Goal: Task Accomplishment & Management: Manage account settings

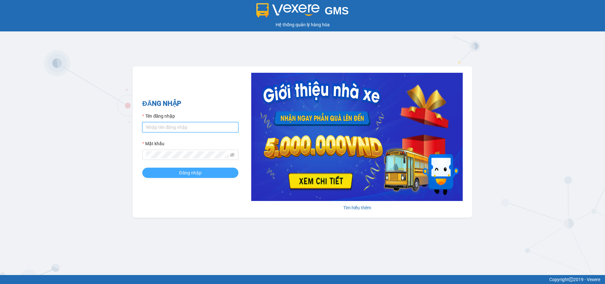
type input "datnm.petrobp"
click at [208, 171] on button "Đăng nhập" at bounding box center [190, 173] width 96 height 10
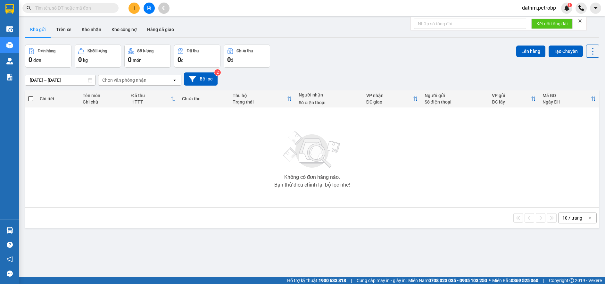
click at [44, 30] on button "Kho gửi" at bounding box center [38, 29] width 26 height 15
click at [42, 78] on input "13/08/2025 – 14/08/2025" at bounding box center [60, 80] width 70 height 10
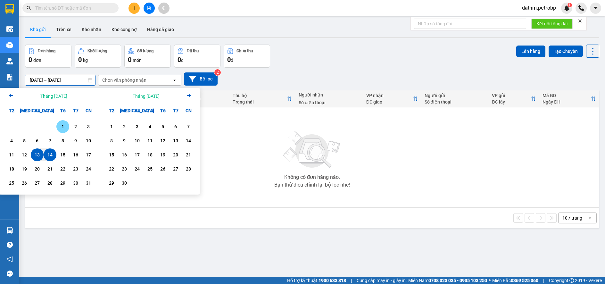
click at [61, 127] on div "1" at bounding box center [62, 127] width 9 height 8
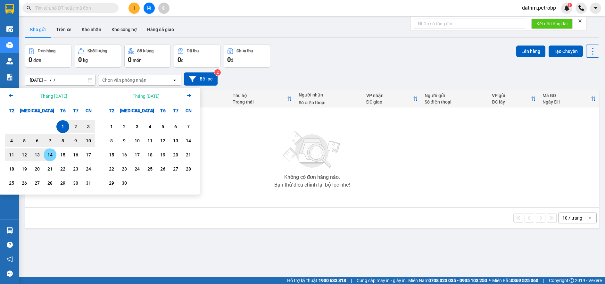
click at [52, 153] on div "14" at bounding box center [50, 155] width 9 height 8
type input "[DATE] – [DATE]"
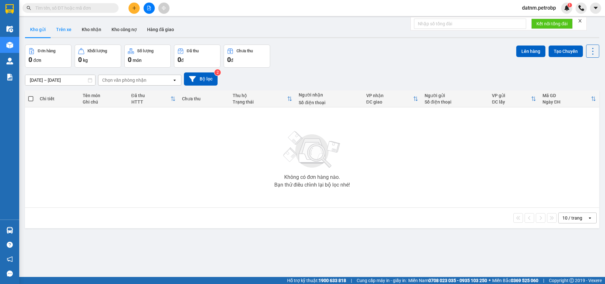
click at [68, 34] on button "Trên xe" at bounding box center [64, 29] width 26 height 15
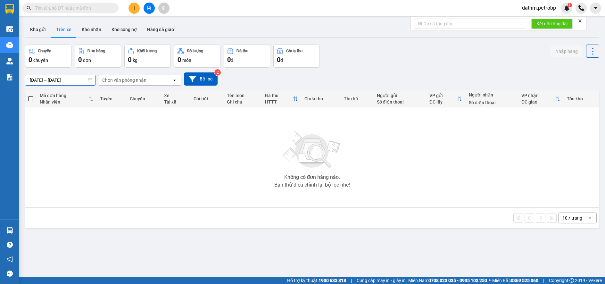
click at [41, 79] on input "14/08/2025 – 14/08/2025" at bounding box center [60, 80] width 70 height 10
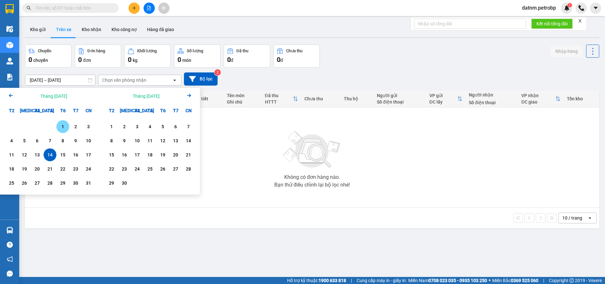
click at [62, 124] on div "1" at bounding box center [62, 127] width 9 height 8
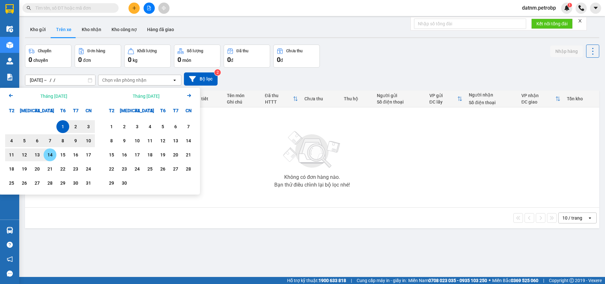
click at [48, 154] on div "14" at bounding box center [50, 155] width 9 height 8
type input "01/08/2025 – 14/08/2025"
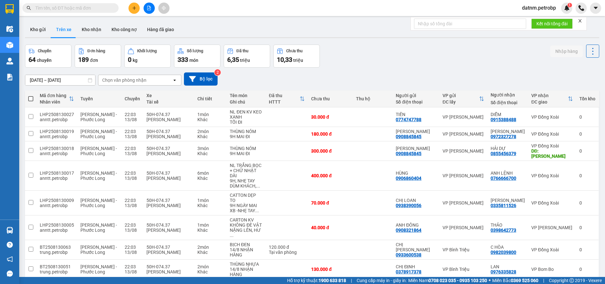
click at [121, 80] on div "Chọn văn phòng nhận" at bounding box center [124, 80] width 44 height 6
type input "BU"
click at [114, 92] on span "VP Bù Nho" at bounding box center [114, 93] width 23 height 6
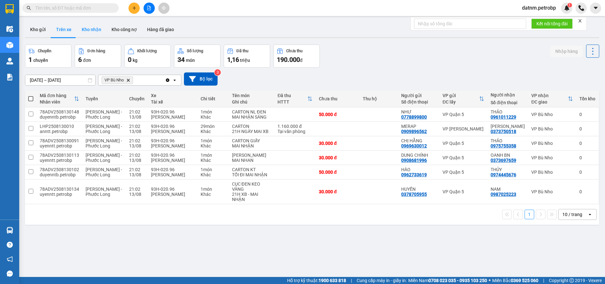
click at [100, 29] on button "Kho nhận" at bounding box center [92, 29] width 30 height 15
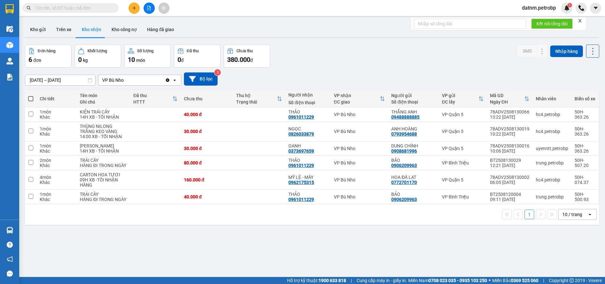
click at [48, 77] on input "12/08/2025 – 14/08/2025" at bounding box center [60, 80] width 70 height 10
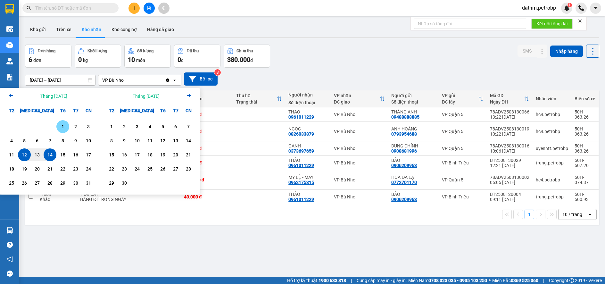
click at [61, 128] on div "1" at bounding box center [62, 127] width 9 height 8
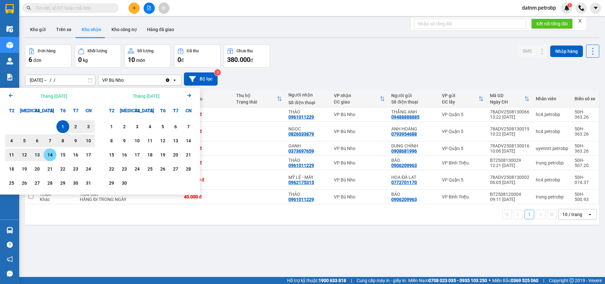
click at [52, 153] on div "14" at bounding box center [50, 155] width 9 height 8
type input "01/08/2025 – 14/08/2025"
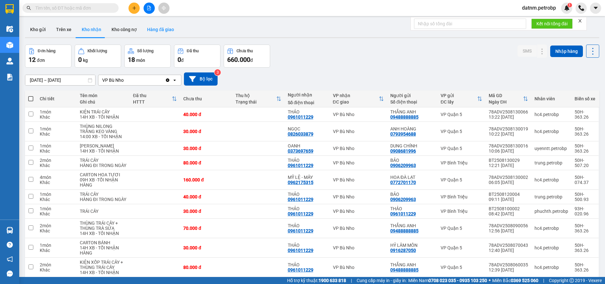
click at [161, 31] on button "Hàng đã giao" at bounding box center [160, 29] width 37 height 15
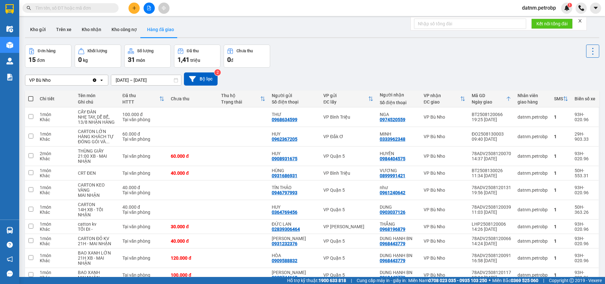
click at [119, 79] on input "12/08/2025 – 14/08/2025" at bounding box center [146, 80] width 70 height 10
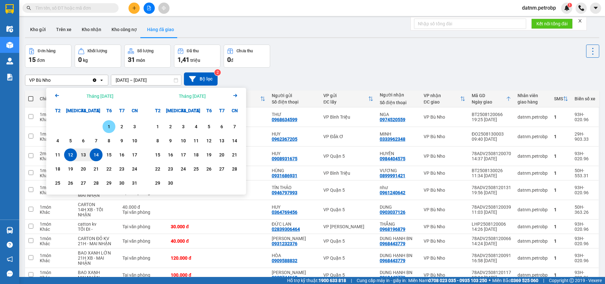
click at [109, 124] on div "1" at bounding box center [108, 127] width 9 height 8
click at [96, 153] on div "14" at bounding box center [96, 155] width 9 height 8
type input "01/08/2025 – 14/08/2025"
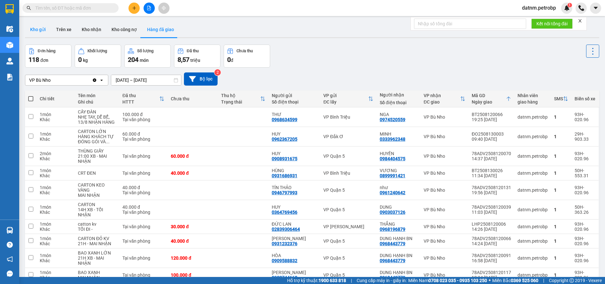
click at [46, 27] on button "Kho gửi" at bounding box center [38, 29] width 26 height 15
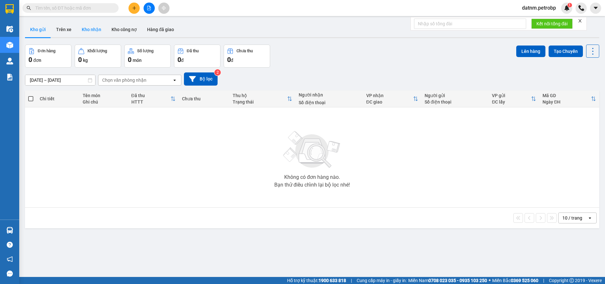
click at [94, 31] on button "Kho nhận" at bounding box center [92, 29] width 30 height 15
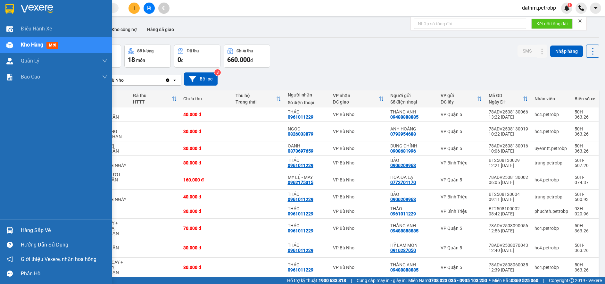
click at [30, 233] on div "Hàng sắp về" at bounding box center [64, 231] width 87 height 10
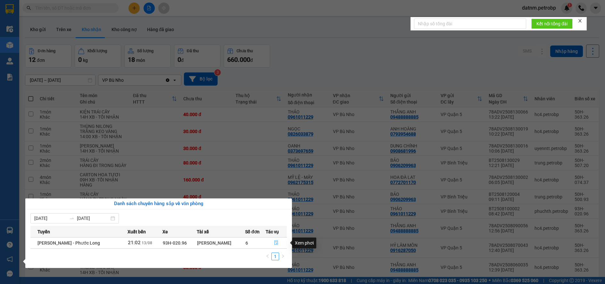
click at [275, 242] on icon "file-done" at bounding box center [276, 242] width 4 height 4
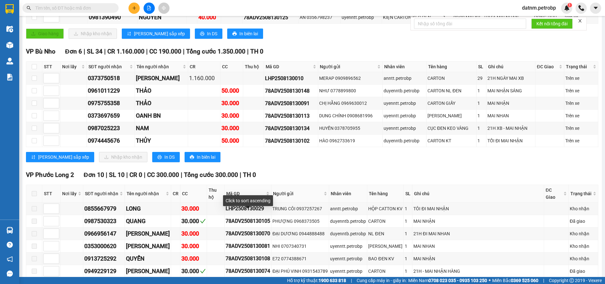
scroll to position [96, 0]
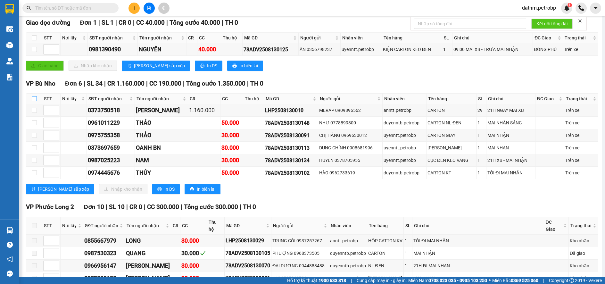
click at [34, 100] on input "checkbox" at bounding box center [34, 98] width 5 height 5
checkbox input "true"
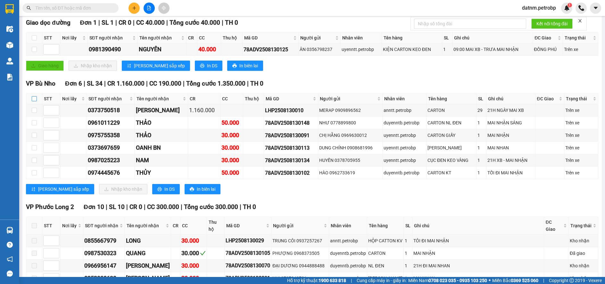
checkbox input "true"
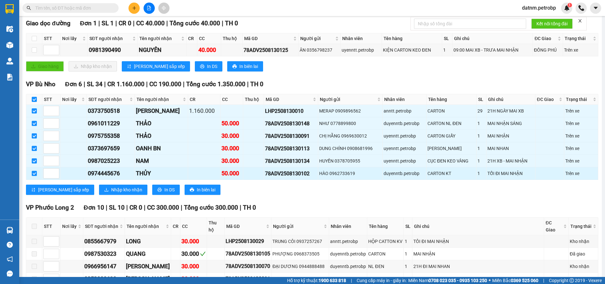
scroll to position [97, 0]
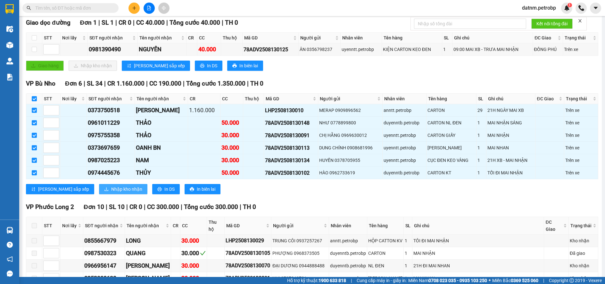
click at [111, 186] on span "Nhập kho nhận" at bounding box center [126, 189] width 31 height 7
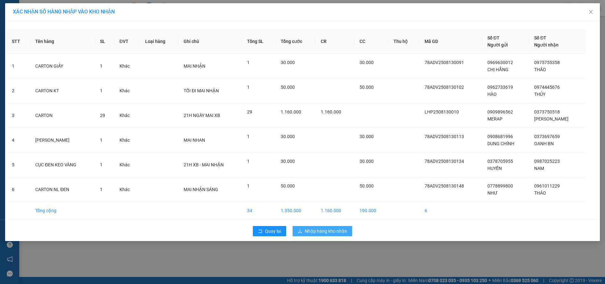
click at [305, 229] on span "Nhập hàng kho nhận" at bounding box center [326, 231] width 42 height 7
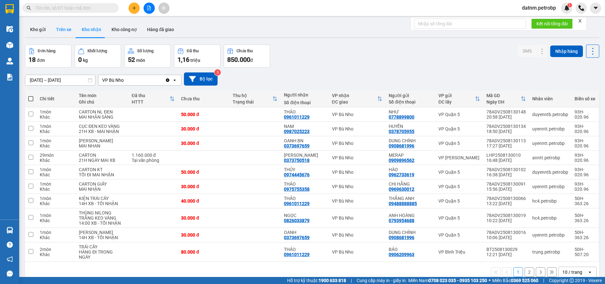
click at [69, 30] on button "Trên xe" at bounding box center [64, 29] width 26 height 15
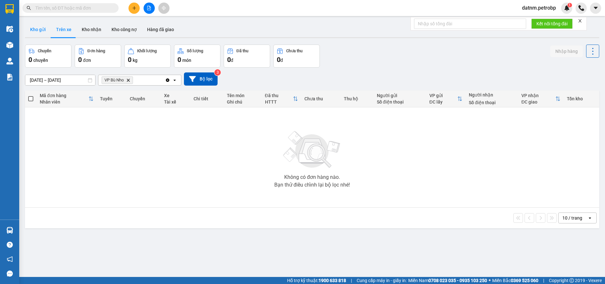
click at [42, 31] on button "Kho gửi" at bounding box center [38, 29] width 26 height 15
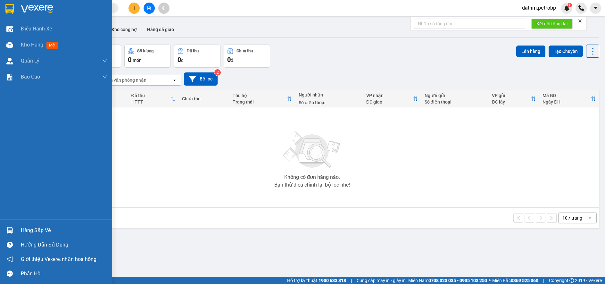
click at [26, 231] on div "Hàng sắp về" at bounding box center [64, 231] width 87 height 10
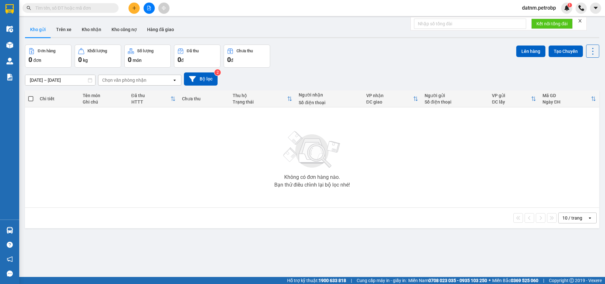
click at [360, 232] on section "Kết quả tìm kiếm ( 0 ) Bộ lọc No Data datnm.petrobp 1 Điều hành xe Kho hàng mới…" at bounding box center [302, 142] width 605 height 284
click at [90, 29] on button "Kho nhận" at bounding box center [92, 29] width 30 height 15
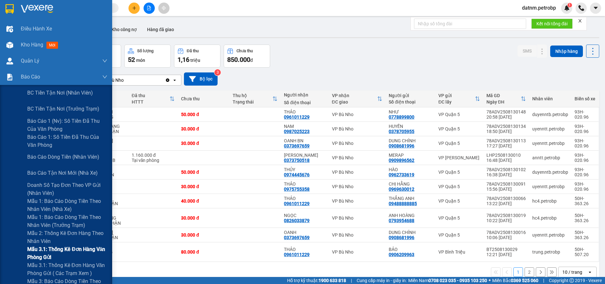
click at [50, 246] on span "Mẫu 3.1: Thống kê đơn hàng văn phòng gửi" at bounding box center [67, 253] width 80 height 16
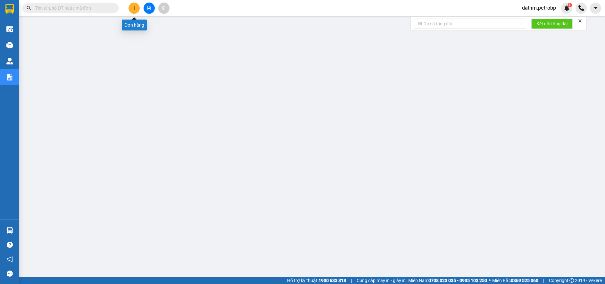
click at [135, 9] on icon "plus" at bounding box center [134, 8] width 4 height 4
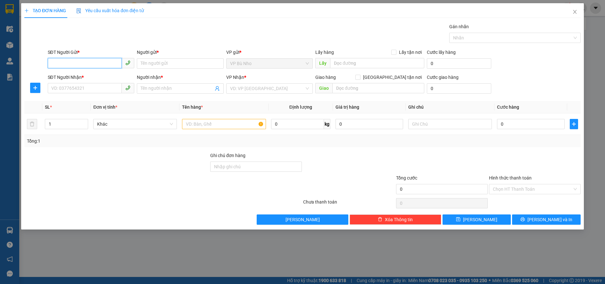
click at [87, 67] on input "SĐT Người Gửi *" at bounding box center [85, 63] width 74 height 10
click at [87, 76] on div "0961240642 - như" at bounding box center [91, 76] width 79 height 7
type input "0961240642"
type input "như"
type input "0989696226"
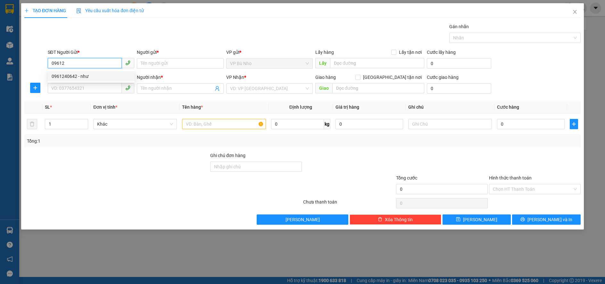
type input "CÔ QUYÊN"
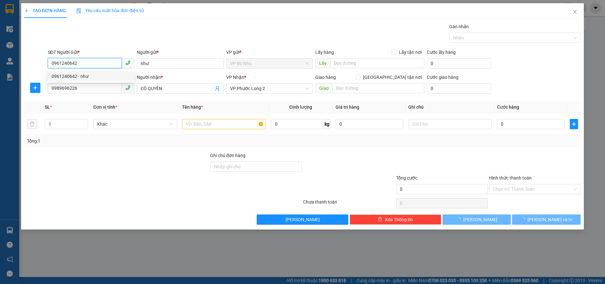
type input "30.000"
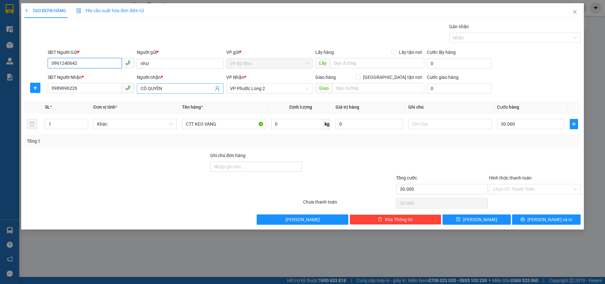
type input "0961240642"
click at [217, 90] on icon "user-add" at bounding box center [217, 88] width 5 height 5
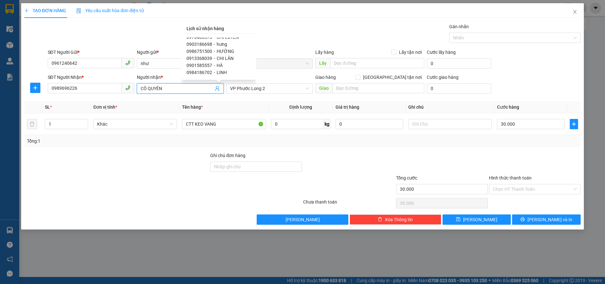
scroll to position [64, 0]
click at [218, 47] on span "NỮ" at bounding box center [220, 47] width 7 height 5
type input "0346303231"
type input "NỮ"
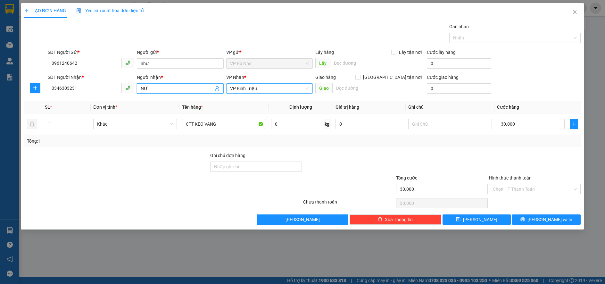
click at [258, 88] on span "VP Bình Triệu" at bounding box center [269, 89] width 79 height 10
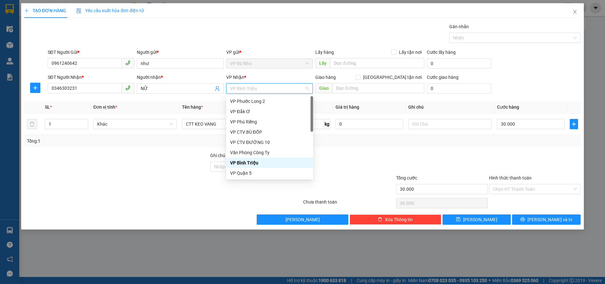
type input "5"
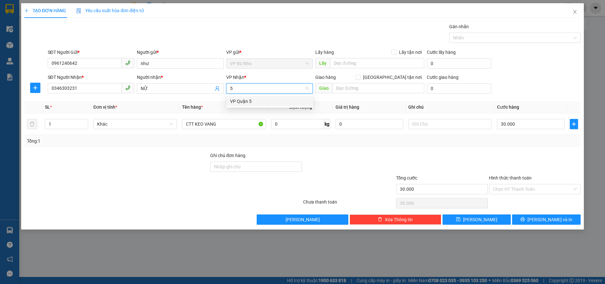
click at [254, 100] on div "VP Quận 5" at bounding box center [269, 101] width 79 height 7
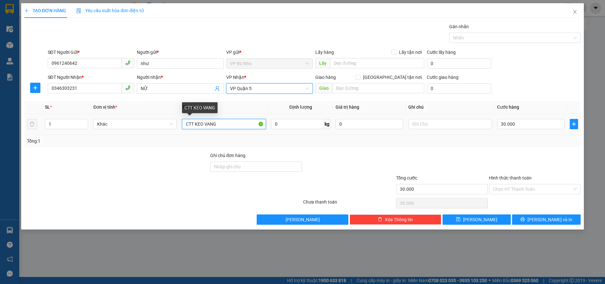
click at [194, 125] on input "CTT KEO VANG" at bounding box center [224, 124] width 84 height 10
type input "CRT KEO VANG"
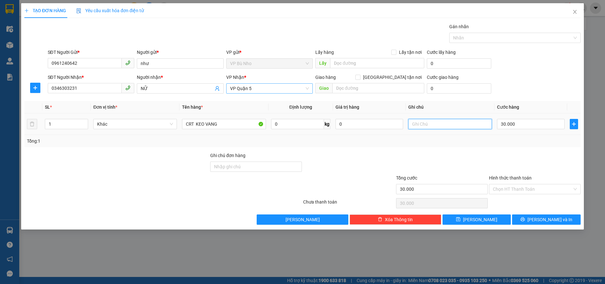
click at [418, 125] on input "text" at bounding box center [450, 124] width 84 height 10
type input "GOI LIÊN"
click at [540, 219] on button "[PERSON_NAME] và In" at bounding box center [546, 219] width 68 height 10
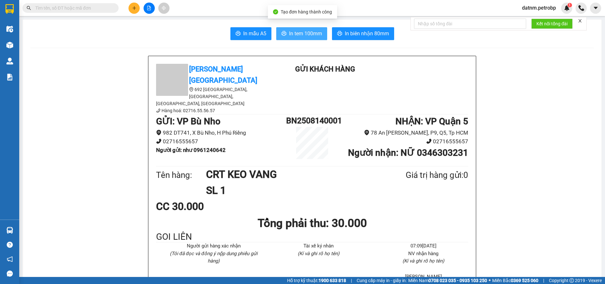
click at [302, 33] on span "In tem 100mm" at bounding box center [305, 33] width 33 height 8
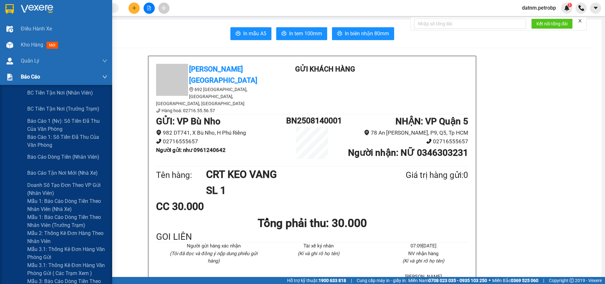
click at [37, 80] on span "Báo cáo" at bounding box center [30, 77] width 19 height 8
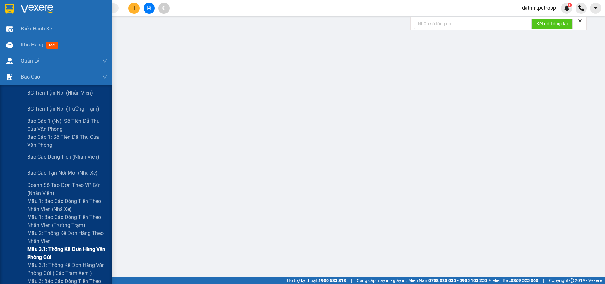
click at [48, 247] on span "Mẫu 3.1: Thống kê đơn hàng văn phòng gửi" at bounding box center [67, 253] width 80 height 16
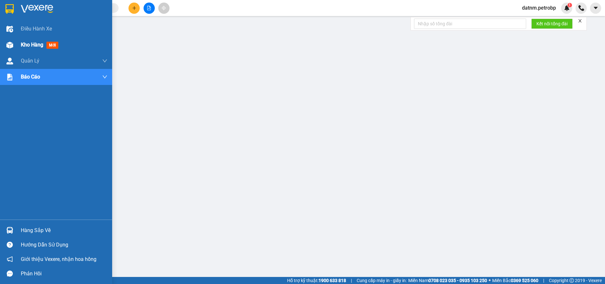
click at [31, 47] on span "Kho hàng" at bounding box center [32, 45] width 22 height 6
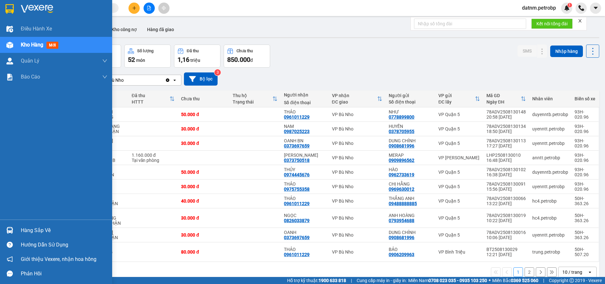
click at [28, 231] on div "Hàng sắp về" at bounding box center [64, 231] width 87 height 10
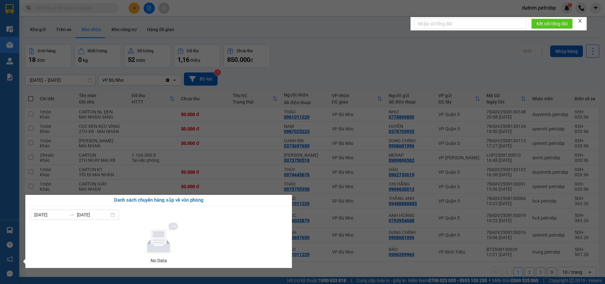
click at [317, 249] on section "Kết quả tìm kiếm ( 0 ) Bộ lọc No Data datnm.petrobp 1 Điều hành xe Kho hàng mới…" at bounding box center [302, 142] width 605 height 284
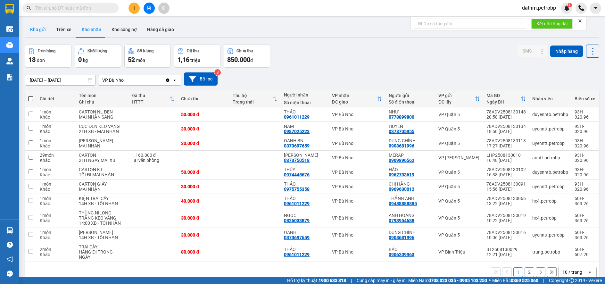
click at [45, 31] on button "Kho gửi" at bounding box center [38, 29] width 26 height 15
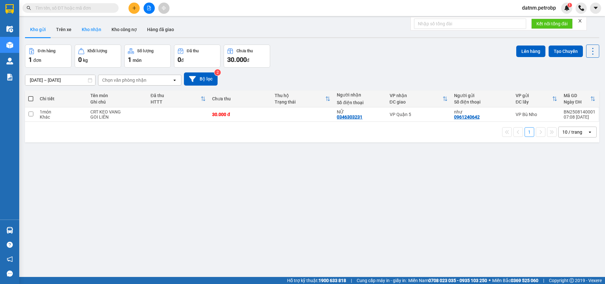
click at [96, 32] on button "Kho nhận" at bounding box center [92, 29] width 30 height 15
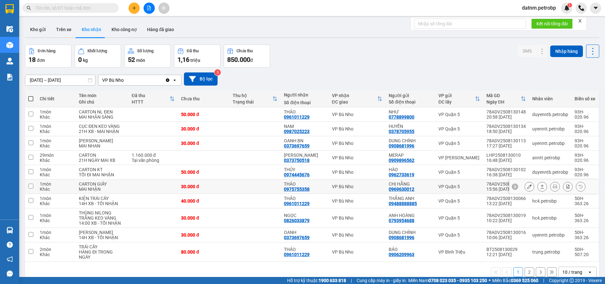
scroll to position [29, 0]
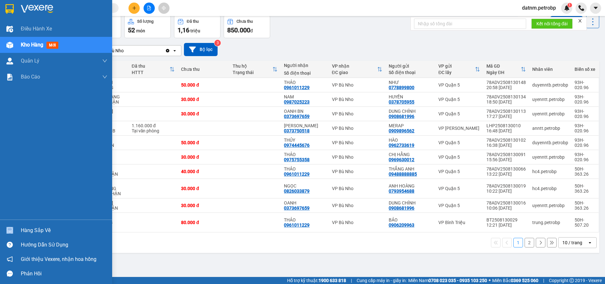
click at [34, 227] on div "Hàng sắp về" at bounding box center [56, 230] width 112 height 14
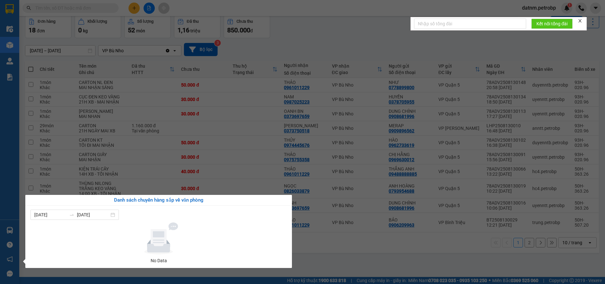
click at [329, 268] on section "Kết quả tìm kiếm ( 0 ) Bộ lọc No Data datnm.petrobp 1 Điều hành xe Kho hàng mới…" at bounding box center [302, 142] width 605 height 284
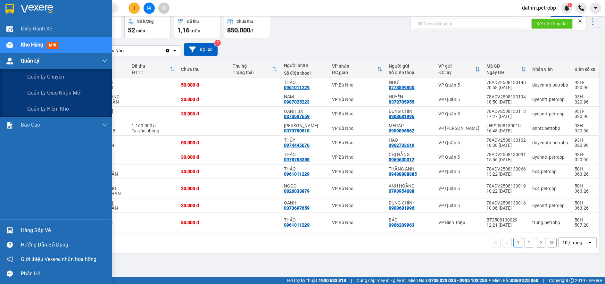
click at [29, 61] on span "Quản Lý" at bounding box center [30, 61] width 19 height 8
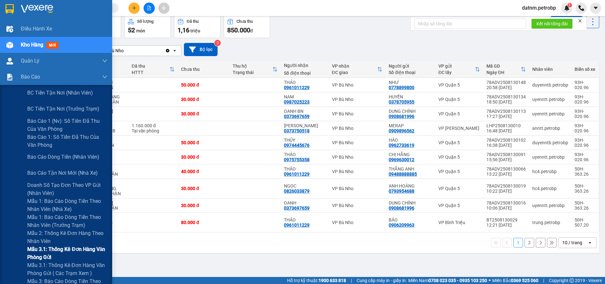
click at [48, 248] on span "Mẫu 3.1: Thống kê đơn hàng văn phòng gửi" at bounding box center [67, 253] width 80 height 16
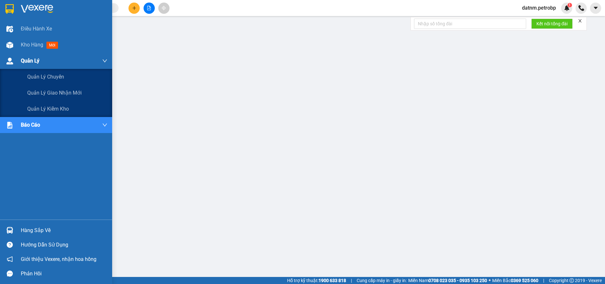
click at [34, 61] on span "Quản Lý" at bounding box center [30, 61] width 19 height 8
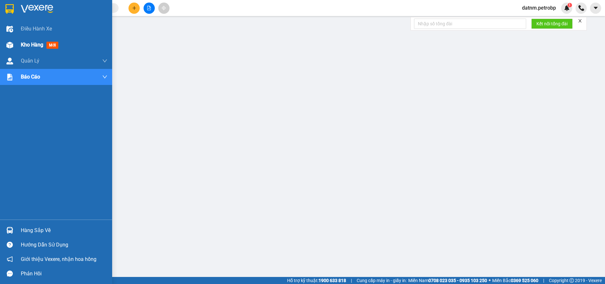
click at [33, 45] on span "Kho hàng" at bounding box center [32, 45] width 22 height 6
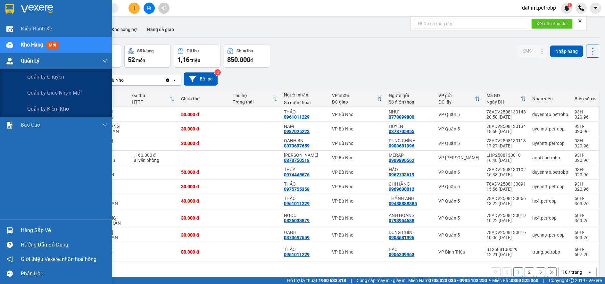
scroll to position [29, 0]
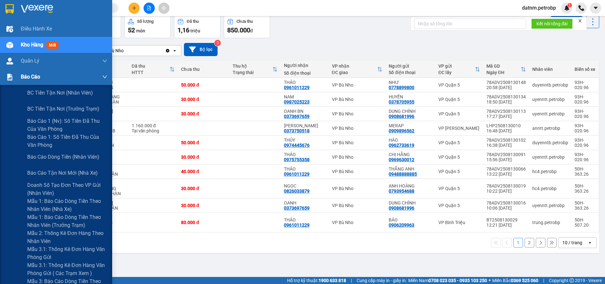
click at [28, 78] on span "Báo cáo" at bounding box center [30, 77] width 19 height 8
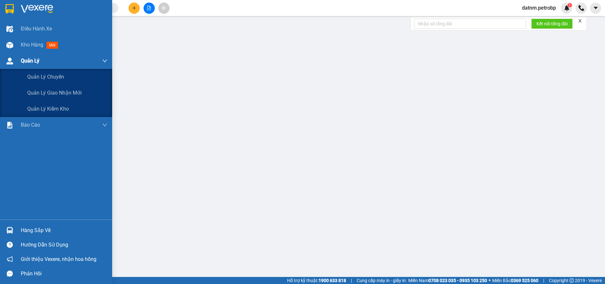
click at [28, 61] on span "Quản Lý" at bounding box center [30, 61] width 19 height 8
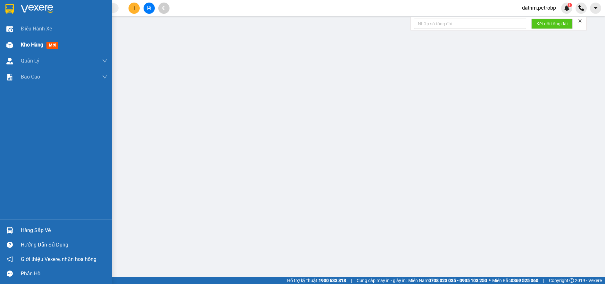
click at [30, 45] on span "Kho hàng" at bounding box center [32, 45] width 22 height 6
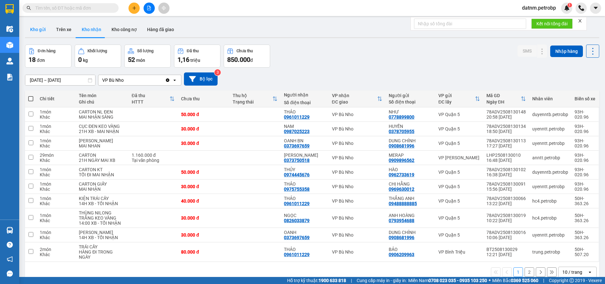
click at [36, 29] on button "Kho gửi" at bounding box center [38, 29] width 26 height 15
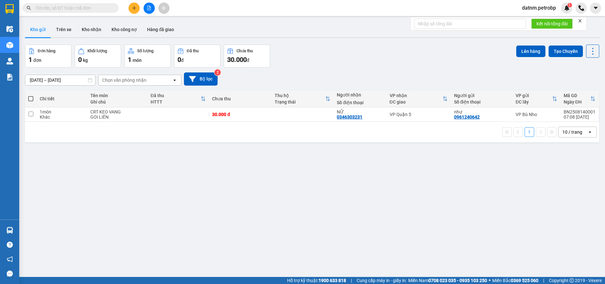
click at [29, 99] on span at bounding box center [30, 98] width 5 height 5
click at [31, 96] on input "checkbox" at bounding box center [31, 96] width 0 height 0
checkbox input "true"
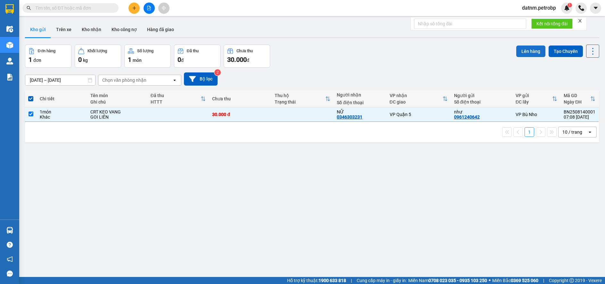
click at [526, 49] on button "Lên hàng" at bounding box center [530, 52] width 29 height 12
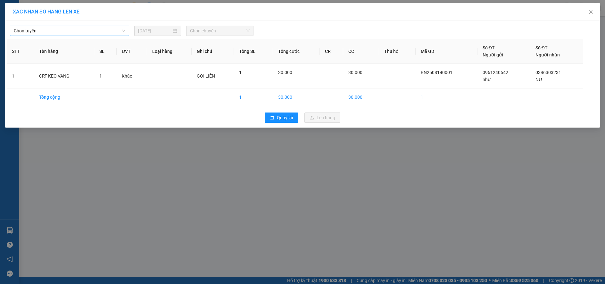
click at [63, 31] on span "Chọn tuyến" at bounding box center [70, 31] width 112 height 10
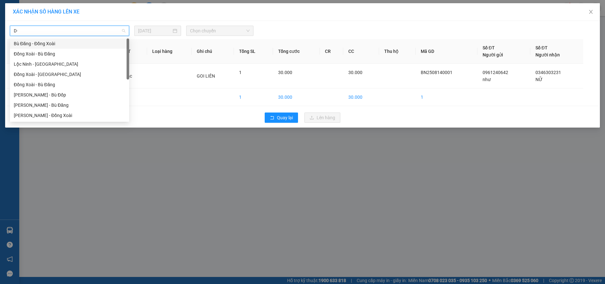
type input "D"
type input "Đ"
click at [46, 103] on div "Đắk Ơ - [PERSON_NAME]" at bounding box center [70, 105] width 112 height 7
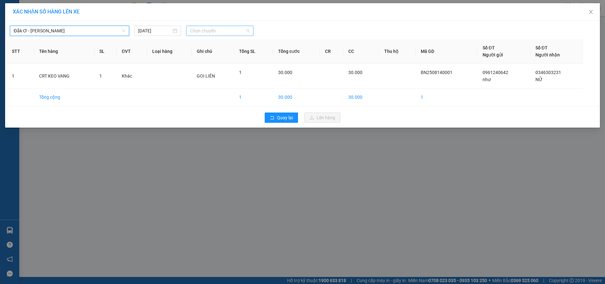
click at [215, 32] on span "Chọn chuyến" at bounding box center [220, 31] width 60 height 10
type input "439"
click at [217, 41] on div "06:00 - 29H-904.39" at bounding box center [215, 43] width 50 height 7
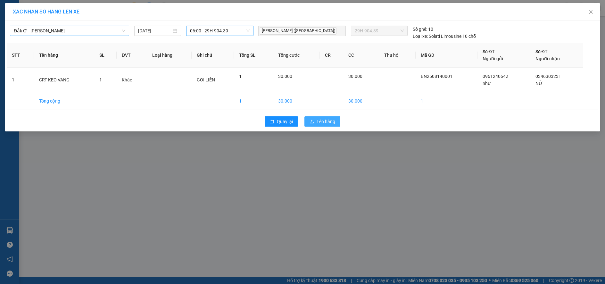
click at [315, 122] on button "Lên hàng" at bounding box center [322, 121] width 36 height 10
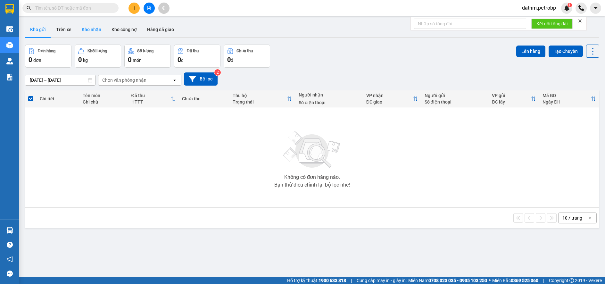
click at [94, 33] on button "Kho nhận" at bounding box center [92, 29] width 30 height 15
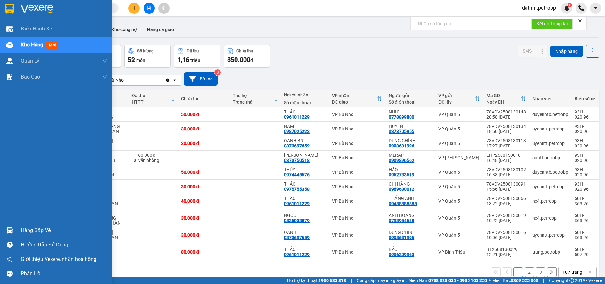
click at [37, 230] on div "Hàng sắp về" at bounding box center [64, 231] width 87 height 10
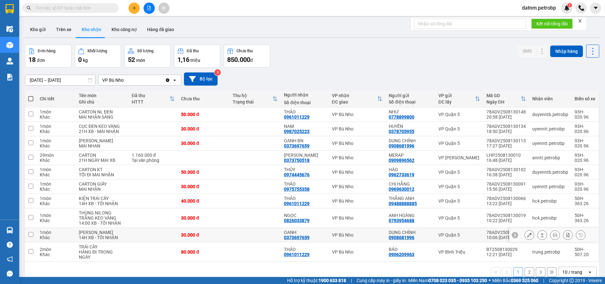
click at [333, 244] on section "Kết quả tìm kiếm ( 0 ) Bộ lọc No Data datnm.petrobp 1 Điều hành xe Kho hàng mới…" at bounding box center [302, 142] width 605 height 284
click at [525, 163] on button at bounding box center [529, 157] width 9 height 11
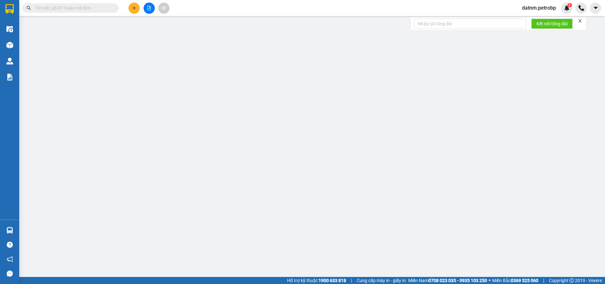
type input "0909896562"
type input "MERAP"
type input "0373750518"
type input "HỒNG SƠN"
type input "1.160.000"
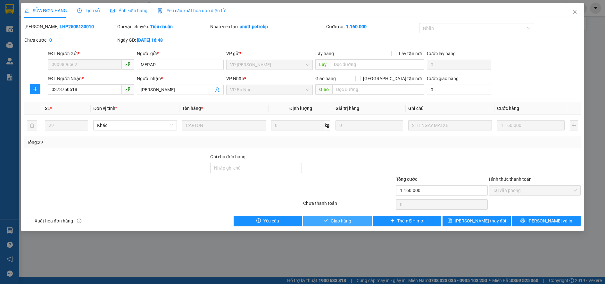
click at [347, 220] on span "Giao hàng" at bounding box center [341, 220] width 21 height 7
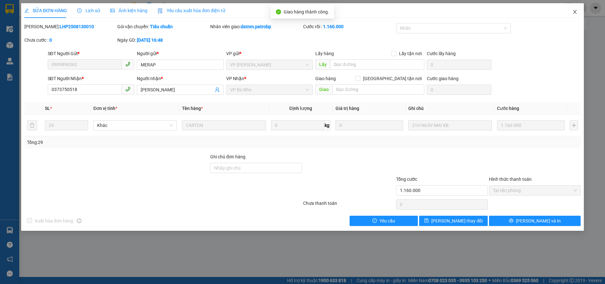
click at [575, 11] on icon "close" at bounding box center [574, 11] width 5 height 5
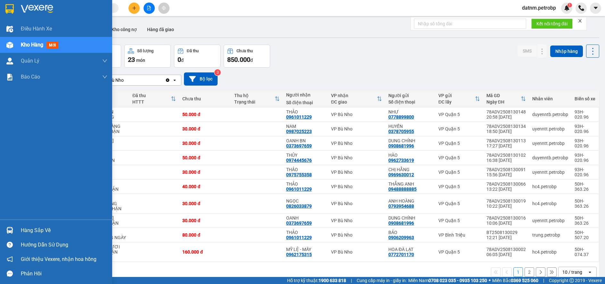
click at [45, 231] on div "Hàng sắp về" at bounding box center [64, 231] width 87 height 10
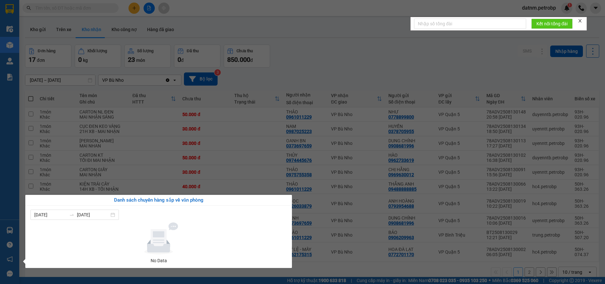
click at [322, 251] on section "Kết quả tìm kiếm ( 0 ) Bộ lọc No Data datnm.petrobp 1 Điều hành xe Kho hàng mới…" at bounding box center [302, 142] width 605 height 284
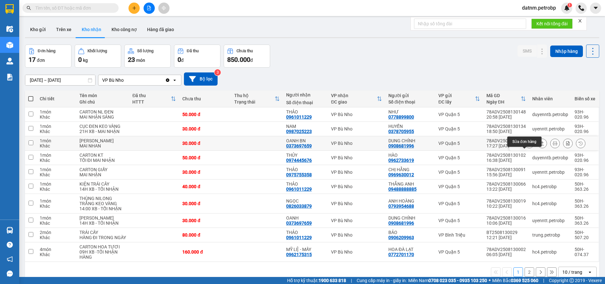
click at [527, 146] on icon at bounding box center [529, 143] width 4 height 4
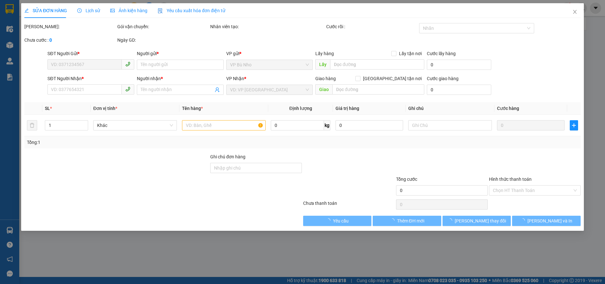
type input "0908681996"
type input "DUNG CHÍNH"
type input "0373697659"
type input "OANH BN"
type input "30.000"
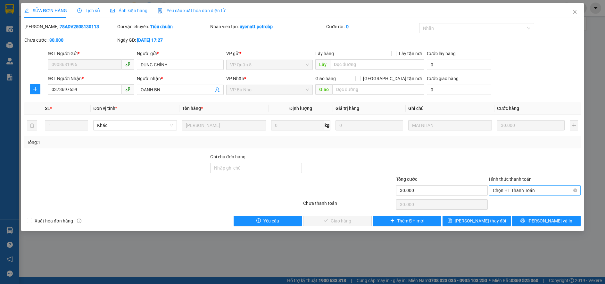
click at [508, 190] on span "Chọn HT Thanh Toán" at bounding box center [535, 191] width 84 height 10
click at [513, 204] on div "Tại văn phòng" at bounding box center [535, 203] width 84 height 7
type input "0"
click at [359, 219] on button "[PERSON_NAME] và Giao hàng" at bounding box center [337, 221] width 68 height 10
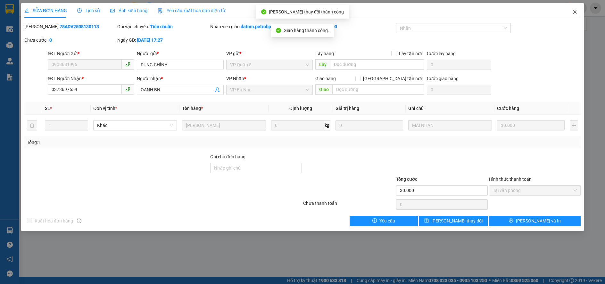
click at [577, 12] on icon "close" at bounding box center [574, 11] width 5 height 5
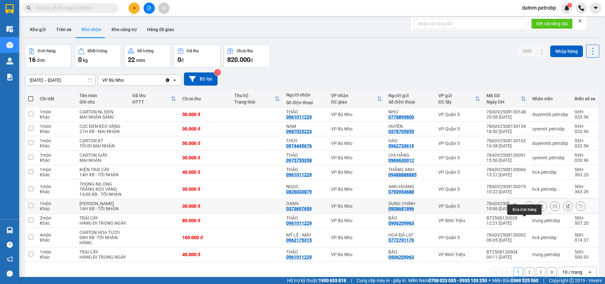
click at [525, 212] on button at bounding box center [529, 206] width 9 height 11
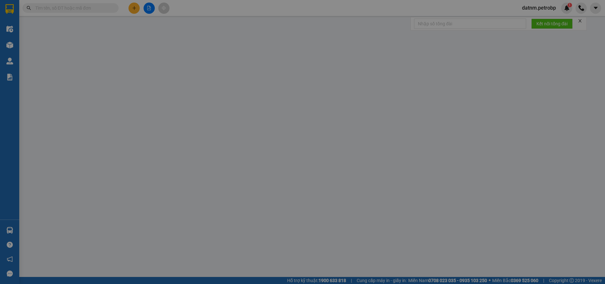
type input "0908681996"
type input "DUNG CHÍNH"
type input "0373697659"
type input "OANH"
type input "30.000"
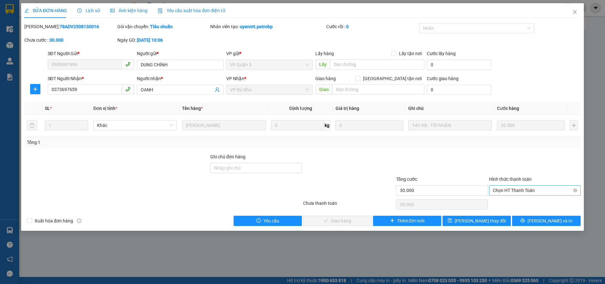
click at [520, 190] on span "Chọn HT Thanh Toán" at bounding box center [535, 191] width 84 height 10
click at [519, 201] on div "Tại văn phòng" at bounding box center [535, 203] width 84 height 7
type input "0"
click at [341, 221] on span "[PERSON_NAME] và Giao hàng" at bounding box center [346, 220] width 62 height 7
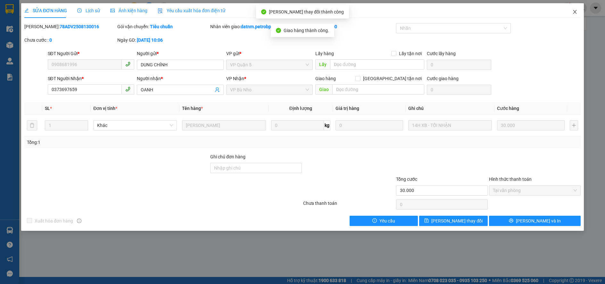
click at [576, 12] on icon "close" at bounding box center [574, 11] width 5 height 5
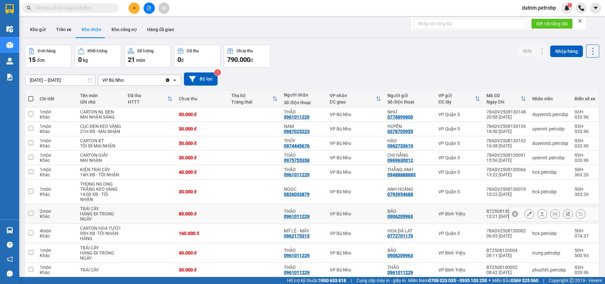
scroll to position [37, 0]
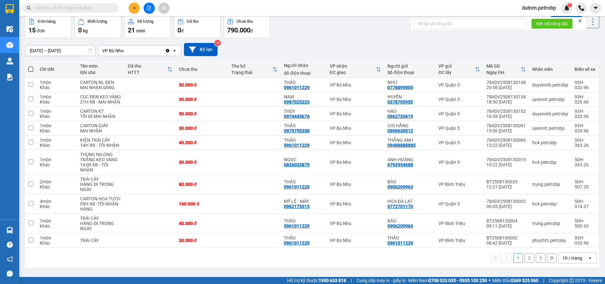
click at [525, 259] on button "2" at bounding box center [530, 258] width 10 height 10
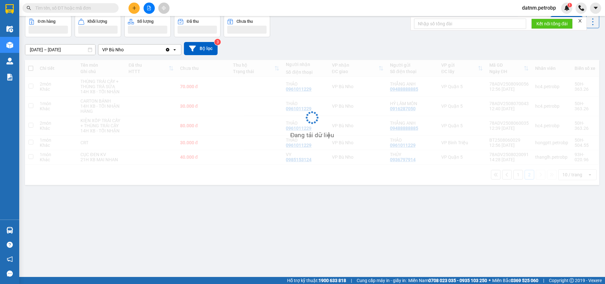
scroll to position [29, 0]
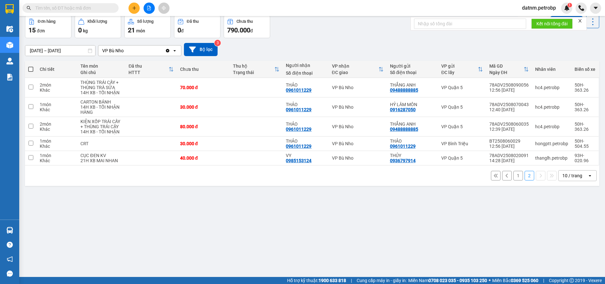
click at [513, 175] on button "1" at bounding box center [518, 176] width 10 height 10
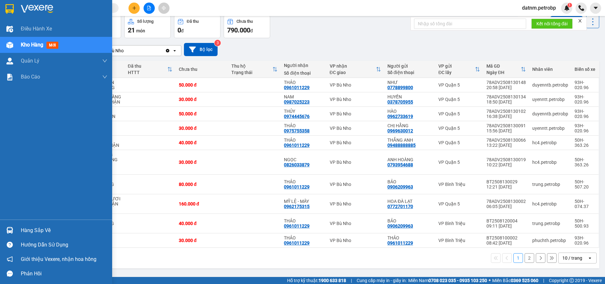
click at [25, 229] on div "Hàng sắp về" at bounding box center [64, 231] width 87 height 10
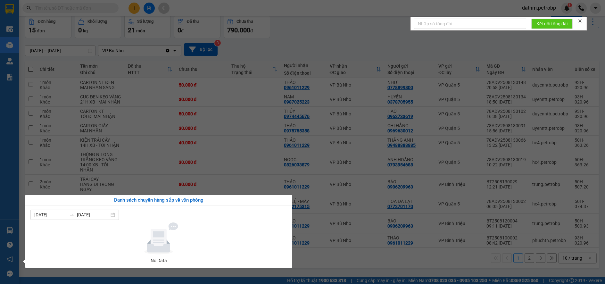
click at [328, 260] on section "Kết quả tìm kiếm ( 0 ) Bộ lọc No Data datnm.petrobp 1 Điều hành xe Kho hàng mới…" at bounding box center [302, 142] width 605 height 284
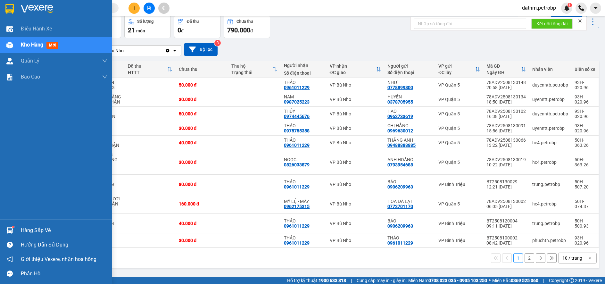
click at [29, 229] on div "Hàng sắp về" at bounding box center [64, 231] width 87 height 10
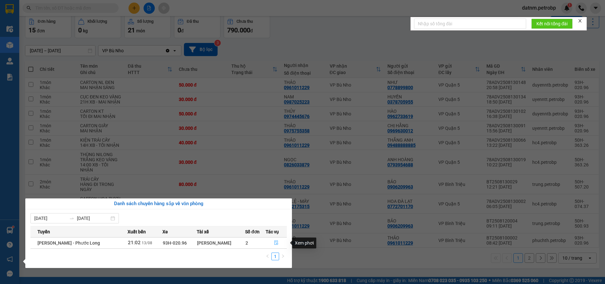
click at [275, 242] on icon "file-done" at bounding box center [276, 242] width 4 height 4
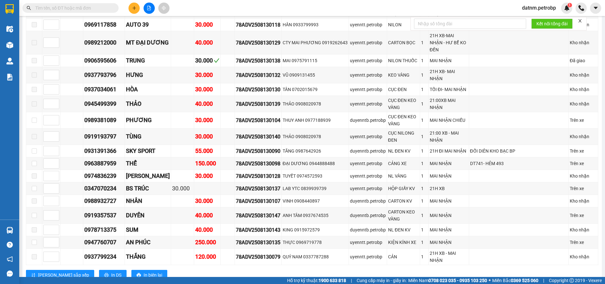
scroll to position [705, 0]
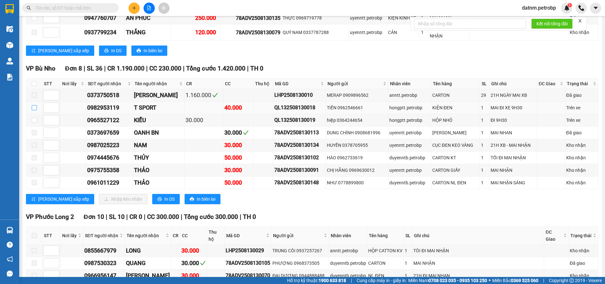
click at [35, 105] on input "checkbox" at bounding box center [34, 107] width 5 height 5
checkbox input "true"
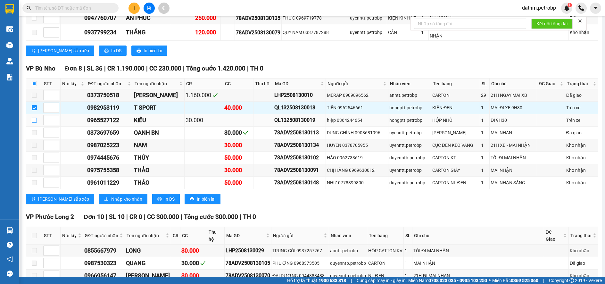
click at [34, 118] on input "checkbox" at bounding box center [34, 120] width 5 height 5
checkbox input "true"
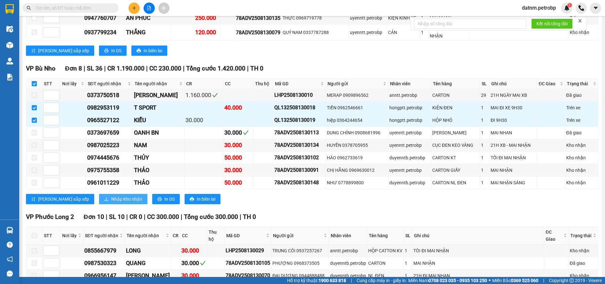
click at [111, 195] on span "Nhập kho nhận" at bounding box center [126, 198] width 31 height 7
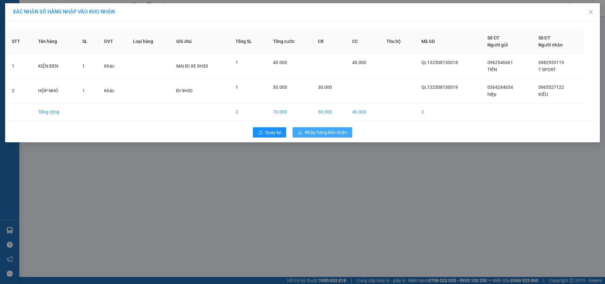
click at [334, 134] on span "Nhập hàng kho nhận" at bounding box center [326, 132] width 42 height 7
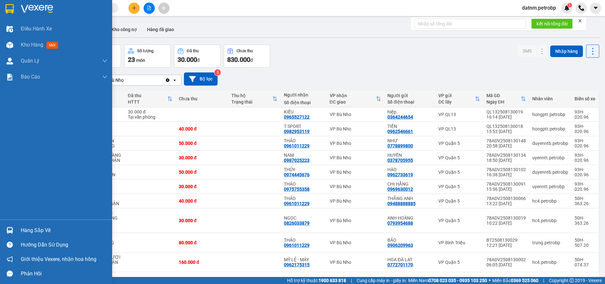
click at [33, 229] on div "Hàng sắp về" at bounding box center [64, 231] width 87 height 10
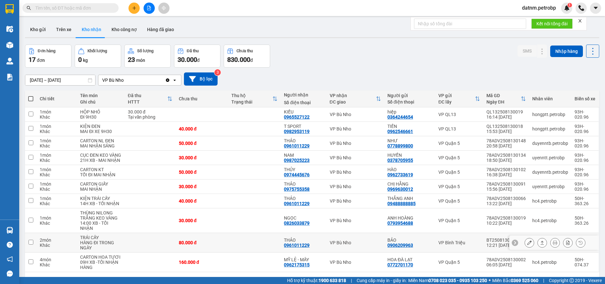
click at [313, 252] on section "Kết quả tìm kiếm ( 0 ) Bộ lọc No Data datnm.petrobp 1 Điều hành xe Kho hàng mới…" at bounding box center [302, 142] width 605 height 284
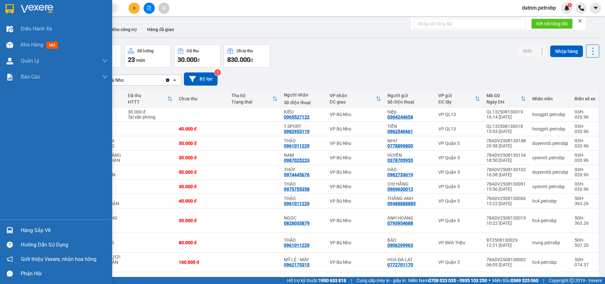
click at [38, 230] on div "Hàng sắp về" at bounding box center [64, 231] width 87 height 10
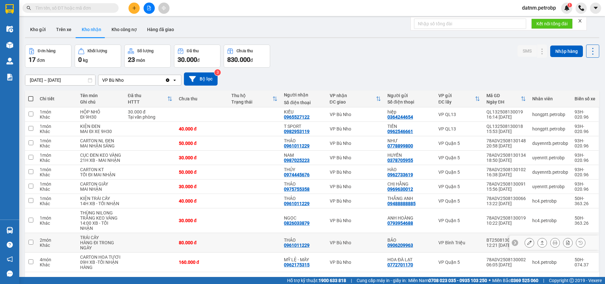
click at [316, 260] on section "Kết quả tìm kiếm ( 0 ) Bộ lọc No Data datnm.petrobp 1 Điều hành xe Kho hàng mới…" at bounding box center [302, 142] width 605 height 284
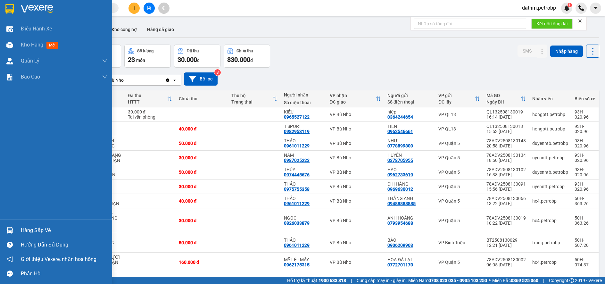
click at [39, 235] on div "Hàng sắp về" at bounding box center [64, 231] width 87 height 10
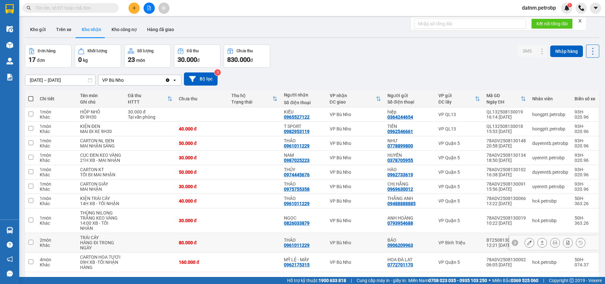
click at [311, 248] on section "Kết quả tìm kiếm ( 0 ) Bộ lọc No Data datnm.petrobp 1 Điều hành xe Kho hàng mới…" at bounding box center [302, 142] width 605 height 284
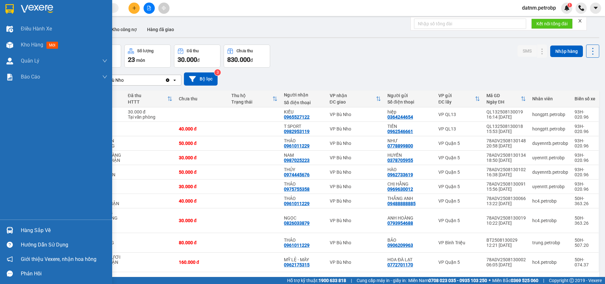
click at [24, 230] on div "Hàng sắp về" at bounding box center [64, 231] width 87 height 10
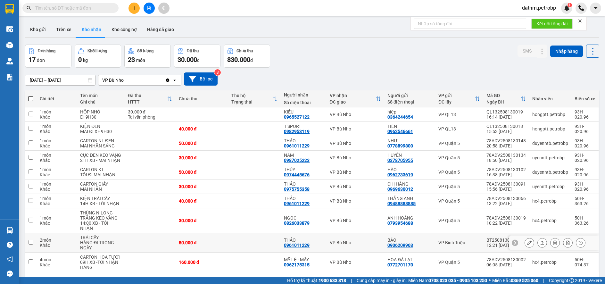
click at [323, 246] on section "Kết quả tìm kiếm ( 0 ) Bộ lọc No Data datnm.petrobp 1 Điều hành xe Kho hàng mới…" at bounding box center [302, 142] width 605 height 284
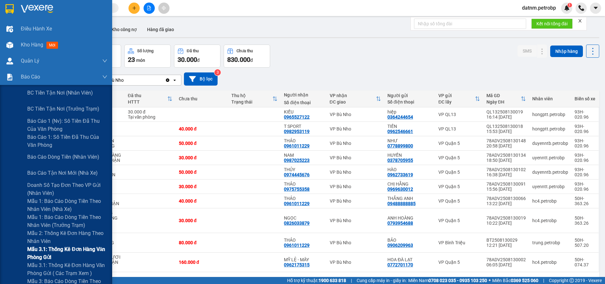
click at [51, 249] on span "Mẫu 3.1: Thống kê đơn hàng văn phòng gửi" at bounding box center [67, 253] width 80 height 16
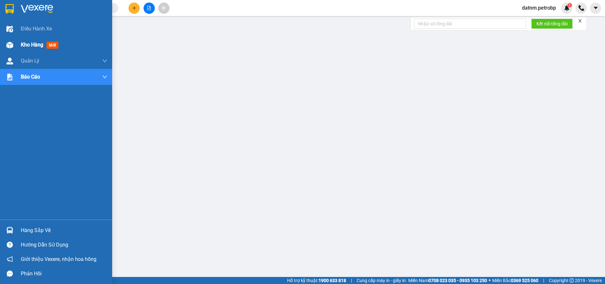
click at [26, 44] on span "Kho hàng" at bounding box center [32, 45] width 22 height 6
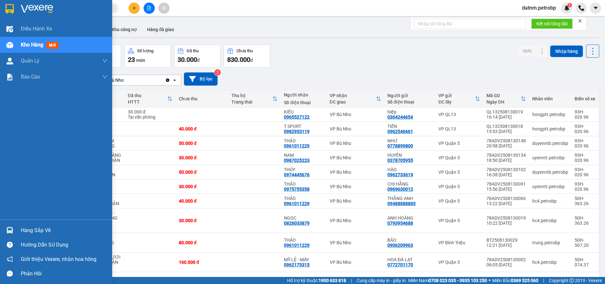
click at [26, 229] on div "Hàng sắp về" at bounding box center [64, 231] width 87 height 10
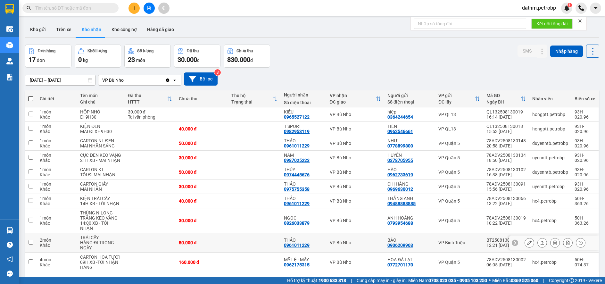
click at [314, 260] on section "Kết quả tìm kiếm ( 0 ) Bộ lọc No Data datnm.petrobp 1 Điều hành xe Kho hàng mới…" at bounding box center [302, 142] width 605 height 284
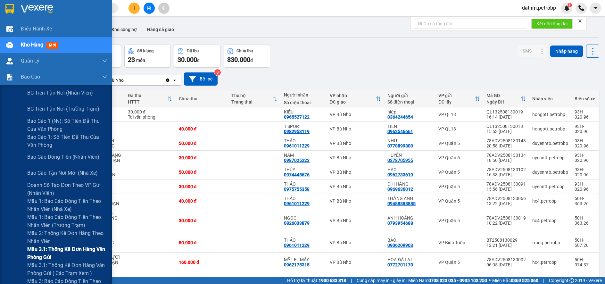
click at [43, 247] on span "Mẫu 3.1: Thống kê đơn hàng văn phòng gửi" at bounding box center [67, 253] width 80 height 16
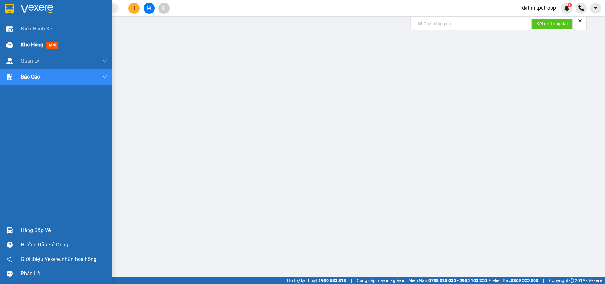
click at [34, 40] on div "Kho hàng mới" at bounding box center [64, 45] width 87 height 16
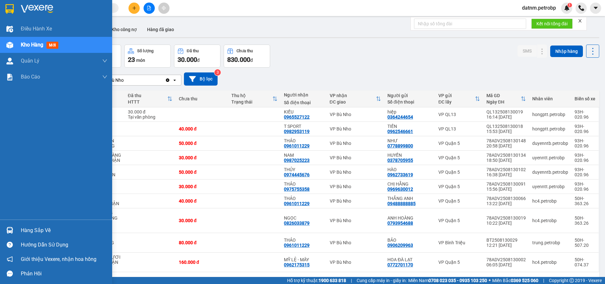
click at [33, 228] on div "Hàng sắp về" at bounding box center [64, 231] width 87 height 10
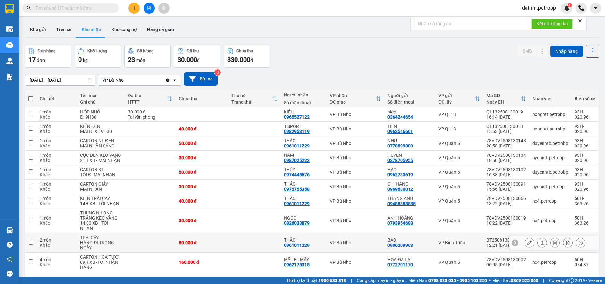
click at [335, 257] on section "Kết quả tìm kiếm ( 0 ) Bộ lọc No Data datnm.petrobp 1 Điều hành xe Kho hàng mới…" at bounding box center [302, 142] width 605 height 284
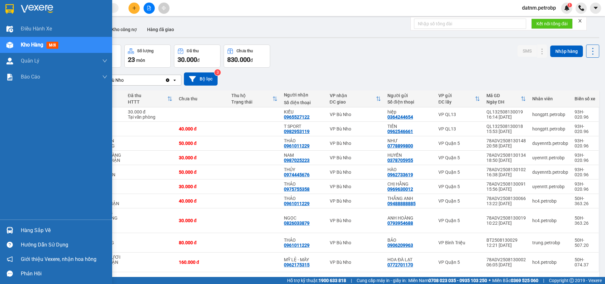
click at [37, 226] on div "Hàng sắp về" at bounding box center [64, 231] width 87 height 10
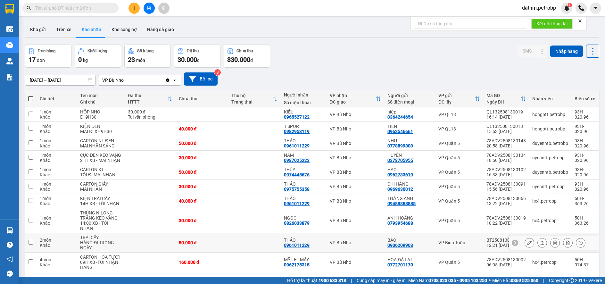
click at [309, 246] on section "Kết quả tìm kiếm ( 0 ) Bộ lọc No Data datnm.petrobp 1 Điều hành xe Kho hàng mới…" at bounding box center [302, 142] width 605 height 284
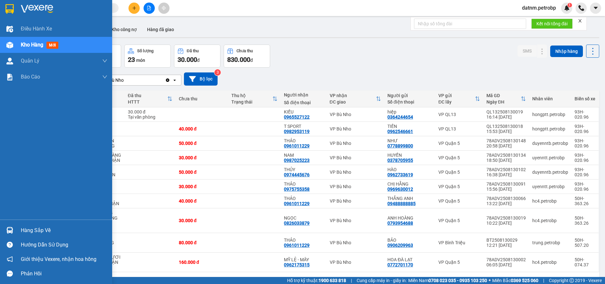
click at [38, 231] on div "Hàng sắp về" at bounding box center [64, 231] width 87 height 10
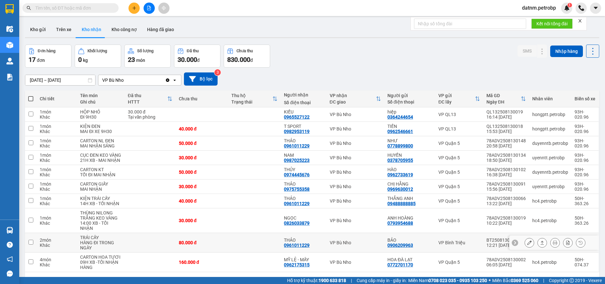
click at [309, 246] on section "Kết quả tìm kiếm ( 0 ) Bộ lọc No Data datnm.petrobp 1 Điều hành xe Kho hàng mới…" at bounding box center [302, 142] width 605 height 284
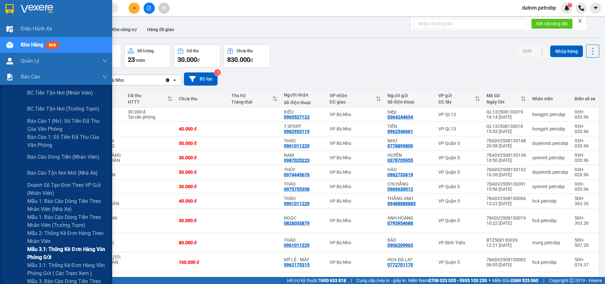
click at [59, 250] on span "Mẫu 3.1: Thống kê đơn hàng văn phòng gửi" at bounding box center [67, 253] width 80 height 16
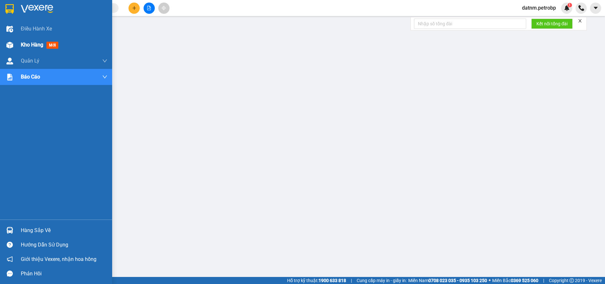
click at [37, 46] on span "Kho hàng" at bounding box center [32, 45] width 22 height 6
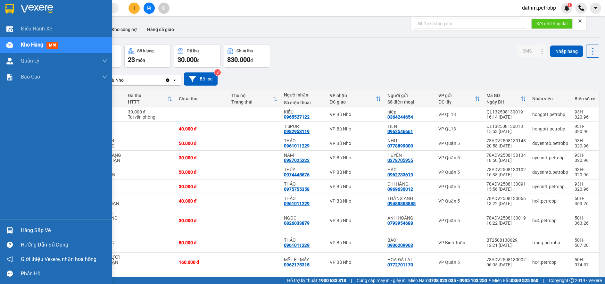
click at [30, 235] on div "Hàng sắp về" at bounding box center [64, 231] width 87 height 10
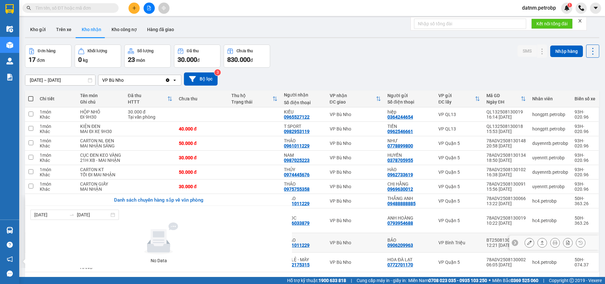
click at [324, 260] on section "Kết quả tìm kiếm ( 0 ) Bộ lọc No Data datnm.petrobp 1 Điều hành xe Kho hàng mới…" at bounding box center [302, 142] width 605 height 284
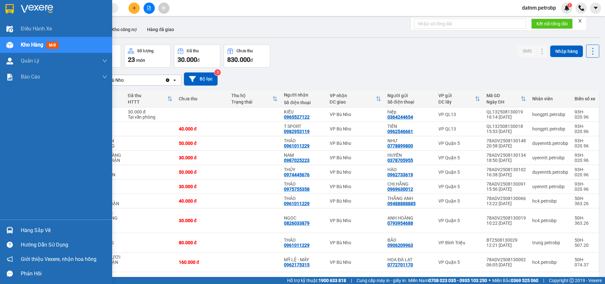
click at [38, 228] on div "Hàng sắp về" at bounding box center [64, 231] width 87 height 10
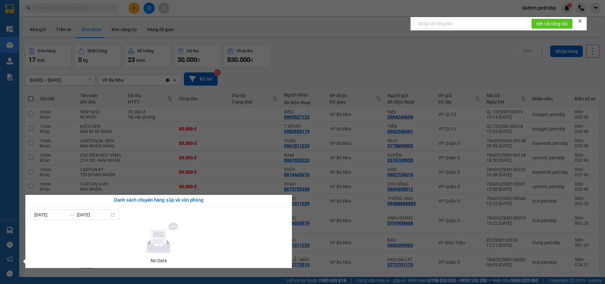
click at [367, 260] on section "Kết quả tìm kiếm ( 0 ) Bộ lọc No Data datnm.petrobp 1 Điều hành xe Kho hàng mới…" at bounding box center [302, 142] width 605 height 284
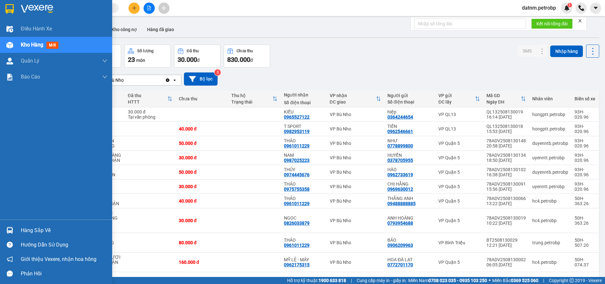
click at [45, 233] on div "Hàng sắp về" at bounding box center [64, 231] width 87 height 10
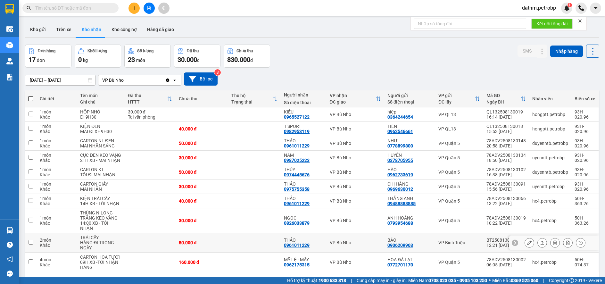
click at [333, 248] on section "Kết quả tìm kiếm ( 0 ) Bộ lọc No Data datnm.petrobp 1 Điều hành xe Kho hàng mới…" at bounding box center [302, 142] width 605 height 284
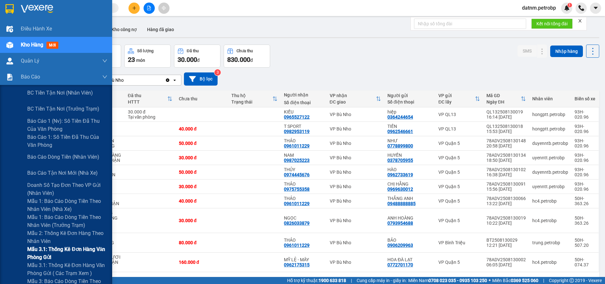
click at [57, 249] on span "Mẫu 3.1: Thống kê đơn hàng văn phòng gửi" at bounding box center [67, 253] width 80 height 16
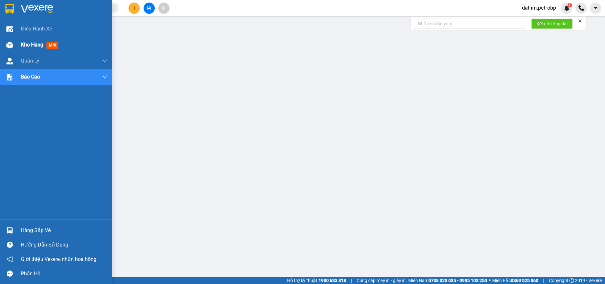
click at [38, 43] on span "Kho hàng" at bounding box center [32, 45] width 22 height 6
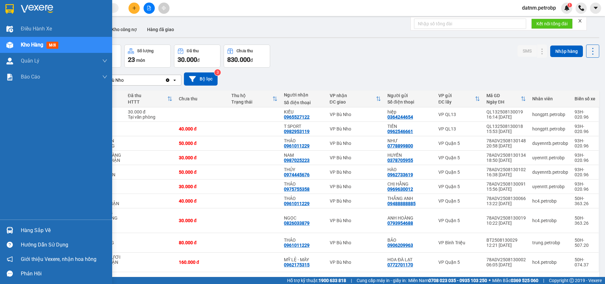
click at [23, 229] on div "Hàng sắp về" at bounding box center [64, 231] width 87 height 10
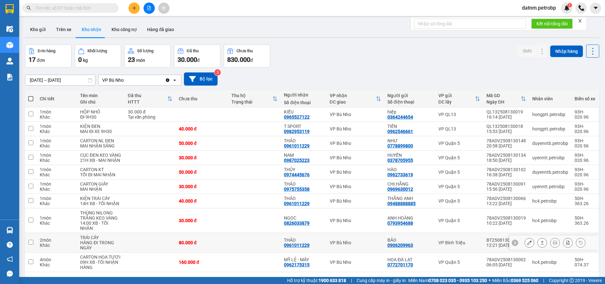
click at [323, 256] on section "Kết quả tìm kiếm ( 0 ) Bộ lọc No Data datnm.petrobp 1 Điều hành xe Kho hàng mới…" at bounding box center [302, 142] width 605 height 284
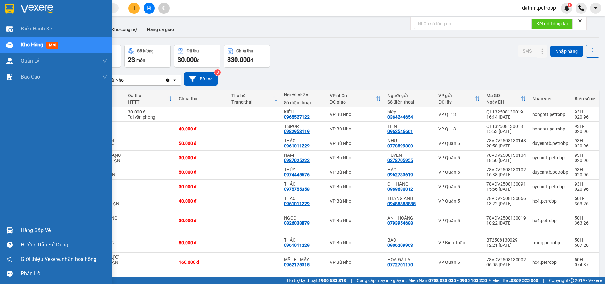
click at [37, 234] on div "Hàng sắp về" at bounding box center [64, 231] width 87 height 10
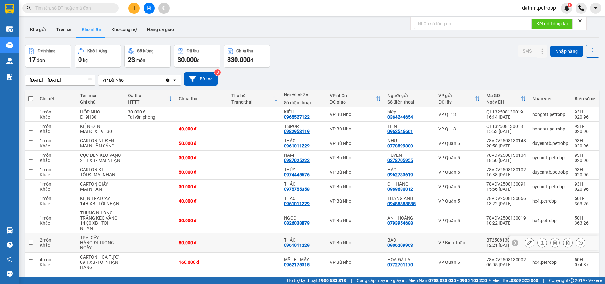
click at [317, 246] on section "Kết quả tìm kiếm ( 0 ) Bộ lọc No Data datnm.petrobp 1 Điều hành xe Kho hàng mới…" at bounding box center [302, 142] width 605 height 284
click at [527, 189] on icon at bounding box center [529, 186] width 4 height 4
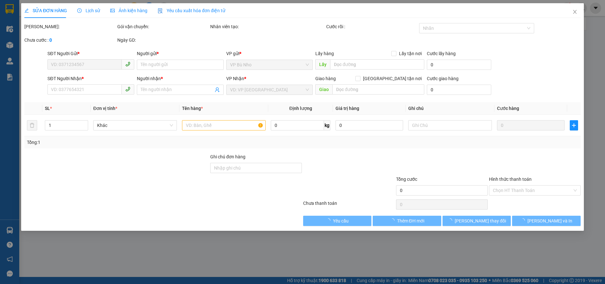
type input "0969630012"
type input "CHỊ HẰNG"
type input "0975755358"
type input "THẢO"
type input "30.000"
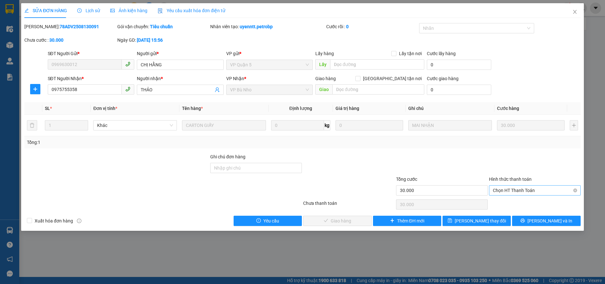
click at [503, 191] on span "Chọn HT Thanh Toán" at bounding box center [535, 191] width 84 height 10
click at [506, 200] on div "Tại văn phòng" at bounding box center [535, 203] width 84 height 7
type input "0"
click at [352, 223] on span "[PERSON_NAME] và Giao hàng" at bounding box center [346, 220] width 62 height 7
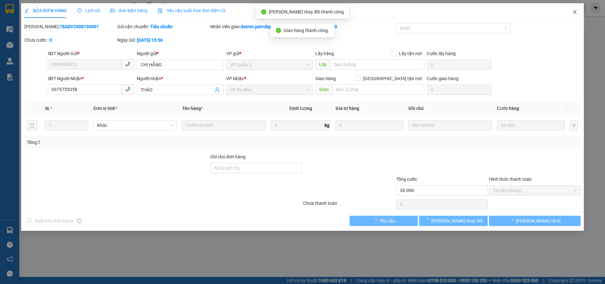
click at [573, 12] on icon "close" at bounding box center [574, 11] width 5 height 5
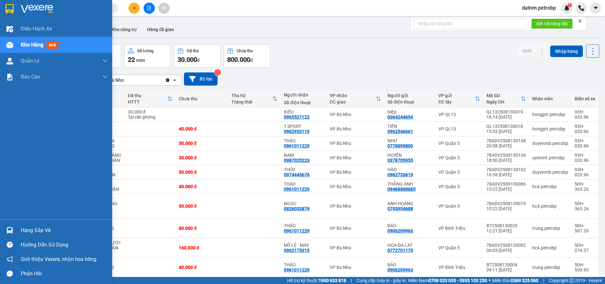
click at [41, 230] on div "Hàng sắp về" at bounding box center [64, 231] width 87 height 10
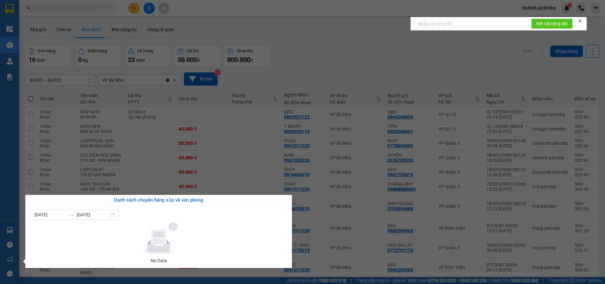
click at [368, 228] on section "Kết quả tìm kiếm ( 0 ) Bộ lọc No Data datnm.petrobp 1 Điều hành xe Kho hàng mới…" at bounding box center [302, 142] width 605 height 284
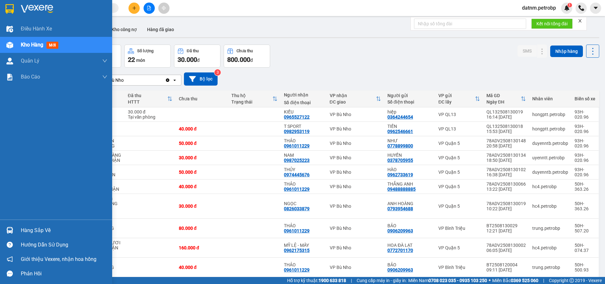
click at [38, 231] on div "Hàng sắp về" at bounding box center [64, 231] width 87 height 10
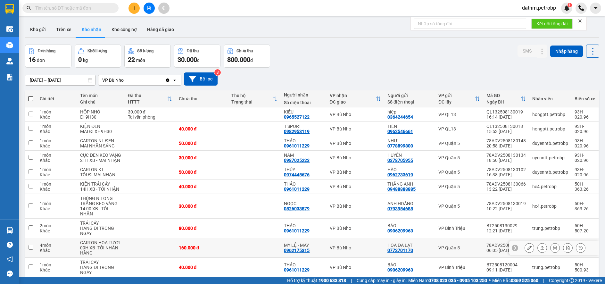
click at [312, 258] on section "Kết quả tìm kiếm ( 0 ) Bộ lọc No Data datnm.petrobp 1 Điều hành xe Kho hàng mới…" at bounding box center [302, 142] width 605 height 284
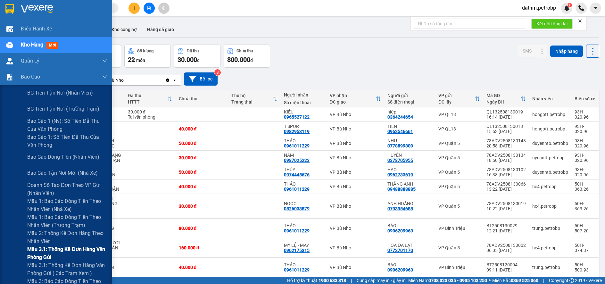
click at [46, 254] on span "Mẫu 3.1: Thống kê đơn hàng văn phòng gửi" at bounding box center [67, 253] width 80 height 16
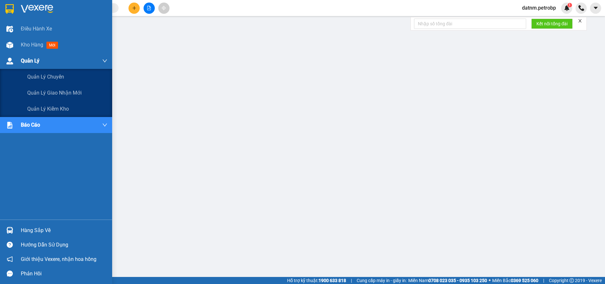
click at [32, 59] on span "Quản Lý" at bounding box center [30, 61] width 19 height 8
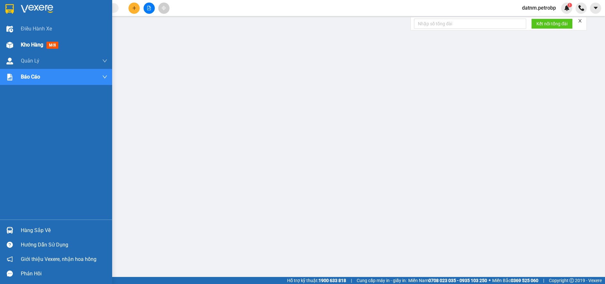
click at [31, 43] on span "Kho hàng" at bounding box center [32, 45] width 22 height 6
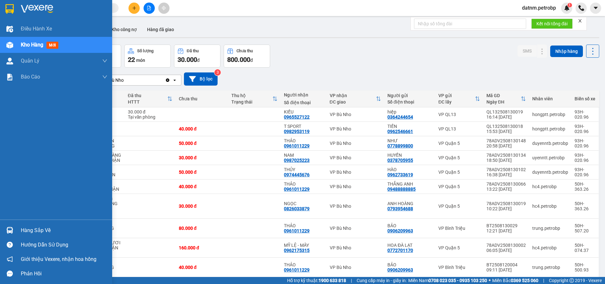
click at [31, 233] on div "Hàng sắp về" at bounding box center [64, 231] width 87 height 10
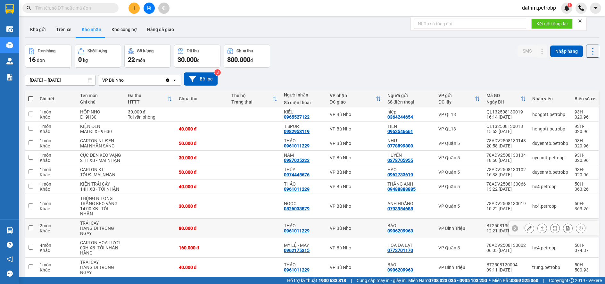
click at [332, 245] on section "Kết quả tìm kiếm ( 0 ) Bộ lọc No Data datnm.petrobp 1 Điều hành xe Kho hàng mới…" at bounding box center [302, 142] width 605 height 284
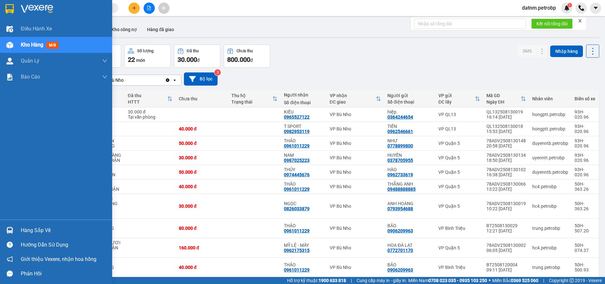
click at [55, 233] on div "Hàng sắp về" at bounding box center [64, 231] width 87 height 10
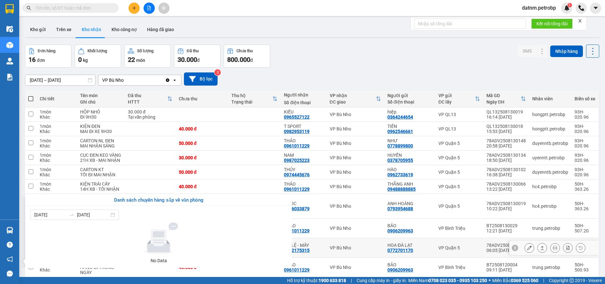
click at [335, 261] on section "Kết quả tìm kiếm ( 0 ) Bộ lọc No Data datnm.petrobp 1 Điều hành xe Kho hàng mới…" at bounding box center [302, 142] width 605 height 284
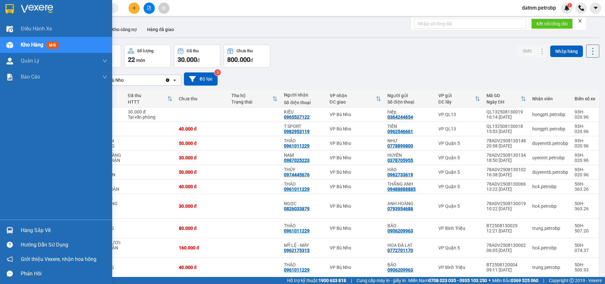
click at [38, 231] on div "Hàng sắp về" at bounding box center [64, 231] width 87 height 10
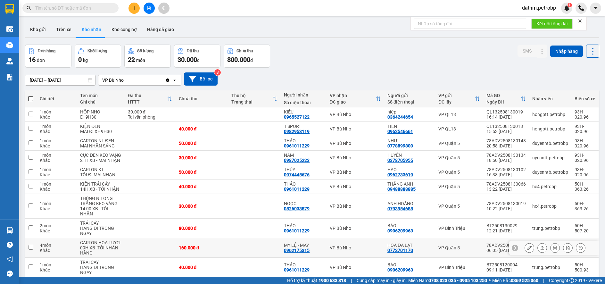
click at [346, 266] on section "Kết quả tìm kiếm ( 0 ) Bộ lọc No Data datnm.petrobp 1 Điều hành xe Kho hàng mới…" at bounding box center [302, 142] width 605 height 284
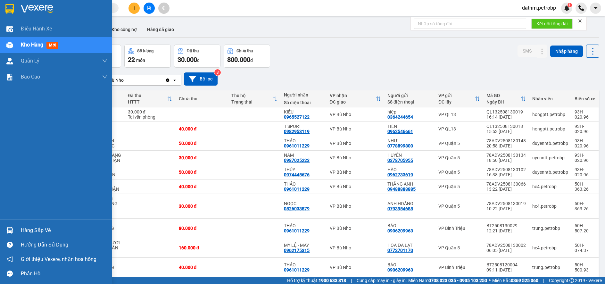
click at [35, 229] on div "Hàng sắp về" at bounding box center [64, 231] width 87 height 10
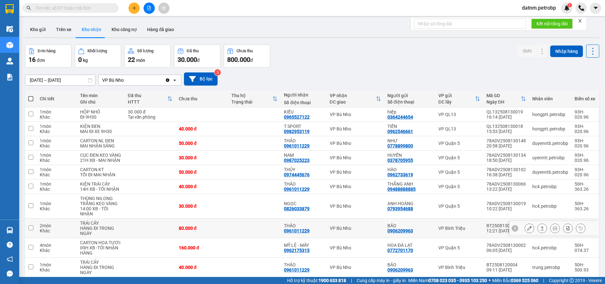
click at [314, 247] on section "Kết quả tìm kiếm ( 0 ) Bộ lọc No Data datnm.petrobp 1 Điều hành xe Kho hàng mới…" at bounding box center [302, 142] width 605 height 284
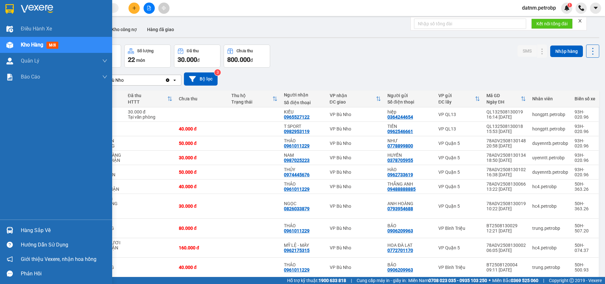
click at [41, 228] on div "Hàng sắp về" at bounding box center [64, 231] width 87 height 10
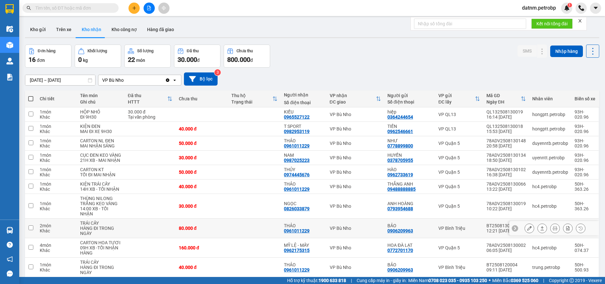
click at [308, 242] on section "Kết quả tìm kiếm ( 0 ) Bộ lọc No Data datnm.petrobp 1 Điều hành xe Kho hàng mới…" at bounding box center [302, 142] width 605 height 284
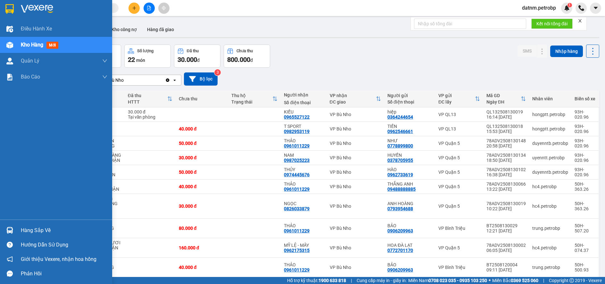
click at [33, 228] on div "Hàng sắp về" at bounding box center [64, 231] width 87 height 10
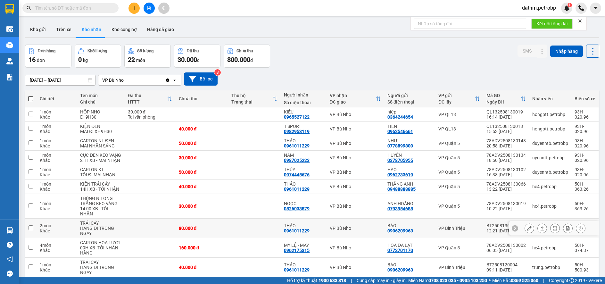
click at [314, 245] on section "Kết quả tìm kiếm ( 0 ) Bộ lọc No Data datnm.petrobp 1 Điều hành xe Kho hàng mới…" at bounding box center [302, 142] width 605 height 284
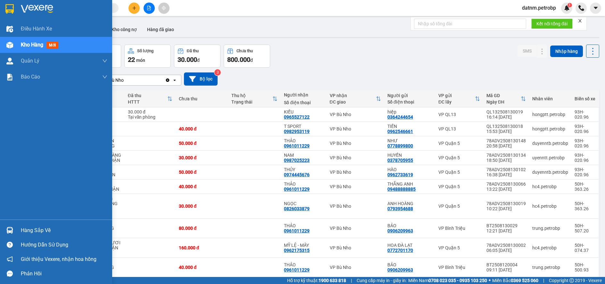
click at [35, 226] on div "Hàng sắp về" at bounding box center [64, 231] width 87 height 10
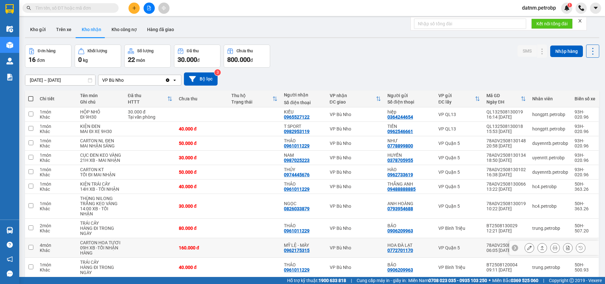
click at [312, 248] on section "Kết quả tìm kiếm ( 0 ) Bộ lọc No Data datnm.petrobp 1 Điều hành xe Kho hàng mới…" at bounding box center [302, 142] width 605 height 284
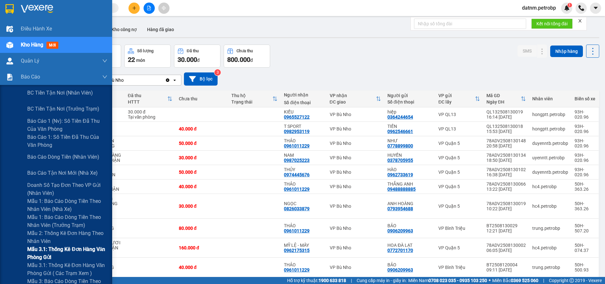
click at [57, 250] on span "Mẫu 3.1: Thống kê đơn hàng văn phòng gửi" at bounding box center [67, 253] width 80 height 16
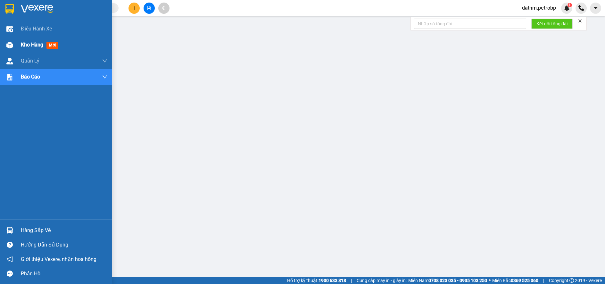
click at [31, 46] on span "Kho hàng" at bounding box center [32, 45] width 22 height 6
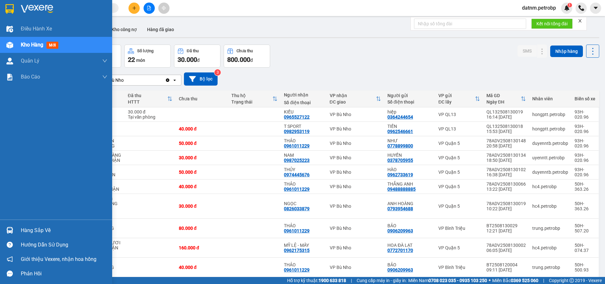
click at [32, 228] on div "Hàng sắp về" at bounding box center [64, 231] width 87 height 10
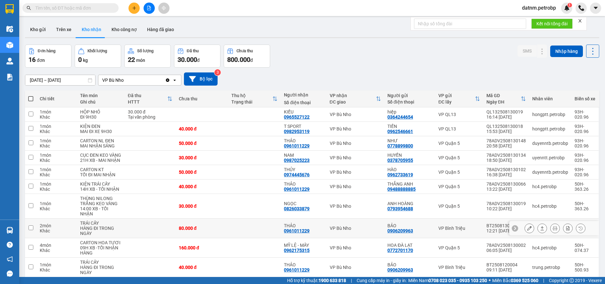
click at [322, 239] on section "Kết quả tìm kiếm ( 0 ) Bộ lọc No Data datnm.petrobp 1 Điều hành xe Kho hàng mới…" at bounding box center [302, 142] width 605 height 284
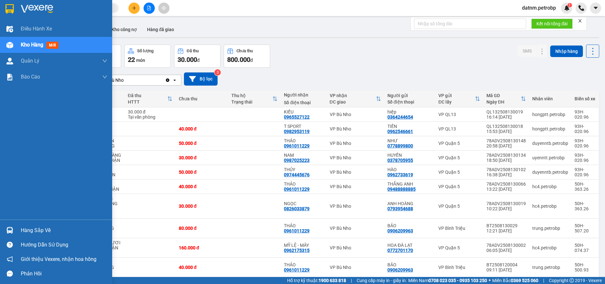
click at [33, 227] on div "Hàng sắp về" at bounding box center [64, 231] width 87 height 10
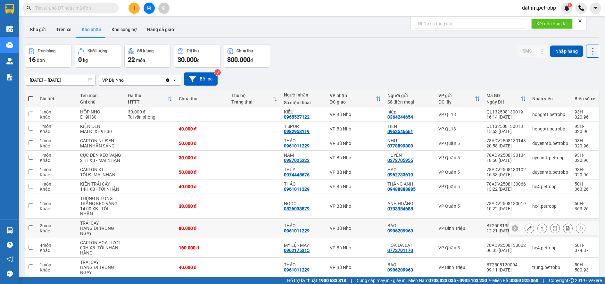
click at [319, 239] on section "Kết quả tìm kiếm ( 0 ) Bộ lọc No Data datnm.petrobp 1 Điều hành xe Kho hàng mới…" at bounding box center [302, 142] width 605 height 284
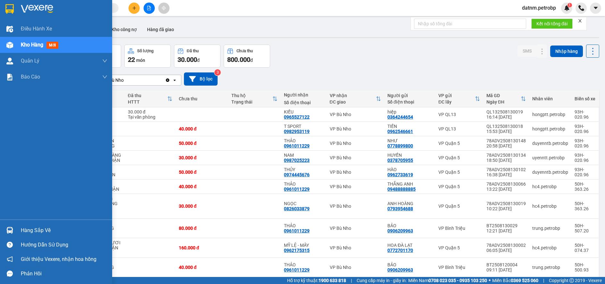
click at [37, 229] on div "Hàng sắp về" at bounding box center [64, 231] width 87 height 10
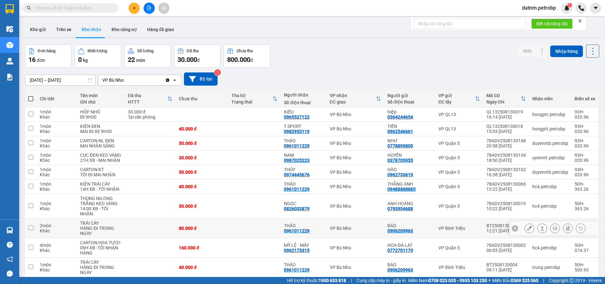
click at [309, 237] on section "Kết quả tìm kiếm ( 0 ) Bộ lọc No Data datnm.petrobp 1 Điều hành xe Kho hàng mới…" at bounding box center [302, 142] width 605 height 284
click at [527, 128] on icon at bounding box center [529, 129] width 4 height 4
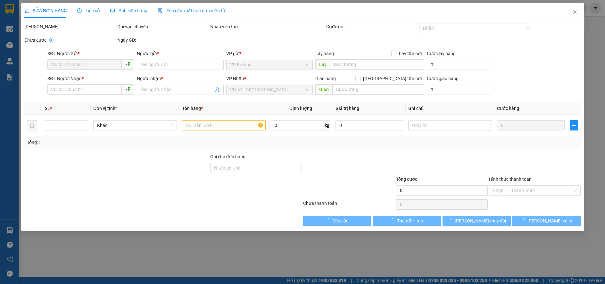
type input "0962546661"
type input "TIẾN"
type input "0982953119"
type input "T SPORT"
type input "40.000"
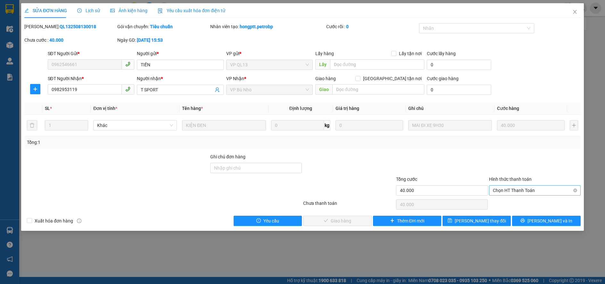
click at [510, 189] on span "Chọn HT Thanh Toán" at bounding box center [535, 191] width 84 height 10
click at [513, 202] on div "Tại văn phòng" at bounding box center [535, 203] width 84 height 7
type input "0"
click at [346, 218] on span "[PERSON_NAME] và Giao hàng" at bounding box center [346, 220] width 62 height 7
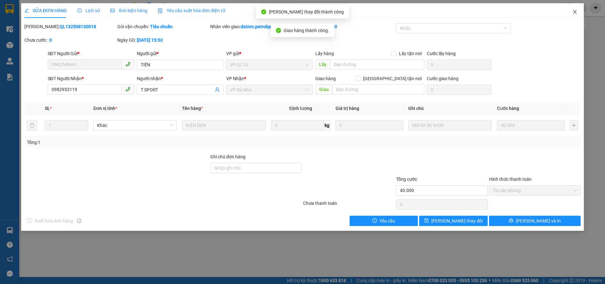
click at [574, 13] on icon "close" at bounding box center [575, 12] width 4 height 4
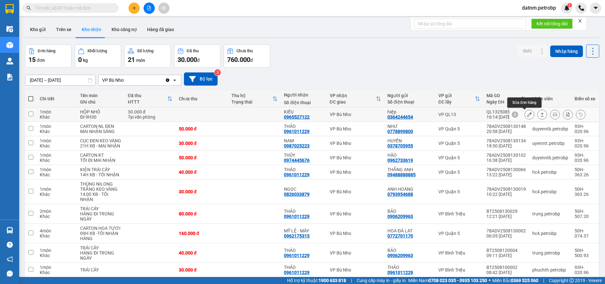
click at [525, 113] on button at bounding box center [529, 114] width 9 height 11
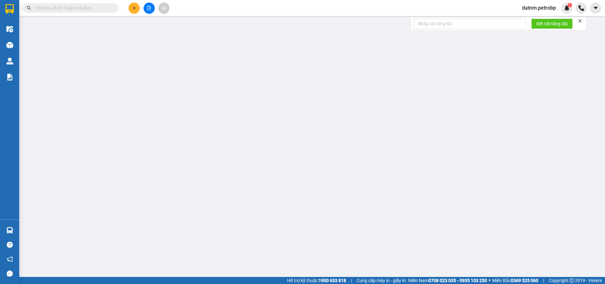
type input "0364244654"
type input "hiệp"
type input "0965527122"
type input "KIỀU"
type input "30.000"
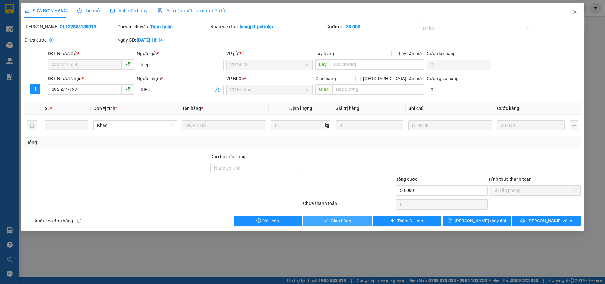
click at [344, 221] on span "Giao hàng" at bounding box center [341, 220] width 21 height 7
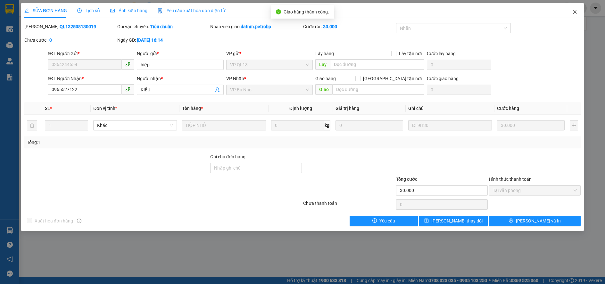
click at [574, 10] on icon "close" at bounding box center [574, 11] width 5 height 5
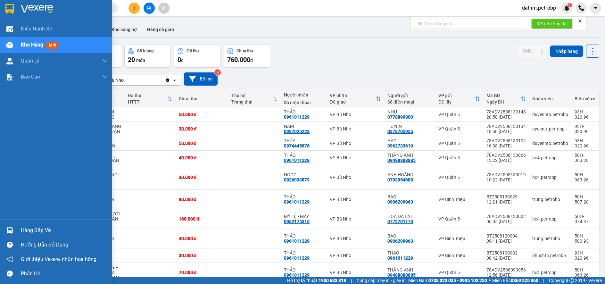
click at [38, 227] on div "Hàng sắp về" at bounding box center [64, 231] width 87 height 10
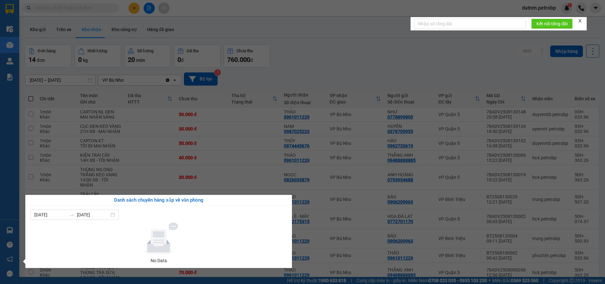
click at [320, 251] on section "Kết quả tìm kiếm ( 0 ) Bộ lọc No Data datnm.petrobp 1 Điều hành xe Kho hàng mới…" at bounding box center [302, 142] width 605 height 284
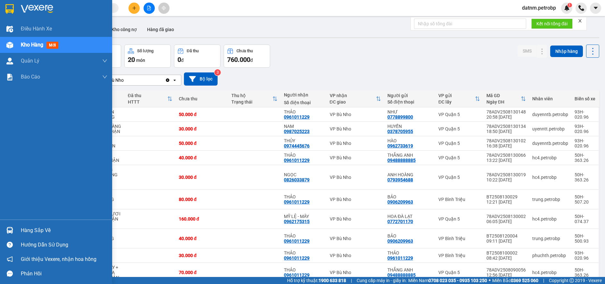
click at [33, 230] on div "Hàng sắp về" at bounding box center [64, 231] width 87 height 10
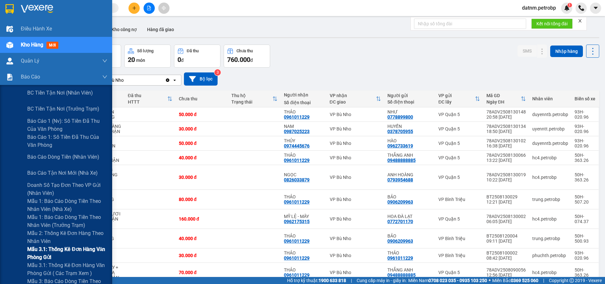
click at [44, 253] on span "Mẫu 3.1: Thống kê đơn hàng văn phòng gửi" at bounding box center [67, 253] width 80 height 16
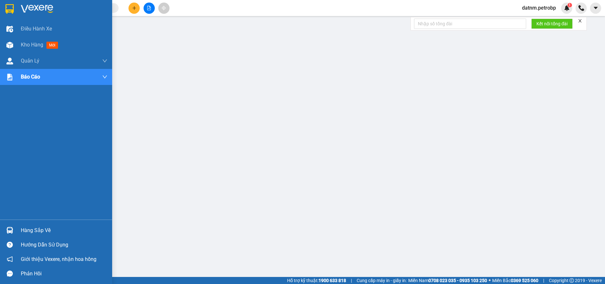
click at [31, 231] on div "Hàng sắp về" at bounding box center [64, 231] width 87 height 10
click at [31, 44] on span "Kho hàng" at bounding box center [32, 45] width 22 height 6
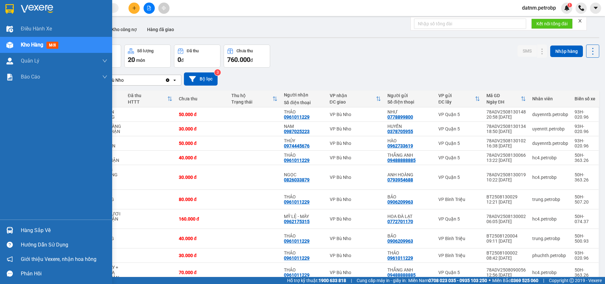
click at [29, 229] on div "Hàng sắp về" at bounding box center [64, 231] width 87 height 10
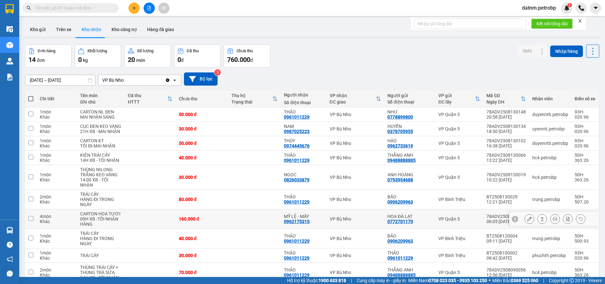
click at [309, 238] on section "Kết quả tìm kiếm ( 0 ) Bộ lọc No Data datnm.petrobp 1 Điều hành xe Kho hàng mới…" at bounding box center [302, 142] width 605 height 284
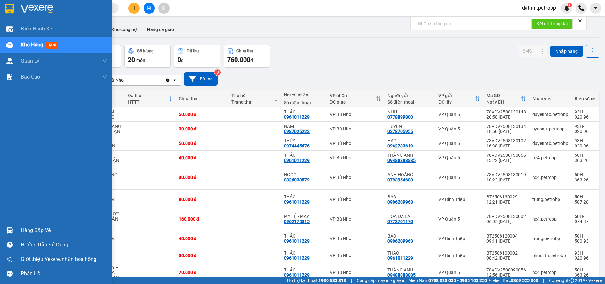
click at [35, 226] on div "Hàng sắp về" at bounding box center [64, 231] width 87 height 10
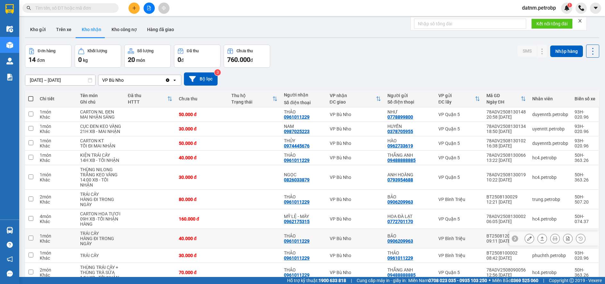
click at [321, 243] on section "Kết quả tìm kiếm ( 0 ) Bộ lọc No Data datnm.petrobp 1 Điều hành xe Kho hàng mới…" at bounding box center [302, 142] width 605 height 284
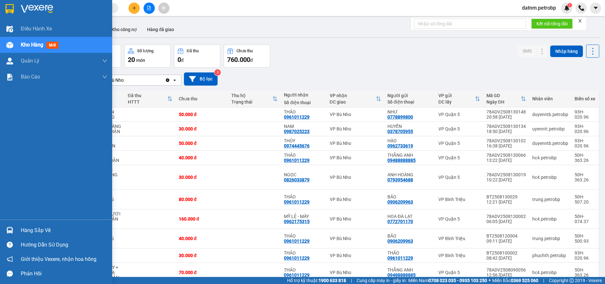
click at [35, 228] on div "Hàng sắp về" at bounding box center [64, 231] width 87 height 10
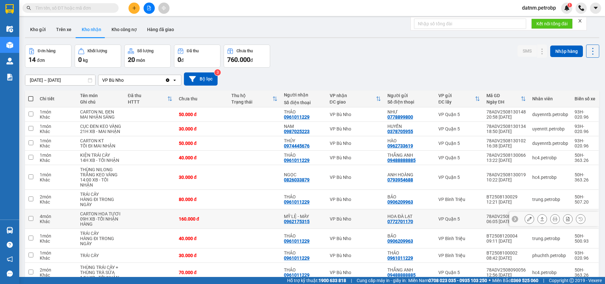
click at [324, 233] on section "Kết quả tìm kiếm ( 0 ) Bộ lọc No Data datnm.petrobp 1 Điều hành xe Kho hàng mới…" at bounding box center [302, 142] width 605 height 284
click at [89, 30] on button "Kho nhận" at bounding box center [92, 29] width 30 height 15
click at [63, 30] on button "Trên xe" at bounding box center [64, 29] width 26 height 15
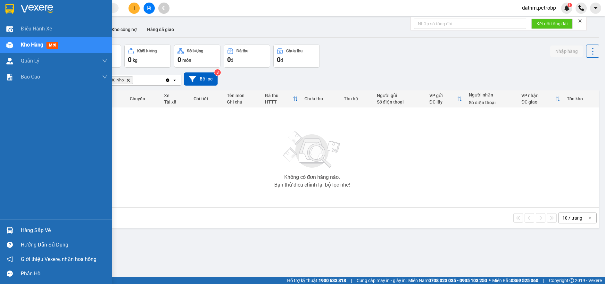
click at [30, 231] on div "Hàng sắp về" at bounding box center [64, 231] width 87 height 10
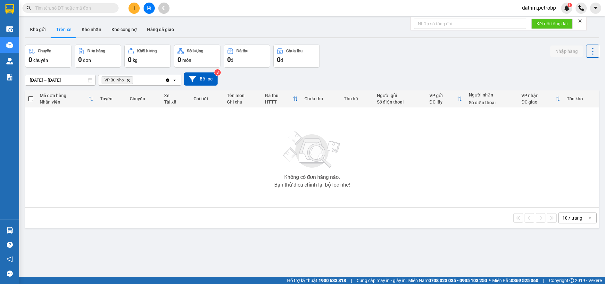
click at [367, 245] on section "Kết quả tìm kiếm ( 0 ) Bộ lọc No Data datnm.petrobp 1 Điều hành xe Kho hàng mới…" at bounding box center [302, 142] width 605 height 284
click at [96, 30] on button "Kho nhận" at bounding box center [92, 29] width 30 height 15
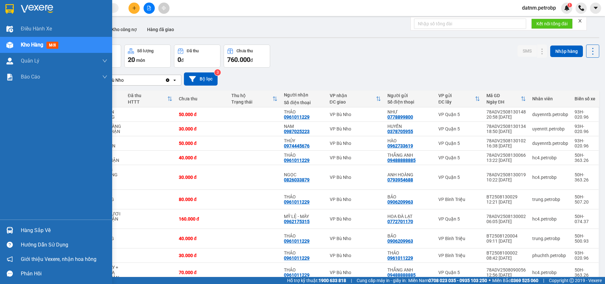
click at [33, 228] on div "Hàng sắp về" at bounding box center [64, 231] width 87 height 10
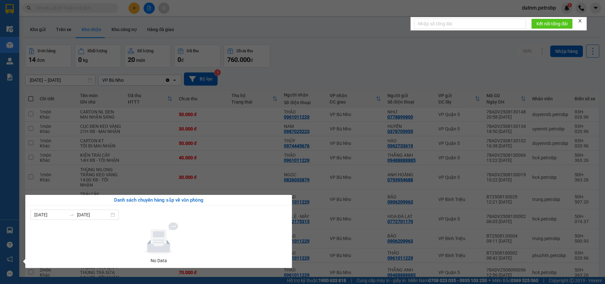
click at [328, 247] on section "Kết quả tìm kiếm ( 0 ) Bộ lọc No Data datnm.petrobp 1 Điều hành xe Kho hàng mới…" at bounding box center [302, 142] width 605 height 284
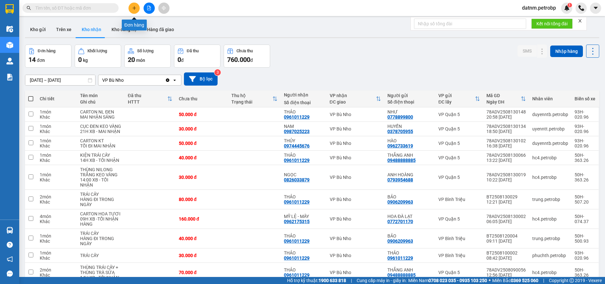
click at [132, 7] on icon "plus" at bounding box center [134, 8] width 4 height 4
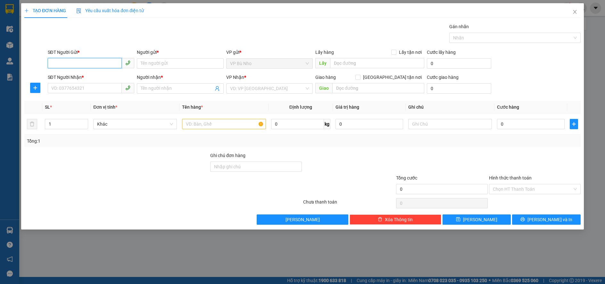
click at [84, 61] on input "SĐT Người Gửi *" at bounding box center [85, 63] width 74 height 10
click at [90, 74] on div "0988091910 - A PHÚC" at bounding box center [91, 76] width 79 height 7
type input "0988091910"
type input "A PHÚC"
type input "0983967689"
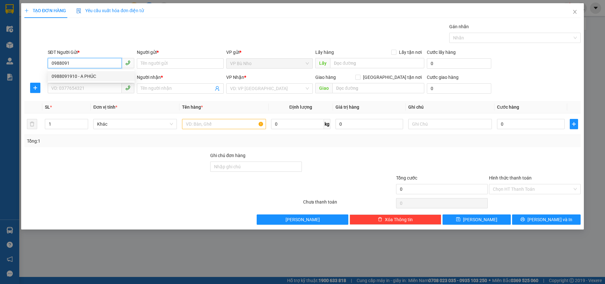
type input "A ĐÔNG"
type input "CHỢ ĐỒNG PHÚ"
type input "40.000"
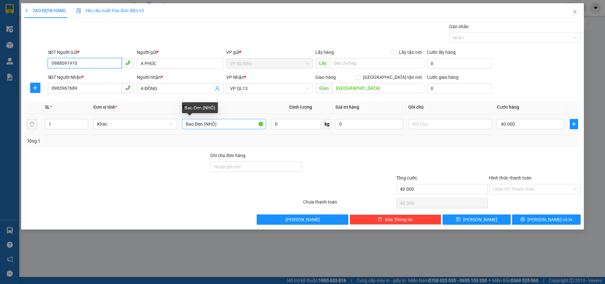
type input "0988091910"
click at [229, 125] on input "Bao Đen (NHỎ)" at bounding box center [224, 124] width 84 height 10
type input "Bao Đen"
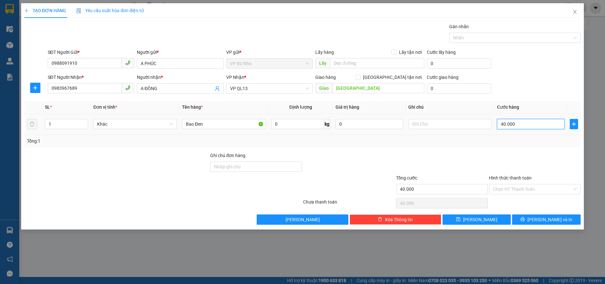
click at [520, 124] on input "40.000" at bounding box center [531, 124] width 68 height 10
type input "0"
type input "5"
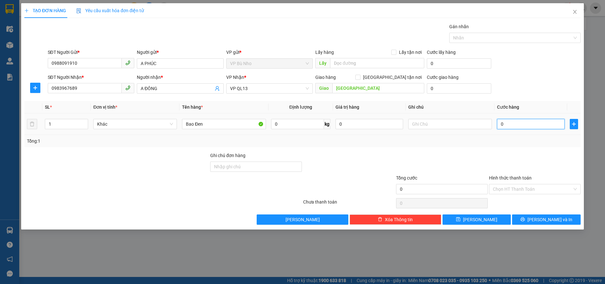
type input "5"
type input "05"
type input "50"
type input "050"
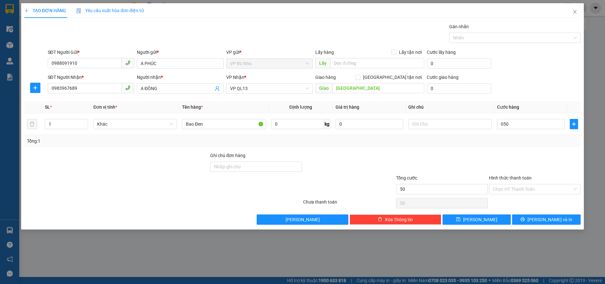
type input "50.000"
click at [490, 147] on div "Transit Pickup Surcharge Ids Transit Deliver Surcharge Ids Transit Deliver Surc…" at bounding box center [302, 124] width 556 height 202
click at [506, 188] on input "Hình thức thanh toán" at bounding box center [532, 189] width 79 height 10
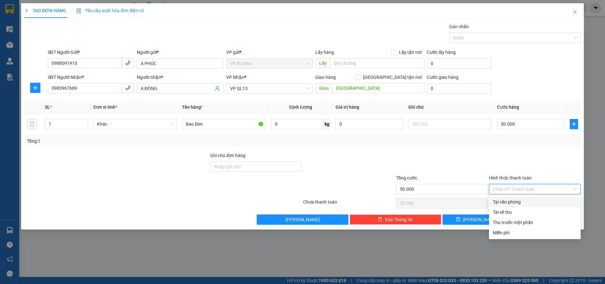
click at [510, 205] on div "Tại văn phòng" at bounding box center [535, 201] width 84 height 7
type input "0"
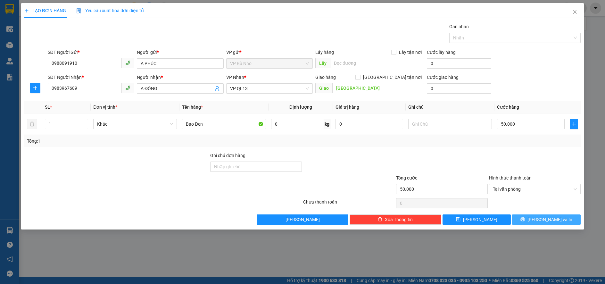
click at [554, 220] on span "Lưu và In" at bounding box center [550, 219] width 45 height 7
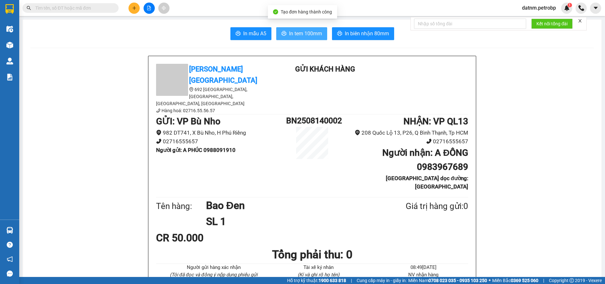
click at [300, 32] on span "In tem 100mm" at bounding box center [305, 33] width 33 height 8
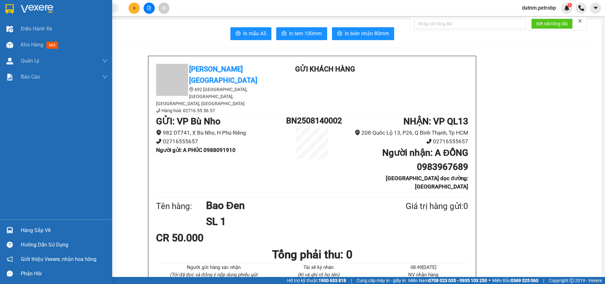
click at [29, 229] on div "Hàng sắp về" at bounding box center [64, 231] width 87 height 10
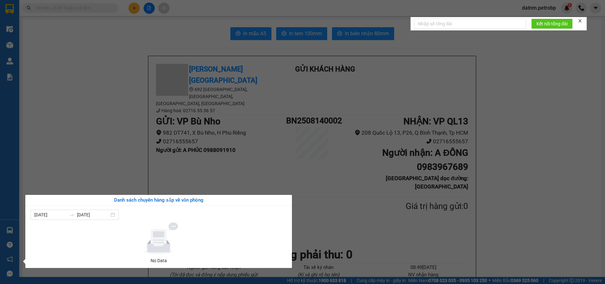
click at [531, 222] on section "Kết quả tìm kiếm ( 0 ) Bộ lọc No Data datnm.petrobp 1 Điều hành xe Kho hàng mới…" at bounding box center [302, 142] width 605 height 284
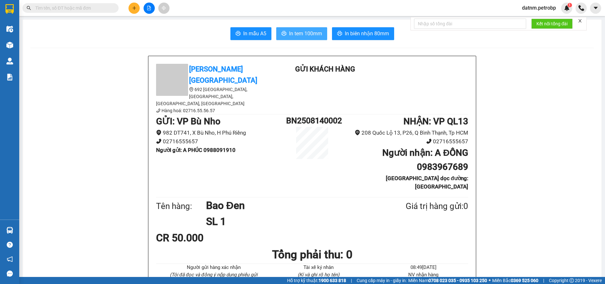
click at [297, 35] on span "In tem 100mm" at bounding box center [305, 33] width 33 height 8
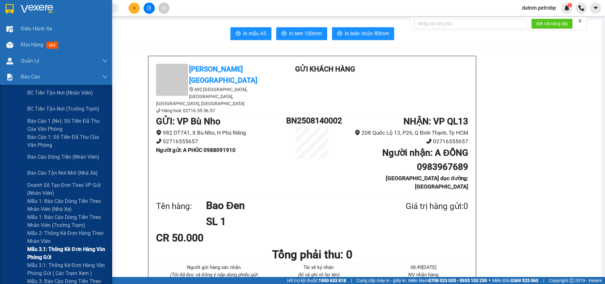
click at [50, 248] on span "Mẫu 3.1: Thống kê đơn hàng văn phòng gửi" at bounding box center [67, 253] width 80 height 16
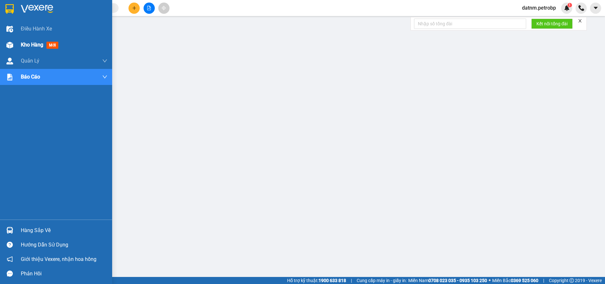
click at [31, 47] on span "Kho hàng" at bounding box center [32, 45] width 22 height 6
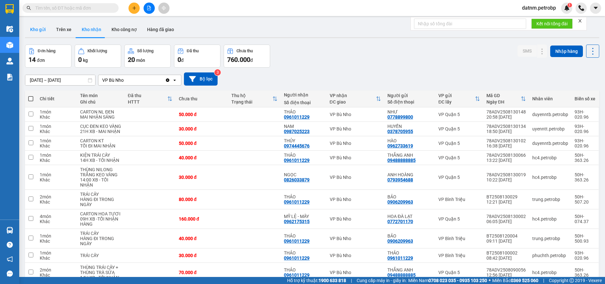
click at [40, 30] on button "Kho gửi" at bounding box center [38, 29] width 26 height 15
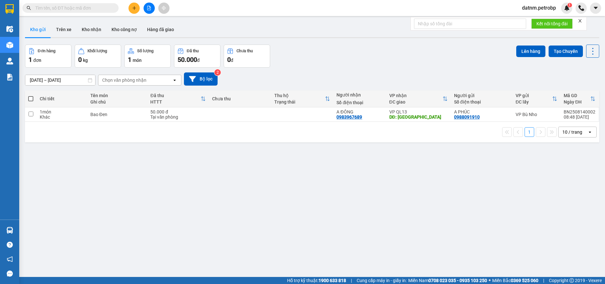
click at [31, 99] on span at bounding box center [30, 98] width 5 height 5
click at [31, 96] on input "checkbox" at bounding box center [31, 96] width 0 height 0
checkbox input "true"
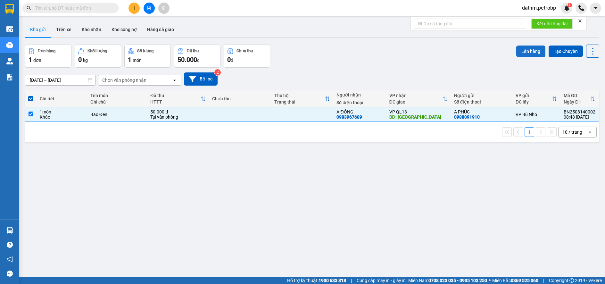
click at [533, 48] on button "Lên hàng" at bounding box center [530, 52] width 29 height 12
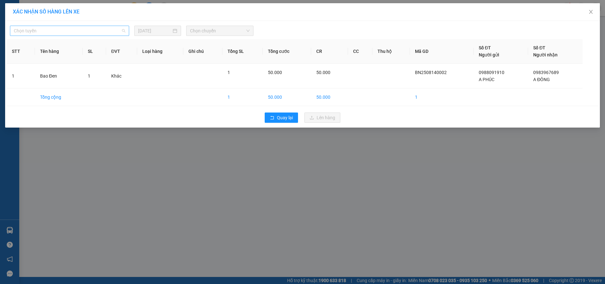
click at [52, 31] on span "Chọn tuyến" at bounding box center [70, 31] width 112 height 10
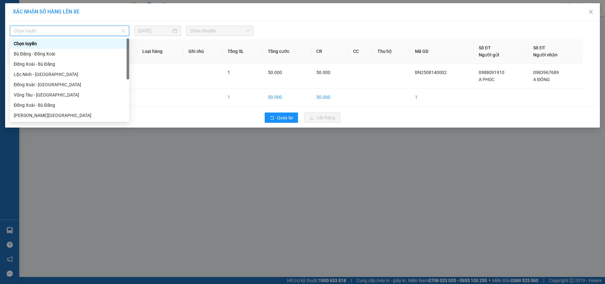
type input "P"
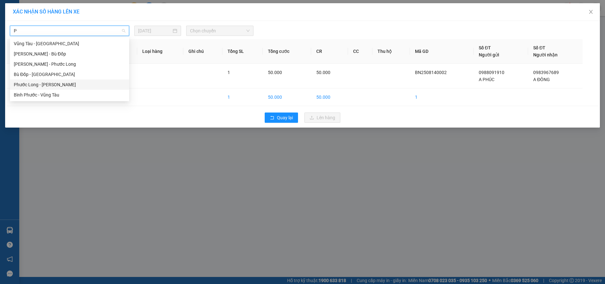
click at [50, 80] on div "Phước Long - Hồ Chí Minh" at bounding box center [69, 84] width 119 height 10
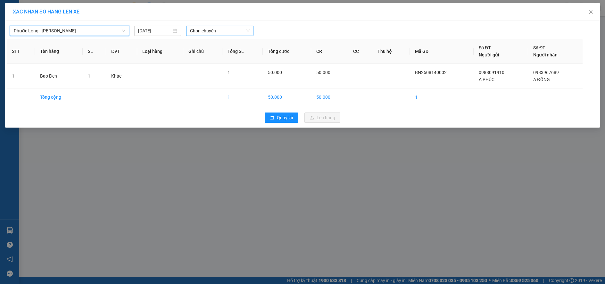
click at [219, 34] on span "Chọn chuyến" at bounding box center [220, 31] width 60 height 10
type input "326"
click at [234, 44] on div "09:02 (TC) - 50H-363.26" at bounding box center [215, 43] width 50 height 7
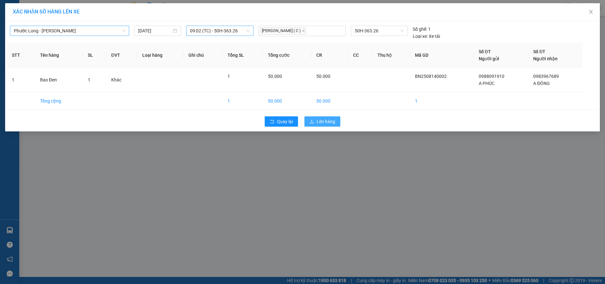
click at [317, 120] on span "Lên hàng" at bounding box center [326, 121] width 19 height 7
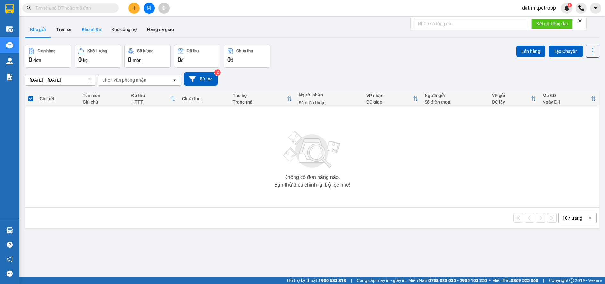
click at [92, 30] on button "Kho nhận" at bounding box center [92, 29] width 30 height 15
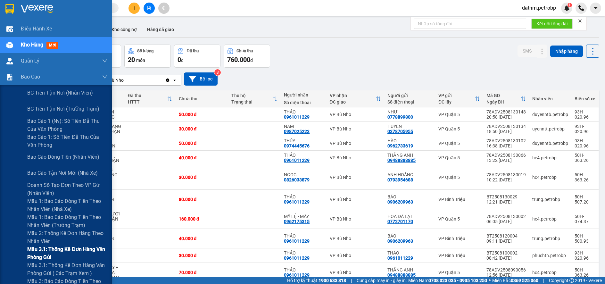
click at [45, 247] on span "Mẫu 3.1: Thống kê đơn hàng văn phòng gửi" at bounding box center [67, 253] width 80 height 16
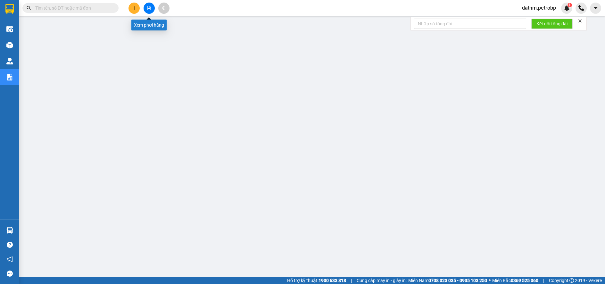
click at [152, 10] on button at bounding box center [149, 8] width 11 height 11
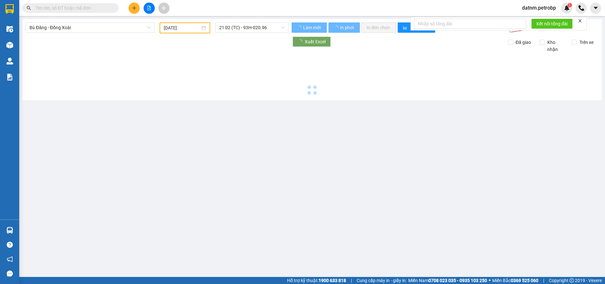
type input "14/08/2025"
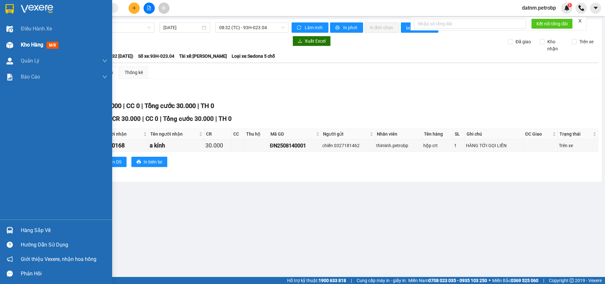
click at [29, 47] on span "Kho hàng" at bounding box center [32, 45] width 22 height 6
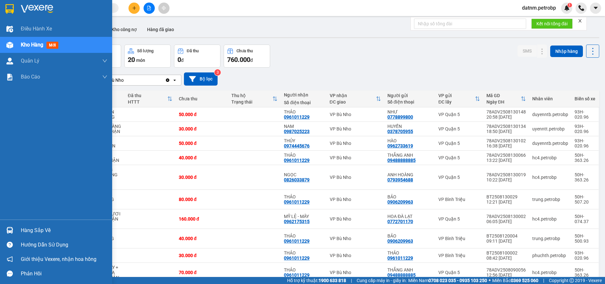
click at [38, 233] on div "Hàng sắp về" at bounding box center [64, 231] width 87 height 10
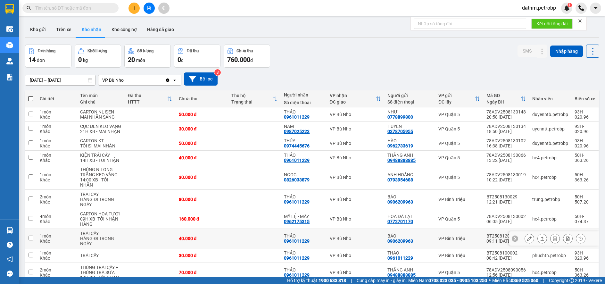
click at [311, 239] on section "Kết quả tìm kiếm ( 0 ) Bộ lọc No Data datnm.petrobp 1 Điều hành xe Kho hàng mới…" at bounding box center [302, 142] width 605 height 284
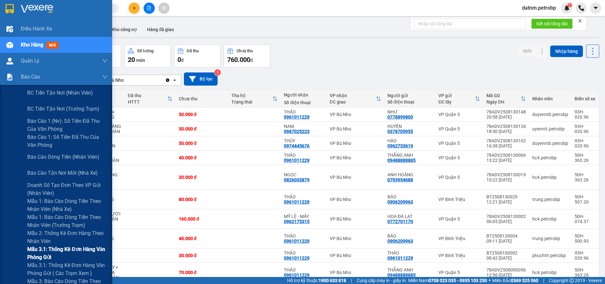
click at [54, 248] on span "Mẫu 3.1: Thống kê đơn hàng văn phòng gửi" at bounding box center [67, 253] width 80 height 16
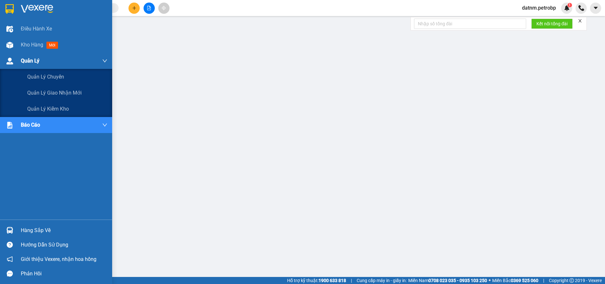
click at [37, 60] on span "Quản Lý" at bounding box center [30, 61] width 19 height 8
click at [38, 60] on span "Quản Lý" at bounding box center [30, 61] width 19 height 8
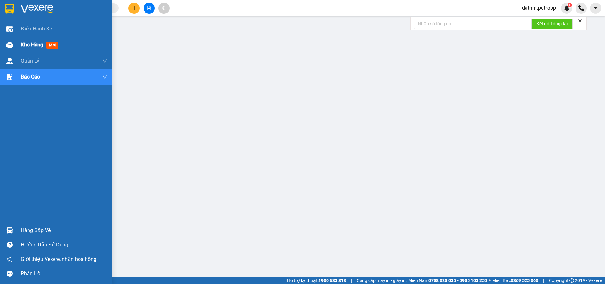
click at [39, 43] on span "Kho hàng" at bounding box center [32, 45] width 22 height 6
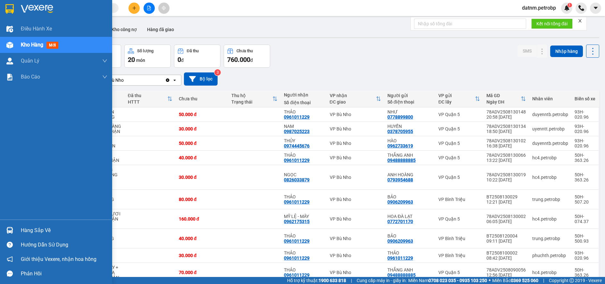
click at [35, 231] on div "Hàng sắp về" at bounding box center [64, 231] width 87 height 10
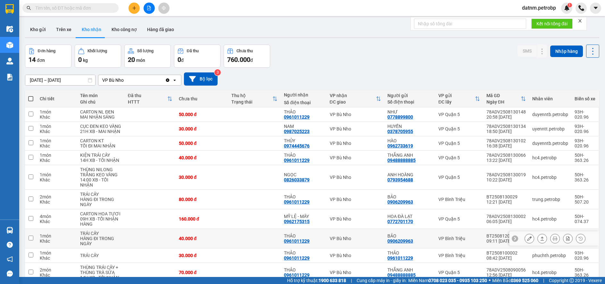
click at [327, 256] on section "Kết quả tìm kiếm ( 0 ) Bộ lọc No Data datnm.petrobp 1 Điều hành xe Kho hàng mới…" at bounding box center [302, 142] width 605 height 284
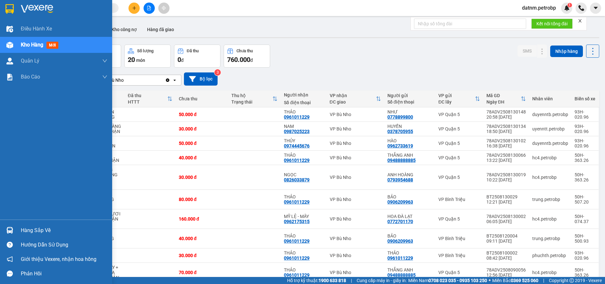
click at [31, 229] on div "Hàng sắp về" at bounding box center [64, 231] width 87 height 10
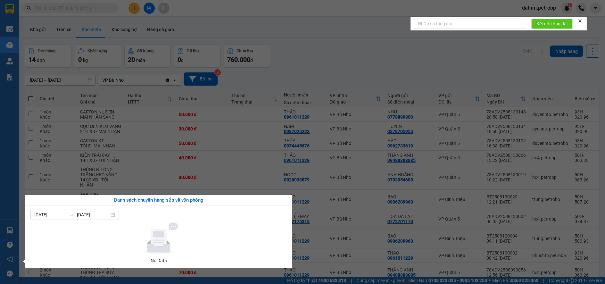
click at [327, 263] on section "Kết quả tìm kiếm ( 0 ) Bộ lọc No Data datnm.petrobp 1 Điều hành xe Kho hàng mới…" at bounding box center [302, 142] width 605 height 284
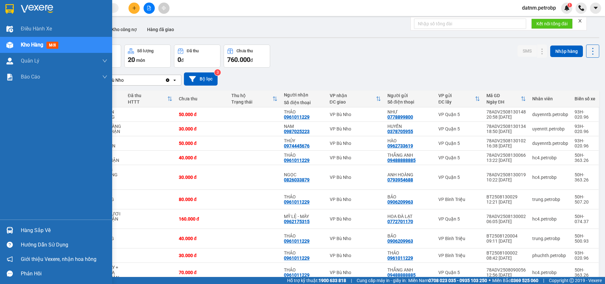
click at [31, 232] on div "Hàng sắp về" at bounding box center [64, 231] width 87 height 10
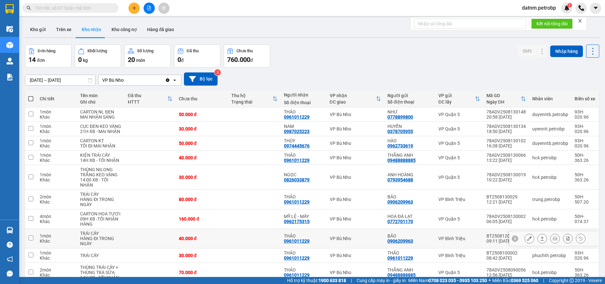
click at [324, 254] on section "Kết quả tìm kiếm ( 0 ) Bộ lọc No Data datnm.petrobp 1 Điều hành xe Kho hàng mới…" at bounding box center [302, 142] width 605 height 284
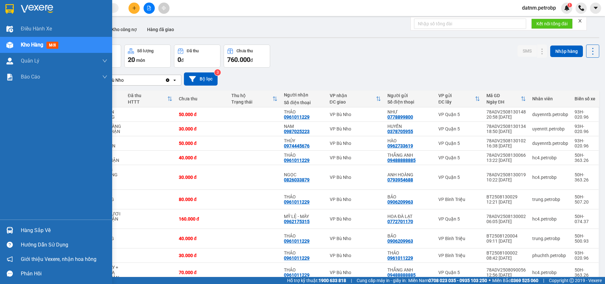
click at [34, 230] on div "Hàng sắp về" at bounding box center [64, 231] width 87 height 10
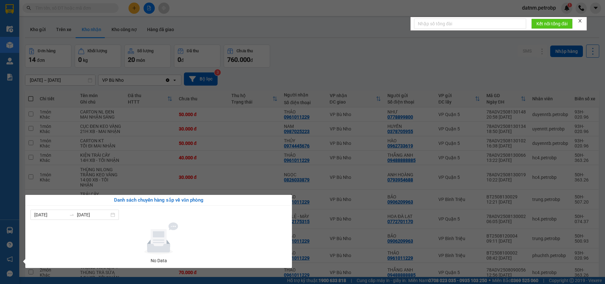
click at [327, 258] on section "Kết quả tìm kiếm ( 0 ) Bộ lọc No Data datnm.petrobp 1 Điều hành xe Kho hàng mới…" at bounding box center [302, 142] width 605 height 284
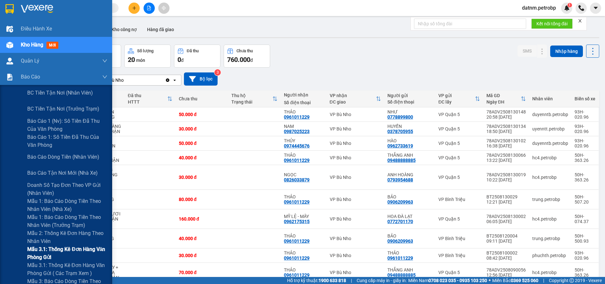
click at [65, 252] on span "Mẫu 3.1: Thống kê đơn hàng văn phòng gửi" at bounding box center [67, 253] width 80 height 16
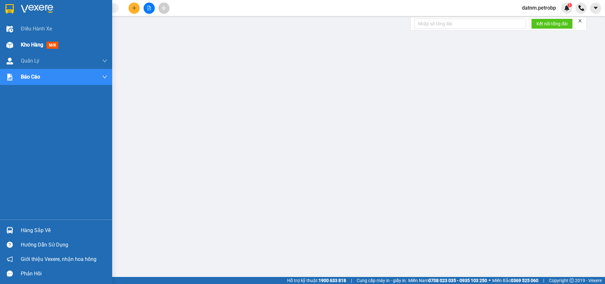
click at [30, 46] on span "Kho hàng" at bounding box center [32, 45] width 22 height 6
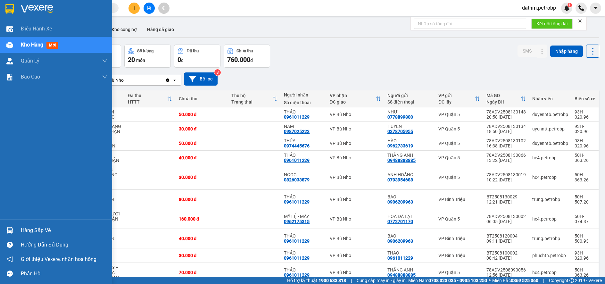
click at [39, 230] on div "Hàng sắp về" at bounding box center [64, 231] width 87 height 10
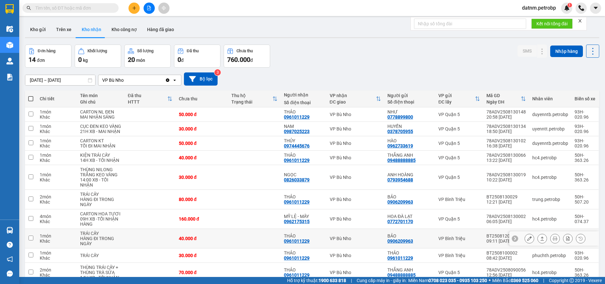
click at [312, 258] on section "Kết quả tìm kiếm ( 0 ) Bộ lọc No Data datnm.petrobp 1 Điều hành xe Kho hàng mới…" at bounding box center [302, 142] width 605 height 284
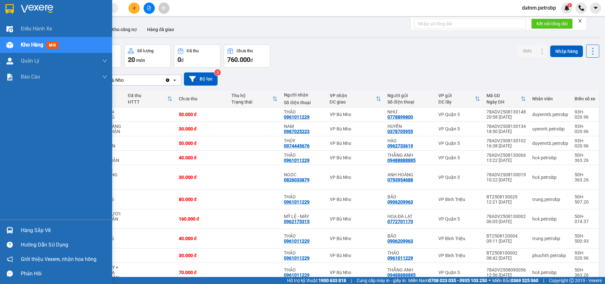
click at [31, 231] on div "Hàng sắp về" at bounding box center [64, 231] width 87 height 10
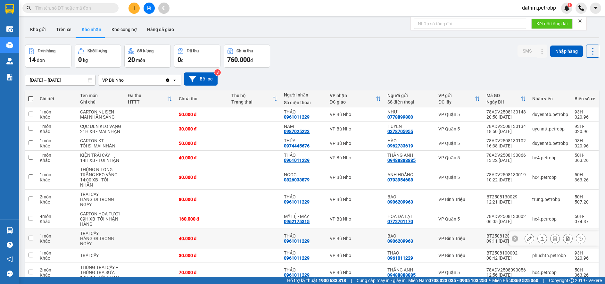
click at [319, 255] on section "Kết quả tìm kiếm ( 0 ) Bộ lọc No Data datnm.petrobp 1 Điều hành xe Kho hàng mới…" at bounding box center [302, 142] width 605 height 284
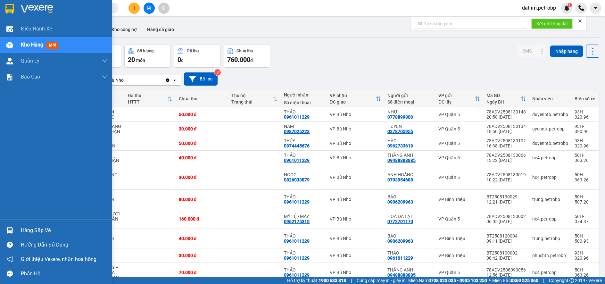
click at [39, 232] on div "Hàng sắp về" at bounding box center [64, 231] width 87 height 10
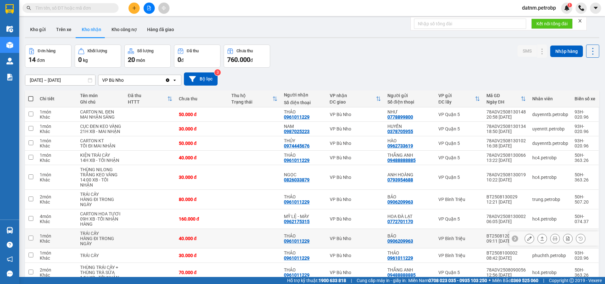
click at [318, 254] on section "Kết quả tìm kiếm ( 0 ) Bộ lọc No Data datnm.petrobp 1 Điều hành xe Kho hàng mới…" at bounding box center [302, 142] width 605 height 284
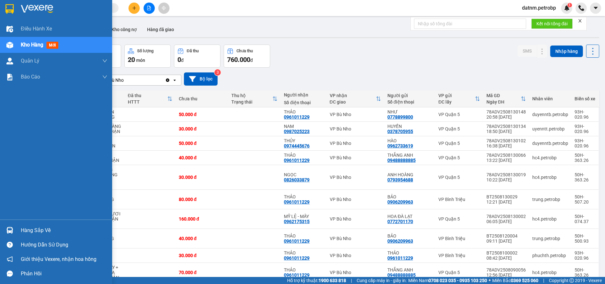
click at [34, 44] on span "Kho hàng" at bounding box center [32, 45] width 22 height 6
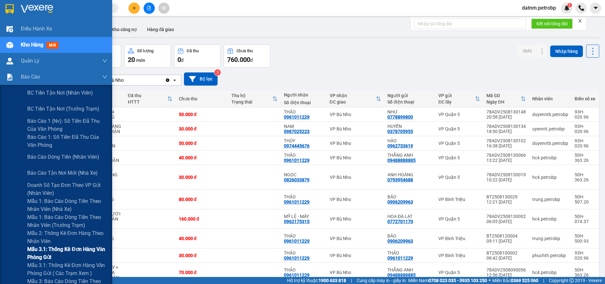
click at [40, 252] on span "Mẫu 3.1: Thống kê đơn hàng văn phòng gửi" at bounding box center [67, 253] width 80 height 16
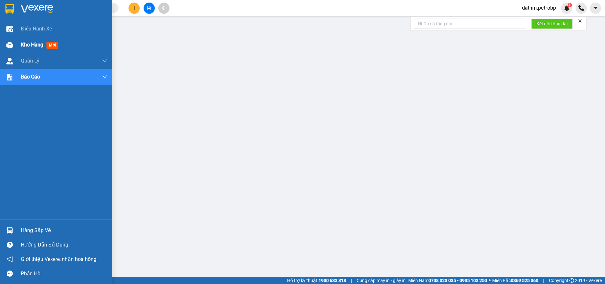
click at [30, 43] on span "Kho hàng" at bounding box center [32, 45] width 22 height 6
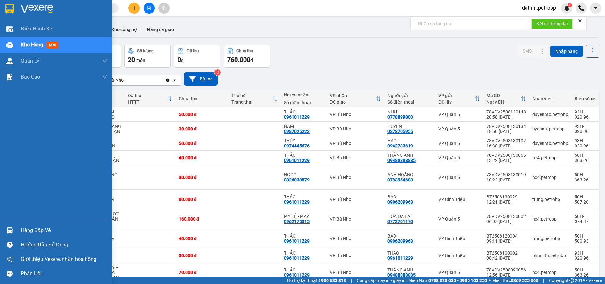
click at [32, 230] on div "Hàng sắp về" at bounding box center [64, 231] width 87 height 10
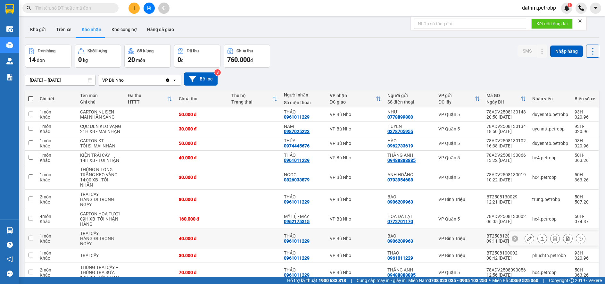
click at [320, 254] on section "Kết quả tìm kiếm ( 0 ) Bộ lọc No Data datnm.petrobp 1 Điều hành xe Kho hàng mới…" at bounding box center [302, 142] width 605 height 284
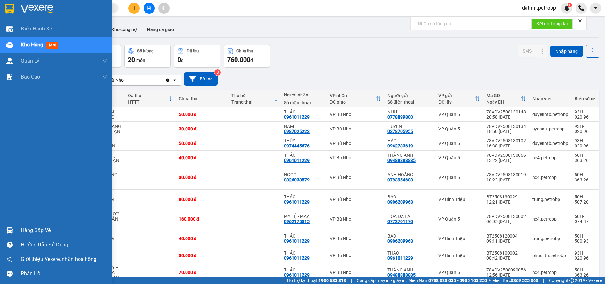
click at [36, 228] on div "Hàng sắp về" at bounding box center [64, 231] width 87 height 10
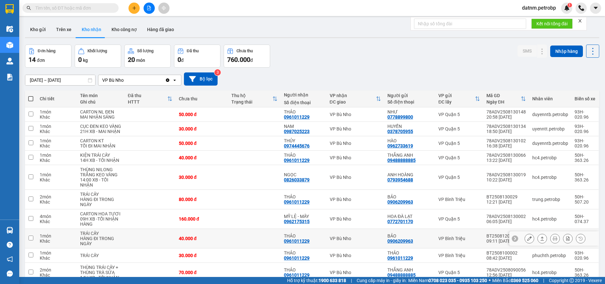
click at [329, 255] on section "Kết quả tìm kiếm ( 0 ) Bộ lọc No Data datnm.petrobp 1 Điều hành xe Kho hàng mới…" at bounding box center [302, 142] width 605 height 284
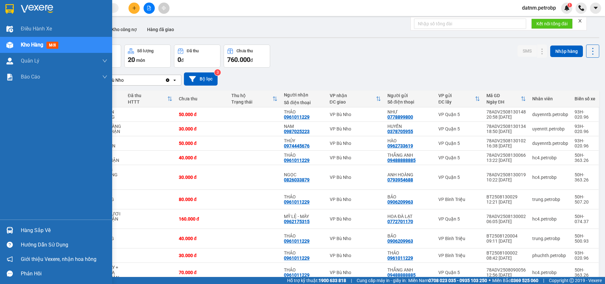
click at [30, 228] on div "Hàng sắp về" at bounding box center [64, 231] width 87 height 10
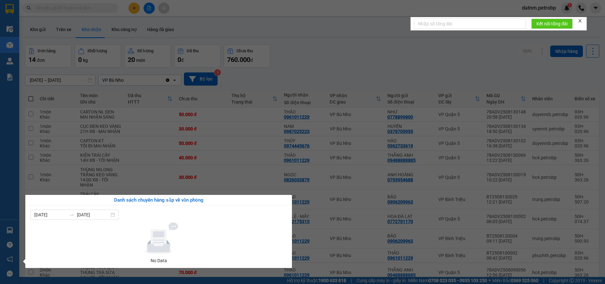
click at [316, 253] on section "Kết quả tìm kiếm ( 0 ) Bộ lọc No Data datnm.petrobp 1 Điều hành xe Kho hàng mới…" at bounding box center [302, 142] width 605 height 284
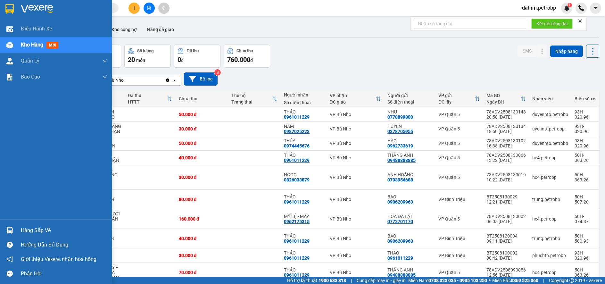
click at [40, 235] on div "Hàng sắp về" at bounding box center [64, 231] width 87 height 10
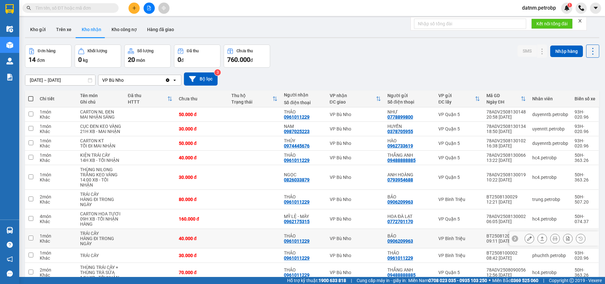
click at [318, 246] on section "Kết quả tìm kiếm ( 0 ) Bộ lọc No Data datnm.petrobp 1 Điều hành xe Kho hàng mới…" at bounding box center [302, 142] width 605 height 284
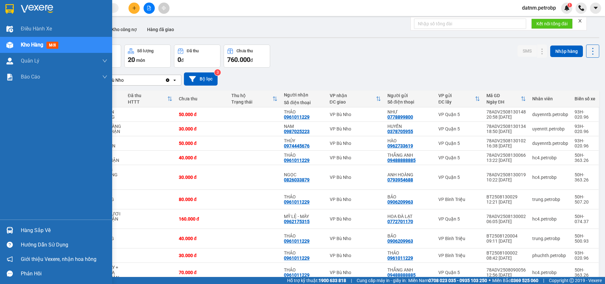
click at [35, 228] on div "Hàng sắp về" at bounding box center [64, 231] width 87 height 10
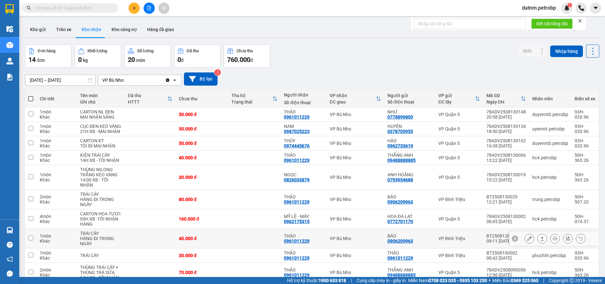
click at [366, 256] on section "Kết quả tìm kiếm ( 0 ) Bộ lọc No Data datnm.petrobp 1 Điều hành xe Kho hàng mới…" at bounding box center [302, 142] width 605 height 284
click at [92, 29] on button "Kho nhận" at bounding box center [92, 29] width 30 height 15
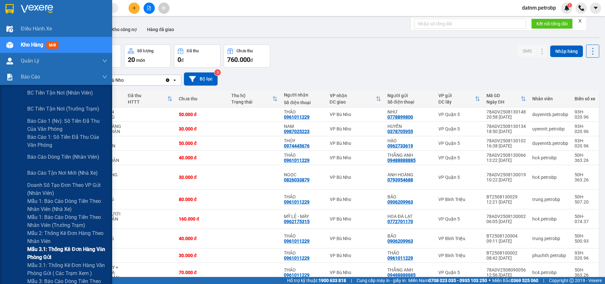
click at [46, 250] on span "Mẫu 3.1: Thống kê đơn hàng văn phòng gửi" at bounding box center [67, 253] width 80 height 16
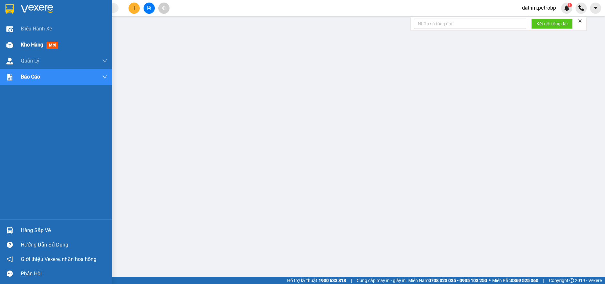
click at [27, 45] on span "Kho hàng" at bounding box center [32, 45] width 22 height 6
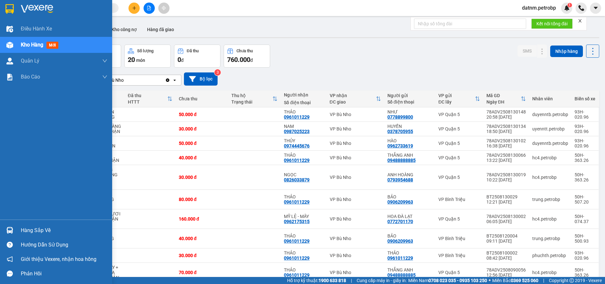
click at [31, 228] on div "Hàng sắp về" at bounding box center [64, 231] width 87 height 10
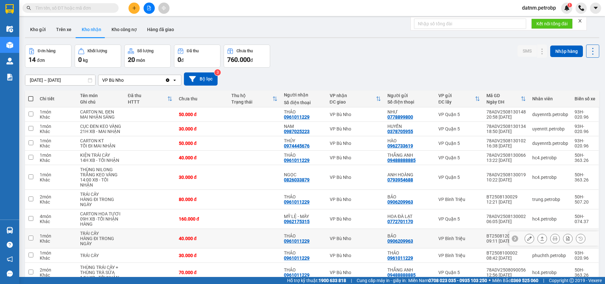
click at [318, 255] on section "Kết quả tìm kiếm ( 0 ) Bộ lọc No Data datnm.petrobp 1 Điều hành xe Kho hàng mới…" at bounding box center [302, 142] width 605 height 284
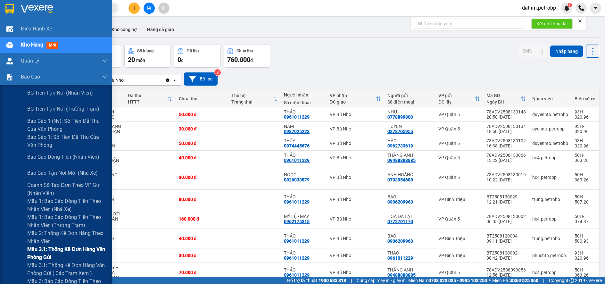
click at [59, 248] on span "Mẫu 3.1: Thống kê đơn hàng văn phòng gửi" at bounding box center [67, 253] width 80 height 16
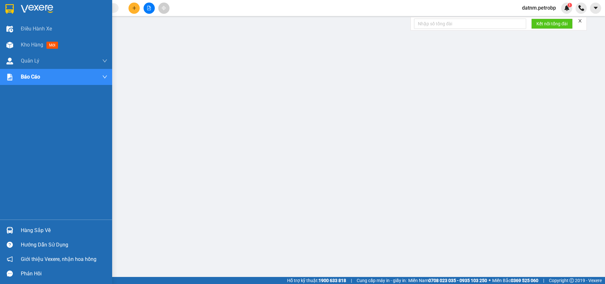
click at [47, 233] on div "Hàng sắp về" at bounding box center [64, 231] width 87 height 10
click at [35, 45] on span "Kho hàng" at bounding box center [32, 45] width 22 height 6
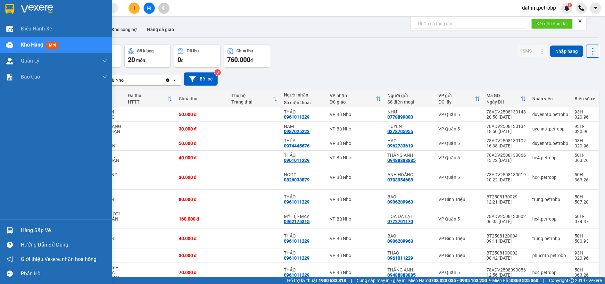
click at [49, 229] on div "Hàng sắp về" at bounding box center [64, 231] width 87 height 10
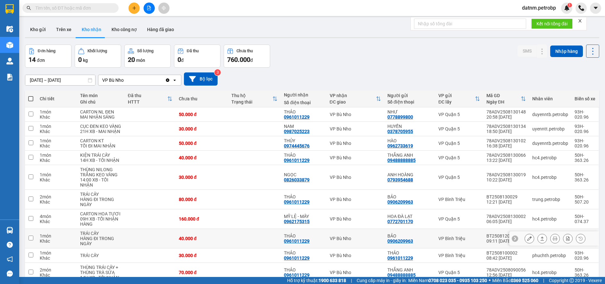
click at [322, 256] on section "Kết quả tìm kiếm ( 0 ) Bộ lọc No Data datnm.petrobp 1 Điều hành xe Kho hàng mới…" at bounding box center [302, 142] width 605 height 284
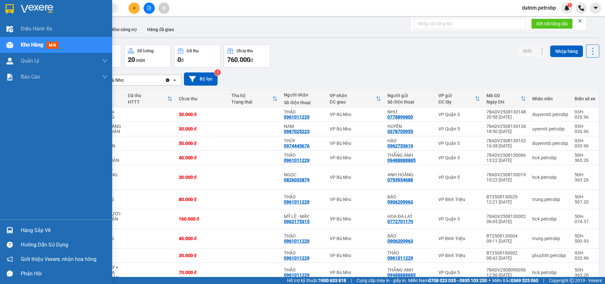
click at [29, 229] on div "Hàng sắp về" at bounding box center [64, 231] width 87 height 10
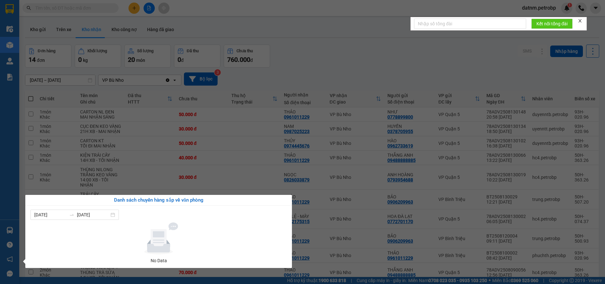
click at [319, 257] on section "Kết quả tìm kiếm ( 0 ) Bộ lọc No Data datnm.petrobp 1 Điều hành xe Kho hàng mới…" at bounding box center [302, 142] width 605 height 284
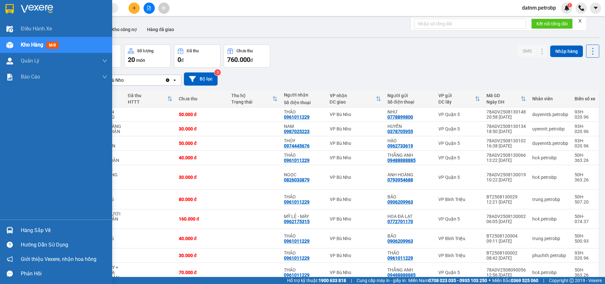
click at [42, 229] on div "Hàng sắp về" at bounding box center [64, 231] width 87 height 10
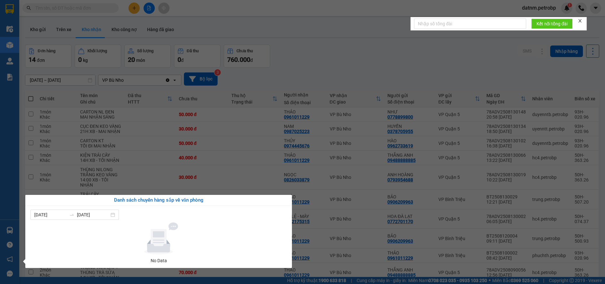
click at [328, 253] on section "Kết quả tìm kiếm ( 0 ) Bộ lọc No Data datnm.petrobp 1 Điều hành xe Kho hàng mới…" at bounding box center [302, 142] width 605 height 284
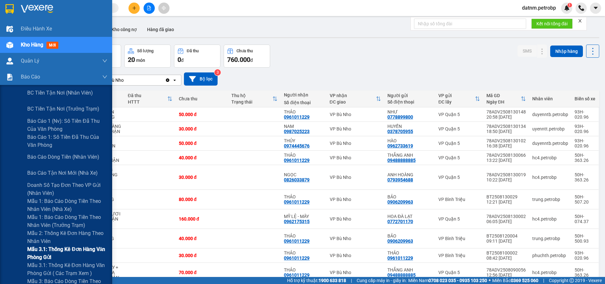
click at [48, 250] on span "Mẫu 3.1: Thống kê đơn hàng văn phòng gửi" at bounding box center [67, 253] width 80 height 16
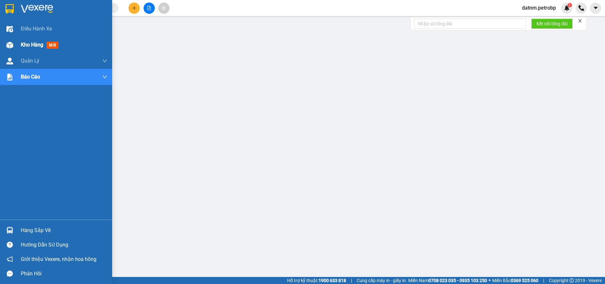
click at [32, 44] on span "Kho hàng" at bounding box center [32, 45] width 22 height 6
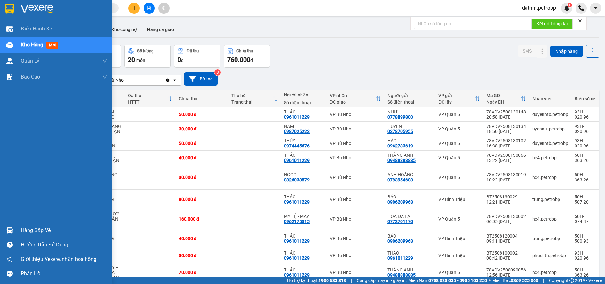
click at [36, 229] on div "Hàng sắp về" at bounding box center [64, 231] width 87 height 10
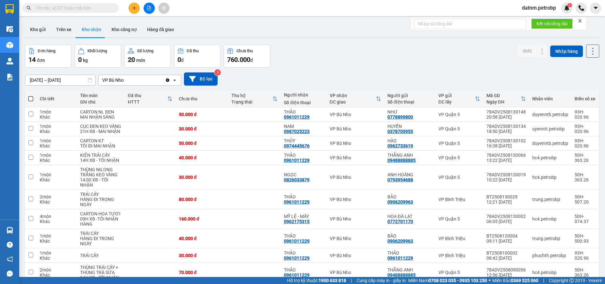
click at [347, 70] on section "Kết quả tìm kiếm ( 0 ) Bộ lọc No Data datnm.petrobp 1 Điều hành xe Kho hàng mới…" at bounding box center [302, 142] width 605 height 284
click at [525, 149] on button at bounding box center [529, 143] width 9 height 11
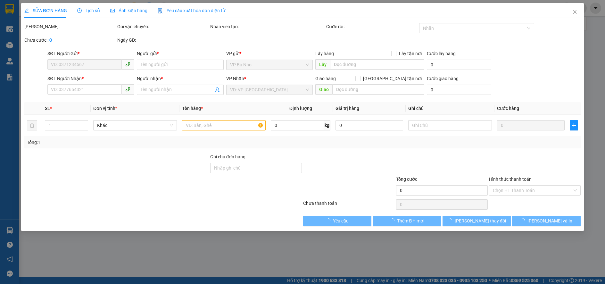
type input "0962733619"
type input "HÀO"
type input "0974445676"
type input "THỦY"
type input "50.000"
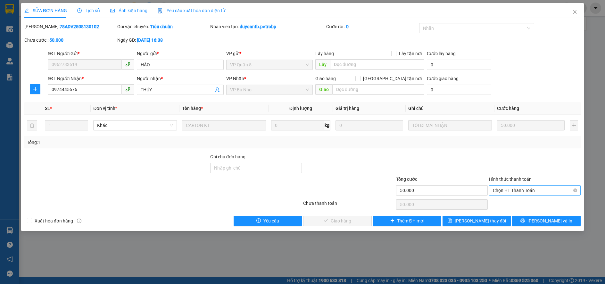
click at [521, 191] on span "Chọn HT Thanh Toán" at bounding box center [535, 191] width 84 height 10
click at [517, 205] on div "Tại văn phòng" at bounding box center [535, 203] width 84 height 7
type input "0"
click at [361, 223] on button "[PERSON_NAME] và Giao hàng" at bounding box center [337, 221] width 68 height 10
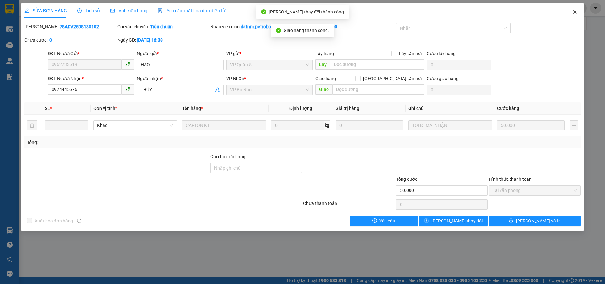
click at [574, 10] on icon "close" at bounding box center [574, 11] width 5 height 5
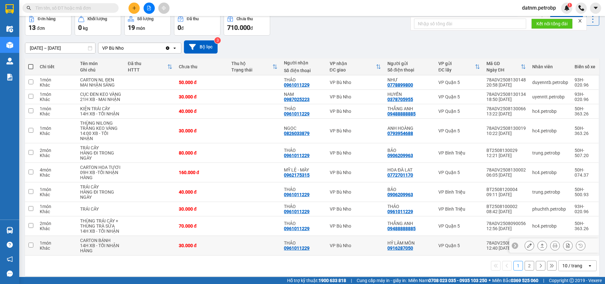
scroll to position [47, 0]
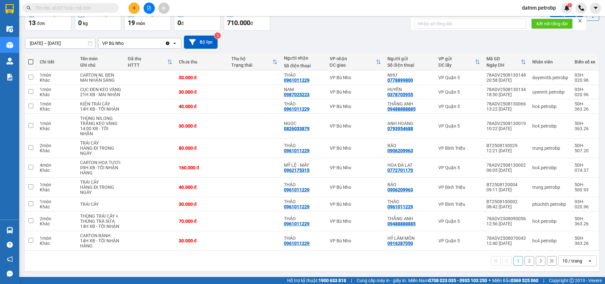
click at [525, 262] on button "2" at bounding box center [530, 261] width 10 height 10
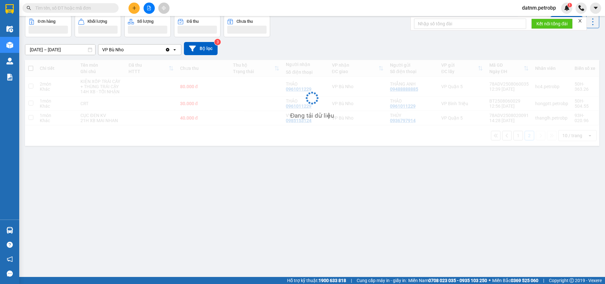
scroll to position [29, 0]
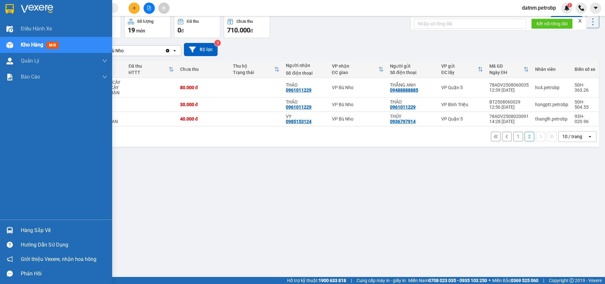
click at [33, 45] on span "Kho hàng" at bounding box center [32, 45] width 22 height 6
click at [30, 43] on span "Kho hàng" at bounding box center [32, 45] width 22 height 6
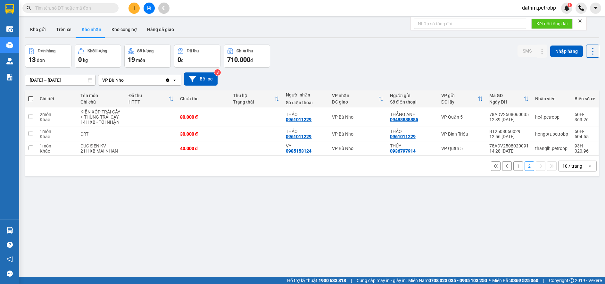
scroll to position [29, 0]
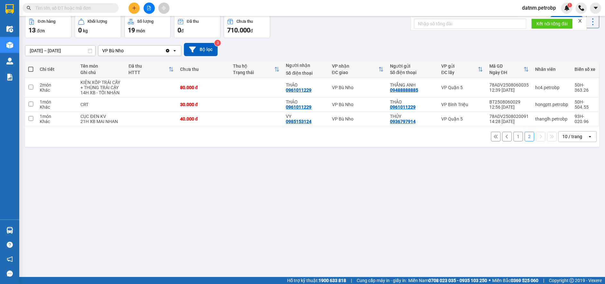
click at [514, 137] on button "1" at bounding box center [518, 137] width 10 height 10
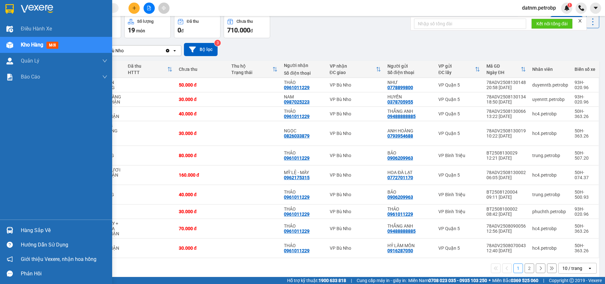
click at [36, 227] on div "Hàng sắp về" at bounding box center [64, 231] width 87 height 10
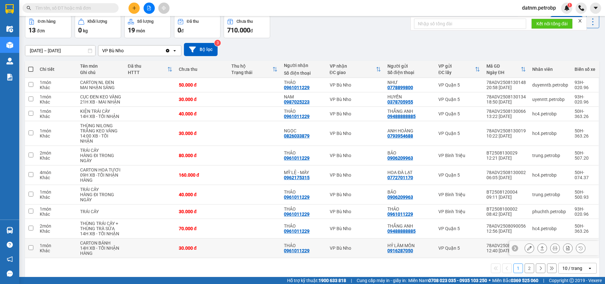
click at [327, 256] on section "Kết quả tìm kiếm ( 0 ) Bộ lọc No Data datnm.petrobp 1 Điều hành xe Kho hàng mới…" at bounding box center [302, 142] width 605 height 284
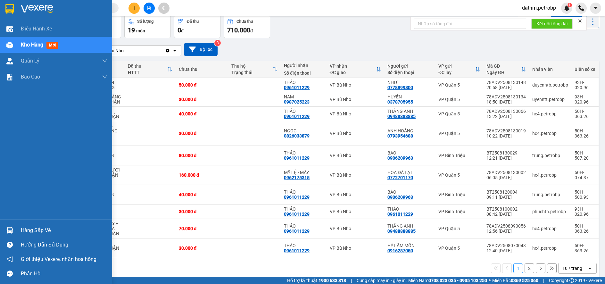
click at [22, 228] on div "Hàng sắp về" at bounding box center [64, 231] width 87 height 10
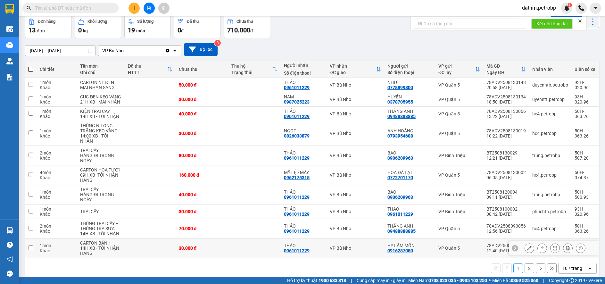
click at [328, 265] on section "Kết quả tìm kiếm ( 0 ) Bộ lọc No Data datnm.petrobp 1 Điều hành xe Kho hàng mới…" at bounding box center [302, 142] width 605 height 284
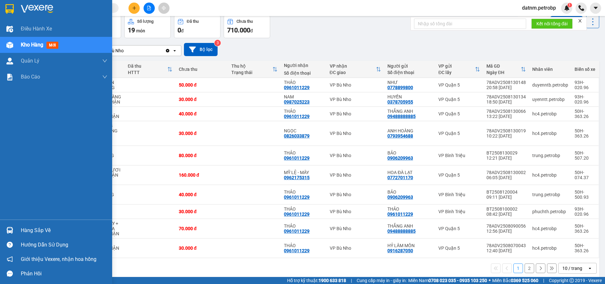
click at [35, 45] on span "Kho hàng" at bounding box center [32, 45] width 22 height 6
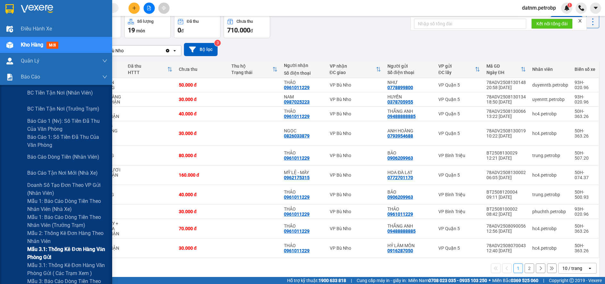
click at [41, 249] on span "Mẫu 3.1: Thống kê đơn hàng văn phòng gửi" at bounding box center [67, 253] width 80 height 16
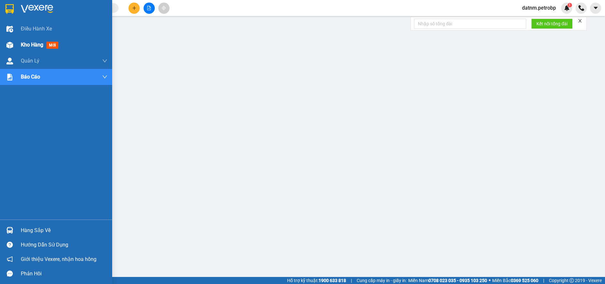
click at [29, 45] on span "Kho hàng" at bounding box center [32, 45] width 22 height 6
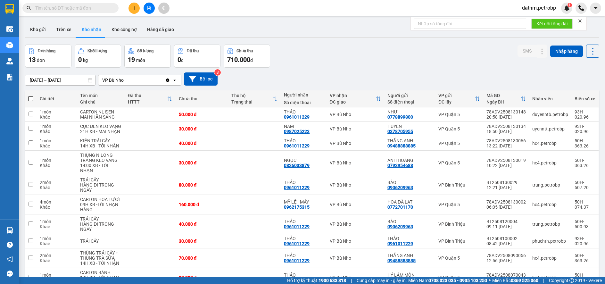
click at [96, 28] on button "Kho nhận" at bounding box center [92, 29] width 30 height 15
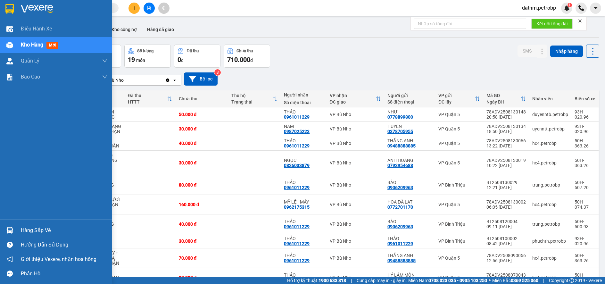
click at [31, 227] on div "Hàng sắp về" at bounding box center [64, 231] width 87 height 10
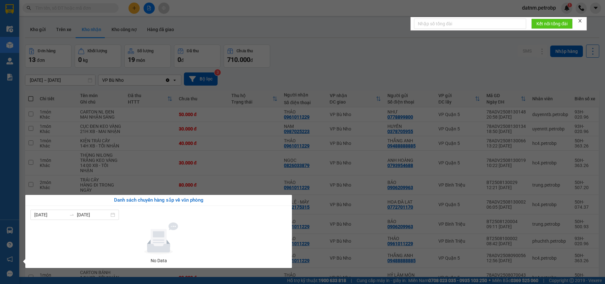
click at [310, 251] on section "Kết quả tìm kiếm ( 0 ) Bộ lọc No Data datnm.petrobp 1 Điều hành xe Kho hàng mới…" at bounding box center [302, 142] width 605 height 284
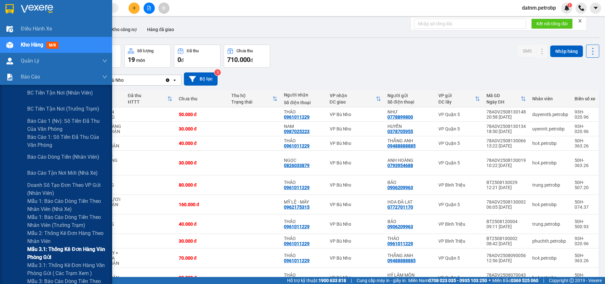
click at [48, 250] on span "Mẫu 3.1: Thống kê đơn hàng văn phòng gửi" at bounding box center [67, 253] width 80 height 16
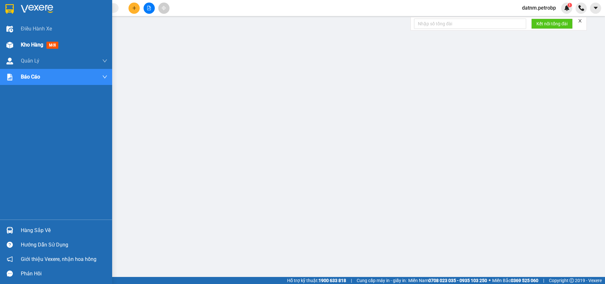
click at [32, 45] on span "Kho hàng" at bounding box center [32, 45] width 22 height 6
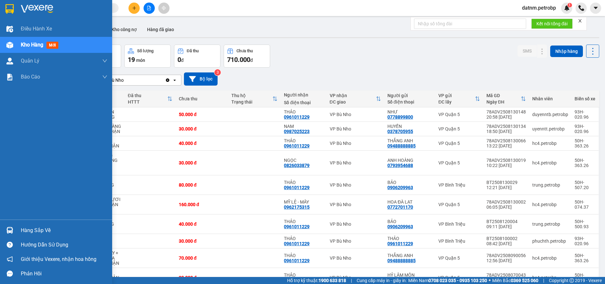
click at [33, 231] on div "Hàng sắp về" at bounding box center [64, 231] width 87 height 10
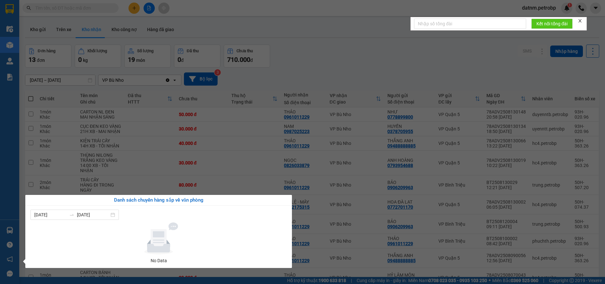
click at [317, 249] on section "Kết quả tìm kiếm ( 0 ) Bộ lọc No Data datnm.petrobp 1 Điều hành xe Kho hàng mới…" at bounding box center [302, 142] width 605 height 284
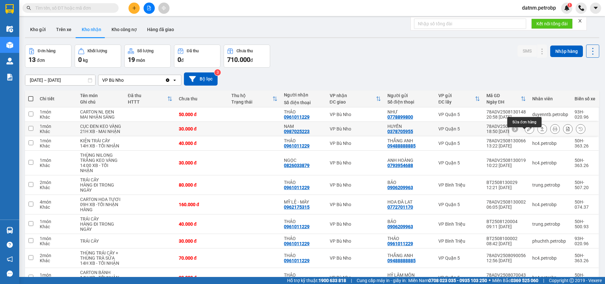
click at [525, 132] on button at bounding box center [529, 128] width 9 height 11
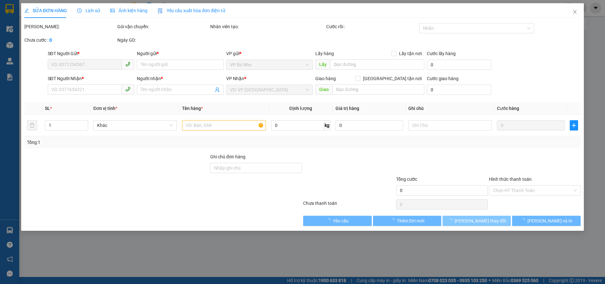
type input "0378705955"
type input "HUYỀN"
type input "0987025223"
type input "NAM"
type input "30.000"
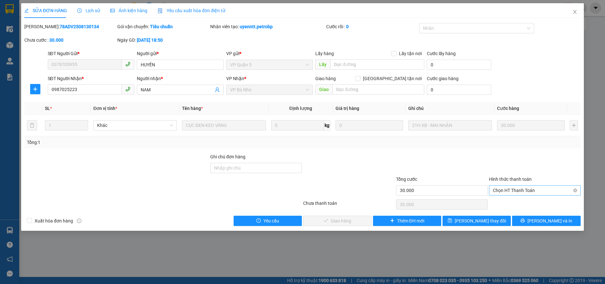
click at [509, 188] on span "Chọn HT Thanh Toán" at bounding box center [535, 191] width 84 height 10
click at [508, 203] on div "Tại văn phòng" at bounding box center [535, 203] width 84 height 7
type input "0"
click at [340, 220] on span "[PERSON_NAME] và Giao hàng" at bounding box center [346, 220] width 62 height 7
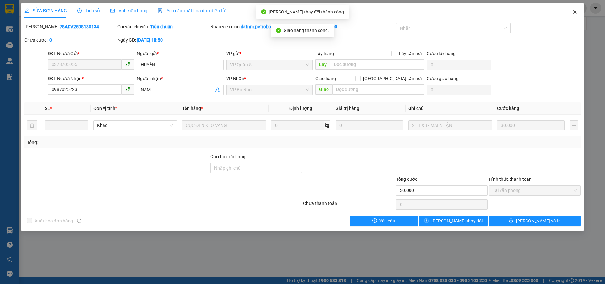
click at [573, 12] on icon "close" at bounding box center [574, 11] width 5 height 5
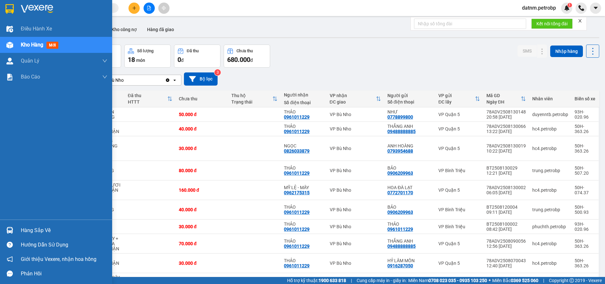
click at [34, 232] on div "Hàng sắp về" at bounding box center [64, 231] width 87 height 10
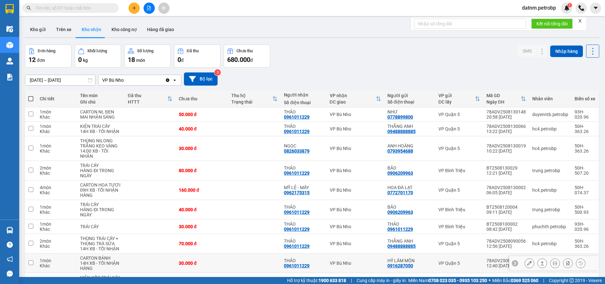
click at [353, 263] on section "Kết quả tìm kiếm ( 0 ) Bộ lọc No Data datnm.petrobp 1 Điều hành xe Kho hàng mới…" at bounding box center [302, 142] width 605 height 284
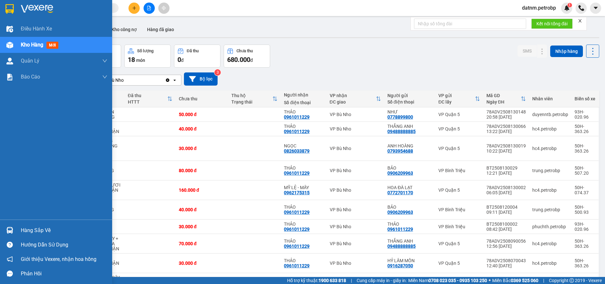
click at [45, 226] on div "Hàng sắp về" at bounding box center [64, 231] width 87 height 10
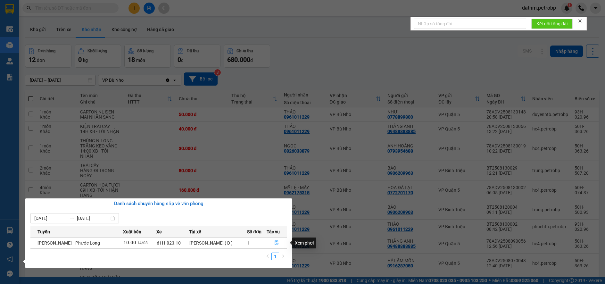
click at [276, 243] on icon "file-done" at bounding box center [276, 242] width 4 height 4
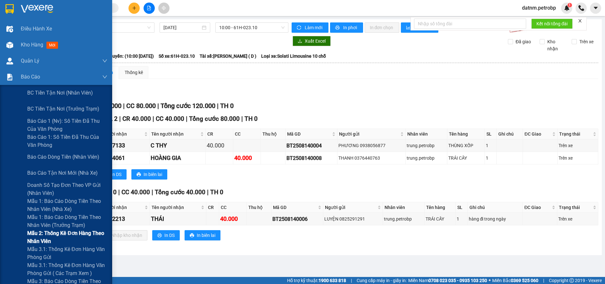
drag, startPoint x: 47, startPoint y: 250, endPoint x: 51, endPoint y: 238, distance: 12.7
click at [47, 247] on span "Mẫu 3.1: Thống kê đơn hàng văn phòng gửi" at bounding box center [67, 253] width 80 height 16
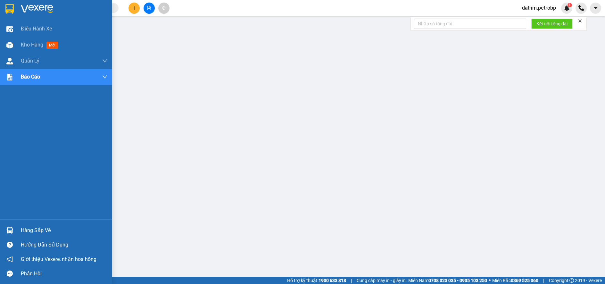
click at [33, 229] on div "Hàng sắp về" at bounding box center [64, 231] width 87 height 10
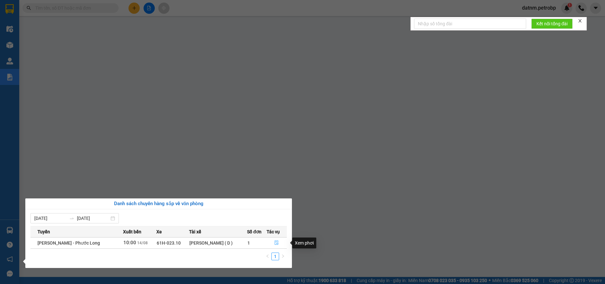
click at [276, 242] on icon "file-done" at bounding box center [276, 242] width 4 height 4
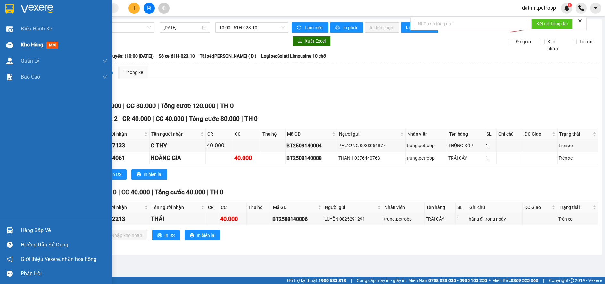
click at [31, 45] on span "Kho hàng" at bounding box center [32, 45] width 22 height 6
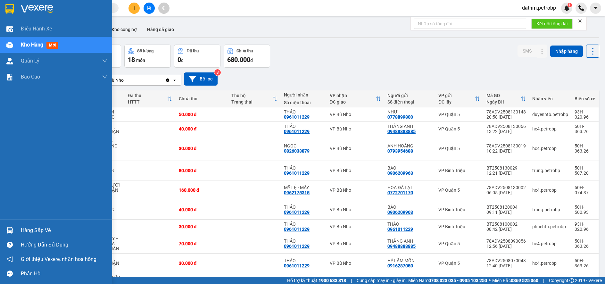
click at [22, 229] on div "Hàng sắp về" at bounding box center [64, 231] width 87 height 10
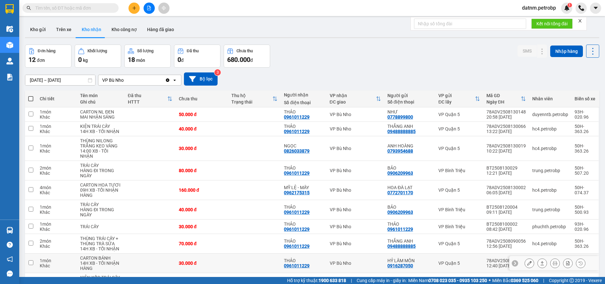
drag, startPoint x: 314, startPoint y: 258, endPoint x: 301, endPoint y: 254, distance: 13.9
click at [315, 258] on section "Kết quả tìm kiếm ( 0 ) Bộ lọc No Data datnm.petrobp 1 Điều hành xe Kho hàng mới…" at bounding box center [302, 142] width 605 height 284
click at [134, 9] on icon "plus" at bounding box center [134, 8] width 4 height 4
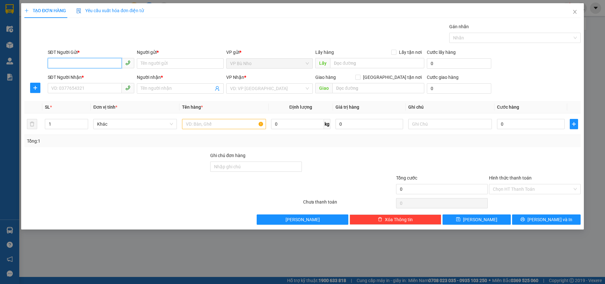
click at [82, 62] on input "SĐT Người Gửi *" at bounding box center [85, 63] width 74 height 10
click at [95, 74] on div "0983177774 - NGA" at bounding box center [91, 76] width 79 height 7
type input "0983177774"
type input "NGA"
type input "0902901252"
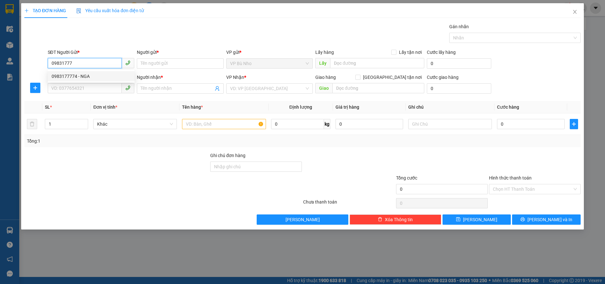
type input "CHU BA SAI GON"
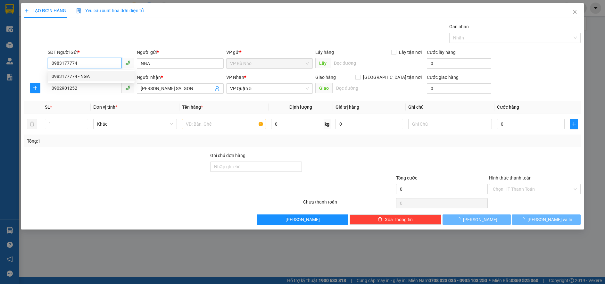
type input "30.000"
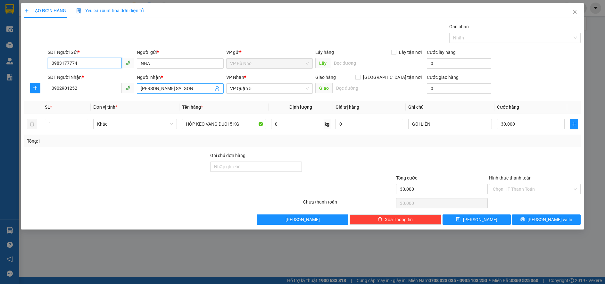
type input "0983177774"
click at [216, 88] on icon "user-add" at bounding box center [217, 88] width 4 height 5
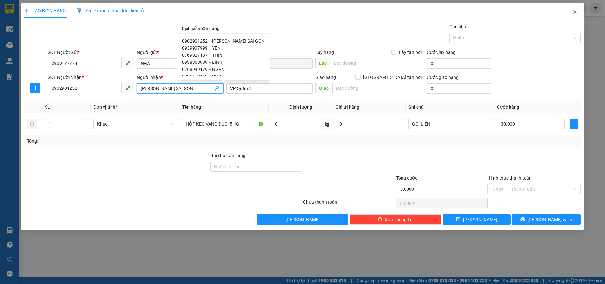
click at [207, 47] on div "0939907999 - YẾN" at bounding box center [223, 48] width 83 height 7
type input "0939907999"
type input "YẾN"
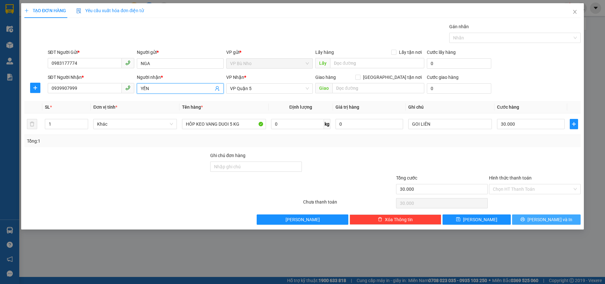
click at [537, 223] on button "[PERSON_NAME] và In" at bounding box center [546, 219] width 68 height 10
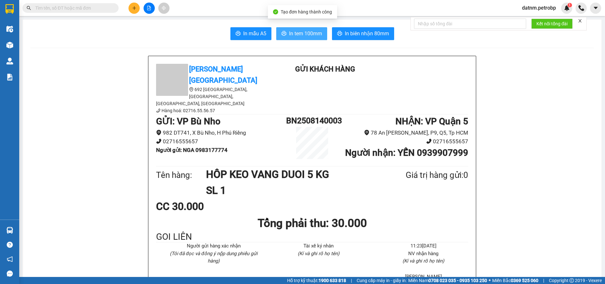
click at [309, 37] on span "In tem 100mm" at bounding box center [305, 33] width 33 height 8
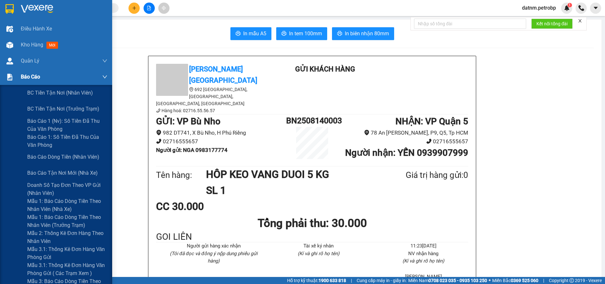
click at [27, 79] on span "Báo cáo" at bounding box center [30, 77] width 19 height 8
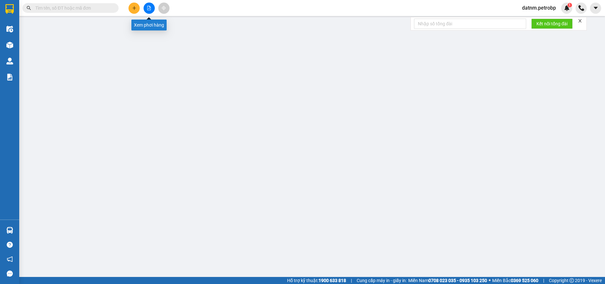
click at [148, 6] on icon "file-add" at bounding box center [149, 8] width 4 height 4
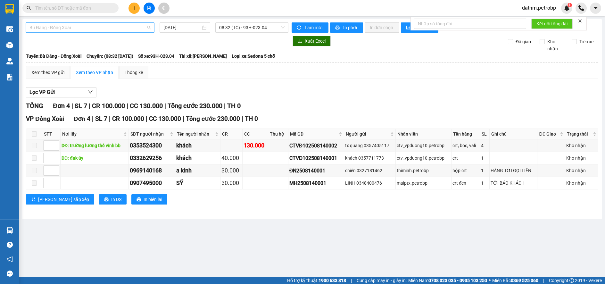
click at [88, 30] on span "Bù Đăng - Đồng Xoài" at bounding box center [89, 28] width 121 height 10
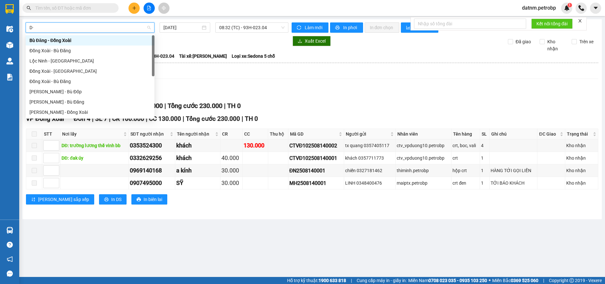
type input "D"
type input "Đ"
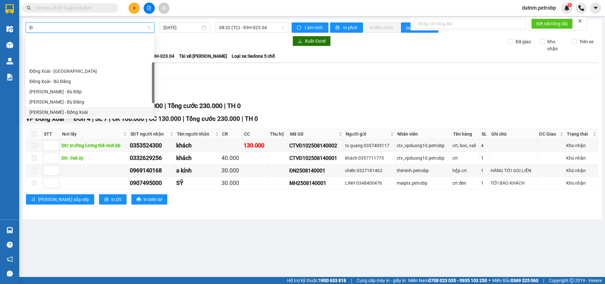
scroll to position [51, 0]
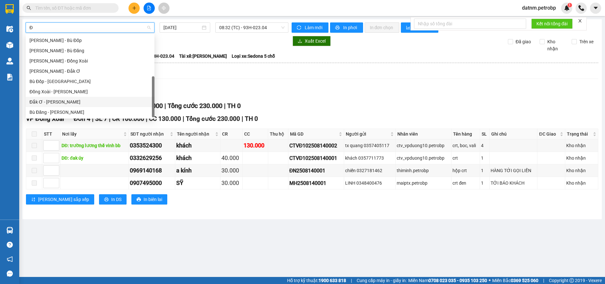
click at [61, 103] on div "Đắk Ơ - [PERSON_NAME]" at bounding box center [89, 101] width 121 height 7
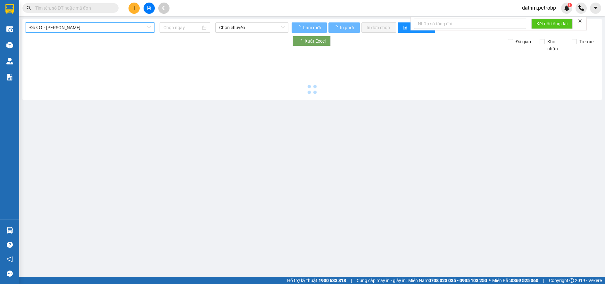
type input "[DATE]"
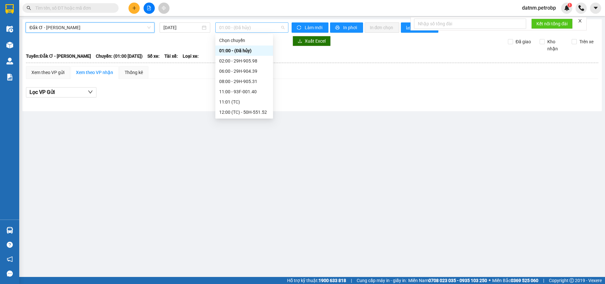
click at [263, 29] on span "01:00 - (Đã hủy)" at bounding box center [251, 28] width 65 height 10
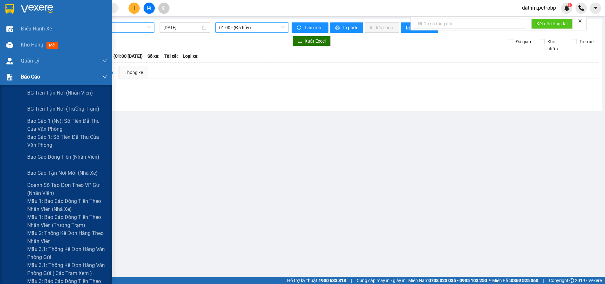
click at [33, 81] on span "Báo cáo" at bounding box center [30, 77] width 19 height 8
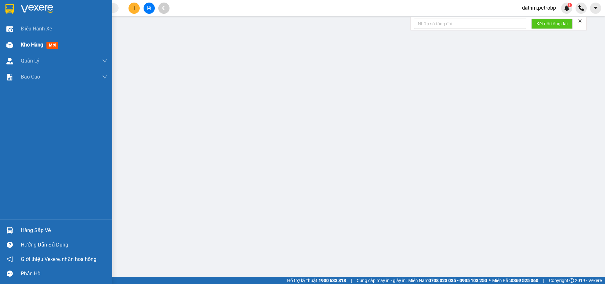
click at [29, 42] on span "Kho hàng" at bounding box center [32, 45] width 22 height 6
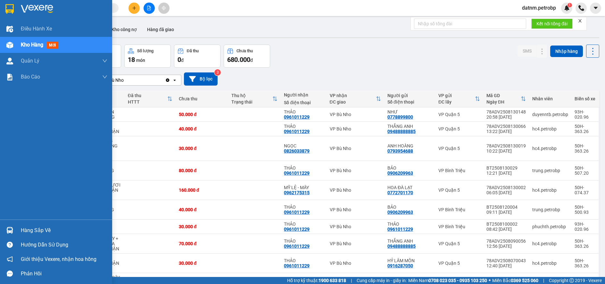
click at [26, 229] on div "Hàng sắp về" at bounding box center [64, 231] width 87 height 10
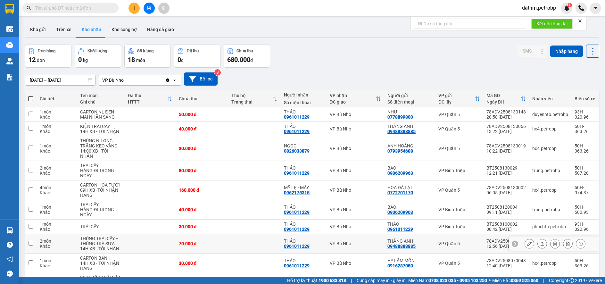
click at [319, 251] on section "Kết quả tìm kiếm ( 0 ) Bộ lọc No Data datnm.petrobp 1 Điều hành xe Kho hàng mới…" at bounding box center [302, 142] width 605 height 284
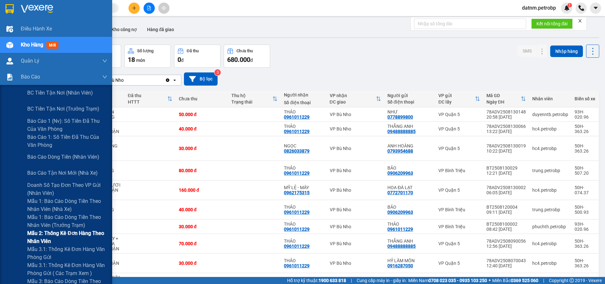
click at [38, 245] on span "Mẫu 2: Thống kê đơn hàng theo nhân viên" at bounding box center [67, 237] width 80 height 16
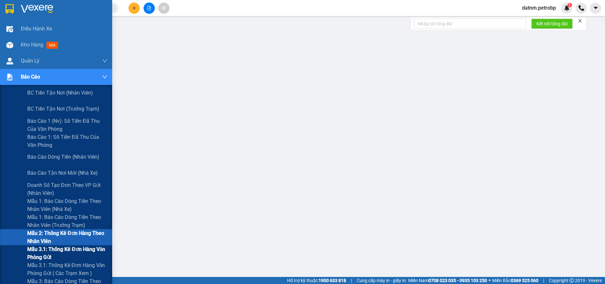
click at [63, 247] on span "Mẫu 3.1: Thống kê đơn hàng văn phòng gửi" at bounding box center [67, 253] width 80 height 16
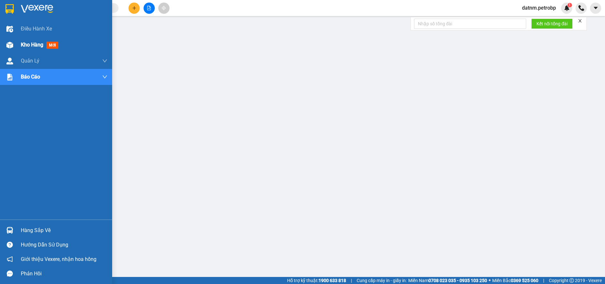
click at [27, 43] on span "Kho hàng" at bounding box center [32, 45] width 22 height 6
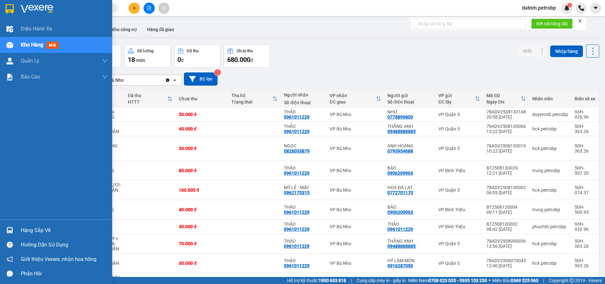
click at [43, 235] on div "Hàng sắp về" at bounding box center [56, 230] width 112 height 14
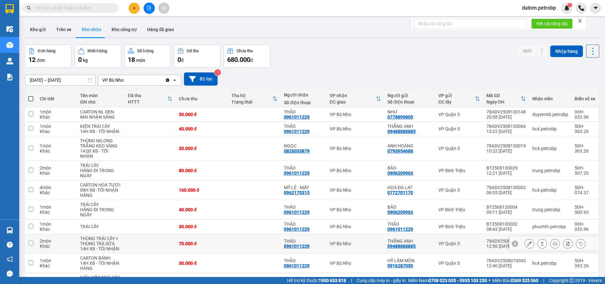
click at [314, 251] on section "Kết quả tìm kiếm ( 0 ) Bộ lọc No Data datnm.petrobp 1 Điều hành xe Kho hàng mới…" at bounding box center [302, 142] width 605 height 284
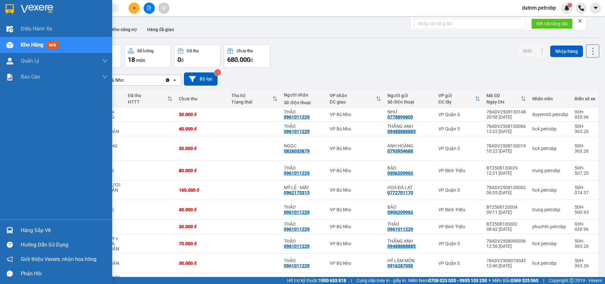
click at [37, 230] on div "Hàng sắp về" at bounding box center [64, 231] width 87 height 10
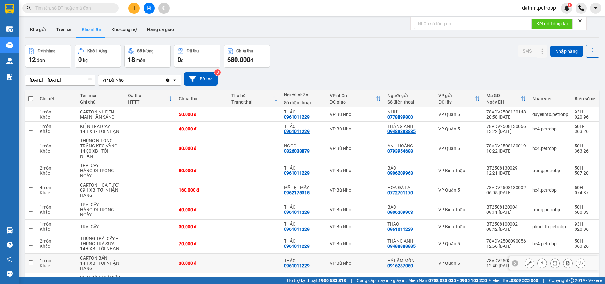
click at [357, 258] on section "Kết quả tìm kiếm ( 0 ) Bộ lọc No Data datnm.petrobp 1 Điều hành xe Kho hàng mới…" at bounding box center [302, 142] width 605 height 284
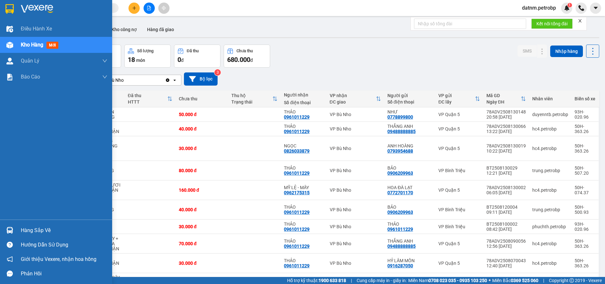
click at [58, 231] on div "Hàng sắp về" at bounding box center [64, 231] width 87 height 10
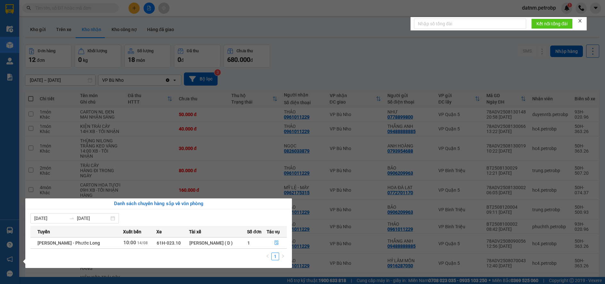
click at [314, 258] on section "Kết quả tìm kiếm ( 0 ) Bộ lọc No Data datnm.petrobp 1 Điều hành xe Kho hàng mới…" at bounding box center [302, 142] width 605 height 284
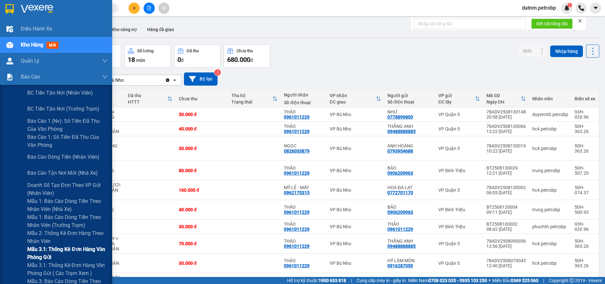
click at [57, 249] on span "Mẫu 3.1: Thống kê đơn hàng văn phòng gửi" at bounding box center [67, 253] width 80 height 16
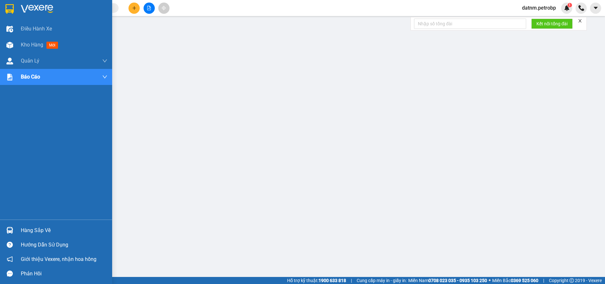
click at [33, 229] on div "Hàng sắp về" at bounding box center [64, 231] width 87 height 10
click at [29, 44] on span "Kho hàng" at bounding box center [32, 45] width 22 height 6
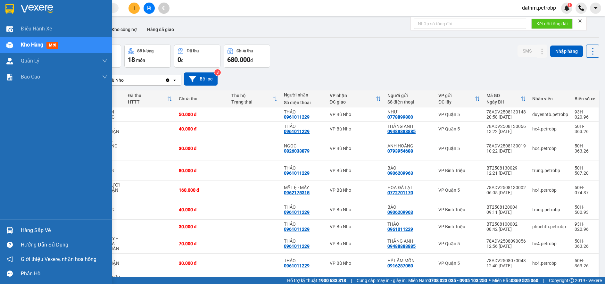
click at [39, 233] on div "Hàng sắp về" at bounding box center [64, 231] width 87 height 10
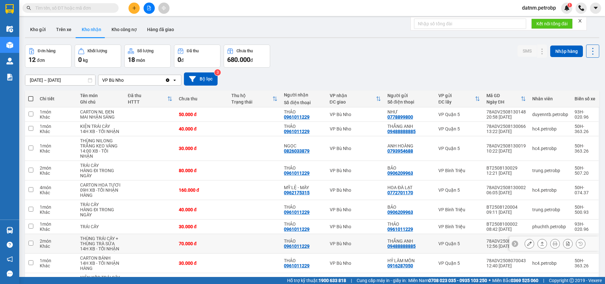
click at [352, 250] on section "Kết quả tìm kiếm ( 0 ) Bộ lọc No Data datnm.petrobp 1 Điều hành xe Kho hàng mới…" at bounding box center [302, 142] width 605 height 284
click at [87, 31] on button "Kho nhận" at bounding box center [92, 29] width 30 height 15
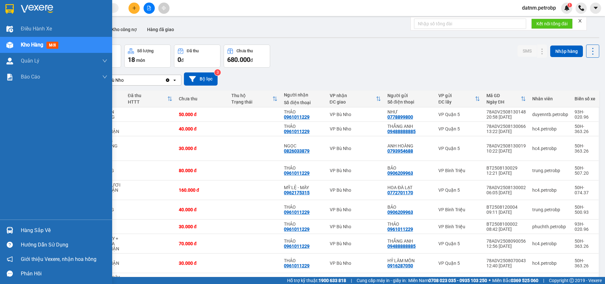
click at [31, 227] on div "Hàng sắp về" at bounding box center [64, 231] width 87 height 10
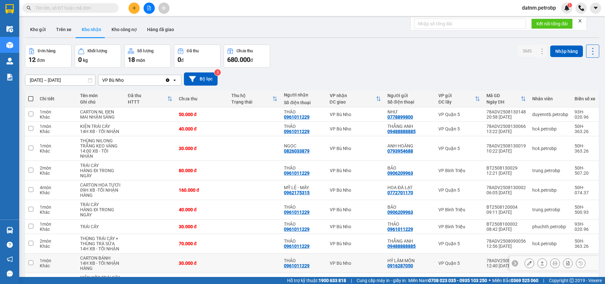
click at [316, 255] on section "Kết quả tìm kiếm ( 0 ) Bộ lọc No Data datnm.petrobp 1 Điều hành xe Kho hàng mới…" at bounding box center [302, 142] width 605 height 284
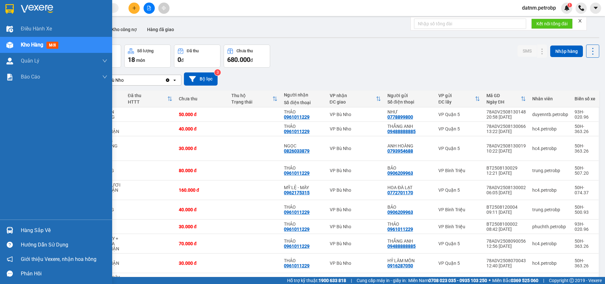
click at [32, 233] on div "Hàng sắp về" at bounding box center [64, 231] width 87 height 10
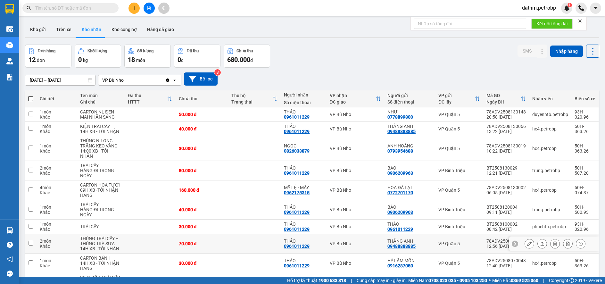
click at [334, 251] on section "Kết quả tìm kiếm ( 0 ) Bộ lọc No Data datnm.petrobp 1 Điều hành xe Kho hàng mới…" at bounding box center [302, 142] width 605 height 284
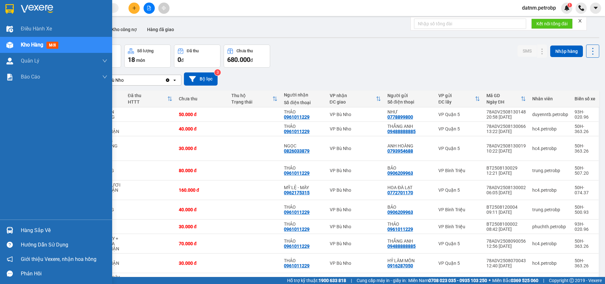
click at [29, 233] on div "Hàng sắp về" at bounding box center [64, 231] width 87 height 10
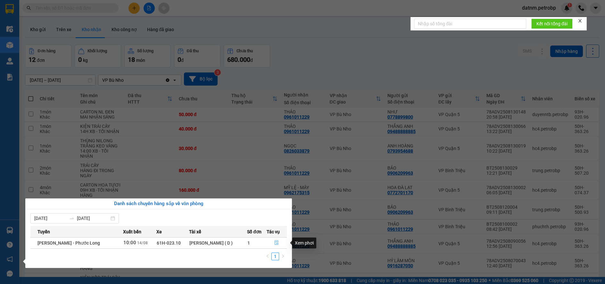
click at [276, 240] on icon "file-done" at bounding box center [276, 242] width 4 height 4
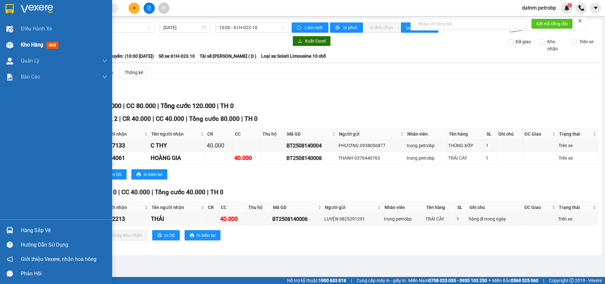
click at [25, 46] on span "Kho hàng" at bounding box center [32, 45] width 22 height 6
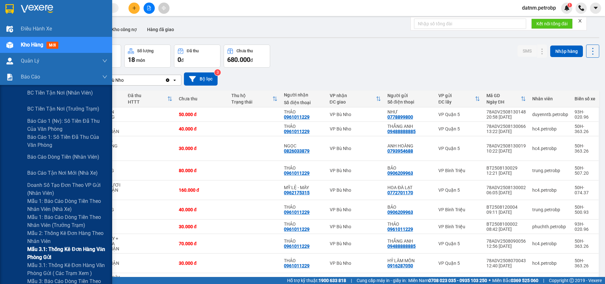
click at [50, 249] on span "Mẫu 3.1: Thống kê đơn hàng văn phòng gửi" at bounding box center [67, 253] width 80 height 16
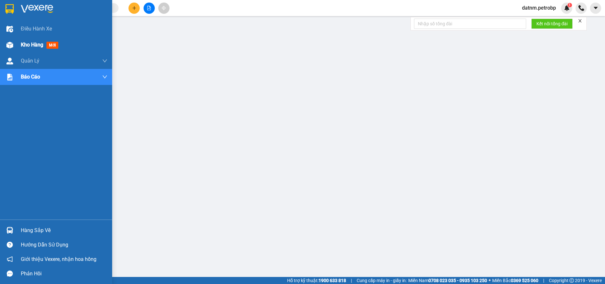
click at [29, 47] on span "Kho hàng" at bounding box center [32, 45] width 22 height 6
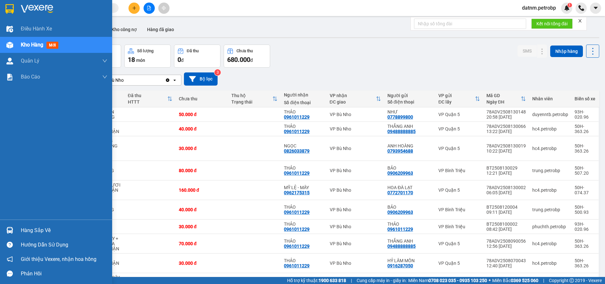
click at [31, 230] on div "Hàng sắp về" at bounding box center [64, 231] width 87 height 10
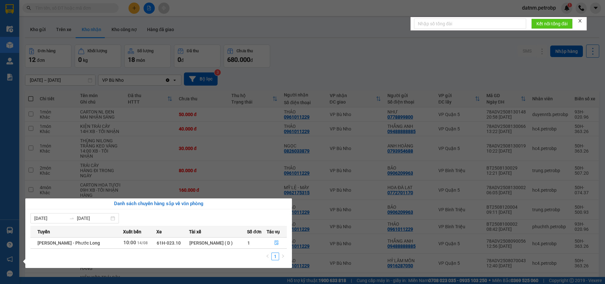
click at [350, 255] on section "Kết quả tìm kiếm ( 0 ) Bộ lọc No Data datnm.petrobp 1 Điều hành xe Kho hàng mới…" at bounding box center [302, 142] width 605 height 284
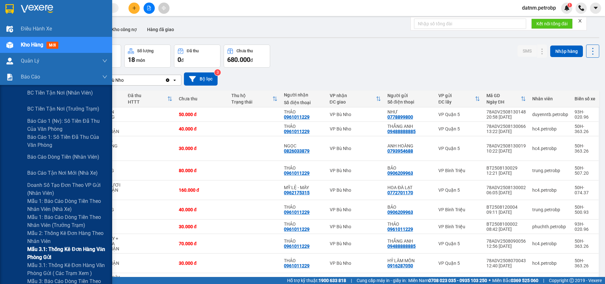
click at [44, 250] on span "Mẫu 3.1: Thống kê đơn hàng văn phòng gửi" at bounding box center [67, 253] width 80 height 16
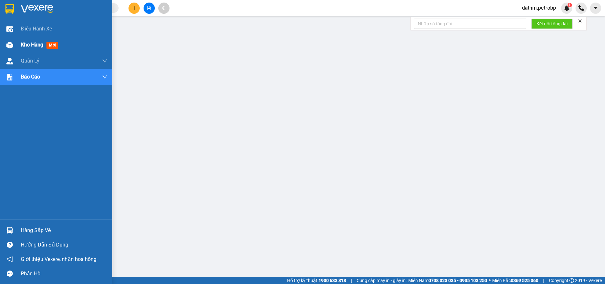
click at [27, 44] on span "Kho hàng" at bounding box center [32, 45] width 22 height 6
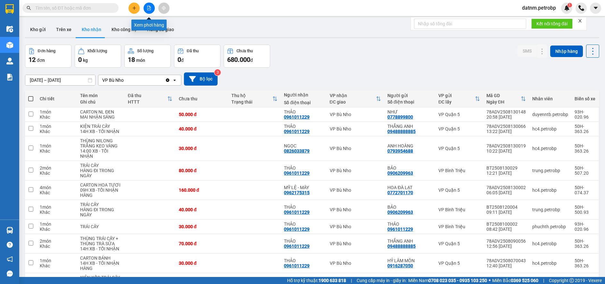
click at [146, 5] on button at bounding box center [149, 8] width 11 height 11
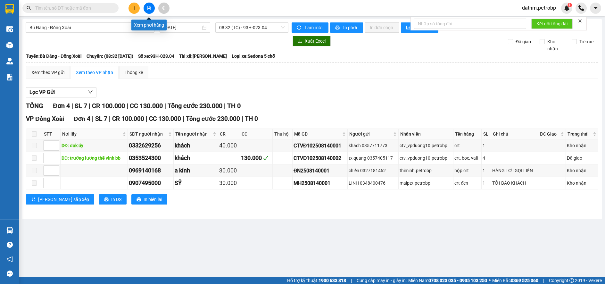
click at [146, 8] on button at bounding box center [149, 8] width 11 height 11
click at [89, 29] on span "Bù Đăng - Đồng Xoài" at bounding box center [89, 28] width 121 height 10
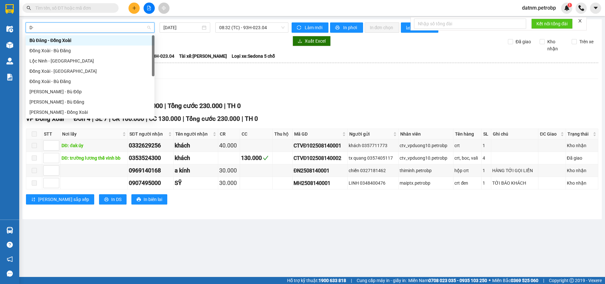
type input "D"
type input "Đ"
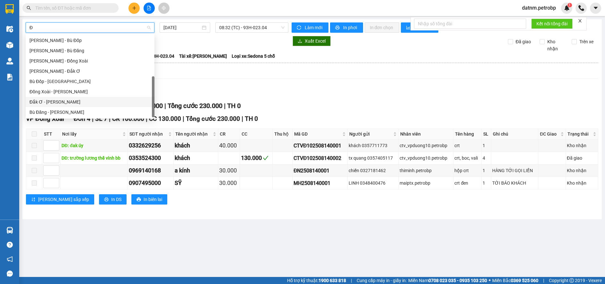
click at [62, 103] on div "Đắk Ơ - [PERSON_NAME]" at bounding box center [89, 101] width 121 height 7
type input "[DATE]"
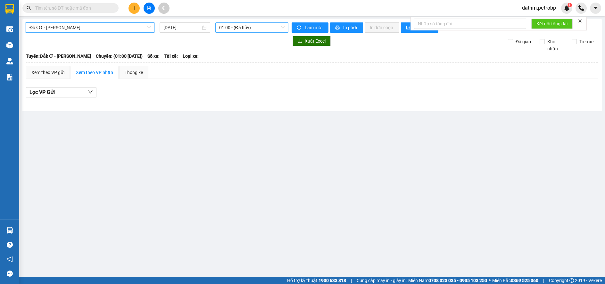
click at [259, 28] on span "01:00 - (Đã hủy)" at bounding box center [251, 28] width 65 height 10
type input "140"
click at [263, 39] on div "11:00 - 93F-001.40" at bounding box center [244, 40] width 50 height 7
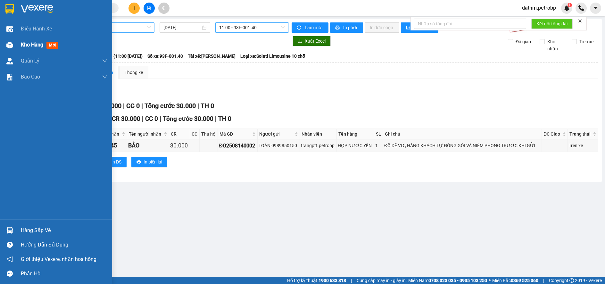
click at [25, 42] on span "Kho hàng" at bounding box center [32, 45] width 22 height 6
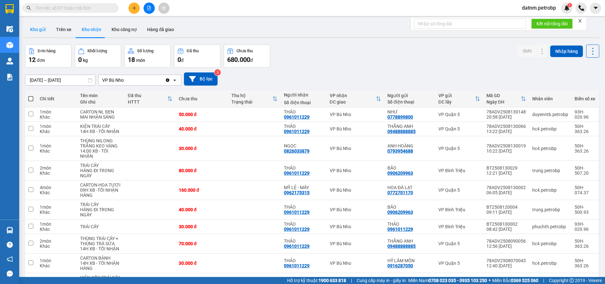
click at [45, 26] on button "Kho gửi" at bounding box center [38, 29] width 26 height 15
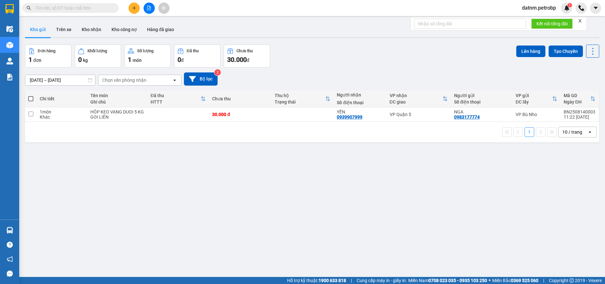
click at [31, 97] on span at bounding box center [30, 98] width 5 height 5
click at [31, 96] on input "checkbox" at bounding box center [31, 96] width 0 height 0
checkbox input "true"
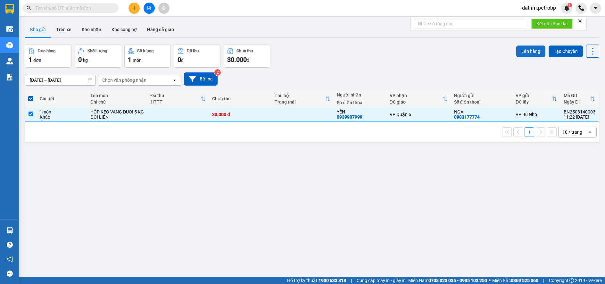
click at [517, 47] on button "Lên hàng" at bounding box center [530, 52] width 29 height 12
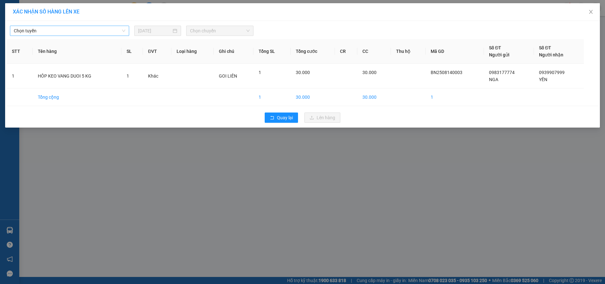
click at [54, 29] on span "Chọn tuyến" at bounding box center [70, 31] width 112 height 10
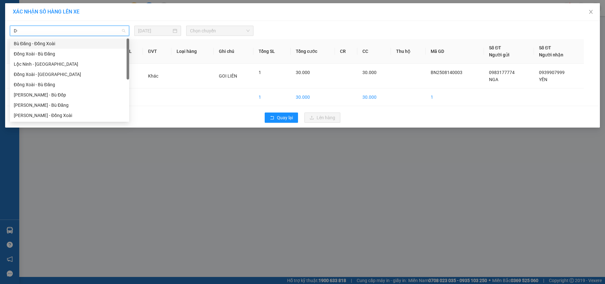
type input "D"
type input "Đ"
click at [44, 104] on div "Đắk Ơ - [PERSON_NAME]" at bounding box center [70, 105] width 112 height 7
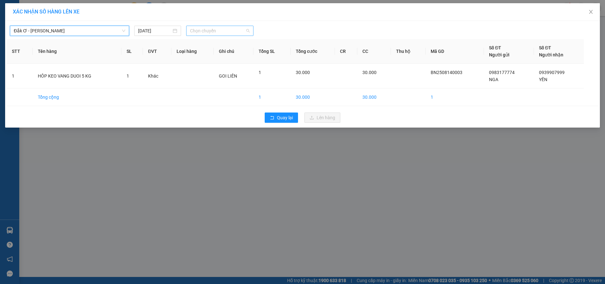
click at [236, 31] on span "Chọn chuyến" at bounding box center [220, 31] width 60 height 10
type input "140"
click at [229, 43] on div "11:00 - 93F-001.40" at bounding box center [215, 43] width 50 height 7
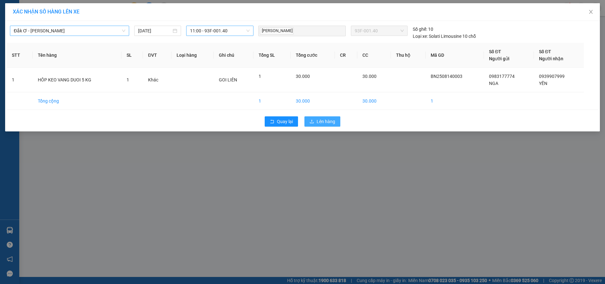
click at [328, 122] on span "Lên hàng" at bounding box center [326, 121] width 19 height 7
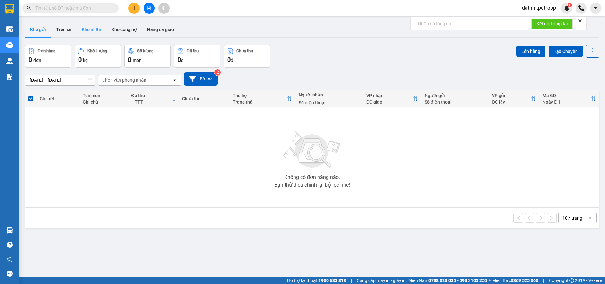
click at [87, 28] on button "Kho nhận" at bounding box center [92, 29] width 30 height 15
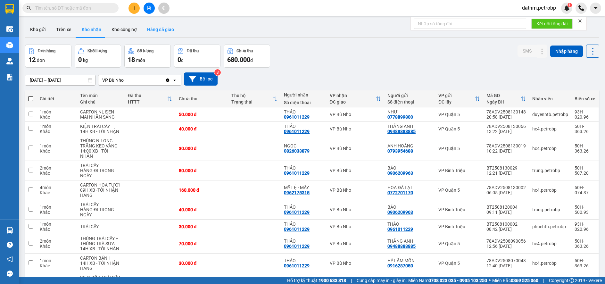
click at [158, 28] on button "Hàng đã giao" at bounding box center [160, 29] width 37 height 15
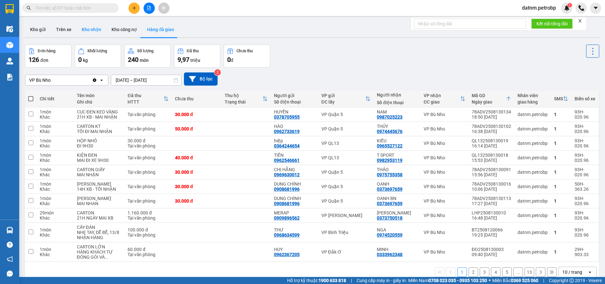
click at [94, 28] on button "Kho nhận" at bounding box center [92, 29] width 30 height 15
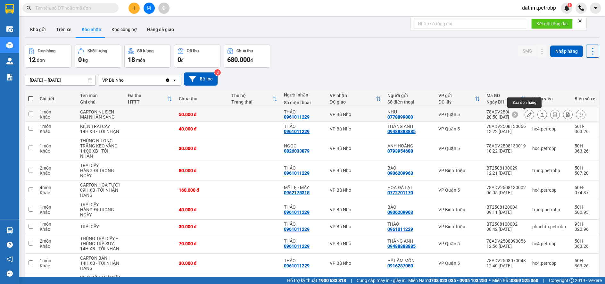
click at [525, 115] on button at bounding box center [529, 114] width 9 height 11
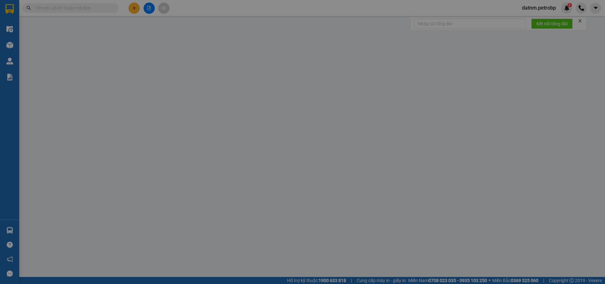
type input "0778899800"
type input "NHƯ"
type input "0961011229"
type input "THẢO"
type input "50.000"
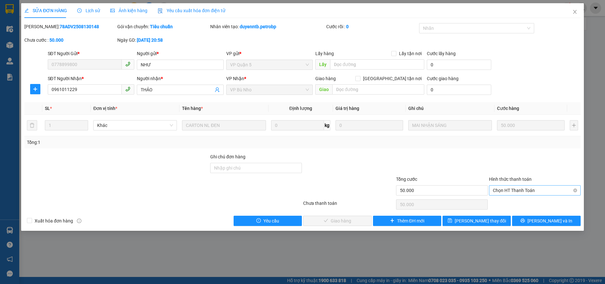
click at [508, 190] on span "Chọn HT Thanh Toán" at bounding box center [535, 191] width 84 height 10
click at [512, 202] on div "Tại văn phòng" at bounding box center [535, 203] width 84 height 7
type input "0"
click at [348, 219] on span "Lưu và Giao hàng" at bounding box center [346, 220] width 62 height 7
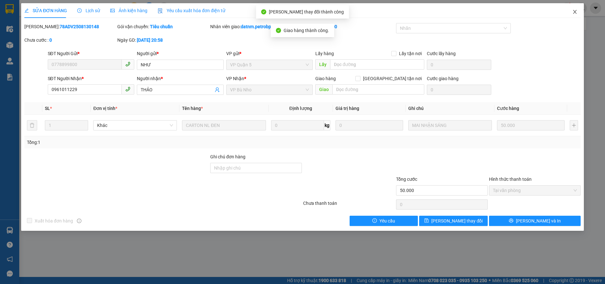
click at [575, 13] on icon "close" at bounding box center [575, 12] width 4 height 4
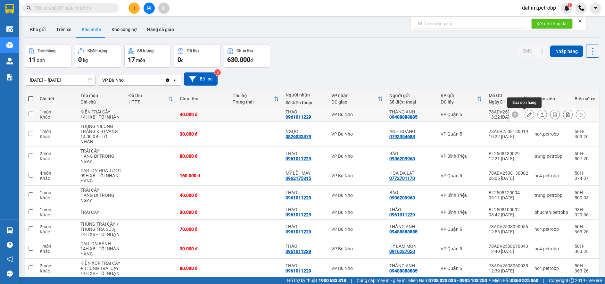
click at [527, 112] on icon at bounding box center [529, 114] width 4 height 4
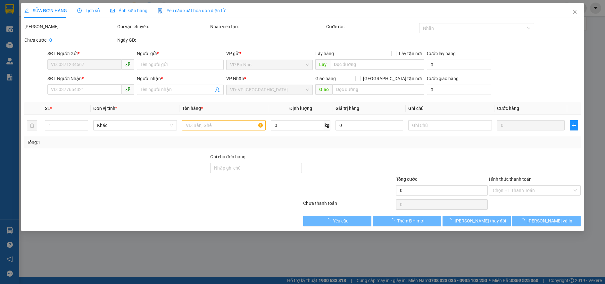
type input "09488888885"
type input "THẮNG ANH"
type input "0961011229"
type input "THẢO"
type input "40.000"
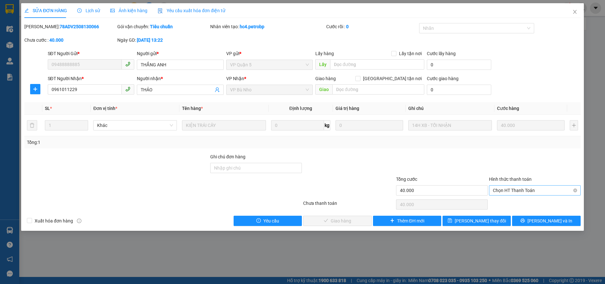
click at [500, 188] on span "Chọn HT Thanh Toán" at bounding box center [535, 191] width 84 height 10
click at [501, 201] on div "Tại văn phòng" at bounding box center [535, 203] width 84 height 7
type input "0"
click at [363, 220] on button "Lưu và Giao hàng" at bounding box center [337, 221] width 68 height 10
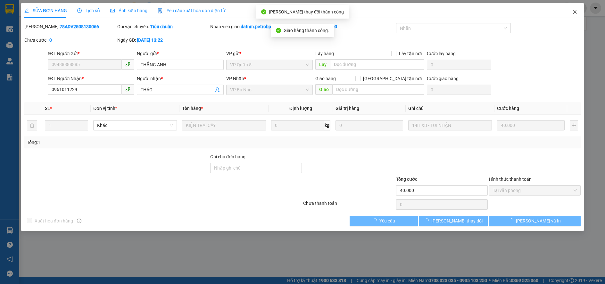
click at [574, 13] on icon "close" at bounding box center [575, 12] width 4 height 4
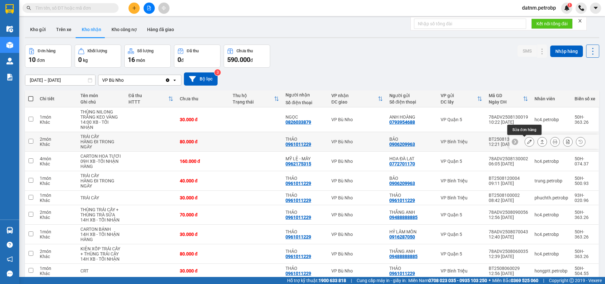
click at [527, 140] on icon at bounding box center [529, 141] width 4 height 4
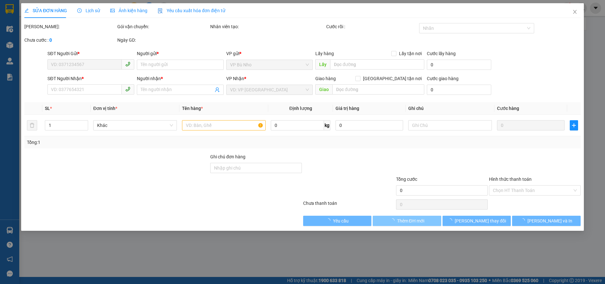
type input "0906209963"
type input "BẢO"
type input "0961011229"
type input "THẢO"
type input "80.000"
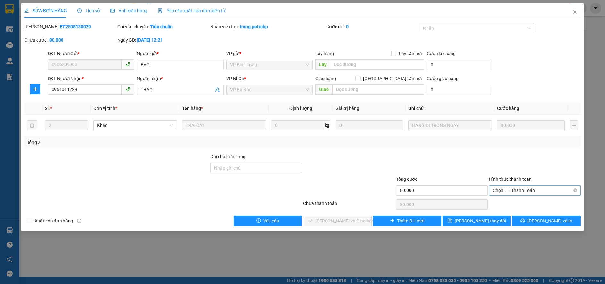
click at [520, 191] on span "Chọn HT Thanh Toán" at bounding box center [535, 191] width 84 height 10
click at [519, 205] on div "Tại văn phòng" at bounding box center [535, 203] width 84 height 7
type input "0"
click at [351, 219] on span "Lưu và Giao hàng" at bounding box center [346, 220] width 62 height 7
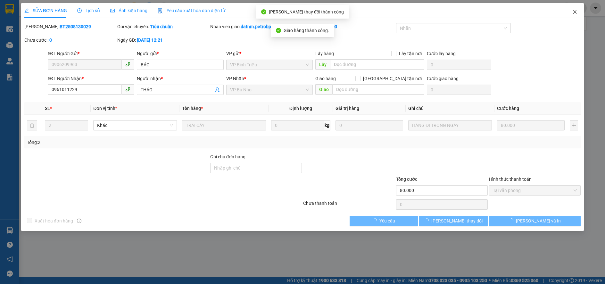
click at [573, 11] on icon "close" at bounding box center [574, 11] width 5 height 5
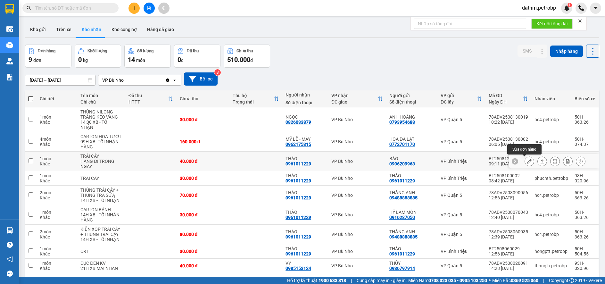
click at [527, 161] on icon at bounding box center [529, 161] width 4 height 4
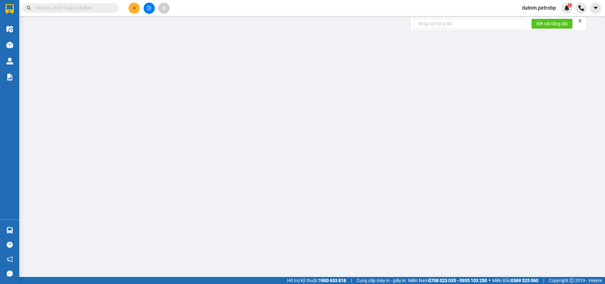
type input "0906209963"
type input "BẢO"
type input "0961011229"
type input "THẢO"
type input "40.000"
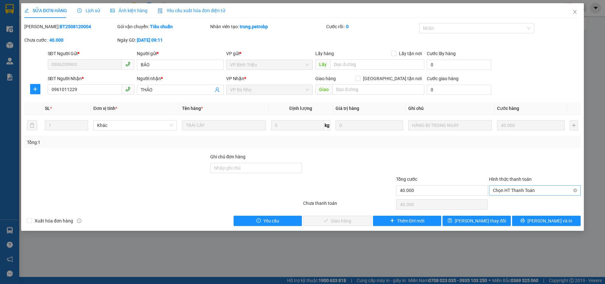
click at [518, 189] on span "Chọn HT Thanh Toán" at bounding box center [535, 191] width 84 height 10
click at [518, 201] on div "Tại văn phòng" at bounding box center [535, 203] width 84 height 7
type input "0"
click at [362, 217] on button "Lưu và Giao hàng" at bounding box center [337, 221] width 68 height 10
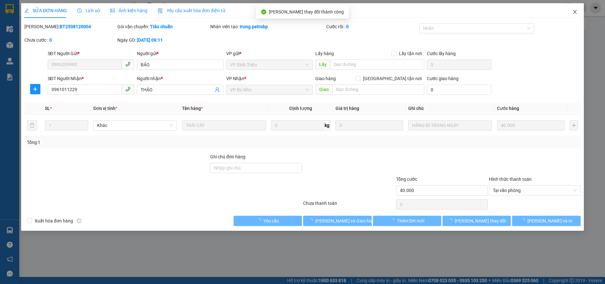
click at [575, 12] on icon "close" at bounding box center [575, 12] width 4 height 4
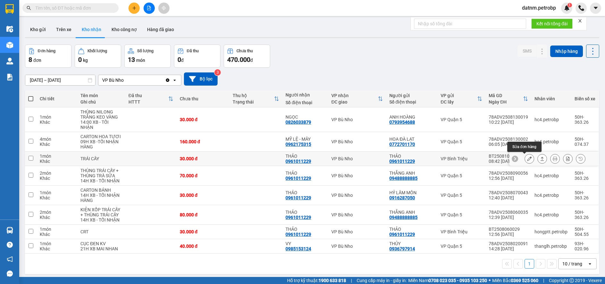
click at [527, 160] on icon at bounding box center [529, 158] width 4 height 4
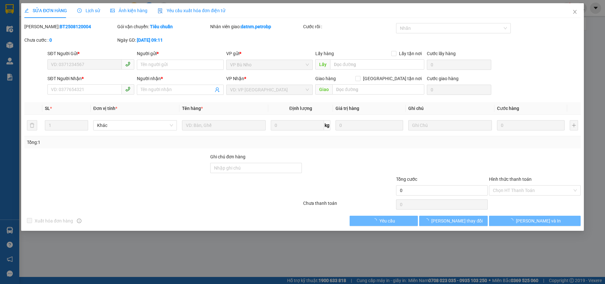
type input "0961011229"
type input "THẢO"
type input "0961011229"
type input "THẢO"
type input "30.000"
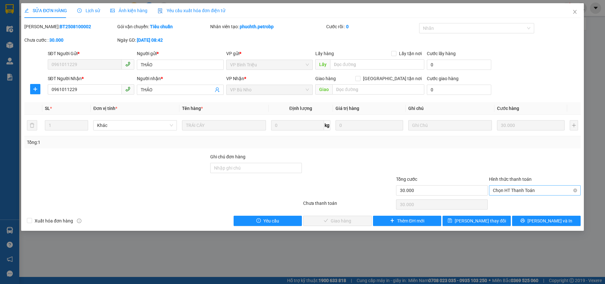
click at [520, 190] on span "Chọn HT Thanh Toán" at bounding box center [535, 191] width 84 height 10
click at [521, 206] on div "Tại văn phòng" at bounding box center [535, 203] width 84 height 7
type input "0"
click at [360, 217] on button "Lưu và Giao hàng" at bounding box center [337, 221] width 68 height 10
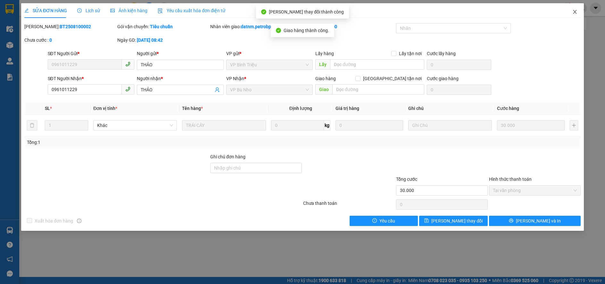
click at [576, 11] on icon "close" at bounding box center [574, 11] width 5 height 5
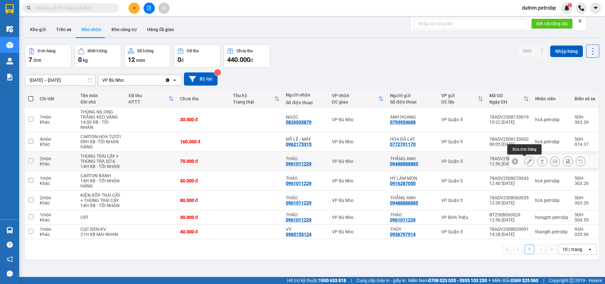
click at [525, 160] on button at bounding box center [529, 161] width 9 height 11
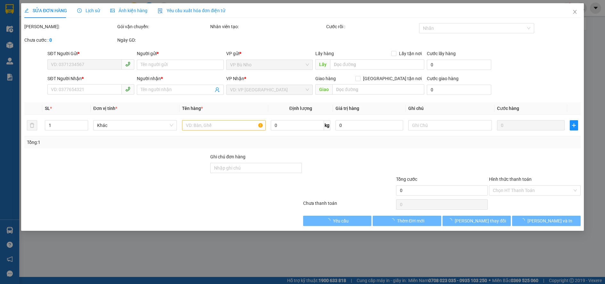
type input "09488888885"
type input "THẮNG ANH"
type input "0961011229"
type input "THẢO"
type input "70.000"
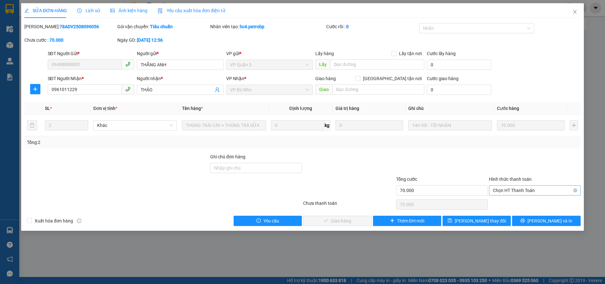
click at [527, 191] on span "Chọn HT Thanh Toán" at bounding box center [535, 191] width 84 height 10
click at [520, 204] on div "Tại văn phòng" at bounding box center [535, 203] width 84 height 7
type input "0"
click at [352, 220] on span "Lưu và Giao hàng" at bounding box center [346, 220] width 62 height 7
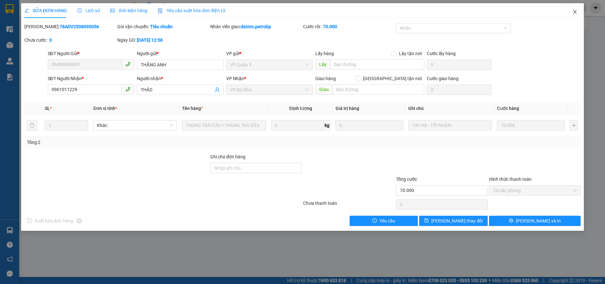
click at [574, 13] on icon "close" at bounding box center [574, 11] width 5 height 5
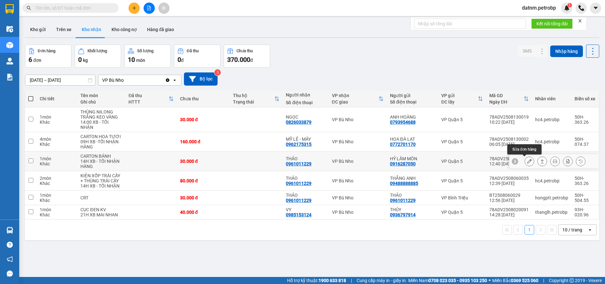
click at [527, 160] on icon at bounding box center [529, 161] width 4 height 4
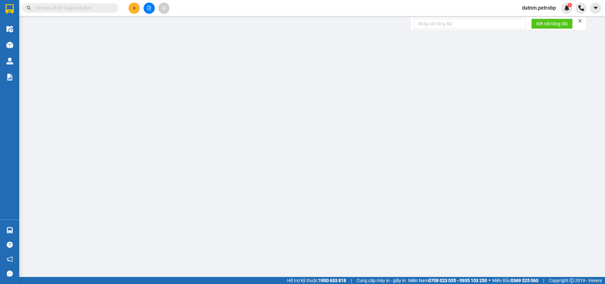
type input "0916287050"
type input "HỶ LÂM MÔN"
type input "0961011229"
type input "THẢO"
type input "30.000"
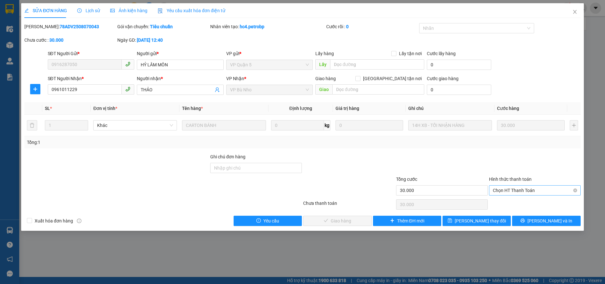
click at [509, 190] on span "Chọn HT Thanh Toán" at bounding box center [535, 191] width 84 height 10
click at [510, 203] on div "Tại văn phòng" at bounding box center [535, 203] width 84 height 7
type input "0"
click at [352, 220] on span "[PERSON_NAME] và Giao hàng" at bounding box center [346, 220] width 62 height 7
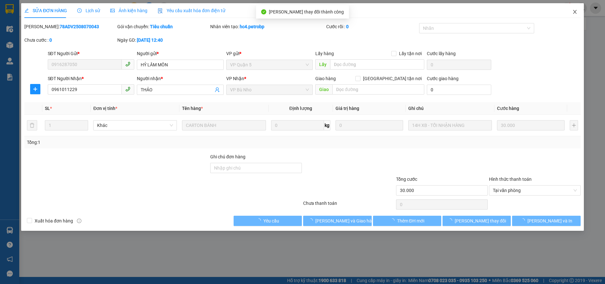
click at [574, 10] on icon "close" at bounding box center [574, 11] width 5 height 5
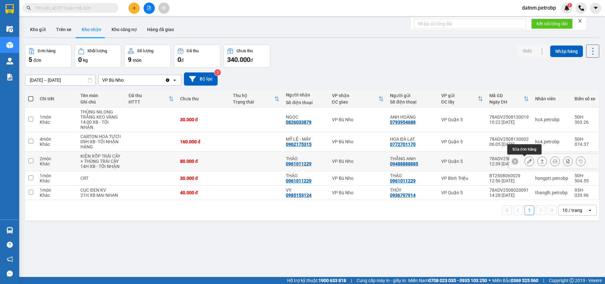
click at [525, 161] on button at bounding box center [529, 161] width 9 height 11
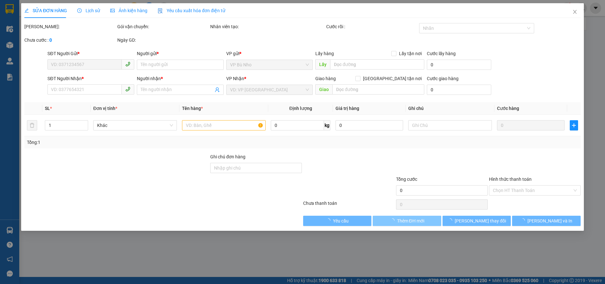
type input "09488888885"
type input "THẮNG ANH"
type input "0961011229"
type input "THẢO"
type input "80.000"
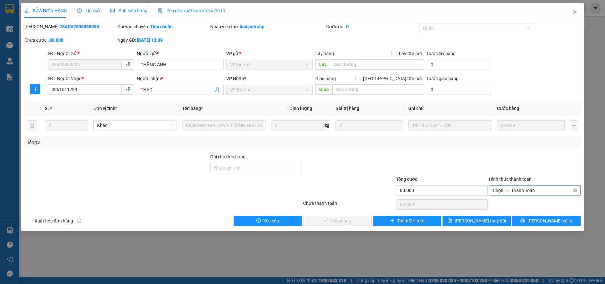
click at [505, 190] on span "Chọn HT Thanh Toán" at bounding box center [535, 191] width 84 height 10
click at [506, 203] on div "Tại văn phòng" at bounding box center [535, 203] width 84 height 7
type input "0"
click at [358, 218] on button "[PERSON_NAME] và Giao hàng" at bounding box center [337, 221] width 68 height 10
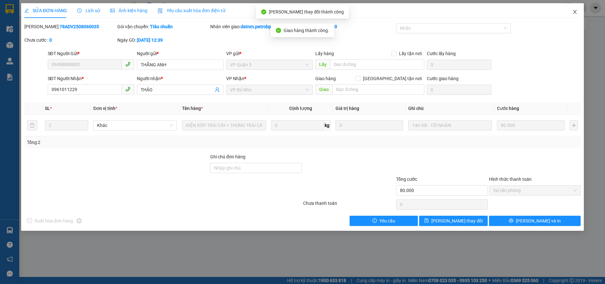
click at [573, 11] on icon "close" at bounding box center [575, 12] width 4 height 4
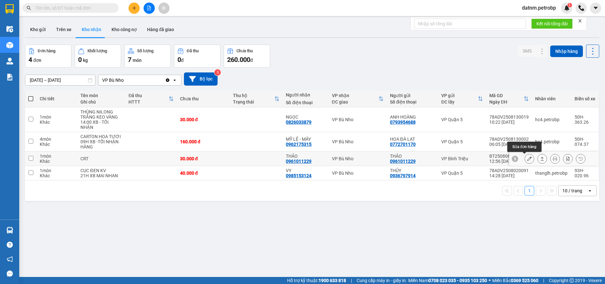
click at [527, 159] on icon at bounding box center [529, 158] width 4 height 4
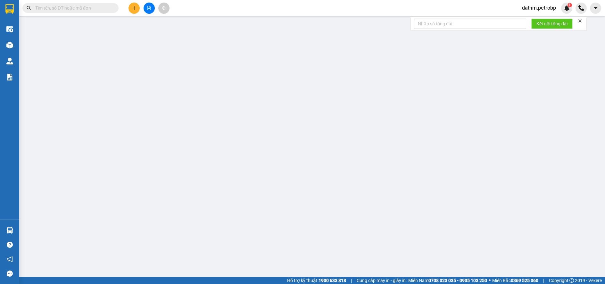
type input "0961011229"
type input "THẢO"
type input "0961011229"
type input "THẢO"
type input "30.000"
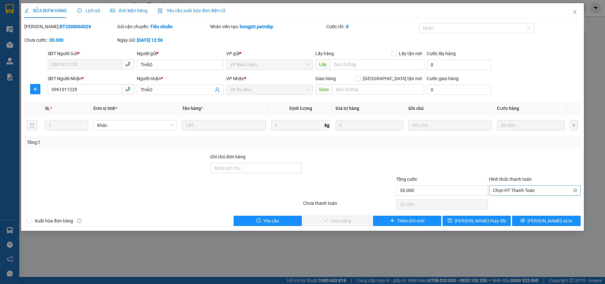
click at [512, 187] on span "Chọn HT Thanh Toán" at bounding box center [535, 191] width 84 height 10
click at [500, 201] on div "Tại văn phòng" at bounding box center [535, 203] width 84 height 7
type input "0"
click at [355, 220] on span "[PERSON_NAME] và Giao hàng" at bounding box center [346, 220] width 62 height 7
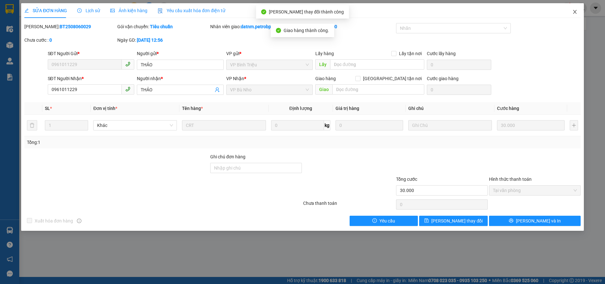
click at [574, 11] on icon "close" at bounding box center [574, 11] width 5 height 5
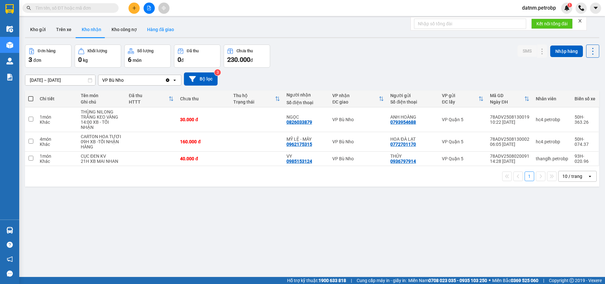
click at [156, 26] on button "Hàng đã giao" at bounding box center [160, 29] width 37 height 15
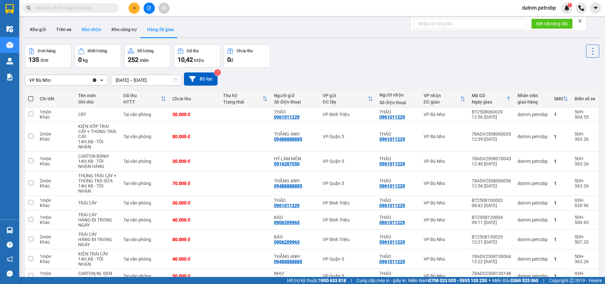
click at [92, 31] on button "Kho nhận" at bounding box center [92, 29] width 30 height 15
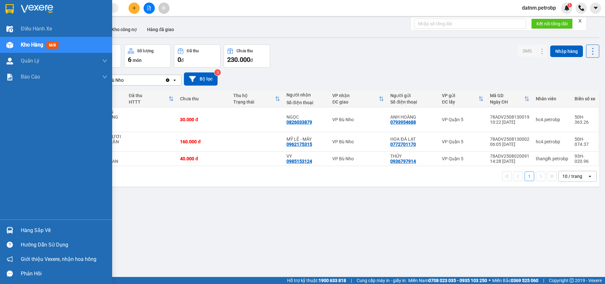
click at [38, 224] on div "Hàng sắp về" at bounding box center [56, 230] width 112 height 14
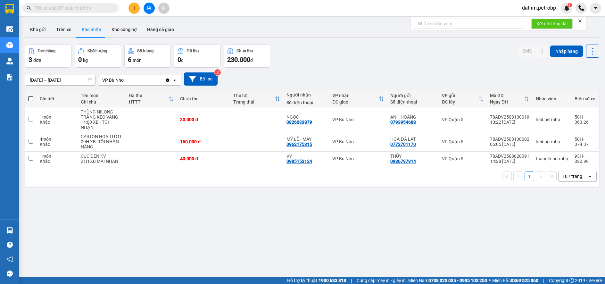
click at [374, 228] on section "Kết quả tìm kiếm ( 0 ) Bộ lọc No Data datnm.petrobp 1 Điều hành xe Kho hàng mới…" at bounding box center [302, 142] width 605 height 284
click at [89, 29] on button "Kho nhận" at bounding box center [92, 29] width 30 height 15
click at [38, 30] on button "Kho gửi" at bounding box center [38, 29] width 26 height 15
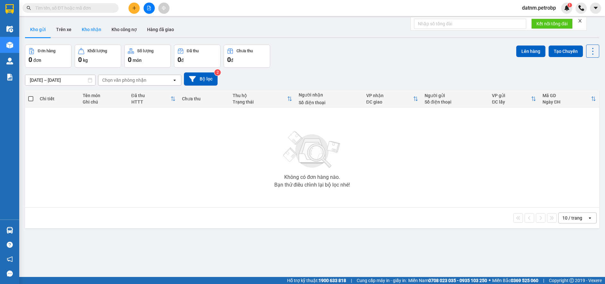
click at [91, 28] on button "Kho nhận" at bounding box center [92, 29] width 30 height 15
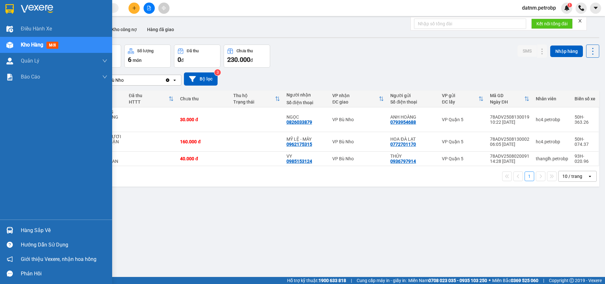
click at [37, 229] on div "Hàng sắp về" at bounding box center [64, 231] width 87 height 10
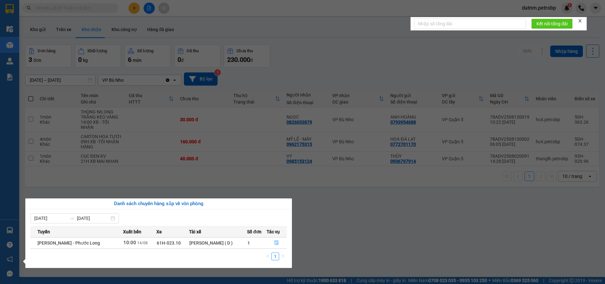
click at [351, 231] on section "Kết quả tìm kiếm ( 0 ) Bộ lọc No Data datnm.petrobp 1 Điều hành xe Kho hàng mới…" at bounding box center [302, 142] width 605 height 284
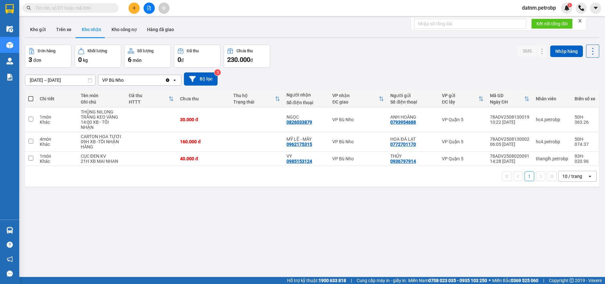
click at [299, 238] on div "ver 1.8.138 Kho gửi Trên xe Kho nhận Kho công nợ Hàng đã giao Đơn hàng 3 đơn Kh…" at bounding box center [311, 161] width 579 height 284
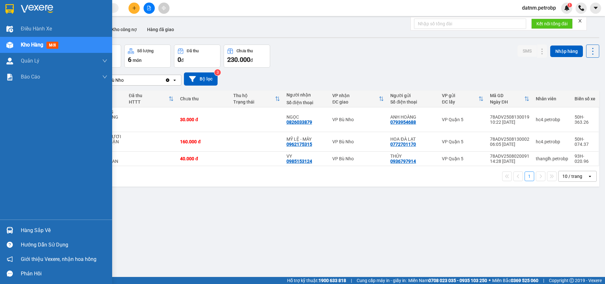
click at [32, 233] on div "Hàng sắp về" at bounding box center [64, 231] width 87 height 10
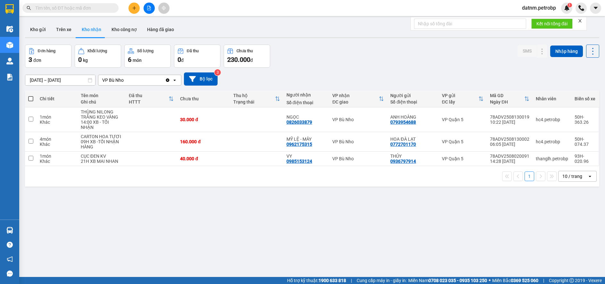
click at [392, 246] on section "Kết quả tìm kiếm ( 0 ) Bộ lọc No Data datnm.petrobp 1 Điều hành xe Kho hàng mới…" at bounding box center [302, 142] width 605 height 284
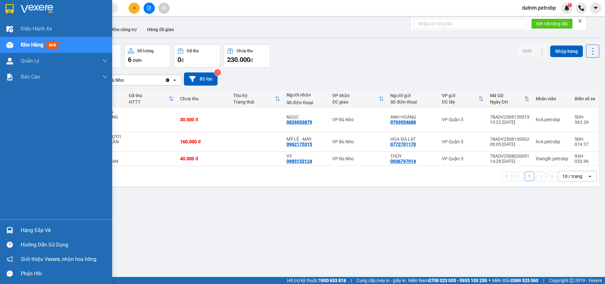
click at [41, 233] on div "Hàng sắp về" at bounding box center [64, 231] width 87 height 10
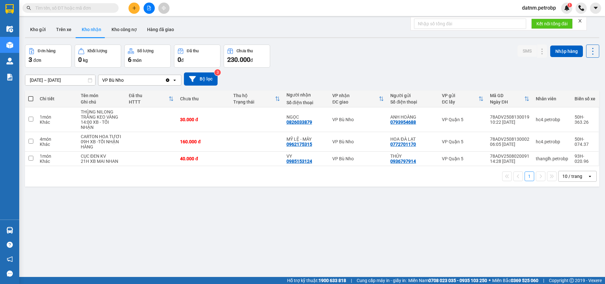
click at [368, 247] on section "Kết quả tìm kiếm ( 0 ) Bộ lọc No Data datnm.petrobp 1 Điều hành xe Kho hàng mới…" at bounding box center [302, 142] width 605 height 284
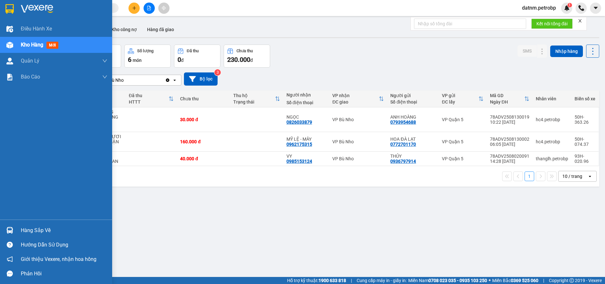
click at [40, 231] on div "Hàng sắp về" at bounding box center [64, 231] width 87 height 10
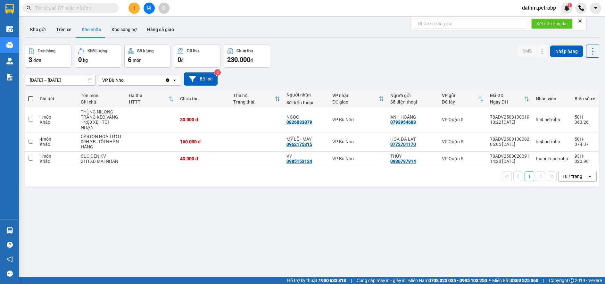
click at [328, 241] on section "Kết quả tìm kiếm ( 0 ) Bộ lọc No Data datnm.petrobp 1 Điều hành xe Kho hàng mới…" at bounding box center [302, 142] width 605 height 284
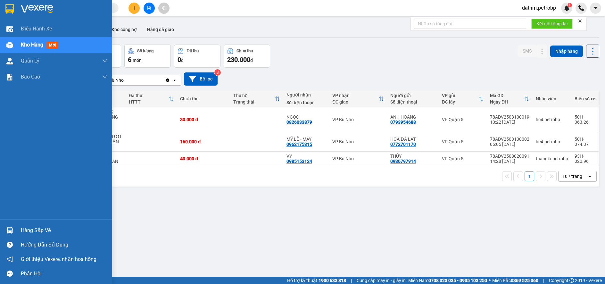
click at [31, 226] on div "Hàng sắp về" at bounding box center [64, 231] width 87 height 10
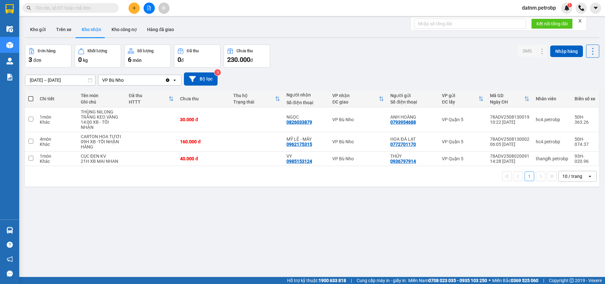
click at [422, 253] on section "Kết quả tìm kiếm ( 0 ) Bộ lọc No Data datnm.petrobp 1 Điều hành xe Kho hàng mới…" at bounding box center [302, 142] width 605 height 284
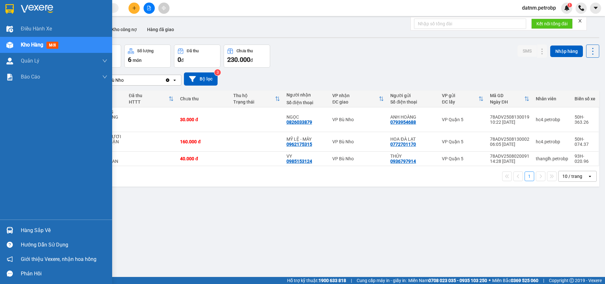
click at [25, 229] on div "Hàng sắp về" at bounding box center [64, 231] width 87 height 10
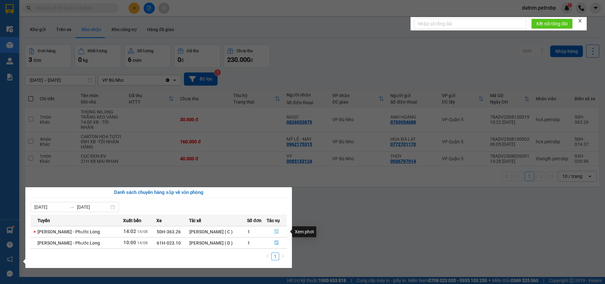
click at [277, 231] on icon "file-done" at bounding box center [276, 231] width 4 height 4
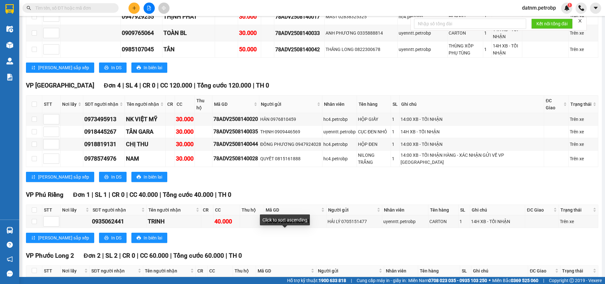
scroll to position [563, 0]
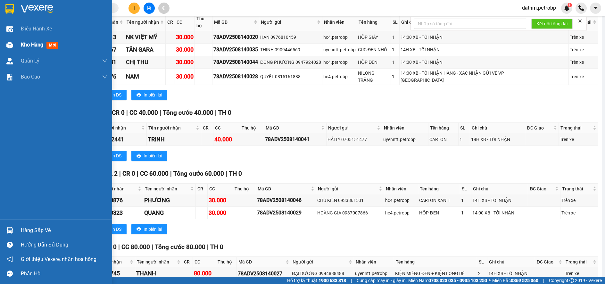
click at [31, 45] on span "Kho hàng" at bounding box center [32, 45] width 22 height 6
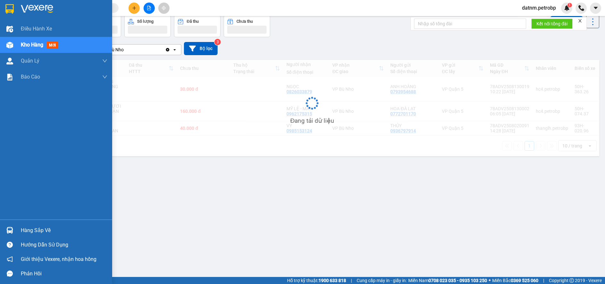
scroll to position [29, 0]
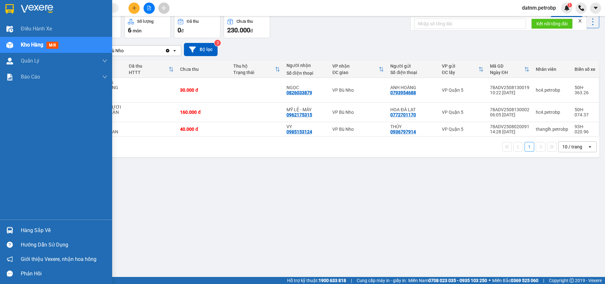
click at [26, 230] on div "Hàng sắp về" at bounding box center [64, 231] width 87 height 10
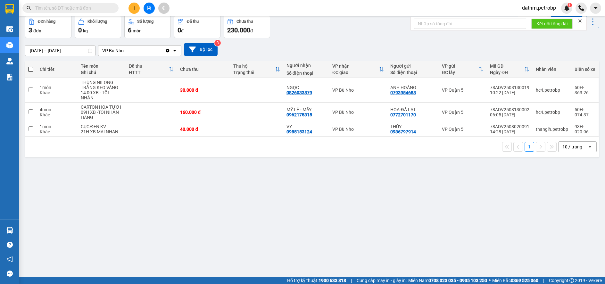
click at [354, 237] on section "Kết quả tìm kiếm ( 0 ) Bộ lọc No Data datnm.petrobp 1 Điều hành xe Kho hàng mới…" at bounding box center [302, 142] width 605 height 284
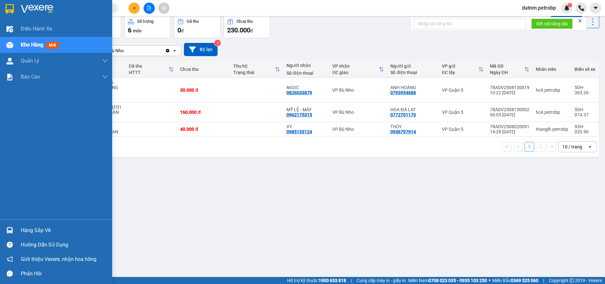
click at [37, 233] on div "Hàng sắp về" at bounding box center [64, 231] width 87 height 10
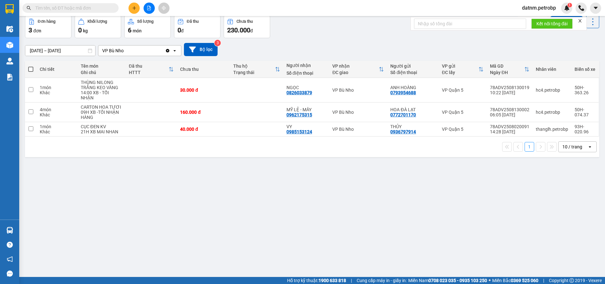
click at [357, 242] on section "Kết quả tìm kiếm ( 0 ) Bộ lọc No Data datnm.petrobp 1 Điều hành xe Kho hàng mới…" at bounding box center [302, 142] width 605 height 284
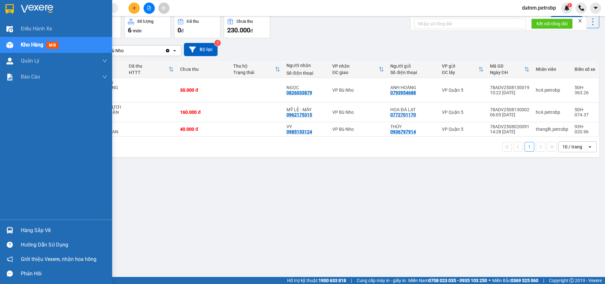
click at [34, 231] on div "Hàng sắp về" at bounding box center [64, 231] width 87 height 10
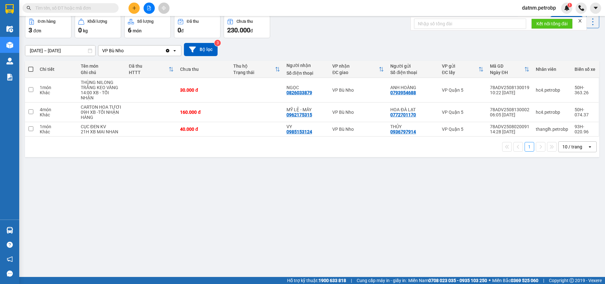
click at [332, 228] on section "Kết quả tìm kiếm ( 0 ) Bộ lọc No Data datnm.petrobp 1 Điều hành xe Kho hàng mới…" at bounding box center [302, 142] width 605 height 284
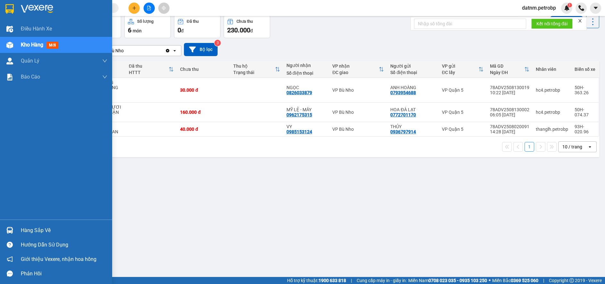
click at [46, 233] on div "Hàng sắp về" at bounding box center [64, 231] width 87 height 10
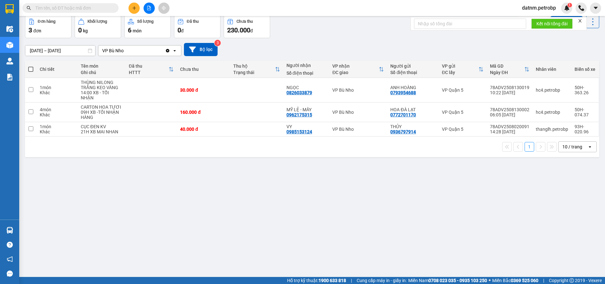
click at [445, 246] on section "Kết quả tìm kiếm ( 0 ) Bộ lọc No Data datnm.petrobp 1 Điều hành xe Kho hàng mới…" at bounding box center [302, 142] width 605 height 284
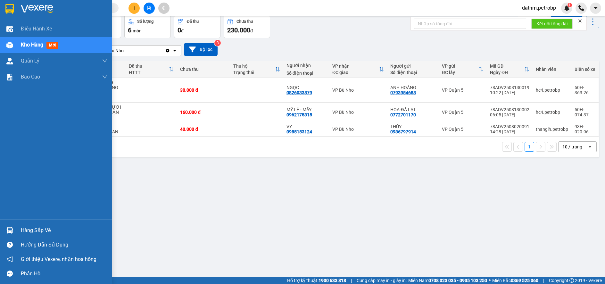
click at [34, 228] on div "Hàng sắp về" at bounding box center [64, 231] width 87 height 10
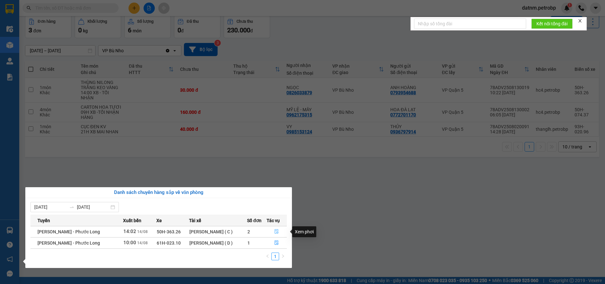
click at [275, 232] on icon "file-done" at bounding box center [276, 231] width 4 height 4
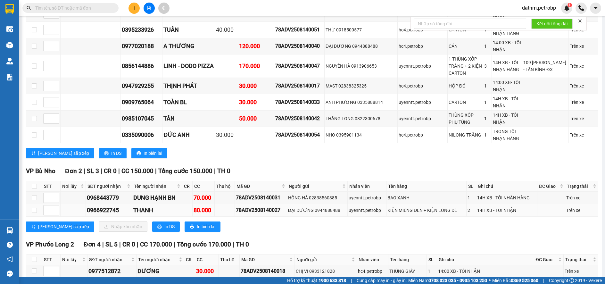
scroll to position [833, 0]
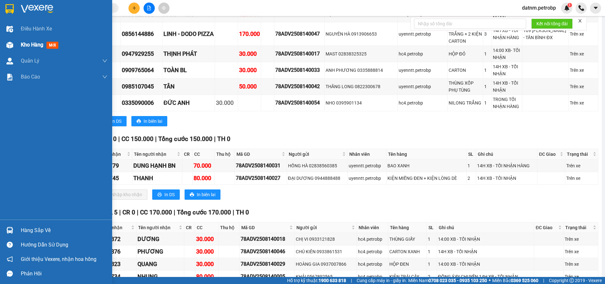
click at [32, 45] on span "Kho hàng" at bounding box center [32, 45] width 22 height 6
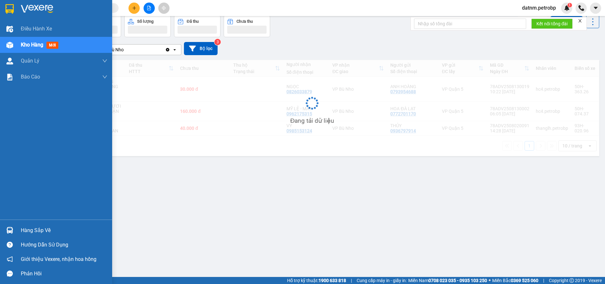
scroll to position [29, 0]
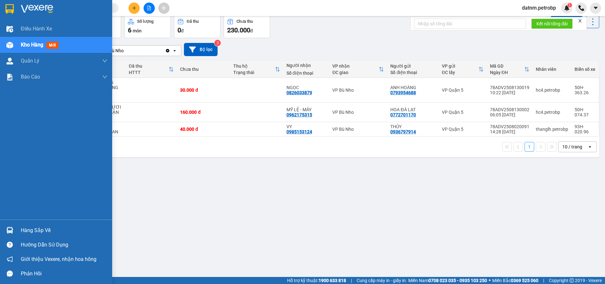
click at [23, 233] on div "Hàng sắp về" at bounding box center [64, 231] width 87 height 10
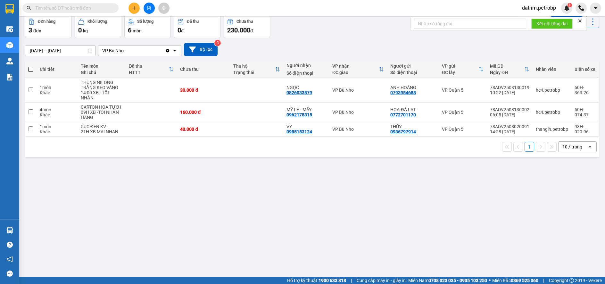
click at [364, 242] on section "Kết quả tìm kiếm ( 0 ) Bộ lọc No Data datnm.petrobp 1 Điều hành xe Kho hàng mới…" at bounding box center [302, 142] width 605 height 284
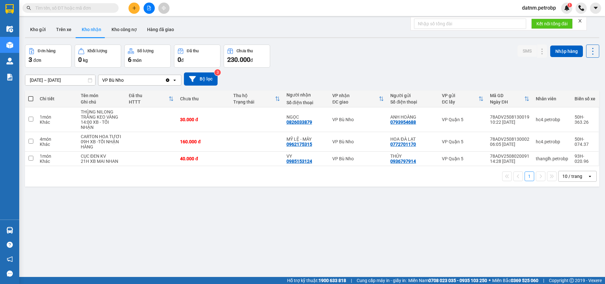
click at [94, 31] on button "Kho nhận" at bounding box center [92, 29] width 30 height 15
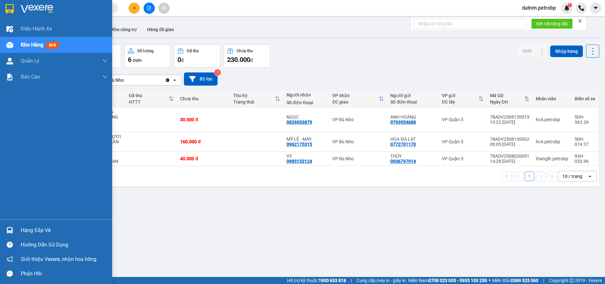
click at [36, 236] on div "Hàng sắp về" at bounding box center [56, 230] width 112 height 14
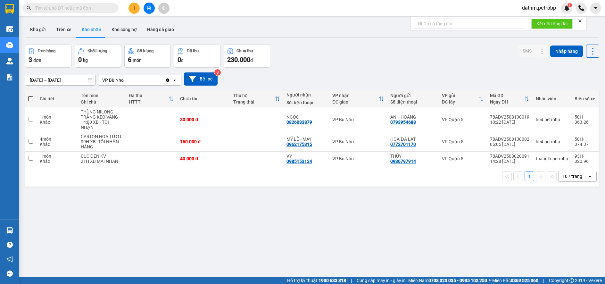
click at [335, 239] on section "Kết quả tìm kiếm ( 0 ) Bộ lọc No Data datnm.petrobp 1 Điều hành xe Kho hàng mới…" at bounding box center [302, 142] width 605 height 284
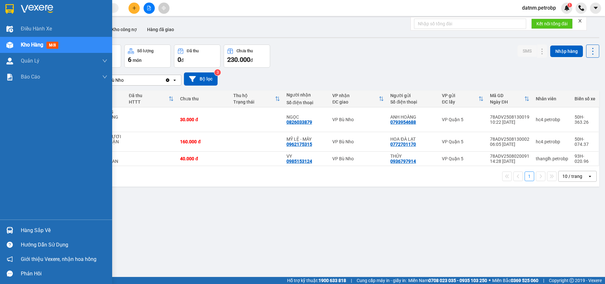
click at [33, 231] on div "Hàng sắp về" at bounding box center [64, 231] width 87 height 10
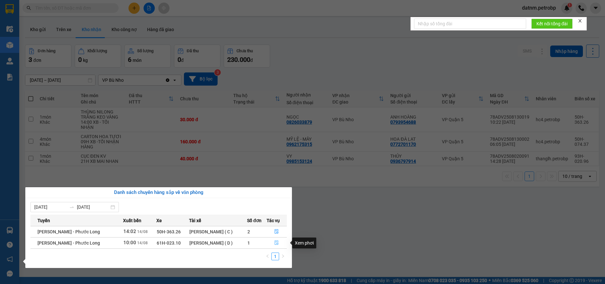
click at [278, 241] on icon "file-done" at bounding box center [277, 243] width 4 height 4
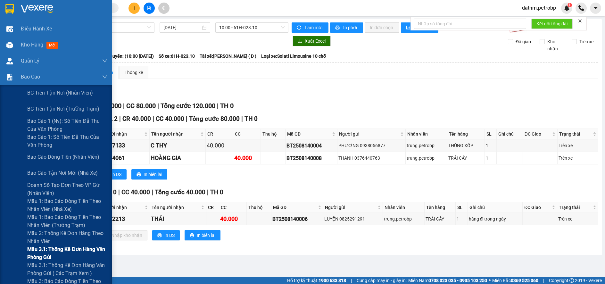
click at [53, 248] on span "Mẫu 3.1: Thống kê đơn hàng văn phòng gửi" at bounding box center [67, 253] width 80 height 16
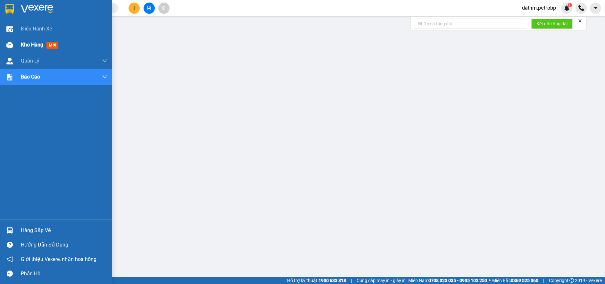
click at [37, 46] on span "Kho hàng" at bounding box center [32, 45] width 22 height 6
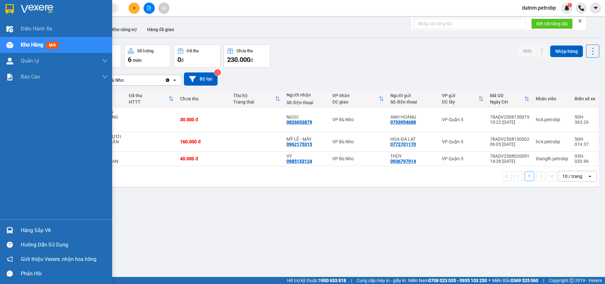
click at [31, 229] on div "Hàng sắp về" at bounding box center [64, 231] width 87 height 10
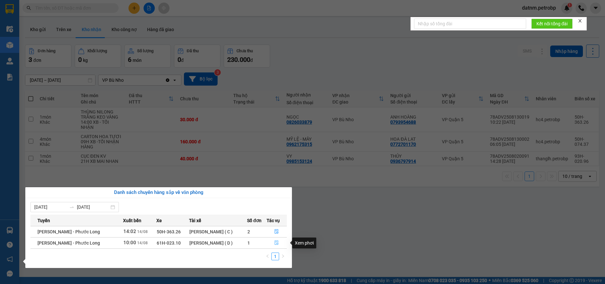
click at [276, 240] on button "button" at bounding box center [277, 243] width 20 height 10
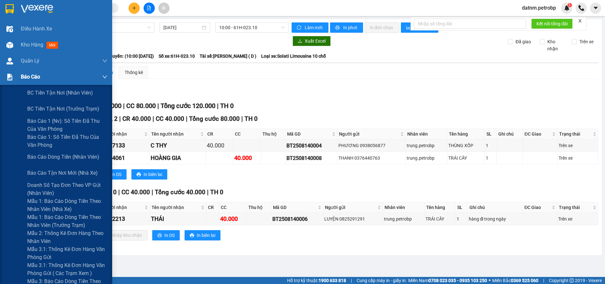
click at [24, 79] on span "Báo cáo" at bounding box center [30, 77] width 19 height 8
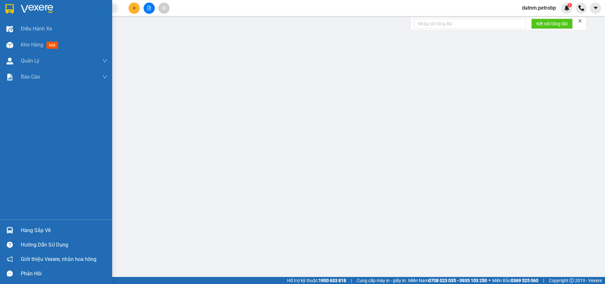
click at [37, 235] on div "Hàng sắp về" at bounding box center [64, 231] width 87 height 10
click at [31, 42] on span "Kho hàng" at bounding box center [32, 45] width 22 height 6
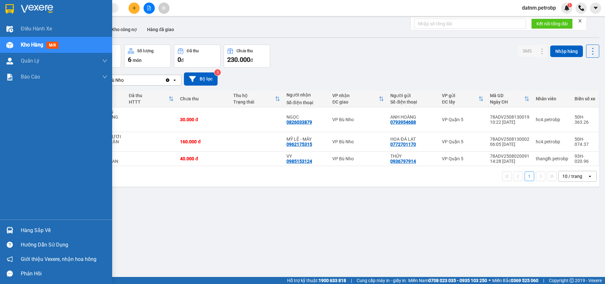
click at [32, 231] on div "Hàng sắp về" at bounding box center [64, 231] width 87 height 10
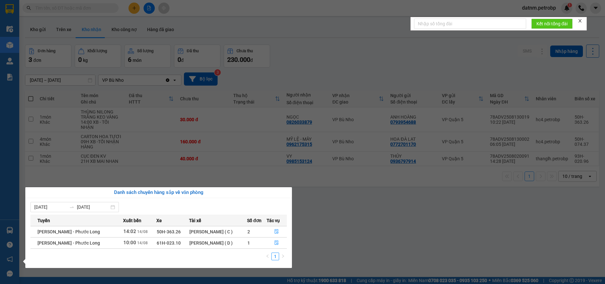
click at [338, 244] on section "Kết quả tìm kiếm ( 0 ) Bộ lọc No Data datnm.petrobp 1 Điều hành xe Kho hàng mới…" at bounding box center [302, 142] width 605 height 284
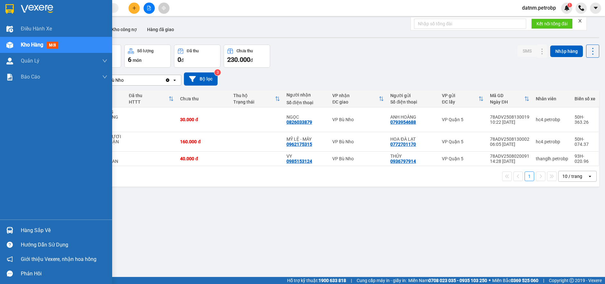
click at [31, 232] on div "Hàng sắp về" at bounding box center [64, 231] width 87 height 10
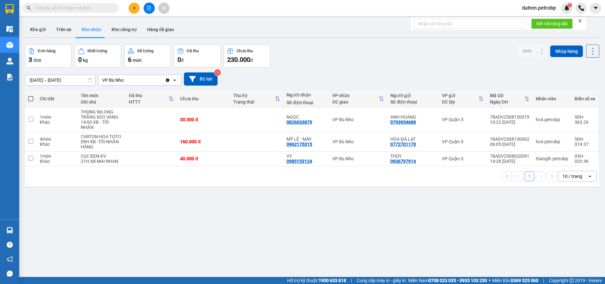
click at [345, 234] on section "Kết quả tìm kiếm ( 0 ) Bộ lọc No Data datnm.petrobp 1 Điều hành xe Kho hàng mới…" at bounding box center [302, 142] width 605 height 284
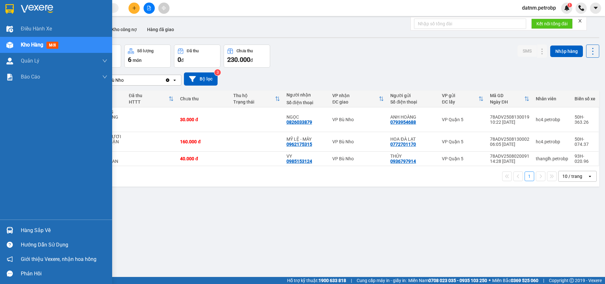
click at [29, 231] on div "Hàng sắp về" at bounding box center [64, 231] width 87 height 10
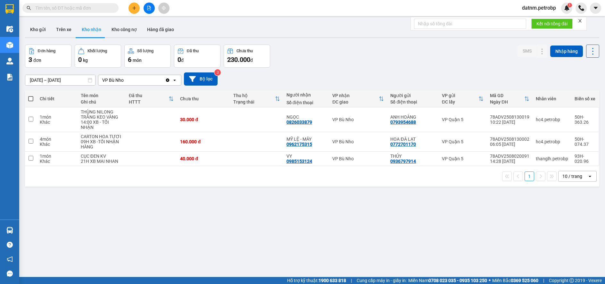
click at [346, 231] on section "Kết quả tìm kiếm ( 0 ) Bộ lọc No Data datnm.petrobp 1 Điều hành xe Kho hàng mới…" at bounding box center [302, 142] width 605 height 284
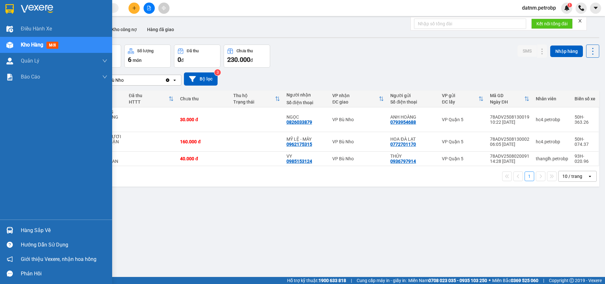
click at [34, 46] on span "Kho hàng" at bounding box center [32, 45] width 22 height 6
click at [28, 44] on span "Kho hàng" at bounding box center [32, 45] width 22 height 6
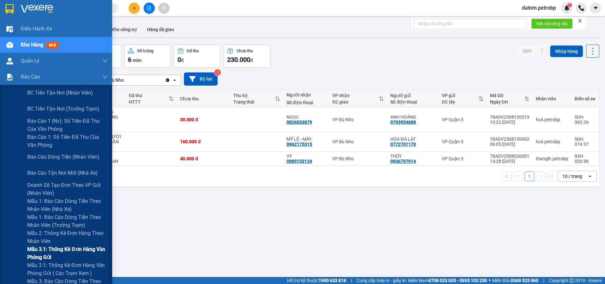
click at [42, 249] on span "Mẫu 3.1: Thống kê đơn hàng văn phòng gửi" at bounding box center [67, 253] width 80 height 16
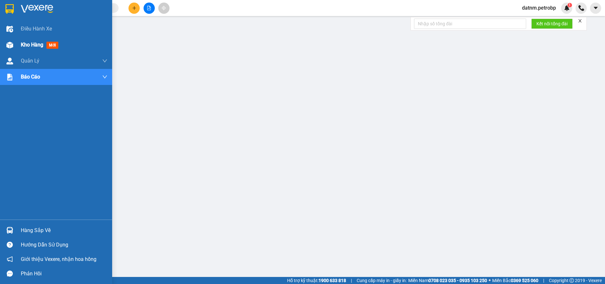
click at [27, 45] on span "Kho hàng" at bounding box center [32, 45] width 22 height 6
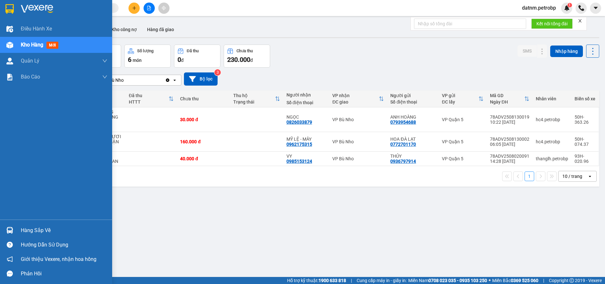
click at [38, 231] on div "Hàng sắp về" at bounding box center [64, 231] width 87 height 10
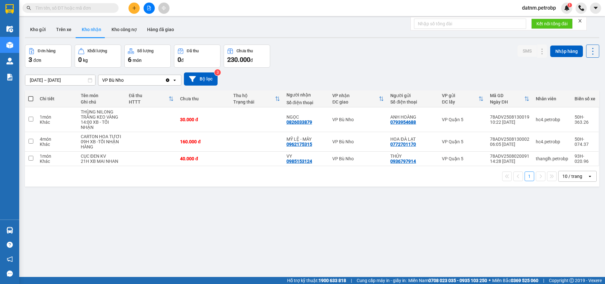
click at [359, 251] on section "Kết quả tìm kiếm ( 0 ) Bộ lọc No Data datnm.petrobp 1 Điều hành xe Kho hàng mới…" at bounding box center [302, 142] width 605 height 284
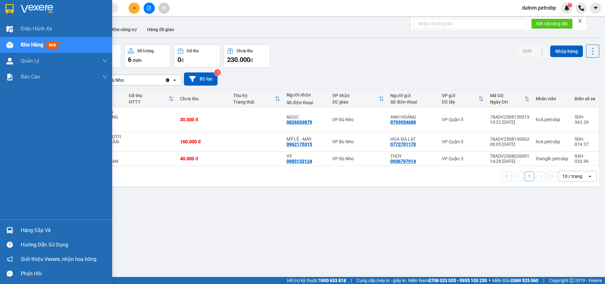
click at [37, 233] on div "Hàng sắp về" at bounding box center [64, 231] width 87 height 10
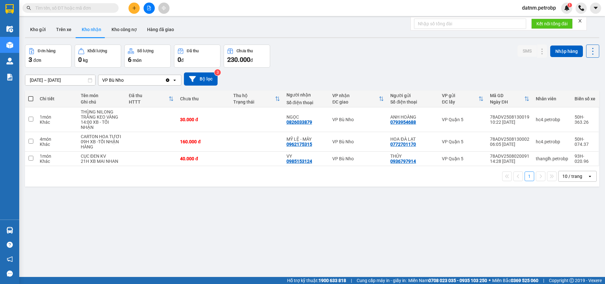
click at [376, 261] on section "Kết quả tìm kiếm ( 0 ) Bộ lọc No Data datnm.petrobp 1 Điều hành xe Kho hàng mới…" at bounding box center [302, 142] width 605 height 284
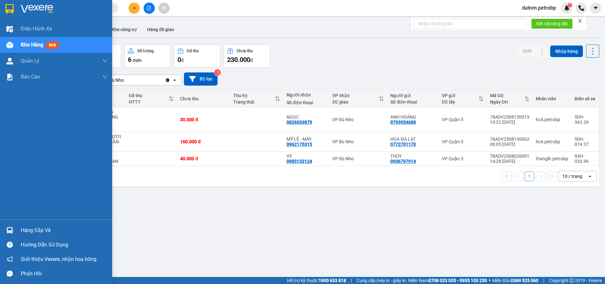
click at [36, 231] on div "Hàng sắp về" at bounding box center [64, 231] width 87 height 10
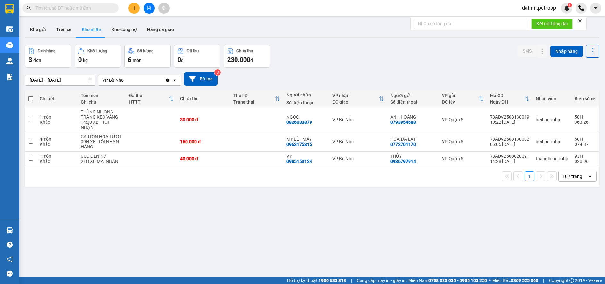
click at [361, 239] on section "Kết quả tìm kiếm ( 0 ) Bộ lọc No Data datnm.petrobp 1 Điều hành xe Kho hàng mới…" at bounding box center [302, 142] width 605 height 284
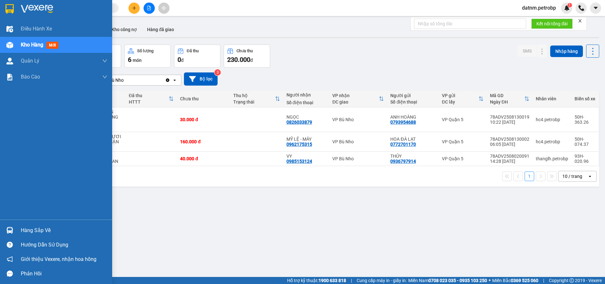
click at [28, 231] on div "Hàng sắp về" at bounding box center [64, 231] width 87 height 10
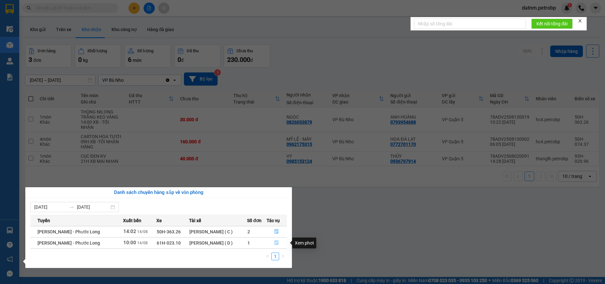
click at [276, 242] on icon "file-done" at bounding box center [276, 242] width 4 height 4
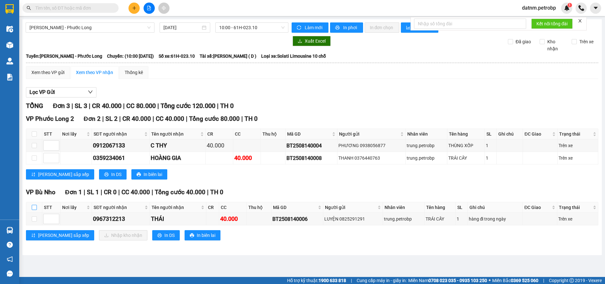
click at [35, 208] on input "checkbox" at bounding box center [34, 207] width 5 height 5
checkbox input "true"
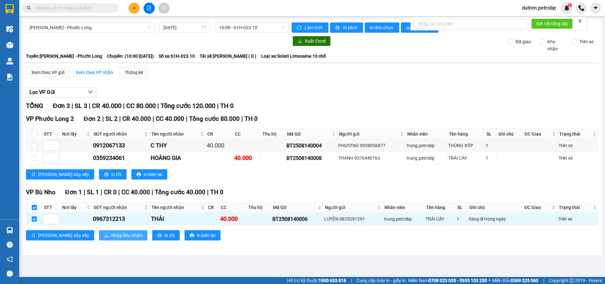
click at [111, 236] on span "Nhập kho nhận" at bounding box center [126, 235] width 31 height 7
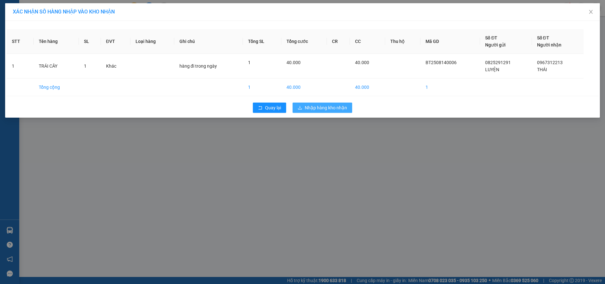
click at [317, 107] on span "Nhập hàng kho nhận" at bounding box center [326, 107] width 42 height 7
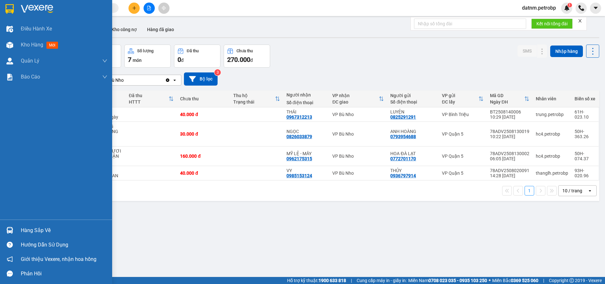
click at [34, 228] on div "Hàng sắp về" at bounding box center [64, 231] width 87 height 10
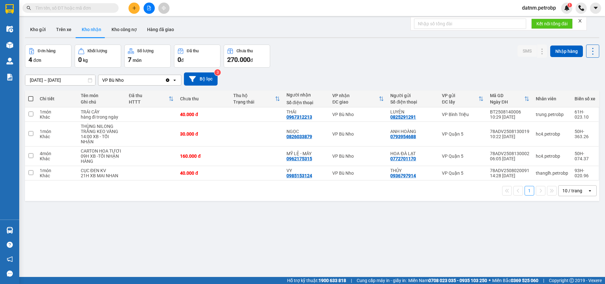
click at [346, 245] on section "Kết quả tìm kiếm ( 0 ) Bộ lọc No Data datnm.petrobp 1 Điều hành xe Kho hàng mới…" at bounding box center [302, 142] width 605 height 284
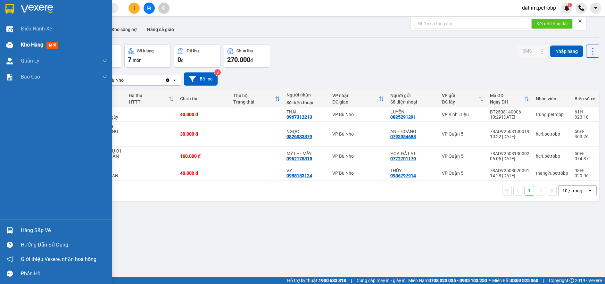
click at [30, 46] on span "Kho hàng" at bounding box center [32, 45] width 22 height 6
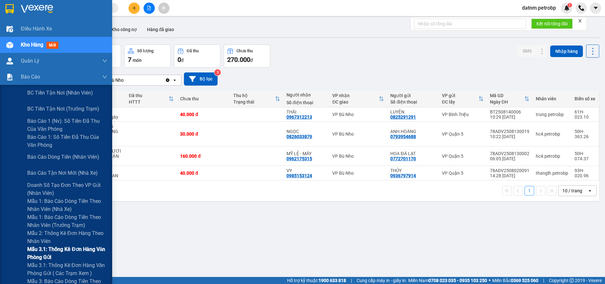
click at [39, 248] on span "Mẫu 3.1: Thống kê đơn hàng văn phòng gửi" at bounding box center [67, 253] width 80 height 16
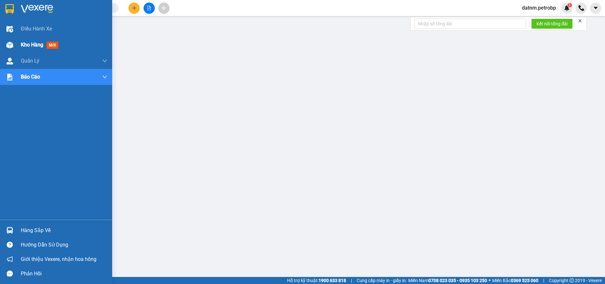
click at [31, 45] on span "Kho hàng" at bounding box center [32, 45] width 22 height 6
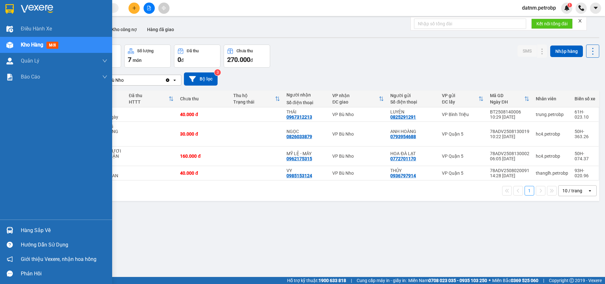
click at [24, 230] on div "Hàng sắp về" at bounding box center [64, 231] width 87 height 10
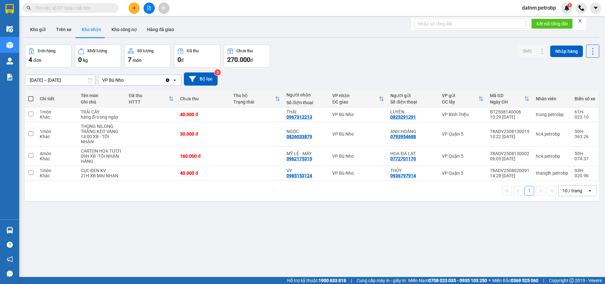
click at [334, 250] on section "Kết quả tìm kiếm ( 0 ) Bộ lọc No Data datnm.petrobp 1 Điều hành xe Kho hàng mới…" at bounding box center [302, 142] width 605 height 284
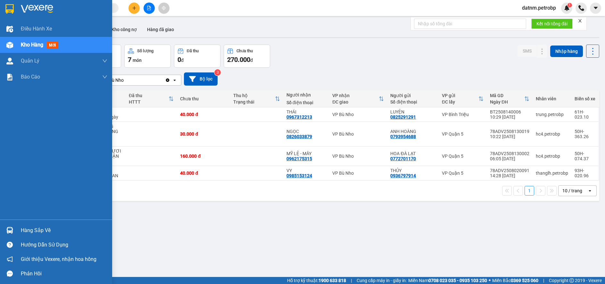
click at [41, 232] on div "Hàng sắp về" at bounding box center [64, 231] width 87 height 10
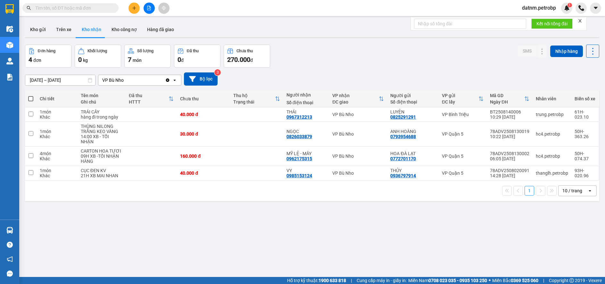
click at [350, 249] on section "Kết quả tìm kiếm ( 0 ) Bộ lọc No Data datnm.petrobp 1 Điều hành xe Kho hàng mới…" at bounding box center [302, 142] width 605 height 284
click at [99, 29] on button "Kho nhận" at bounding box center [92, 29] width 30 height 15
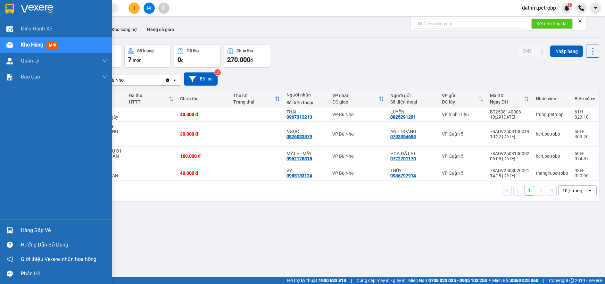
click at [31, 228] on div "Hàng sắp về" at bounding box center [64, 231] width 87 height 10
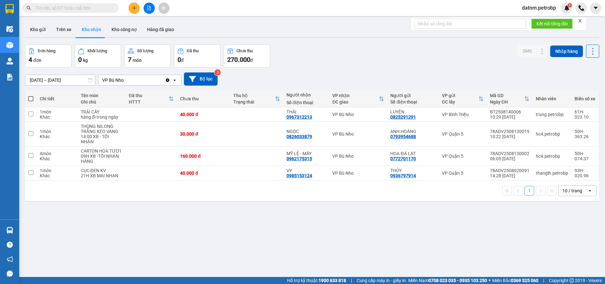
click at [370, 234] on section "Kết quả tìm kiếm ( 0 ) Bộ lọc No Data datnm.petrobp 1 Điều hành xe Kho hàng mới…" at bounding box center [302, 142] width 605 height 284
click at [91, 30] on button "Kho nhận" at bounding box center [92, 29] width 30 height 15
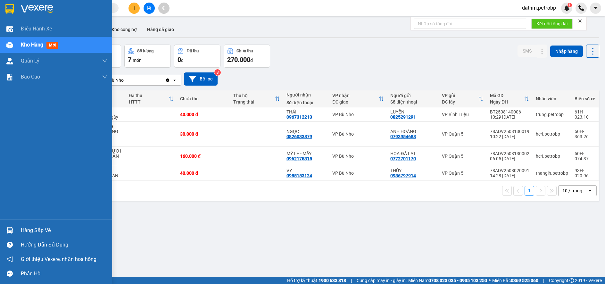
click at [42, 230] on div "Hàng sắp về" at bounding box center [64, 231] width 87 height 10
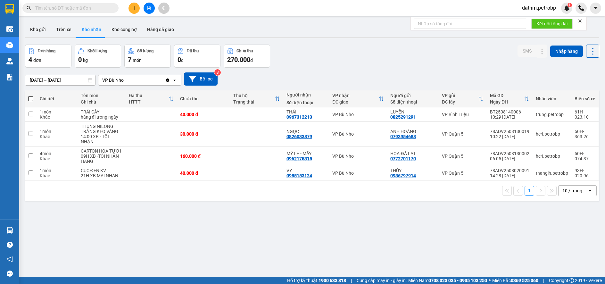
click at [349, 258] on section "Kết quả tìm kiếm ( 0 ) Bộ lọc No Data datnm.petrobp 1 Điều hành xe Kho hàng mới…" at bounding box center [302, 142] width 605 height 284
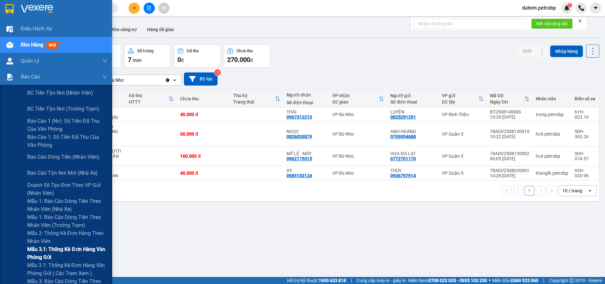
click at [42, 247] on span "Mẫu 3.1: Thống kê đơn hàng văn phòng gửi" at bounding box center [67, 253] width 80 height 16
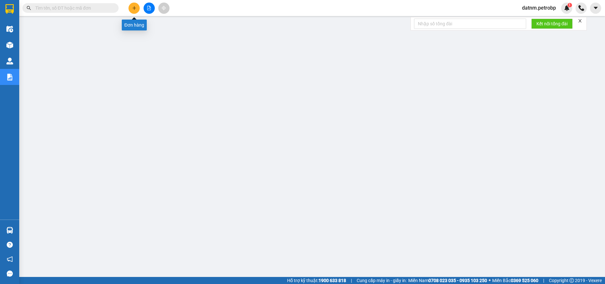
click at [136, 8] on icon "plus" at bounding box center [134, 8] width 4 height 4
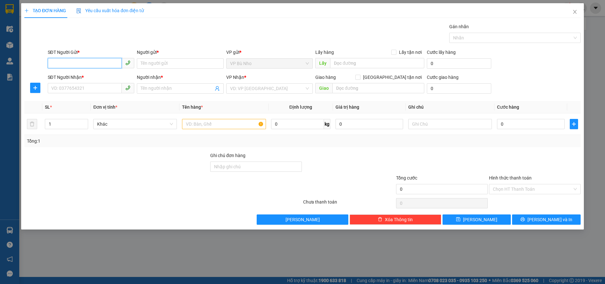
click at [82, 59] on input "SĐT Người Gửi *" at bounding box center [85, 63] width 74 height 10
type input "0389341800"
click at [150, 63] on input "Người gửi *" at bounding box center [180, 63] width 87 height 10
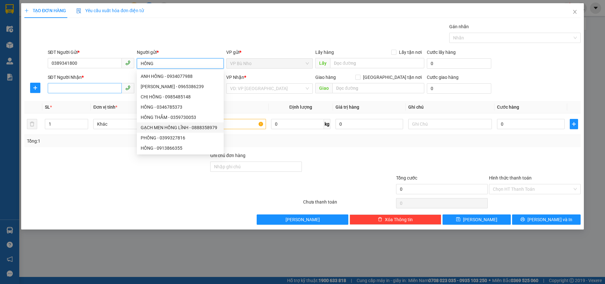
type input "HỒNG"
click at [86, 88] on input "SĐT Người Nhận *" at bounding box center [85, 88] width 74 height 10
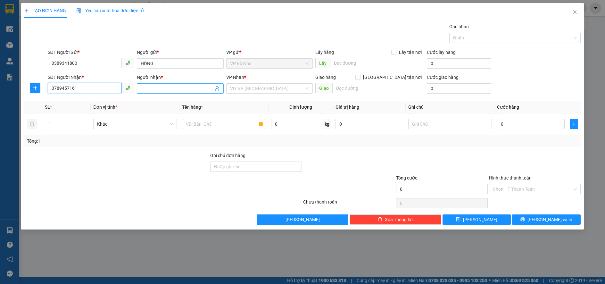
type input "0789457161"
click at [148, 87] on input "Người nhận *" at bounding box center [177, 88] width 73 height 7
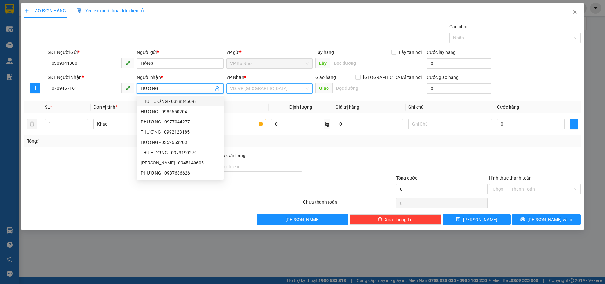
type input "HƯƠNG"
click at [241, 88] on input "search" at bounding box center [267, 89] width 75 height 10
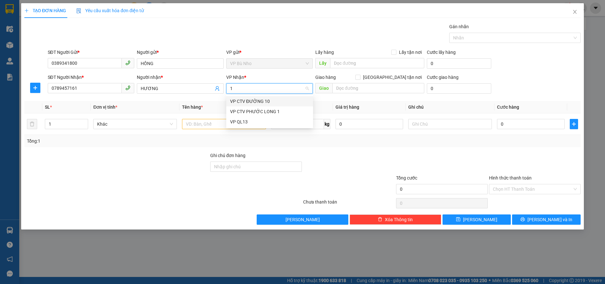
type input "13"
click at [249, 99] on div "VP QL13" at bounding box center [269, 101] width 79 height 7
type input "EON"
click at [200, 124] on input "text" at bounding box center [224, 124] width 84 height 10
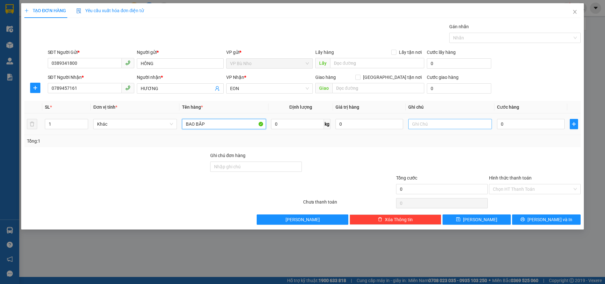
type input "BAO BĂP"
click at [425, 123] on input "text" at bounding box center [450, 124] width 84 height 10
click at [229, 90] on div "EON" at bounding box center [269, 88] width 87 height 10
type input "GOI TRUOC 30 PHUT"
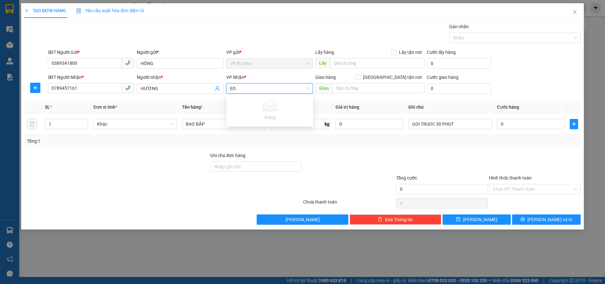
type input "E"
type input "SIÊU THI AEON"
click at [344, 150] on div "Transit Pickup Surcharge Ids Transit Deliver Surcharge Ids Transit Deliver Surc…" at bounding box center [302, 124] width 556 height 202
click at [351, 88] on input "text" at bounding box center [378, 88] width 92 height 10
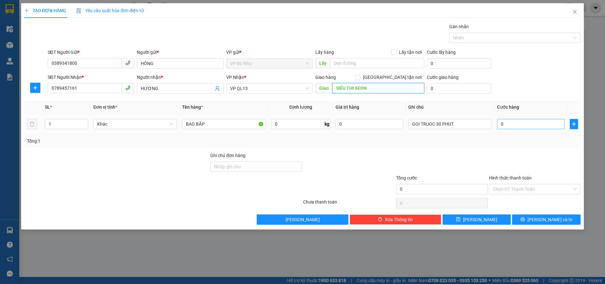
type input "SIÊU THI AEON"
click at [518, 124] on input "0" at bounding box center [531, 124] width 68 height 10
type input "6"
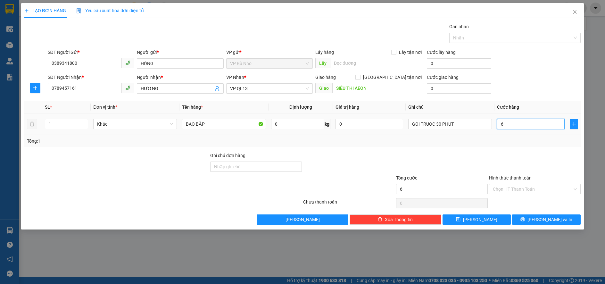
type input "60"
type input "60.000"
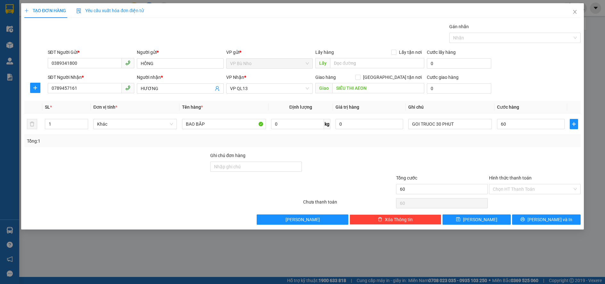
type input "60.000"
click at [512, 139] on div "Tổng: 1" at bounding box center [302, 140] width 551 height 7
click at [549, 219] on span "[PERSON_NAME] và In" at bounding box center [550, 219] width 45 height 7
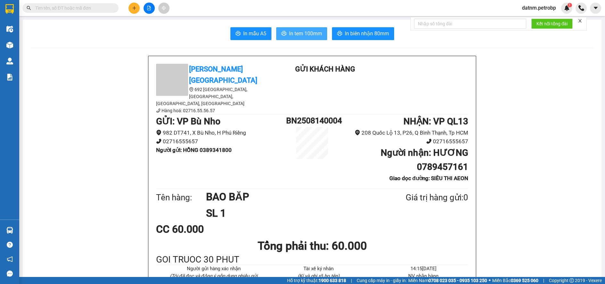
click at [297, 34] on span "In tem 100mm" at bounding box center [305, 33] width 33 height 8
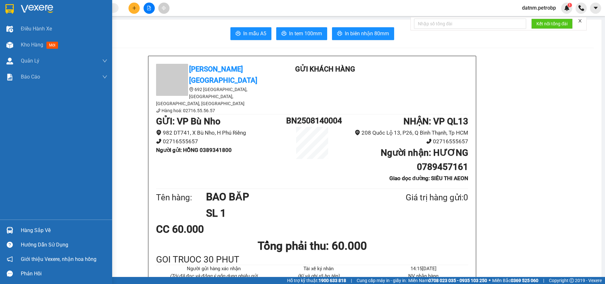
click at [30, 233] on div "Hàng sắp về" at bounding box center [64, 231] width 87 height 10
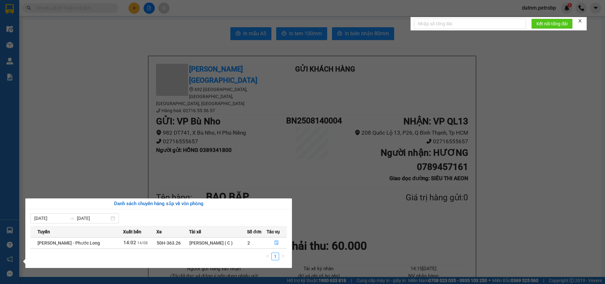
click at [548, 249] on section "Kết quả tìm kiếm ( 0 ) Bộ lọc No Data datnm.petrobp 1 Điều hành xe Kho hàng mới…" at bounding box center [302, 142] width 605 height 284
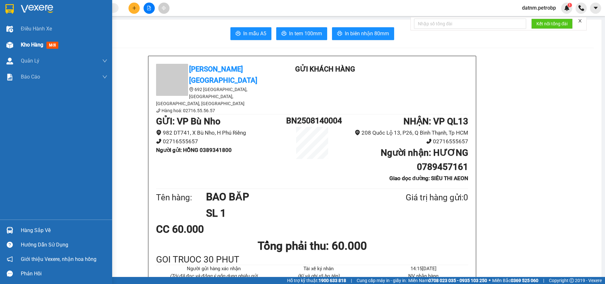
click at [31, 45] on span "Kho hàng" at bounding box center [32, 45] width 22 height 6
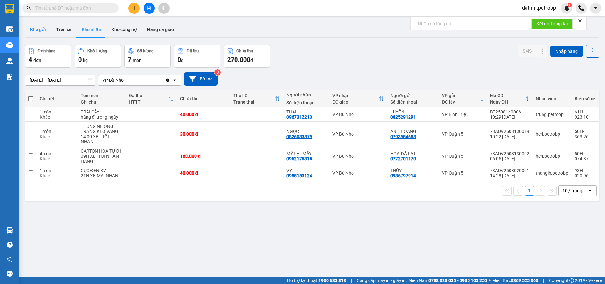
click at [36, 26] on button "Kho gửi" at bounding box center [38, 29] width 26 height 15
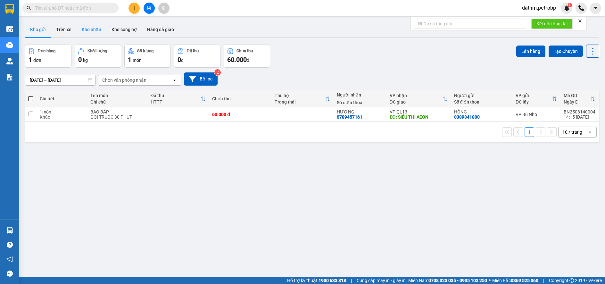
click at [87, 29] on button "Kho nhận" at bounding box center [92, 29] width 30 height 15
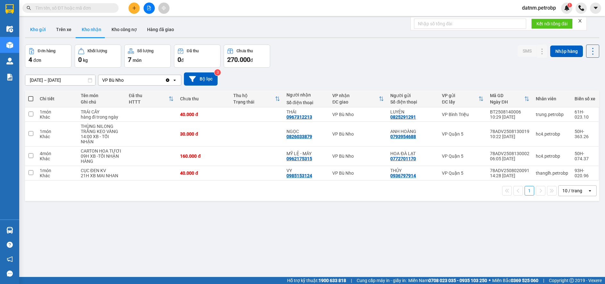
click at [44, 26] on button "Kho gửi" at bounding box center [38, 29] width 26 height 15
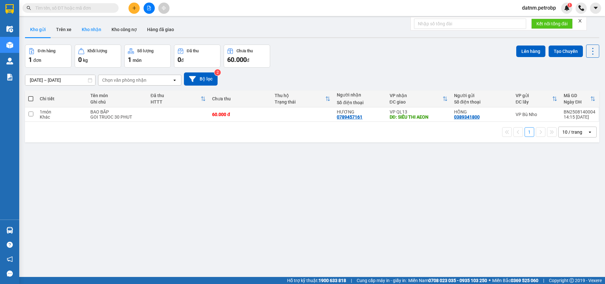
click at [94, 30] on button "Kho nhận" at bounding box center [92, 29] width 30 height 15
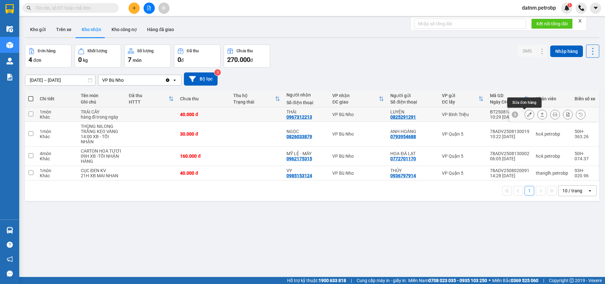
click at [527, 112] on icon at bounding box center [529, 114] width 4 height 4
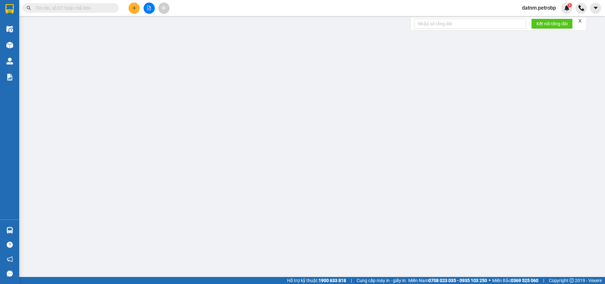
type input "0825291291"
type input "LUYỆN"
type input "0967312213"
type input "THÁI"
type input "40.000"
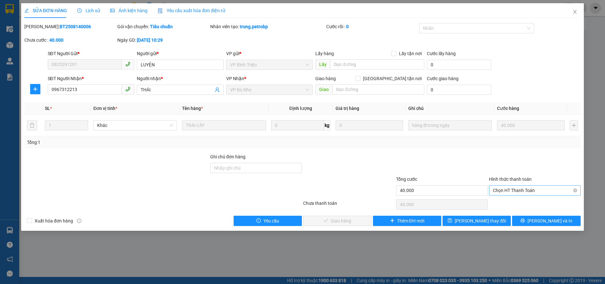
click at [504, 190] on span "Chọn HT Thanh Toán" at bounding box center [535, 191] width 84 height 10
click at [502, 200] on div "Tại văn phòng" at bounding box center [535, 203] width 84 height 7
type input "0"
click at [355, 221] on span "Lưu và Giao hàng" at bounding box center [346, 220] width 62 height 7
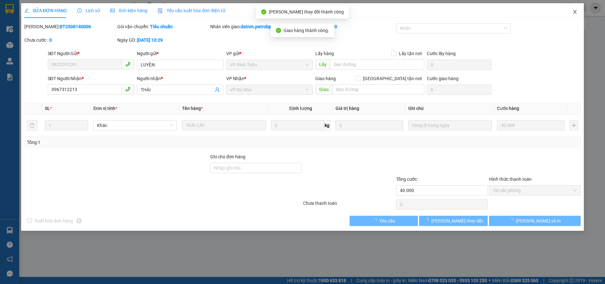
click at [572, 12] on icon "close" at bounding box center [574, 11] width 5 height 5
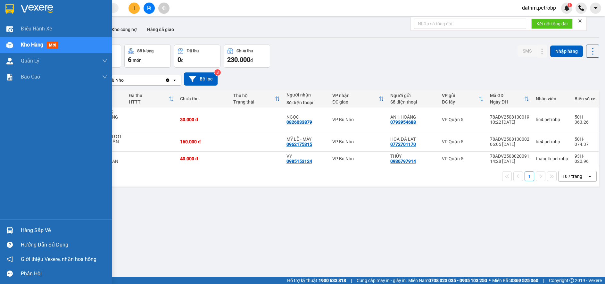
click at [30, 231] on div "Hàng sắp về" at bounding box center [64, 231] width 87 height 10
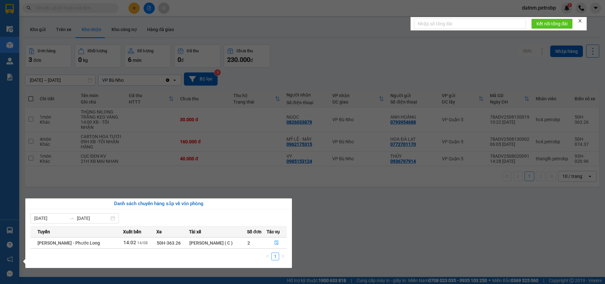
click at [335, 245] on section "Kết quả tìm kiếm ( 0 ) Bộ lọc No Data datnm.petrobp 1 Điều hành xe Kho hàng mới…" at bounding box center [302, 142] width 605 height 284
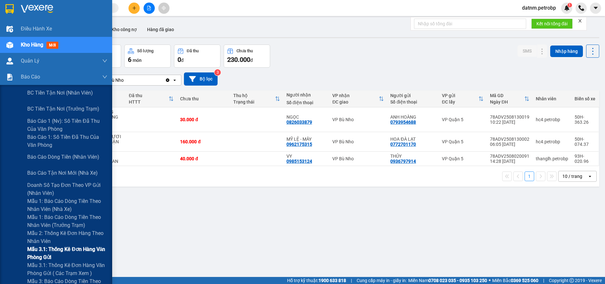
click at [49, 248] on span "Mẫu 3.1: Thống kê đơn hàng văn phòng gửi" at bounding box center [67, 253] width 80 height 16
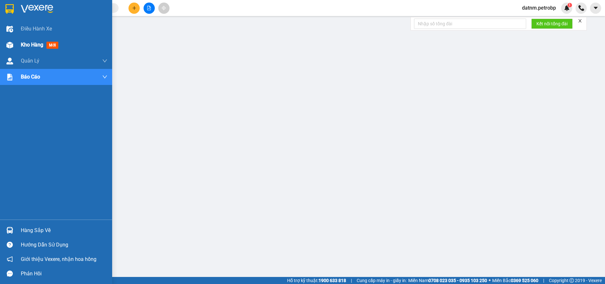
click at [32, 45] on span "Kho hàng" at bounding box center [32, 45] width 22 height 6
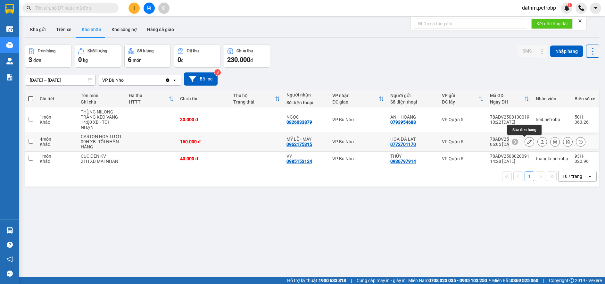
click at [527, 143] on button at bounding box center [529, 141] width 9 height 11
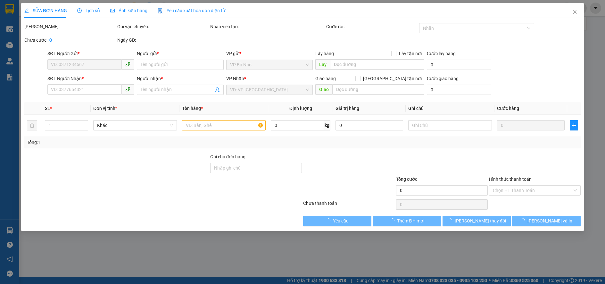
type input "0772701170"
type input "HOA ĐÀ LẠT"
type input "0962175315"
type input "MỸ LỆ - MÂY"
type input "160.000"
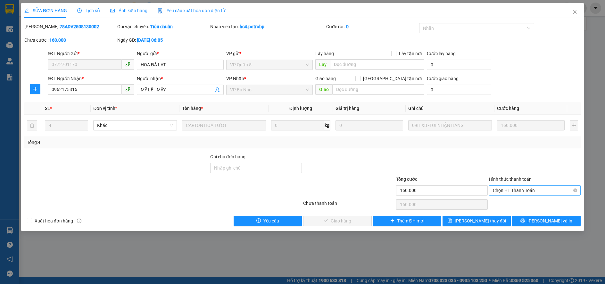
click at [514, 189] on span "Chọn HT Thanh Toán" at bounding box center [535, 191] width 84 height 10
click at [514, 205] on div "Tại văn phòng" at bounding box center [535, 203] width 84 height 7
type input "0"
click at [348, 219] on span "Lưu và Giao hàng" at bounding box center [346, 220] width 62 height 7
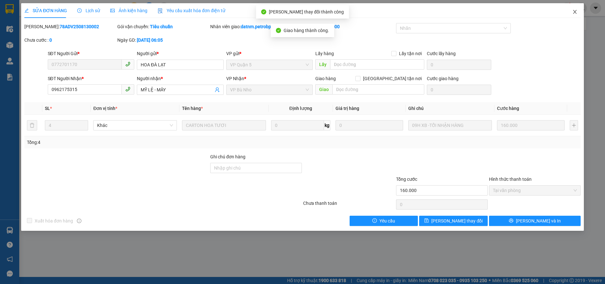
click at [574, 11] on icon "close" at bounding box center [574, 11] width 5 height 5
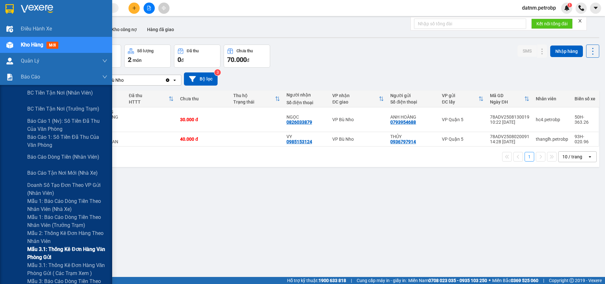
click at [49, 254] on span "Mẫu 3.1: Thống kê đơn hàng văn phòng gửi" at bounding box center [67, 253] width 80 height 16
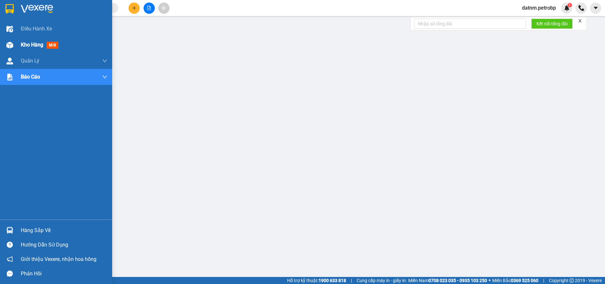
click at [29, 44] on span "Kho hàng" at bounding box center [32, 45] width 22 height 6
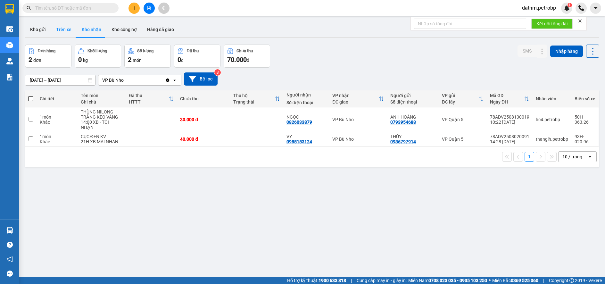
click at [68, 30] on button "Trên xe" at bounding box center [64, 29] width 26 height 15
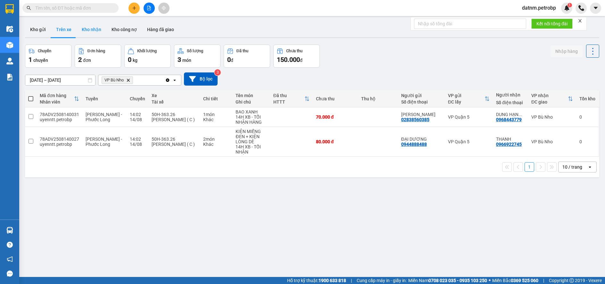
click at [93, 31] on button "Kho nhận" at bounding box center [92, 29] width 30 height 15
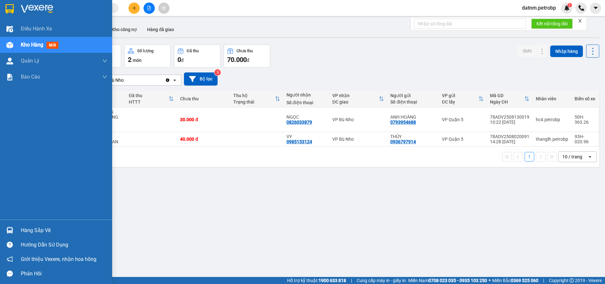
click at [30, 228] on div "Hàng sắp về" at bounding box center [64, 231] width 87 height 10
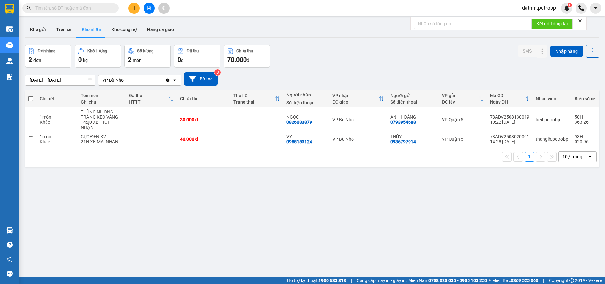
click at [345, 238] on section "Kết quả tìm kiếm ( 0 ) Bộ lọc No Data datnm.petrobp 1 Điều hành xe Kho hàng mới…" at bounding box center [302, 142] width 605 height 284
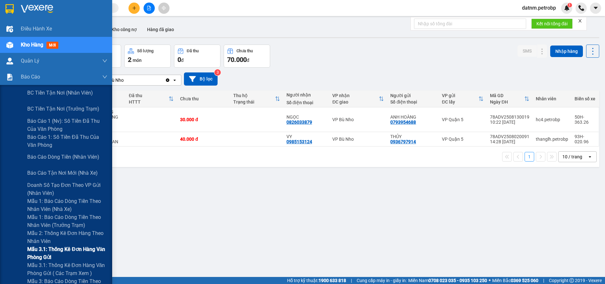
click at [47, 248] on span "Mẫu 3.1: Thống kê đơn hàng văn phòng gửi" at bounding box center [67, 253] width 80 height 16
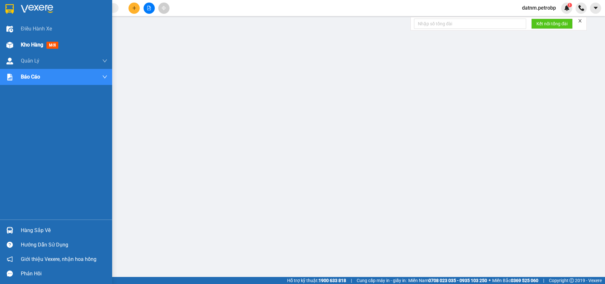
click at [23, 42] on span "Kho hàng" at bounding box center [32, 45] width 22 height 6
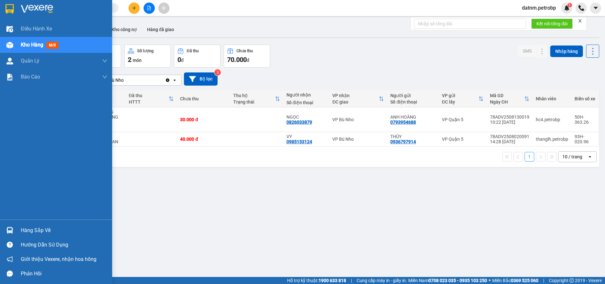
click at [47, 233] on div "Hàng sắp về" at bounding box center [64, 231] width 87 height 10
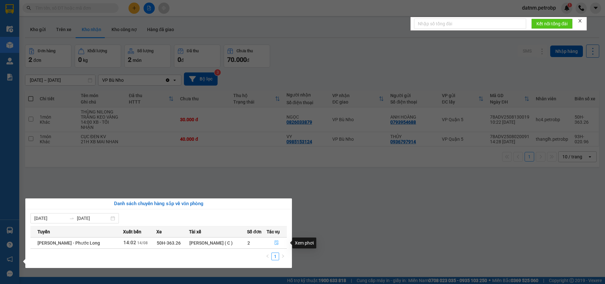
click at [278, 242] on icon "file-done" at bounding box center [276, 242] width 4 height 4
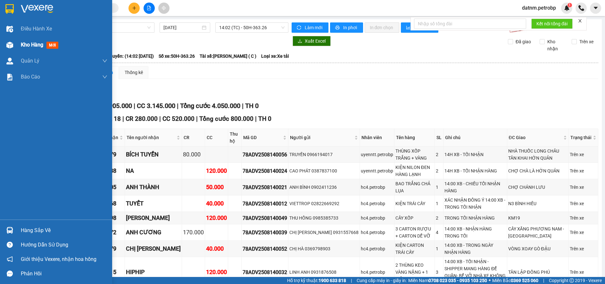
click at [28, 41] on div "Kho hàng mới" at bounding box center [41, 45] width 40 height 8
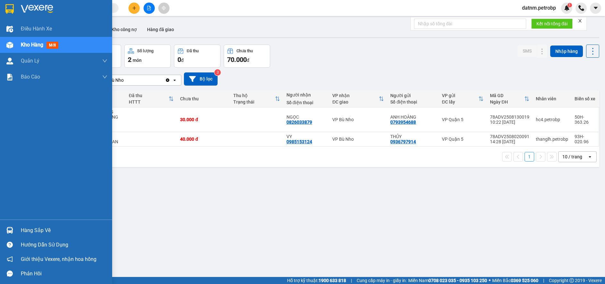
click at [25, 233] on div "Hàng sắp về" at bounding box center [64, 231] width 87 height 10
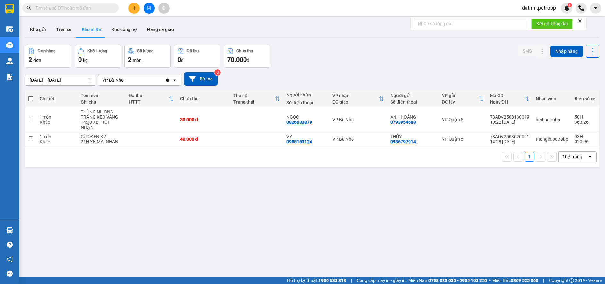
click at [332, 248] on section "Kết quả tìm kiếm ( 0 ) Bộ lọc No Data datnm.petrobp 1 Điều hành xe Kho hàng mới…" at bounding box center [302, 142] width 605 height 284
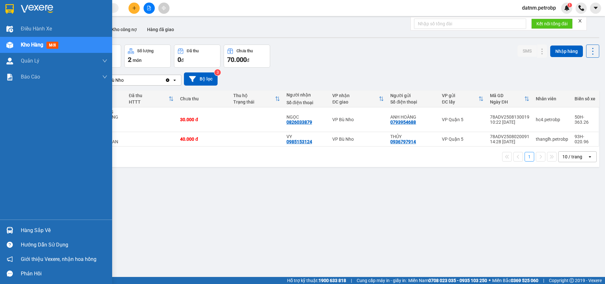
click at [33, 230] on div "Hàng sắp về" at bounding box center [64, 231] width 87 height 10
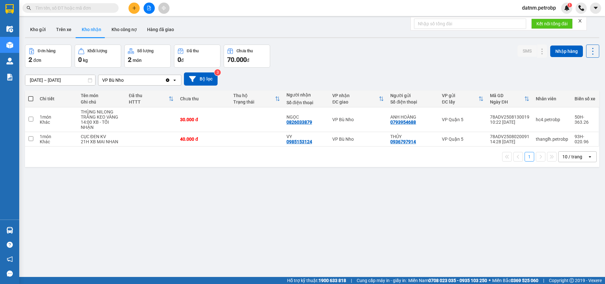
click at [308, 252] on section "Kết quả tìm kiếm ( 0 ) Bộ lọc No Data datnm.petrobp 1 Điều hành xe Kho hàng mới…" at bounding box center [302, 142] width 605 height 284
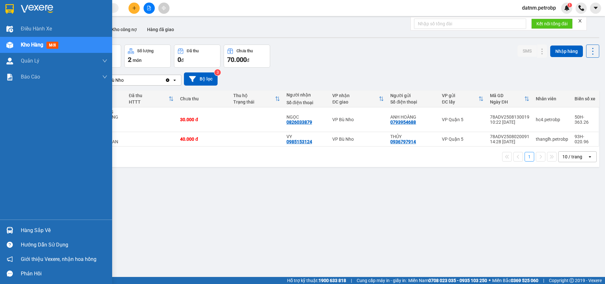
click at [32, 230] on div "Hàng sắp về" at bounding box center [64, 231] width 87 height 10
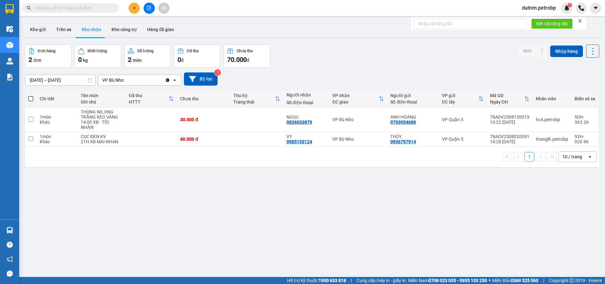
click at [356, 238] on section "Kết quả tìm kiếm ( 0 ) Bộ lọc No Data datnm.petrobp 1 Điều hành xe Kho hàng mới…" at bounding box center [302, 142] width 605 height 284
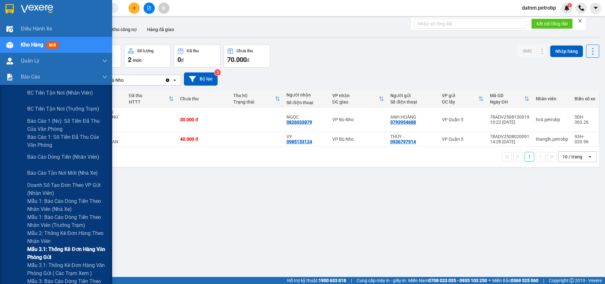
click at [53, 247] on span "Mẫu 3.1: Thống kê đơn hàng văn phòng gửi" at bounding box center [67, 253] width 80 height 16
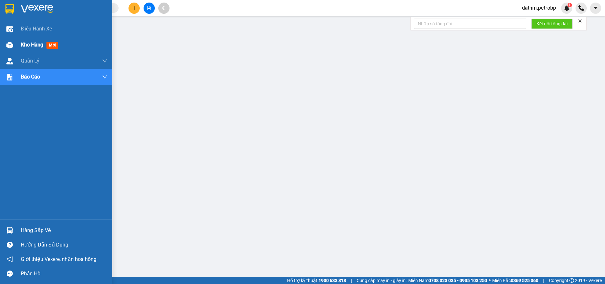
click at [31, 43] on span "Kho hàng" at bounding box center [32, 45] width 22 height 6
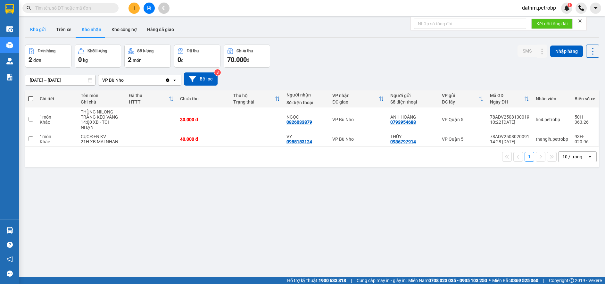
click at [45, 31] on button "Kho gửi" at bounding box center [38, 29] width 26 height 15
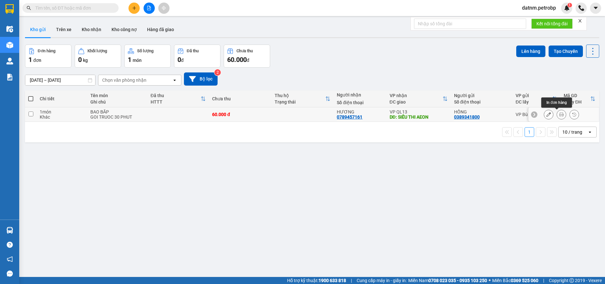
click at [559, 114] on icon at bounding box center [561, 114] width 4 height 4
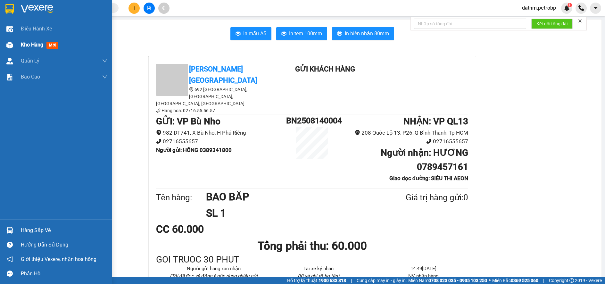
click at [40, 45] on span "Kho hàng" at bounding box center [32, 45] width 22 height 6
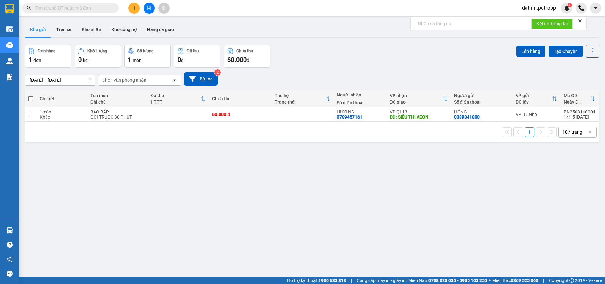
click at [30, 96] on label at bounding box center [30, 99] width 5 height 6
click at [31, 96] on input "checkbox" at bounding box center [31, 96] width 0 height 0
checkbox input "true"
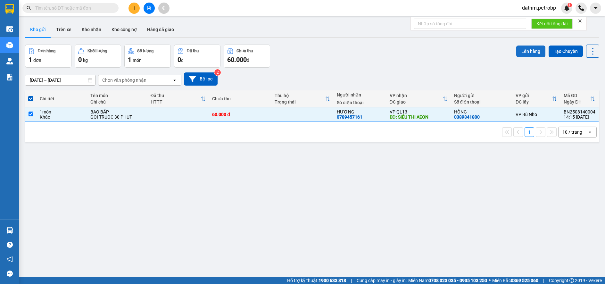
click at [520, 49] on button "Lên hàng" at bounding box center [530, 52] width 29 height 12
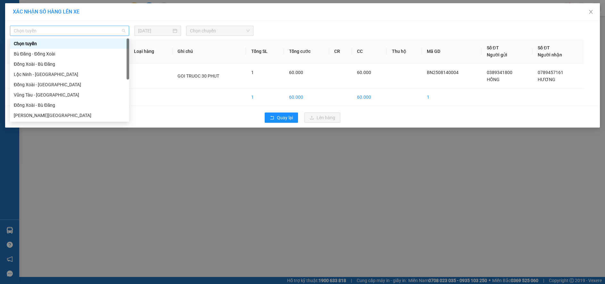
click at [54, 31] on span "Chọn tuyến" at bounding box center [70, 31] width 112 height 10
type input "P"
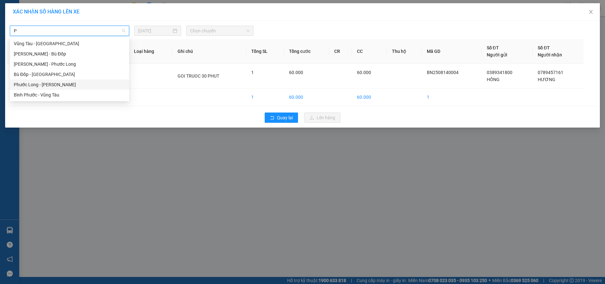
click at [37, 84] on div "Phước Long - [PERSON_NAME]" at bounding box center [70, 84] width 112 height 7
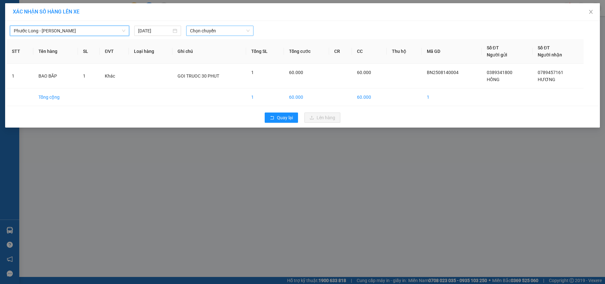
click at [217, 30] on span "Chọn chuyến" at bounding box center [220, 31] width 60 height 10
type input "096"
click at [222, 43] on div "15:02 (TC) - 93H-020.96" at bounding box center [215, 43] width 50 height 7
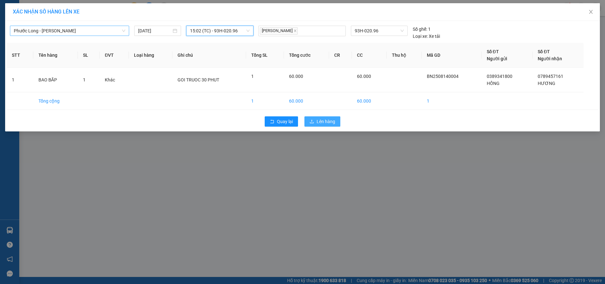
click at [327, 121] on span "Lên hàng" at bounding box center [326, 121] width 19 height 7
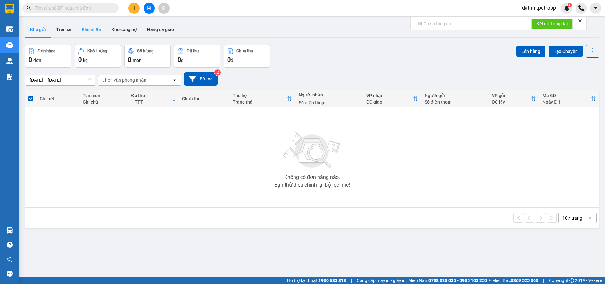
click at [88, 27] on button "Kho nhận" at bounding box center [92, 29] width 30 height 15
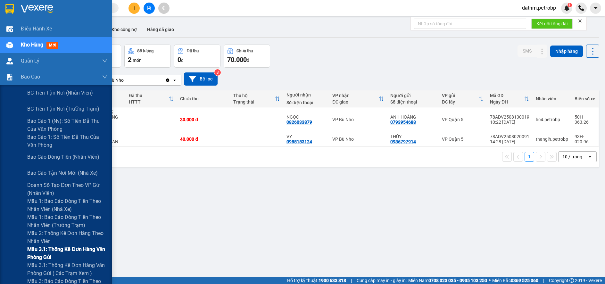
click at [46, 247] on span "Mẫu 3.1: Thống kê đơn hàng văn phòng gửi" at bounding box center [67, 253] width 80 height 16
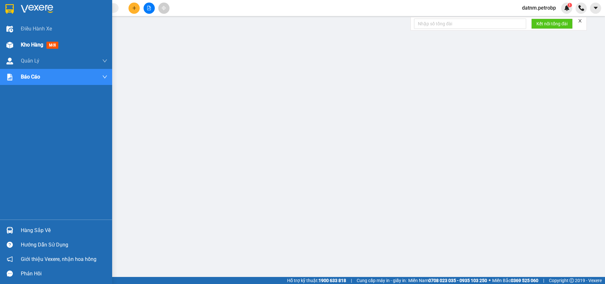
click at [27, 43] on span "Kho hàng" at bounding box center [32, 45] width 22 height 6
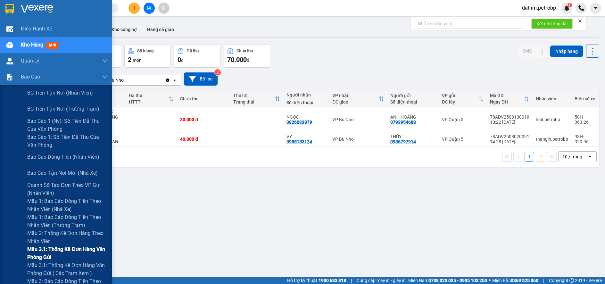
drag, startPoint x: 41, startPoint y: 248, endPoint x: 41, endPoint y: 244, distance: 4.8
click at [41, 248] on span "Mẫu 3.1: Thống kê đơn hàng văn phòng gửi" at bounding box center [67, 253] width 80 height 16
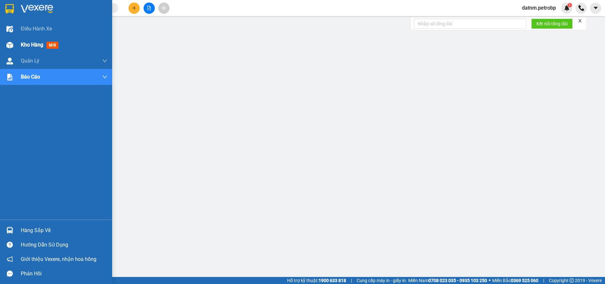
click at [33, 46] on span "Kho hàng" at bounding box center [32, 45] width 22 height 6
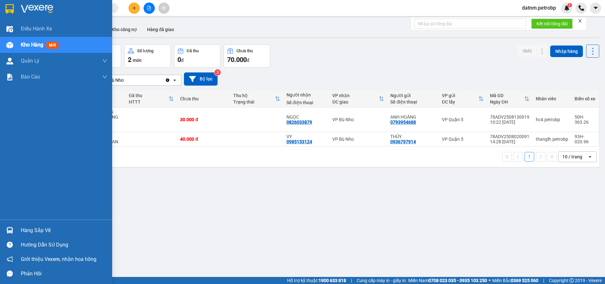
click at [56, 233] on div "Hàng sắp về" at bounding box center [64, 231] width 87 height 10
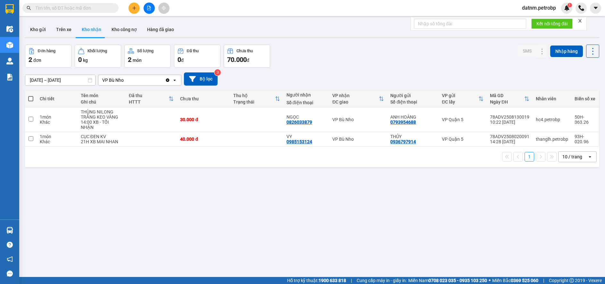
click at [375, 246] on section "Kết quả tìm kiếm ( 0 ) Bộ lọc No Data datnm.petrobp 1 Điều hành xe Kho hàng mới…" at bounding box center [302, 142] width 605 height 284
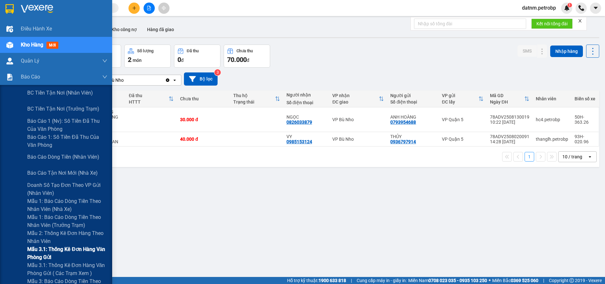
click at [50, 249] on span "Mẫu 3.1: Thống kê đơn hàng văn phòng gửi" at bounding box center [67, 253] width 80 height 16
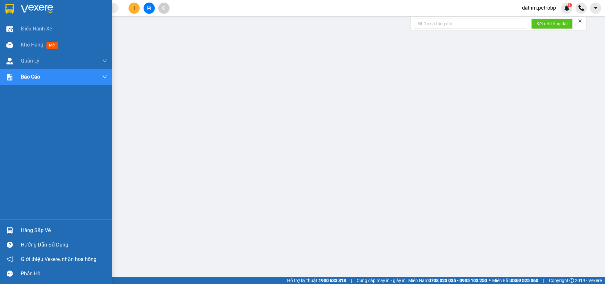
click at [34, 232] on div "Hàng sắp về" at bounding box center [64, 231] width 87 height 10
click at [41, 230] on div "Hàng sắp về" at bounding box center [64, 231] width 87 height 10
click at [33, 45] on span "Kho hàng" at bounding box center [32, 45] width 22 height 6
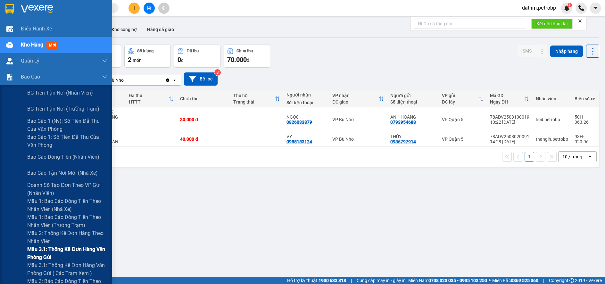
click at [48, 249] on span "Mẫu 3.1: Thống kê đơn hàng văn phòng gửi" at bounding box center [67, 253] width 80 height 16
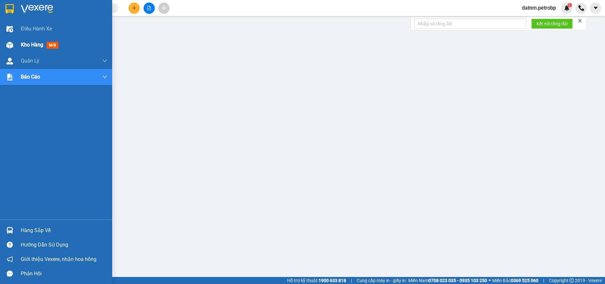
click at [29, 44] on span "Kho hàng" at bounding box center [32, 45] width 22 height 6
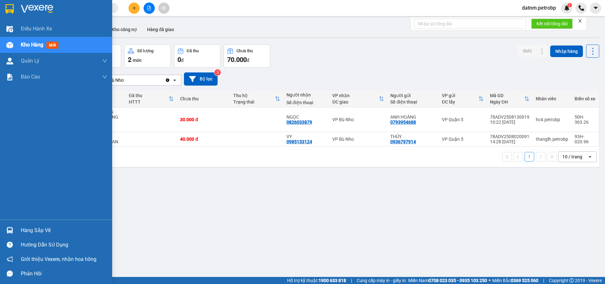
click at [45, 229] on div "Hàng sắp về" at bounding box center [64, 231] width 87 height 10
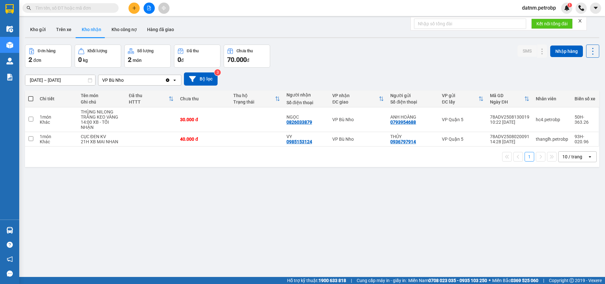
drag, startPoint x: 330, startPoint y: 238, endPoint x: 239, endPoint y: 213, distance: 94.8
click at [327, 237] on section "Kết quả tìm kiếm ( 0 ) Bộ lọc No Data datnm.petrobp 1 Điều hành xe Kho hàng mới…" at bounding box center [302, 142] width 605 height 284
click at [89, 27] on button "Kho nhận" at bounding box center [92, 29] width 30 height 15
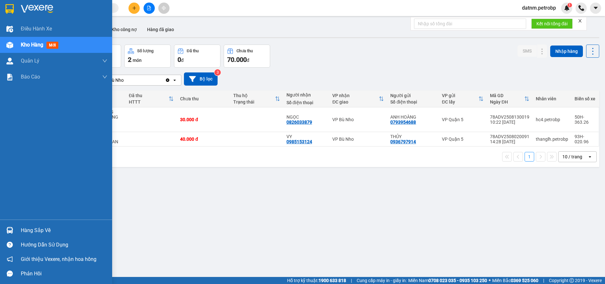
click at [48, 234] on div "Hàng sắp về" at bounding box center [64, 231] width 87 height 10
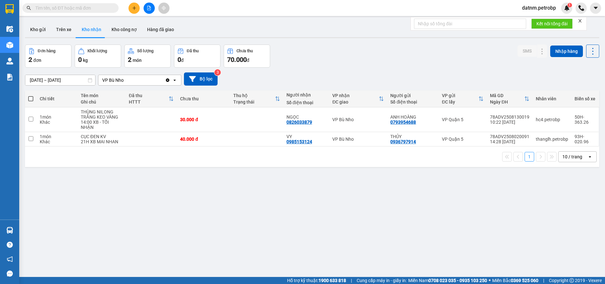
click at [353, 230] on section "Kết quả tìm kiếm ( 0 ) Bộ lọc No Data datnm.petrobp 1 Điều hành xe Kho hàng mới…" at bounding box center [302, 142] width 605 height 284
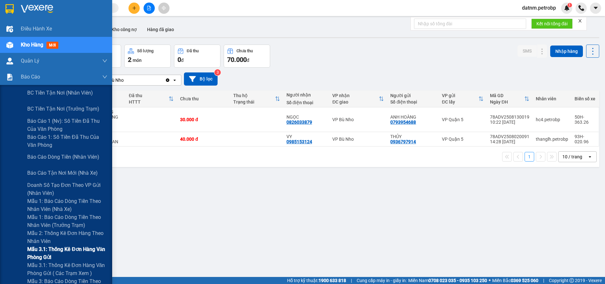
click at [50, 250] on span "Mẫu 3.1: Thống kê đơn hàng văn phòng gửi" at bounding box center [67, 253] width 80 height 16
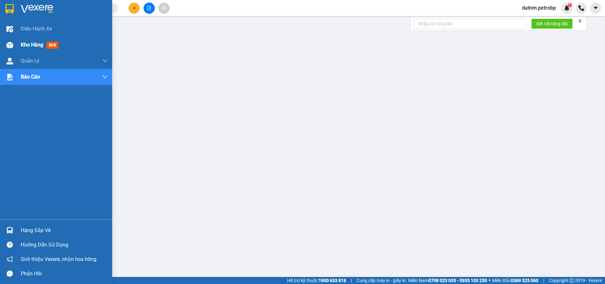
click at [27, 45] on span "Kho hàng" at bounding box center [32, 45] width 22 height 6
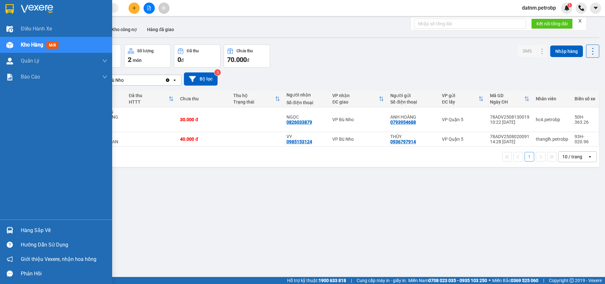
click at [29, 228] on div "Hàng sắp về" at bounding box center [64, 231] width 87 height 10
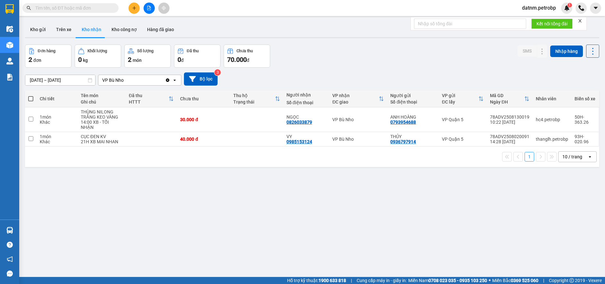
click at [317, 267] on section "Kết quả tìm kiếm ( 0 ) Bộ lọc No Data datnm.petrobp 1 Điều hành xe Kho hàng mới…" at bounding box center [302, 142] width 605 height 284
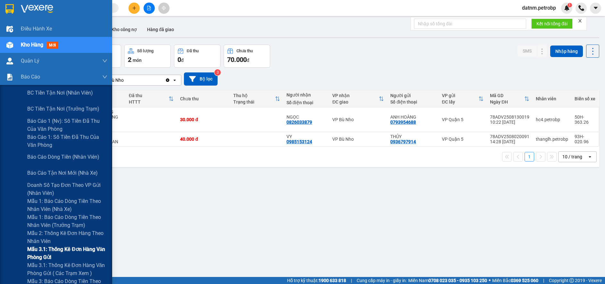
click at [45, 251] on span "Mẫu 3.1: Thống kê đơn hàng văn phòng gửi" at bounding box center [67, 253] width 80 height 16
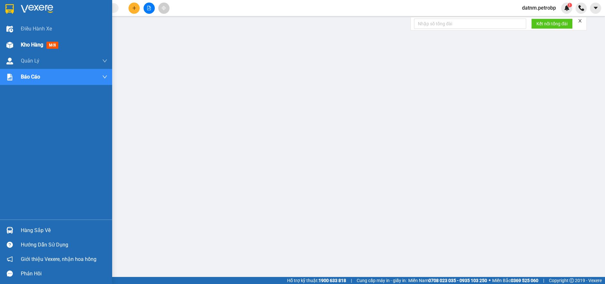
click at [30, 44] on span "Kho hàng" at bounding box center [32, 45] width 22 height 6
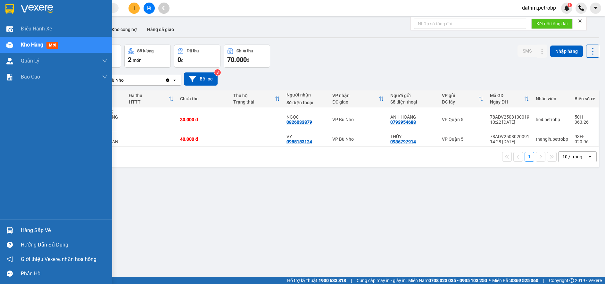
click at [30, 231] on div "Hàng sắp về" at bounding box center [64, 231] width 87 height 10
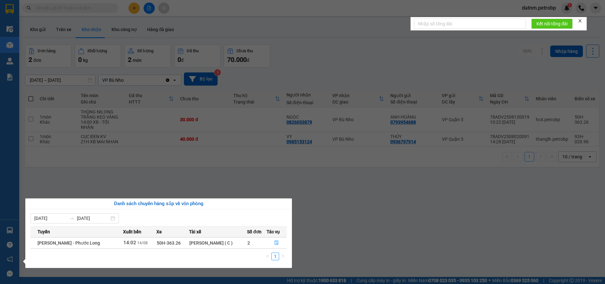
click at [347, 249] on section "Kết quả tìm kiếm ( 0 ) Bộ lọc No Data datnm.petrobp 1 Điều hành xe Kho hàng mới…" at bounding box center [302, 142] width 605 height 284
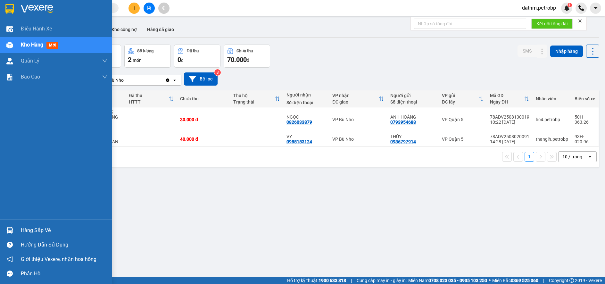
click at [46, 228] on div "Hàng sắp về" at bounding box center [64, 231] width 87 height 10
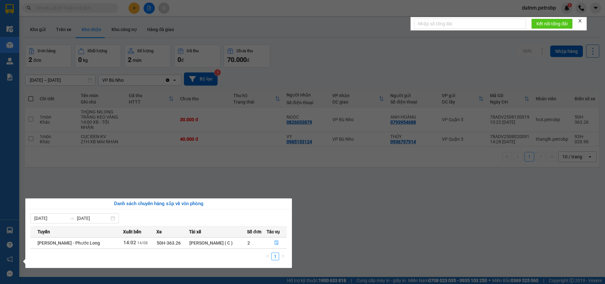
click at [358, 228] on section "Kết quả tìm kiếm ( 0 ) Bộ lọc No Data datnm.petrobp 1 Điều hành xe Kho hàng mới…" at bounding box center [302, 142] width 605 height 284
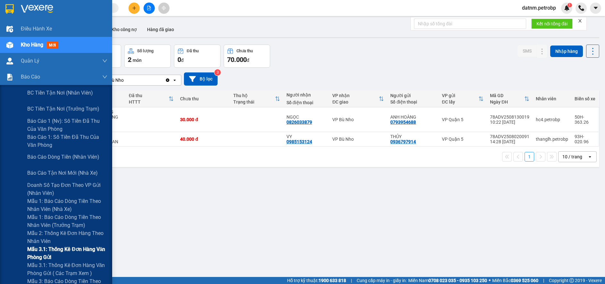
click at [44, 249] on span "Mẫu 3.1: Thống kê đơn hàng văn phòng gửi" at bounding box center [67, 253] width 80 height 16
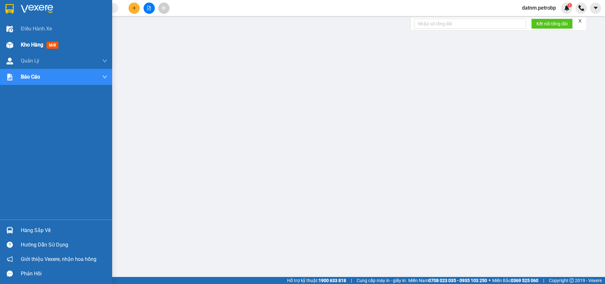
click at [32, 42] on span "Kho hàng" at bounding box center [32, 45] width 22 height 6
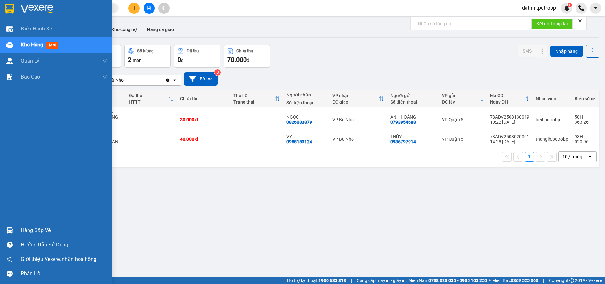
click at [34, 231] on div "Hàng sắp về" at bounding box center [64, 231] width 87 height 10
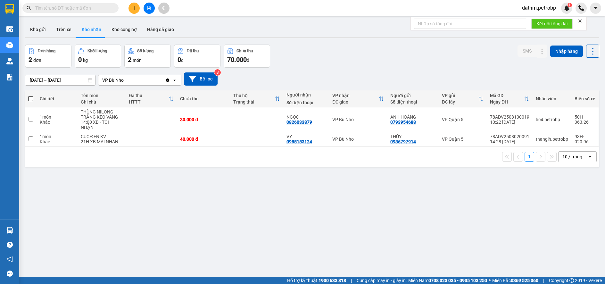
click at [336, 253] on section "Kết quả tìm kiếm ( 0 ) Bộ lọc No Data datnm.petrobp 1 Điều hành xe Kho hàng mới…" at bounding box center [302, 142] width 605 height 284
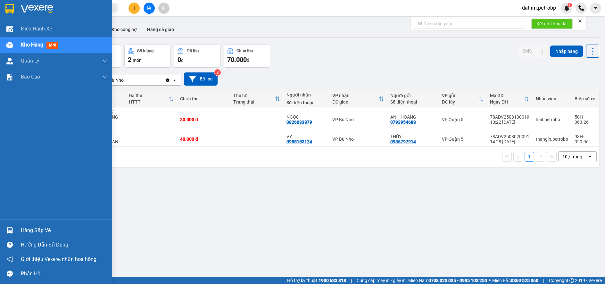
click at [32, 226] on div "Hàng sắp về" at bounding box center [64, 231] width 87 height 10
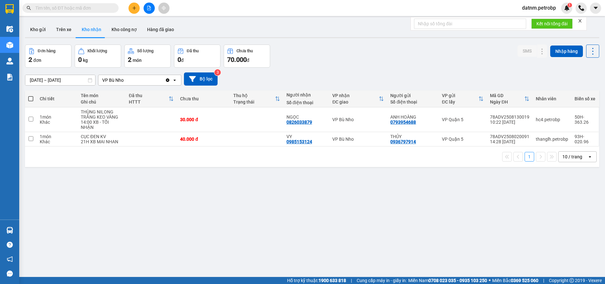
click at [335, 233] on section "Kết quả tìm kiếm ( 0 ) Bộ lọc No Data datnm.petrobp 1 Điều hành xe Kho hàng mới…" at bounding box center [302, 142] width 605 height 284
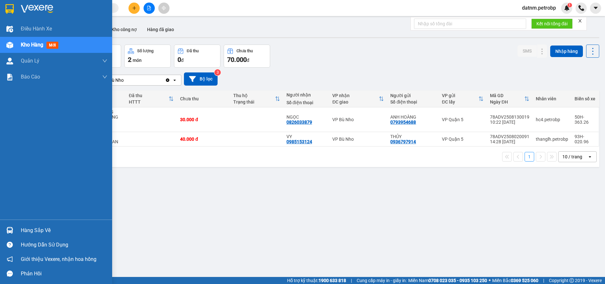
click at [34, 226] on div "Hàng sắp về" at bounding box center [64, 231] width 87 height 10
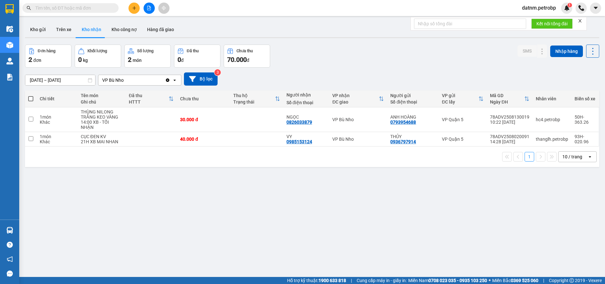
click at [347, 225] on section "Kết quả tìm kiếm ( 0 ) Bộ lọc No Data datnm.petrobp 1 Điều hành xe Kho hàng mới…" at bounding box center [302, 142] width 605 height 284
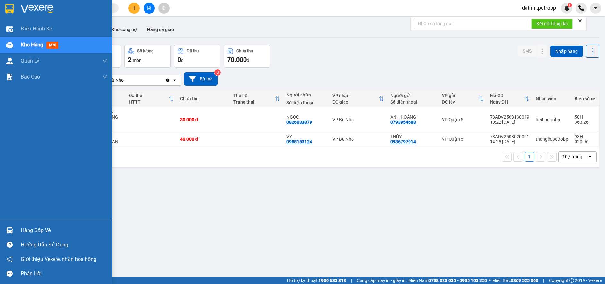
click at [33, 230] on div "Hàng sắp về" at bounding box center [64, 231] width 87 height 10
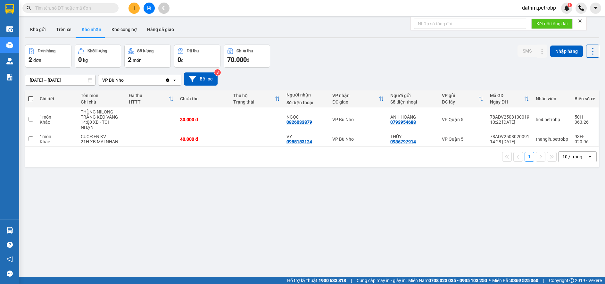
click at [377, 218] on section "Kết quả tìm kiếm ( 0 ) Bộ lọc No Data datnm.petrobp 1 Điều hành xe Kho hàng mới…" at bounding box center [302, 142] width 605 height 284
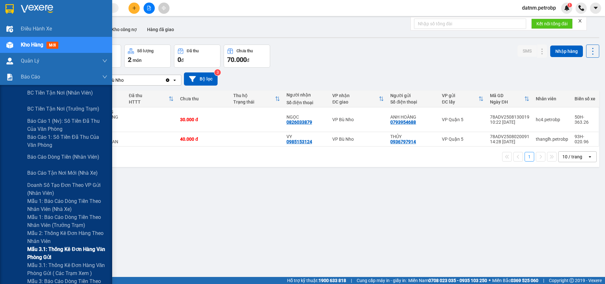
click at [37, 247] on span "Mẫu 3.1: Thống kê đơn hàng văn phòng gửi" at bounding box center [67, 253] width 80 height 16
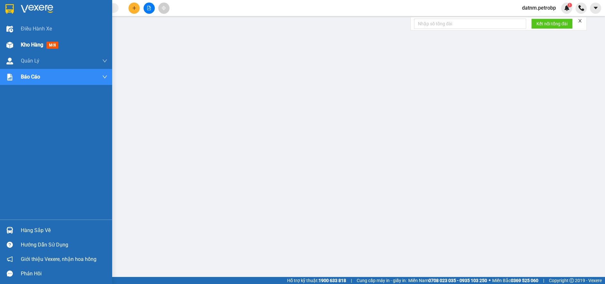
click at [32, 44] on span "Kho hàng" at bounding box center [32, 45] width 22 height 6
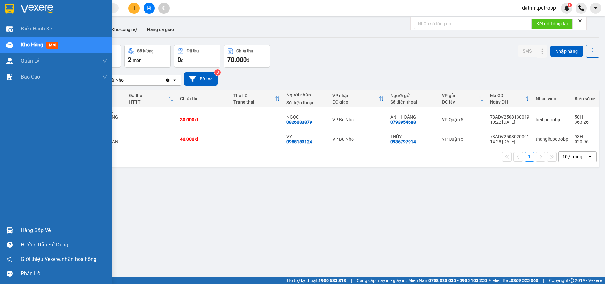
click at [25, 231] on div "Hàng sắp về" at bounding box center [64, 231] width 87 height 10
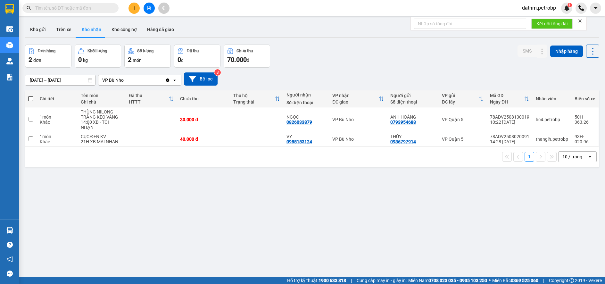
click at [334, 243] on section "Kết quả tìm kiếm ( 0 ) Bộ lọc No Data datnm.petrobp 1 Điều hành xe Kho hàng mới…" at bounding box center [302, 142] width 605 height 284
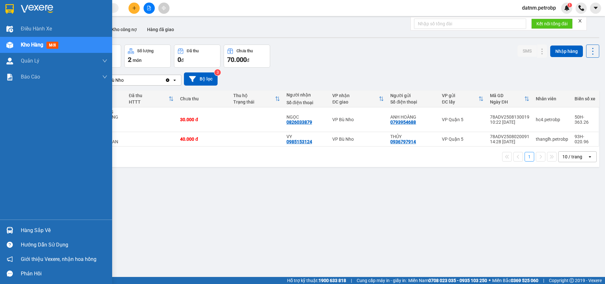
click at [40, 230] on div "Hàng sắp về" at bounding box center [64, 231] width 87 height 10
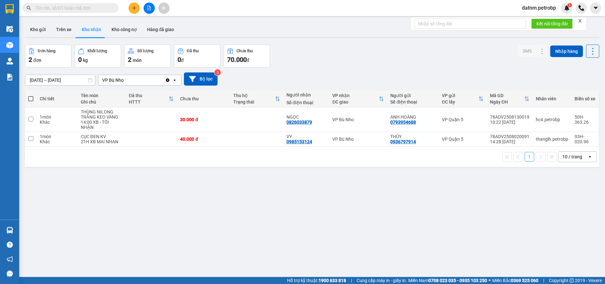
click at [317, 240] on section "Kết quả tìm kiếm ( 0 ) Bộ lọc No Data datnm.petrobp 1 Điều hành xe Kho hàng mới…" at bounding box center [302, 142] width 605 height 284
click at [146, 9] on button at bounding box center [149, 8] width 11 height 11
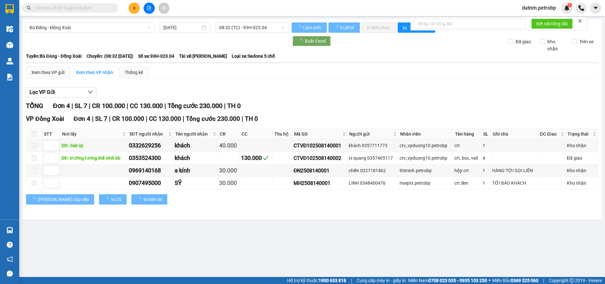
click at [64, 8] on input "text" at bounding box center [73, 7] width 76 height 7
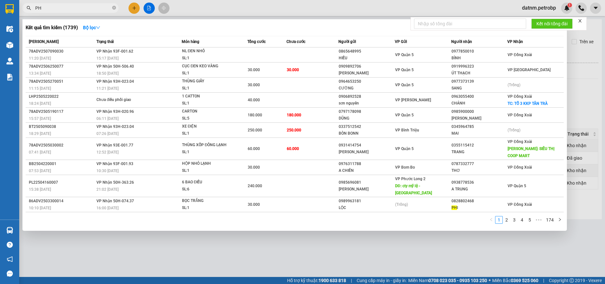
type input "P"
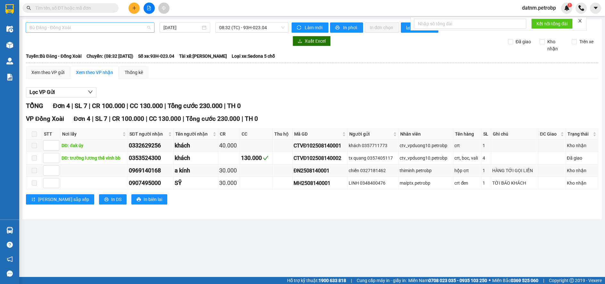
click at [76, 28] on span "Bù Đăng - Đồng Xoài" at bounding box center [89, 28] width 121 height 10
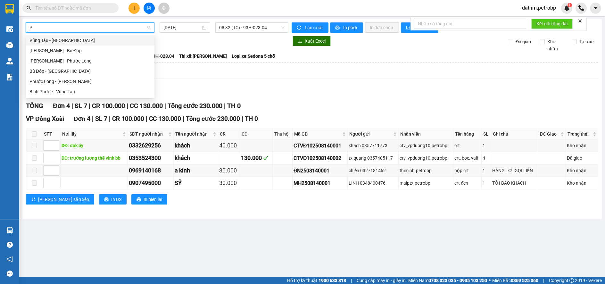
type input "PH"
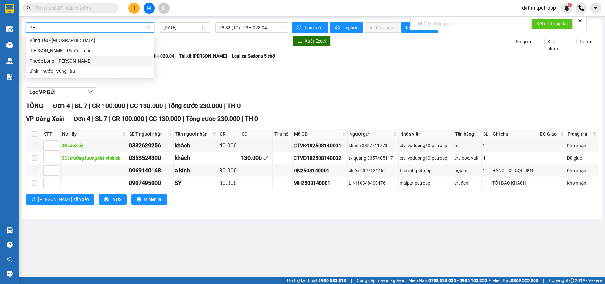
click at [70, 56] on div "Phước Long - Hồ Chí Minh" at bounding box center [90, 61] width 129 height 10
type input "14/08/2025"
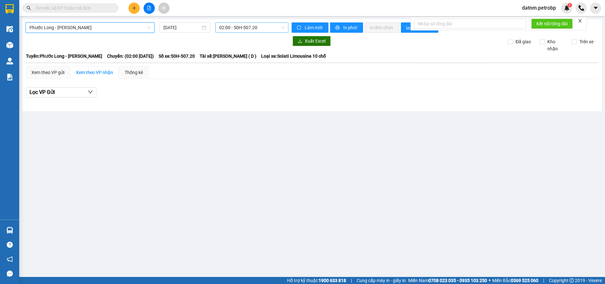
click at [265, 28] on span "02:00 - 50H-507.20" at bounding box center [251, 28] width 65 height 10
click at [225, 168] on main "Phước Long - Hồ Chí Minh 14/08/2025 02:00 - 50H-507.20 Làm mới In phơi In đơn c…" at bounding box center [302, 138] width 605 height 277
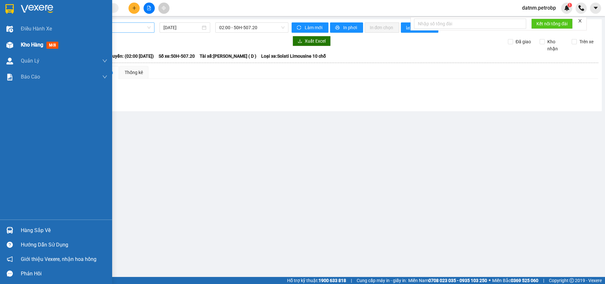
click at [29, 46] on span "Kho hàng" at bounding box center [32, 45] width 22 height 6
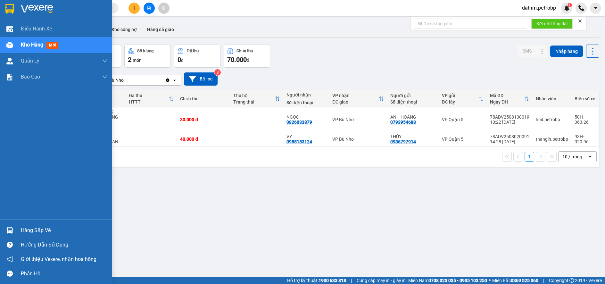
click at [38, 232] on div "Hàng sắp về" at bounding box center [64, 231] width 87 height 10
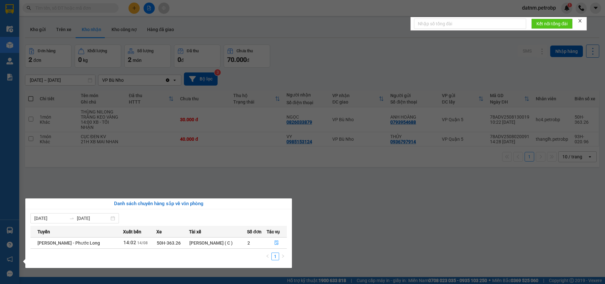
click at [348, 233] on section "Kết quả tìm kiếm ( 1739 ) Bộ lọc Mã ĐH Trạng thái Món hàng Tổng cước Chưa cước …" at bounding box center [302, 142] width 605 height 284
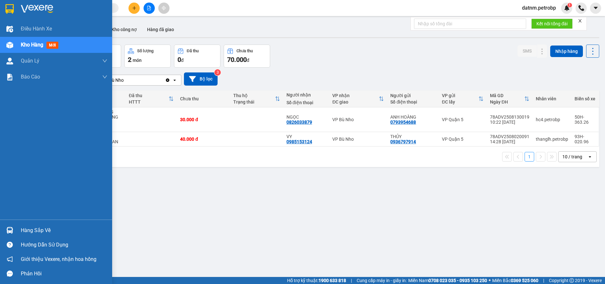
click at [41, 228] on div "Hàng sắp về" at bounding box center [64, 231] width 87 height 10
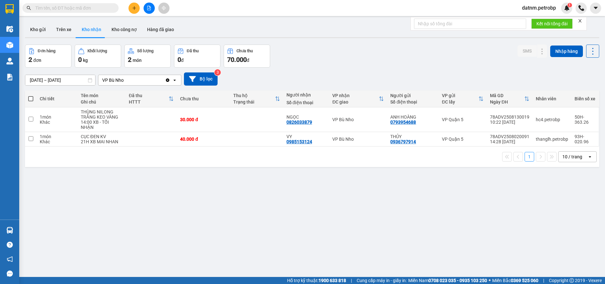
click at [354, 238] on section "Kết quả tìm kiếm ( 1739 ) Bộ lọc Mã ĐH Trạng thái Món hàng Tổng cước Chưa cước …" at bounding box center [302, 142] width 605 height 284
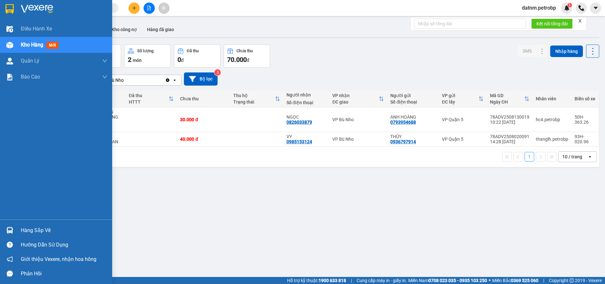
click at [30, 232] on div "Hàng sắp về" at bounding box center [64, 231] width 87 height 10
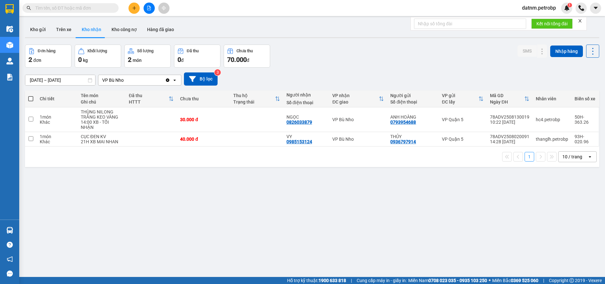
click at [383, 253] on section "Kết quả tìm kiếm ( 1739 ) Bộ lọc Mã ĐH Trạng thái Món hàng Tổng cước Chưa cước …" at bounding box center [302, 142] width 605 height 284
click at [94, 28] on button "Kho nhận" at bounding box center [92, 29] width 30 height 15
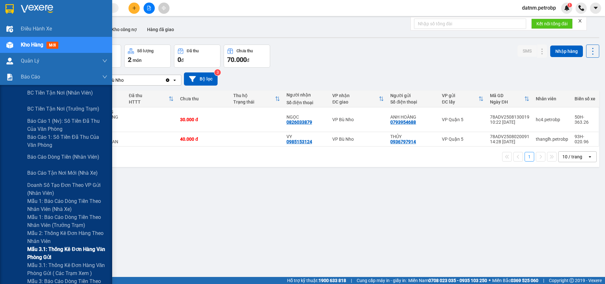
click at [37, 247] on span "Mẫu 3.1: Thống kê đơn hàng văn phòng gửi" at bounding box center [67, 253] width 80 height 16
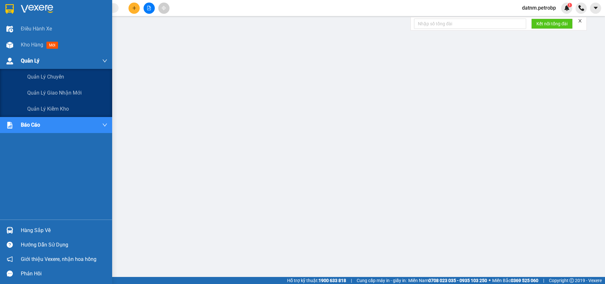
click at [31, 62] on span "Quản Lý" at bounding box center [30, 61] width 19 height 8
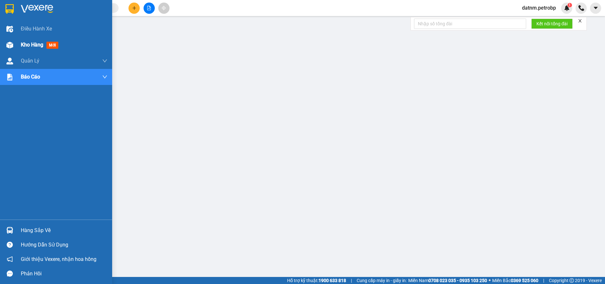
click at [34, 40] on div "Kho hàng mới" at bounding box center [64, 45] width 87 height 16
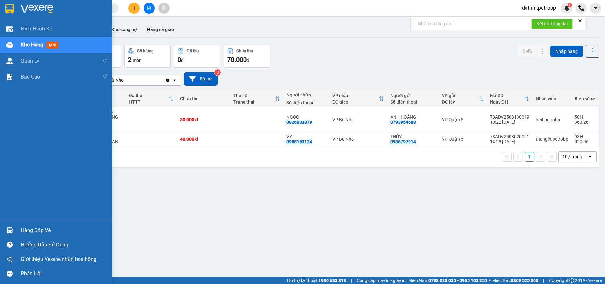
click at [32, 234] on div "Hàng sắp về" at bounding box center [64, 231] width 87 height 10
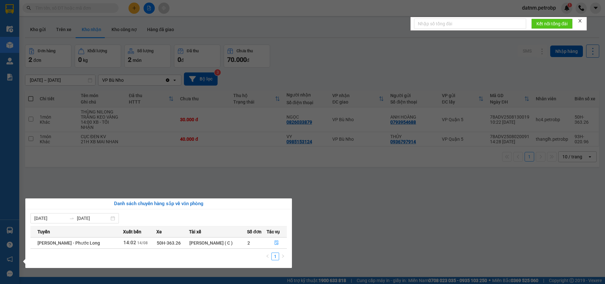
click at [337, 261] on section "Kết quả tìm kiếm ( 1739 ) Bộ lọc Mã ĐH Trạng thái Món hàng Tổng cước Chưa cước …" at bounding box center [302, 142] width 605 height 284
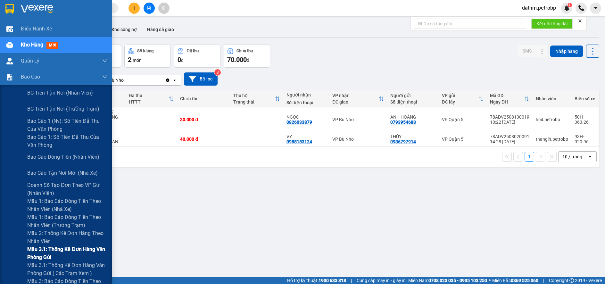
click at [52, 249] on span "Mẫu 3.1: Thống kê đơn hàng văn phòng gửi" at bounding box center [67, 253] width 80 height 16
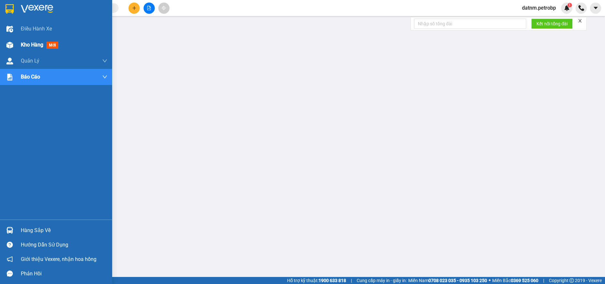
click at [28, 47] on span "Kho hàng" at bounding box center [32, 45] width 22 height 6
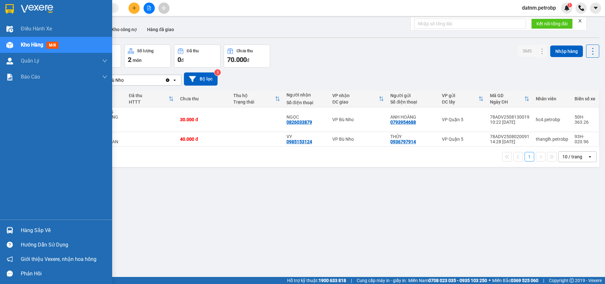
click at [38, 233] on div "Hàng sắp về" at bounding box center [64, 231] width 87 height 10
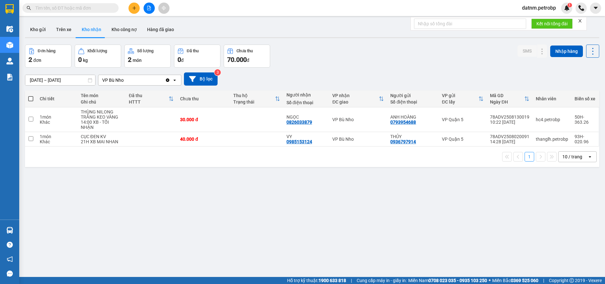
click at [362, 253] on section "Kết quả tìm kiếm ( 1739 ) Bộ lọc Mã ĐH Trạng thái Món hàng Tổng cước Chưa cước …" at bounding box center [302, 142] width 605 height 284
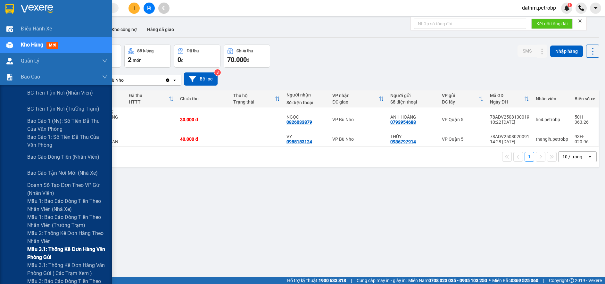
click at [59, 248] on span "Mẫu 3.1: Thống kê đơn hàng văn phòng gửi" at bounding box center [67, 253] width 80 height 16
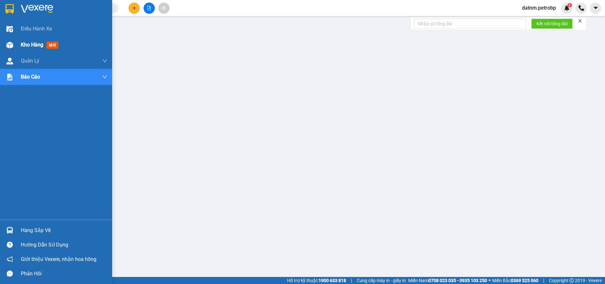
click at [30, 45] on span "Kho hàng" at bounding box center [32, 45] width 22 height 6
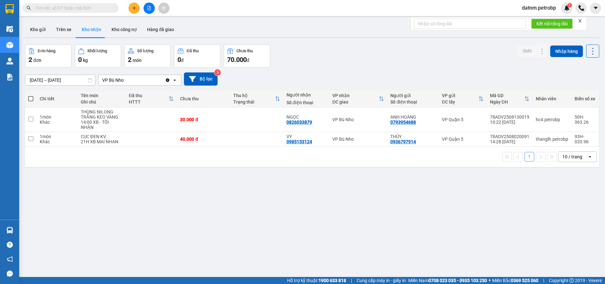
click at [86, 29] on button "Kho nhận" at bounding box center [92, 29] width 30 height 15
click at [37, 26] on button "Kho gửi" at bounding box center [38, 29] width 26 height 15
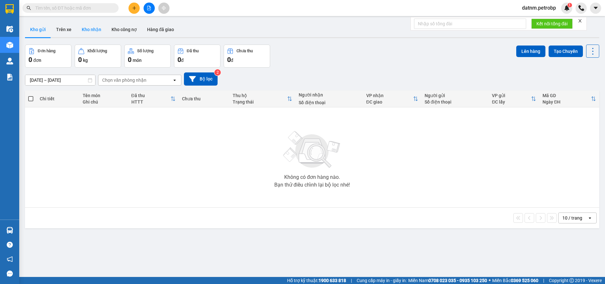
click at [97, 28] on button "Kho nhận" at bounding box center [92, 29] width 30 height 15
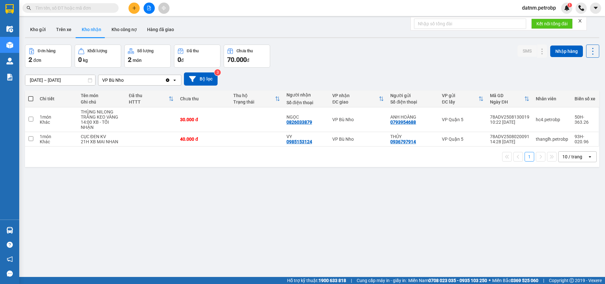
click at [88, 28] on button "Kho nhận" at bounding box center [92, 29] width 30 height 15
click at [60, 30] on button "Trên xe" at bounding box center [64, 29] width 26 height 15
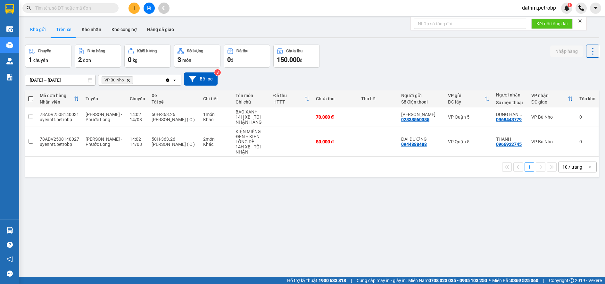
click at [39, 30] on button "Kho gửi" at bounding box center [38, 29] width 26 height 15
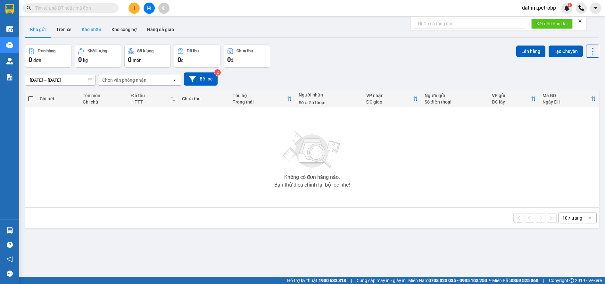
click at [91, 28] on button "Kho nhận" at bounding box center [92, 29] width 30 height 15
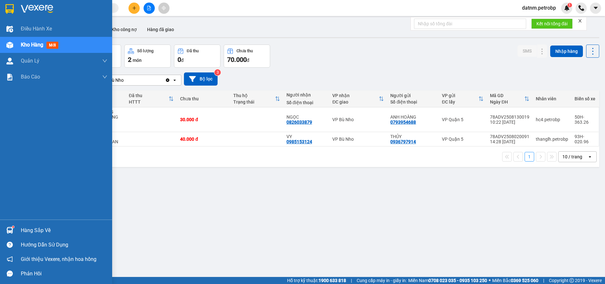
click at [33, 229] on div "Hàng sắp về" at bounding box center [64, 231] width 87 height 10
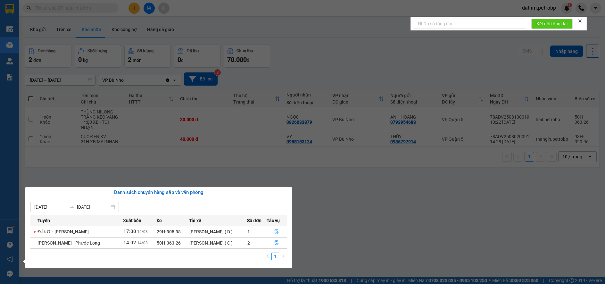
click at [322, 243] on section "Kết quả tìm kiếm ( 1739 ) Bộ lọc Mã ĐH Trạng thái Món hàng Tổng cước Chưa cước …" at bounding box center [302, 142] width 605 height 284
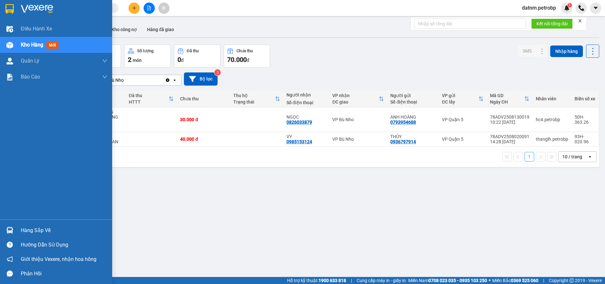
click at [28, 226] on div "Hàng sắp về" at bounding box center [64, 231] width 87 height 10
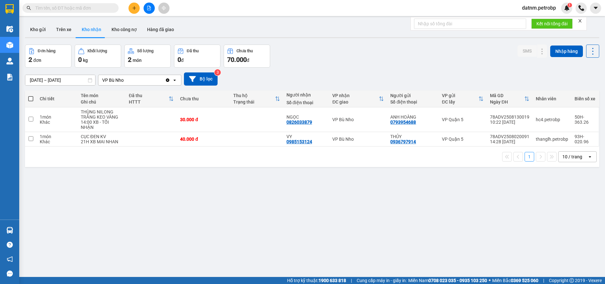
click at [382, 256] on section "Kết quả tìm kiếm ( 1739 ) Bộ lọc Mã ĐH Trạng thái Món hàng Tổng cước Chưa cước …" at bounding box center [302, 142] width 605 height 284
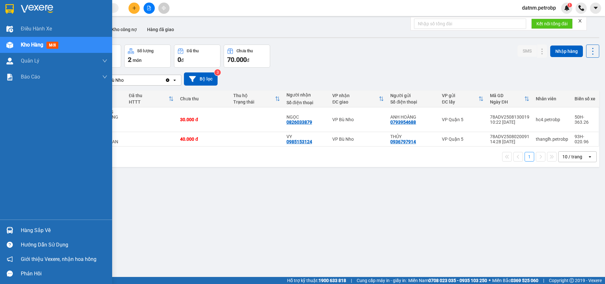
click at [24, 230] on div "Hàng sắp về" at bounding box center [64, 231] width 87 height 10
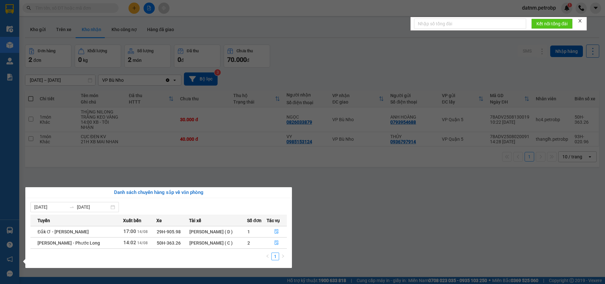
click at [328, 252] on section "Kết quả tìm kiếm ( 1739 ) Bộ lọc Mã ĐH Trạng thái Món hàng Tổng cước Chưa cước …" at bounding box center [302, 142] width 605 height 284
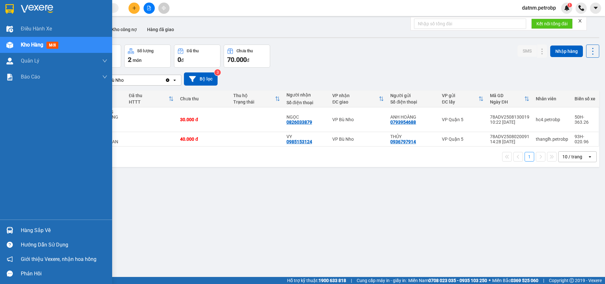
click at [37, 233] on div "Hàng sắp về" at bounding box center [64, 231] width 87 height 10
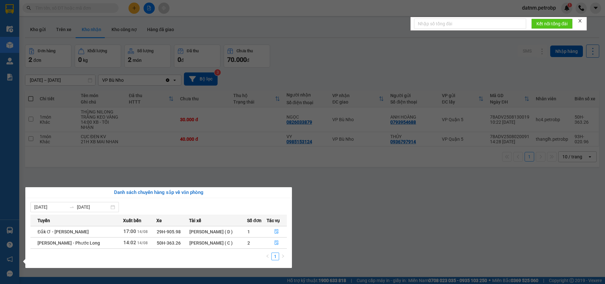
click at [311, 236] on section "Kết quả tìm kiếm ( 1739 ) Bộ lọc Mã ĐH Trạng thái Món hàng Tổng cước Chưa cước …" at bounding box center [302, 142] width 605 height 284
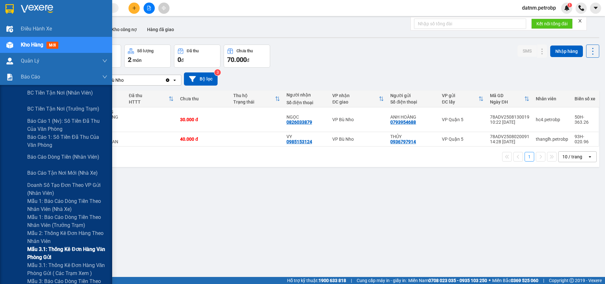
click at [43, 247] on span "Mẫu 3.1: Thống kê đơn hàng văn phòng gửi" at bounding box center [67, 253] width 80 height 16
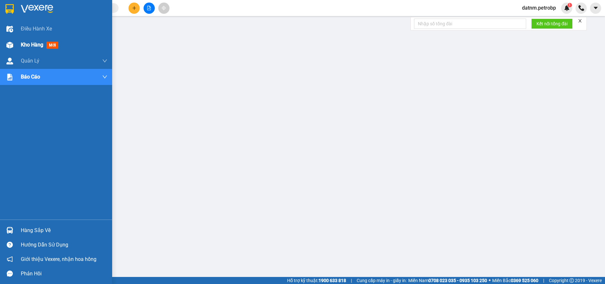
click at [32, 45] on span "Kho hàng" at bounding box center [32, 45] width 22 height 6
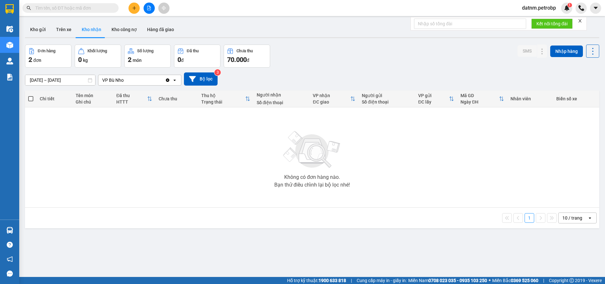
click at [96, 31] on button "Kho nhận" at bounding box center [92, 29] width 30 height 15
click at [43, 29] on button "Kho gửi" at bounding box center [38, 29] width 26 height 15
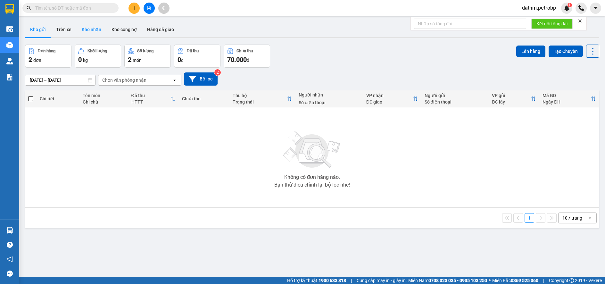
click at [94, 27] on button "Kho nhận" at bounding box center [92, 29] width 30 height 15
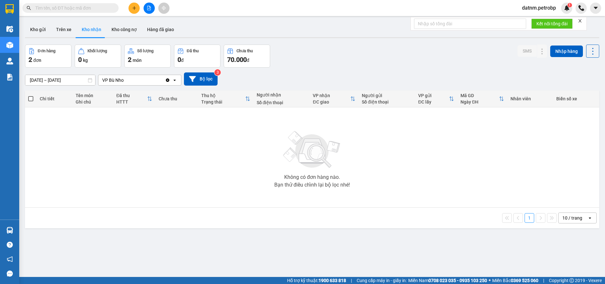
click at [86, 26] on button "Kho nhận" at bounding box center [92, 29] width 30 height 15
click at [48, 26] on button "Kho gửi" at bounding box center [38, 29] width 26 height 15
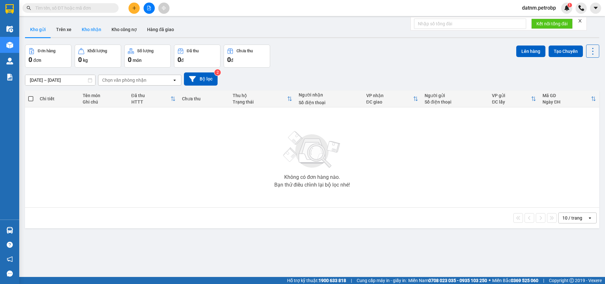
click at [85, 29] on button "Kho nhận" at bounding box center [92, 29] width 30 height 15
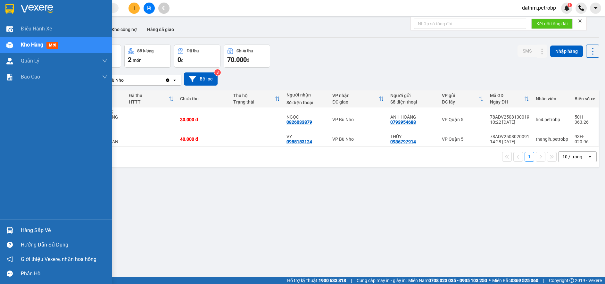
click at [31, 229] on div "Hàng sắp về" at bounding box center [64, 231] width 87 height 10
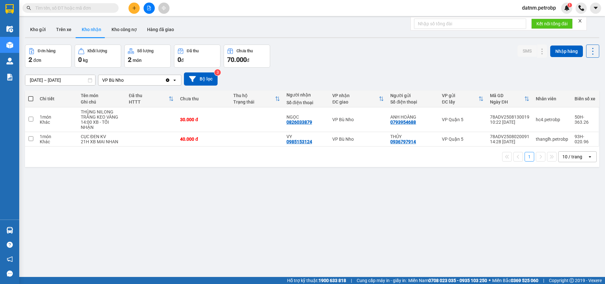
click at [342, 256] on section "Kết quả tìm kiếm ( 1739 ) Bộ lọc Mã ĐH Trạng thái Món hàng Tổng cước Chưa cước …" at bounding box center [302, 142] width 605 height 284
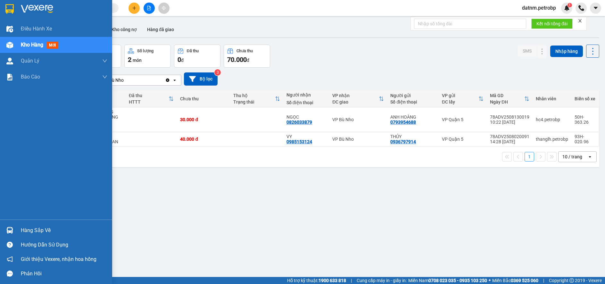
click at [29, 229] on div "Hàng sắp về" at bounding box center [64, 231] width 87 height 10
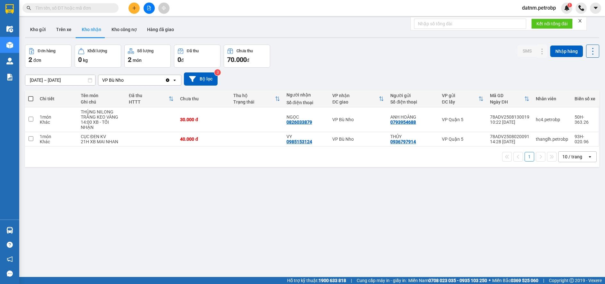
click at [323, 241] on section "Kết quả tìm kiếm ( 1739 ) Bộ lọc Mã ĐH Trạng thái Món hàng Tổng cước Chưa cước …" at bounding box center [302, 142] width 605 height 284
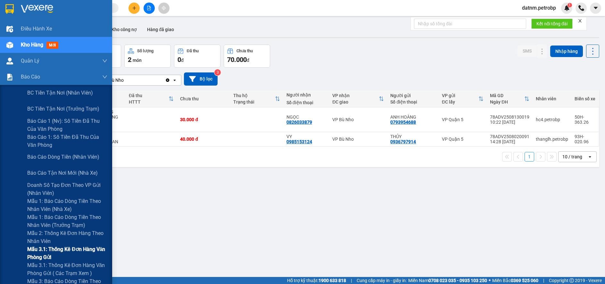
click at [40, 249] on span "Mẫu 3.1: Thống kê đơn hàng văn phòng gửi" at bounding box center [67, 253] width 80 height 16
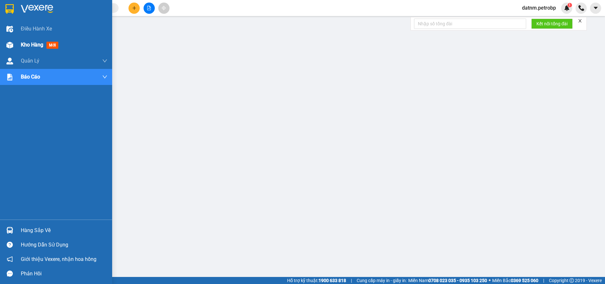
click at [31, 45] on span "Kho hàng" at bounding box center [32, 45] width 22 height 6
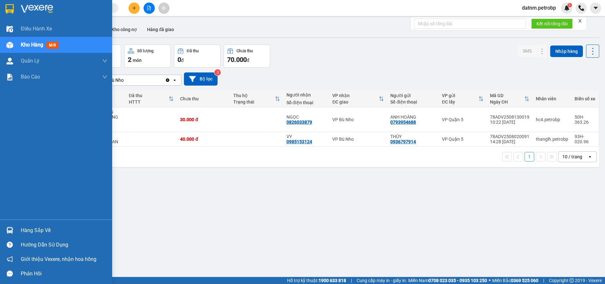
click at [29, 227] on div "Hàng sắp về" at bounding box center [64, 231] width 87 height 10
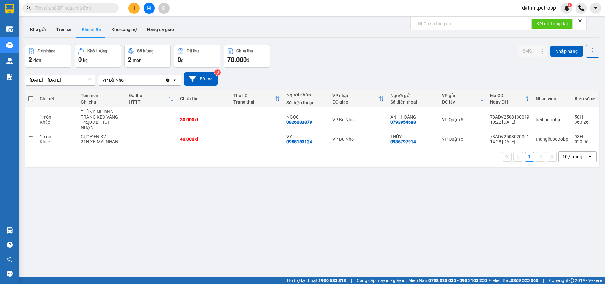
click at [317, 245] on section "Kết quả tìm kiếm ( 1739 ) Bộ lọc Mã ĐH Trạng thái Món hàng Tổng cước Chưa cước …" at bounding box center [302, 142] width 605 height 284
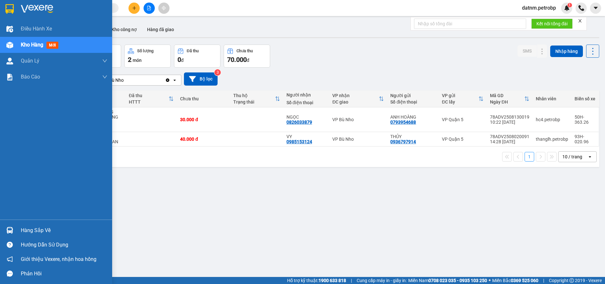
click at [36, 234] on div "Hàng sắp về" at bounding box center [64, 231] width 87 height 10
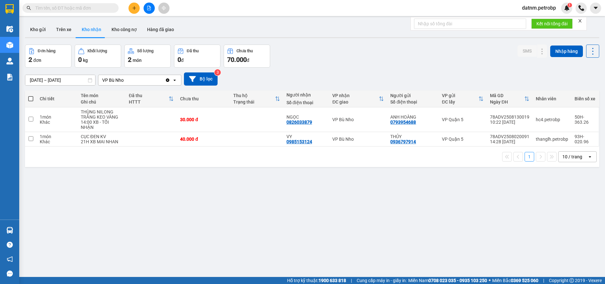
click at [331, 241] on section "Kết quả tìm kiếm ( 1739 ) Bộ lọc Mã ĐH Trạng thái Món hàng Tổng cước Chưa cước …" at bounding box center [302, 142] width 605 height 284
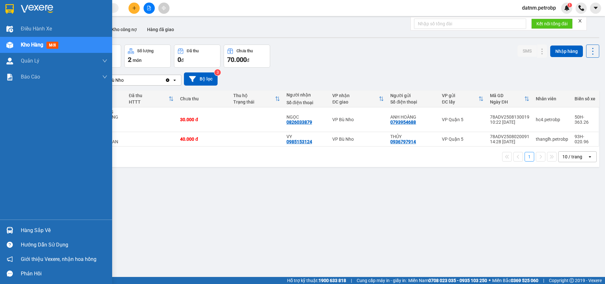
click at [38, 228] on div "Hàng sắp về" at bounding box center [64, 231] width 87 height 10
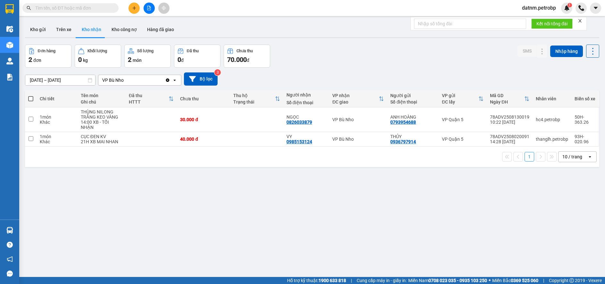
click at [373, 257] on section "Kết quả tìm kiếm ( 1739 ) Bộ lọc Mã ĐH Trạng thái Món hàng Tổng cước Chưa cước …" at bounding box center [302, 142] width 605 height 284
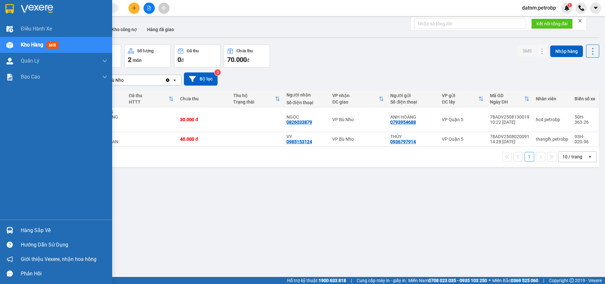
click at [26, 229] on div "Hàng sắp về" at bounding box center [64, 231] width 87 height 10
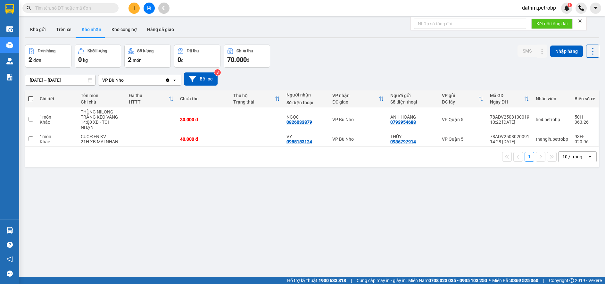
click at [390, 252] on section "Kết quả tìm kiếm ( 1739 ) Bộ lọc Mã ĐH Trạng thái Món hàng Tổng cước Chưa cước …" at bounding box center [302, 142] width 605 height 284
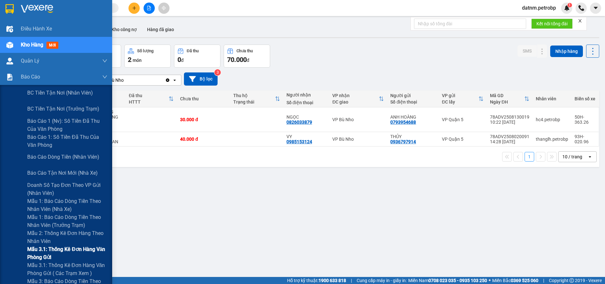
click at [57, 251] on span "Mẫu 3.1: Thống kê đơn hàng văn phòng gửi" at bounding box center [67, 253] width 80 height 16
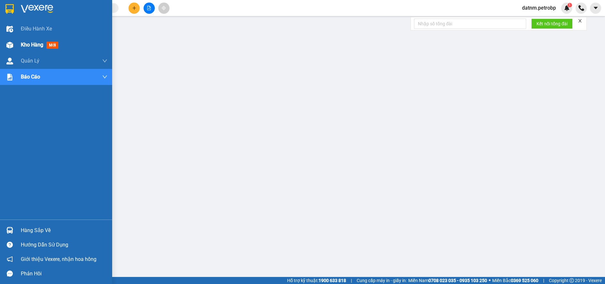
click at [30, 43] on span "Kho hàng" at bounding box center [32, 45] width 22 height 6
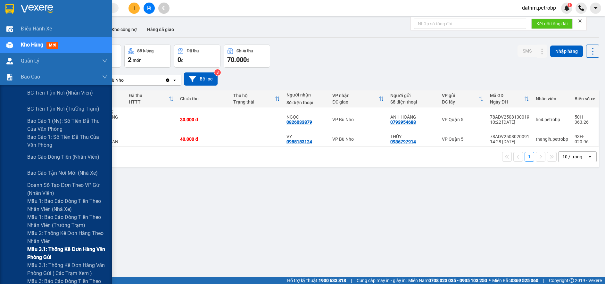
click at [59, 252] on span "Mẫu 3.1: Thống kê đơn hàng văn phòng gửi" at bounding box center [67, 253] width 80 height 16
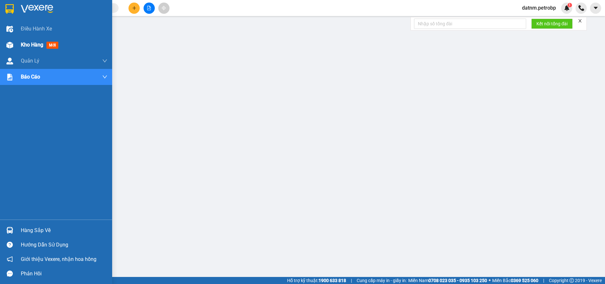
click at [30, 42] on span "Kho hàng" at bounding box center [32, 45] width 22 height 6
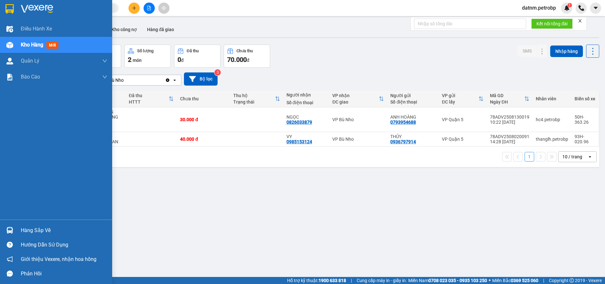
click at [26, 231] on div "Hàng sắp về" at bounding box center [64, 231] width 87 height 10
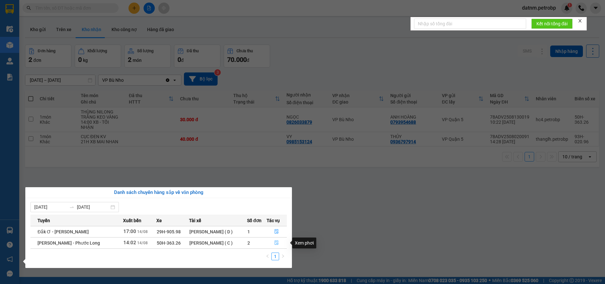
click at [276, 245] on icon "file-done" at bounding box center [277, 243] width 4 height 4
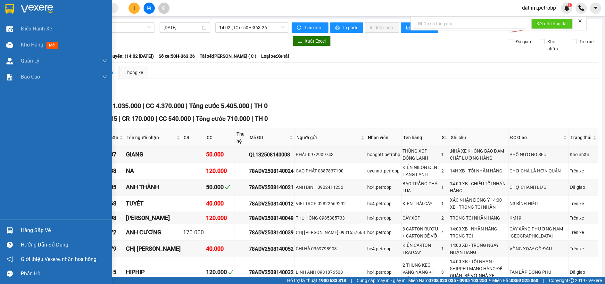
click at [31, 231] on div "Hàng sắp về" at bounding box center [64, 231] width 87 height 10
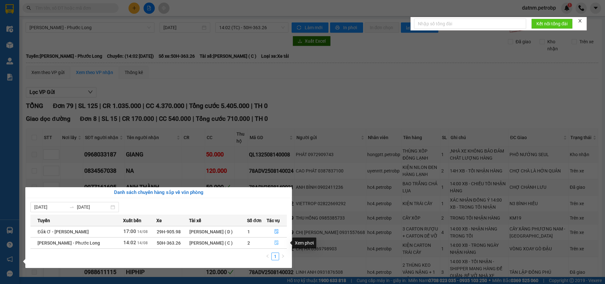
click at [276, 244] on icon "file-done" at bounding box center [276, 242] width 4 height 4
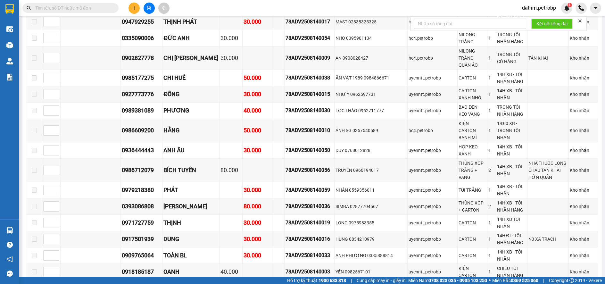
scroll to position [1218, 0]
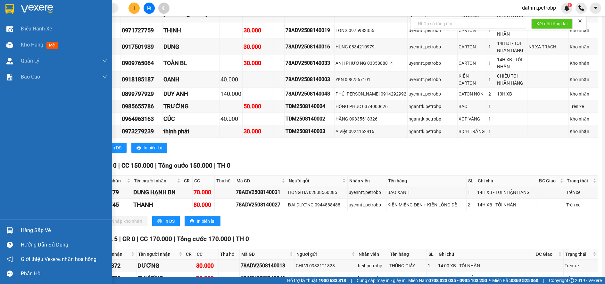
click at [23, 229] on div "Hàng sắp về" at bounding box center [64, 231] width 87 height 10
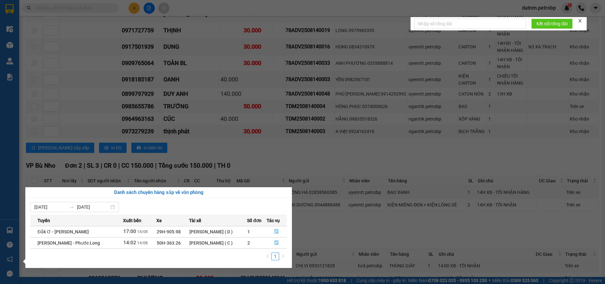
click at [325, 204] on section "Kết quả tìm kiếm ( 1739 ) Bộ lọc Mã ĐH Trạng thái Món hàng Tổng cước Chưa cước …" at bounding box center [302, 142] width 605 height 284
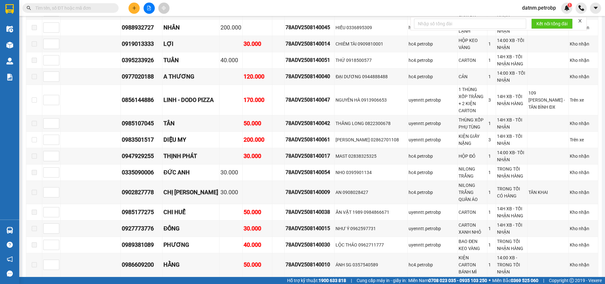
scroll to position [1084, 0]
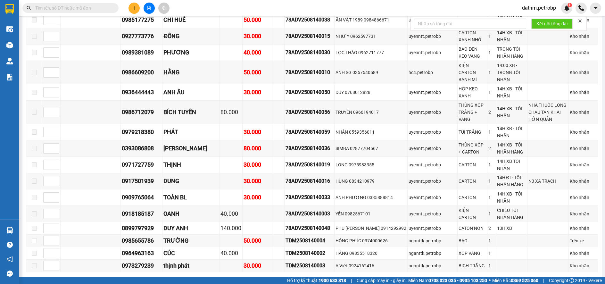
checkbox input "true"
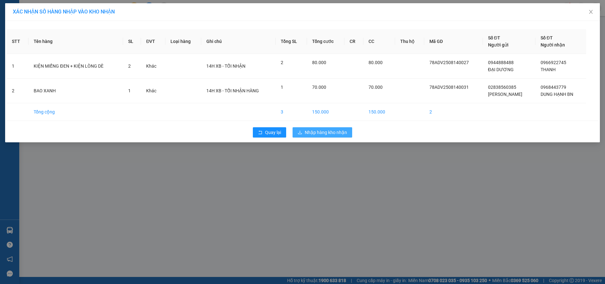
click at [341, 133] on span "Nhập hàng kho nhận" at bounding box center [326, 132] width 42 height 7
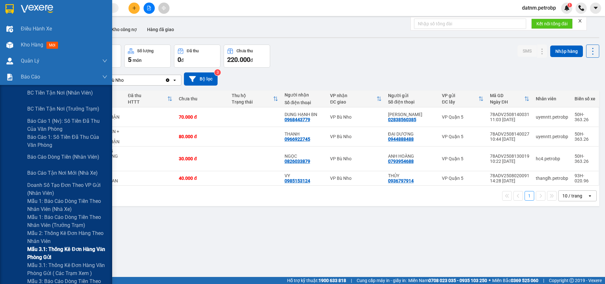
click at [42, 248] on span "Mẫu 3.1: Thống kê đơn hàng văn phòng gửi" at bounding box center [67, 253] width 80 height 16
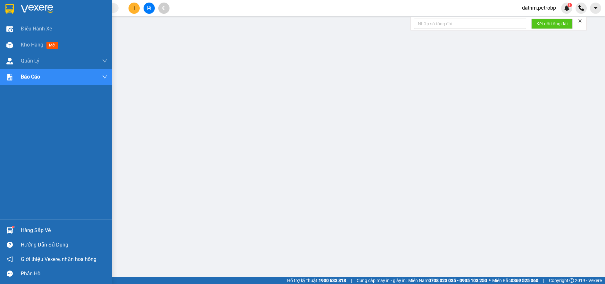
click at [32, 234] on div "Hàng sắp về" at bounding box center [64, 231] width 87 height 10
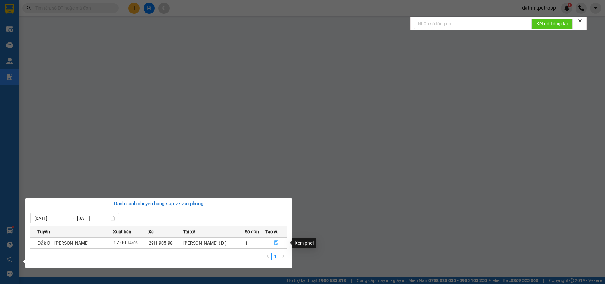
click at [277, 241] on icon "file-done" at bounding box center [276, 243] width 4 height 4
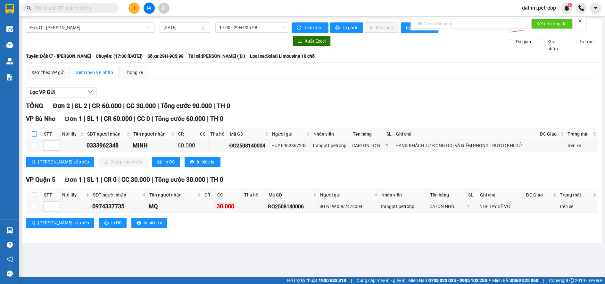
click at [34, 133] on input "checkbox" at bounding box center [34, 133] width 5 height 5
checkbox input "true"
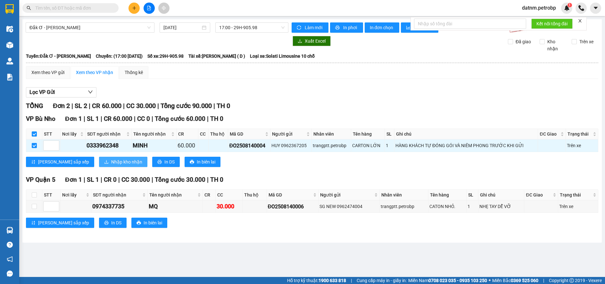
click at [111, 160] on span "Nhập kho nhận" at bounding box center [126, 161] width 31 height 7
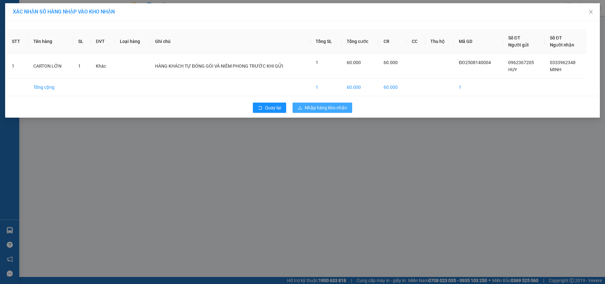
click at [324, 106] on span "Nhập hàng kho nhận" at bounding box center [326, 107] width 42 height 7
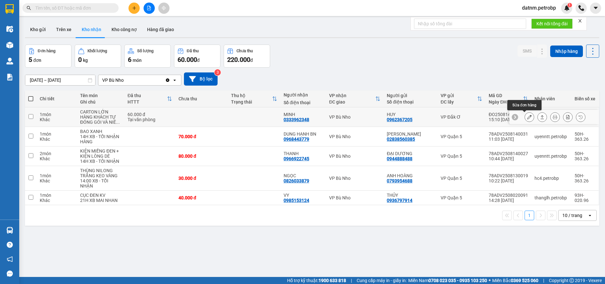
click at [527, 118] on icon at bounding box center [529, 117] width 4 height 4
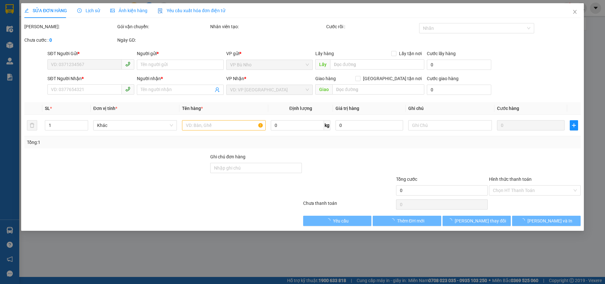
type input "0962367205"
type input "HUY"
type input "0333962348"
type input "MINH"
type input "60.000"
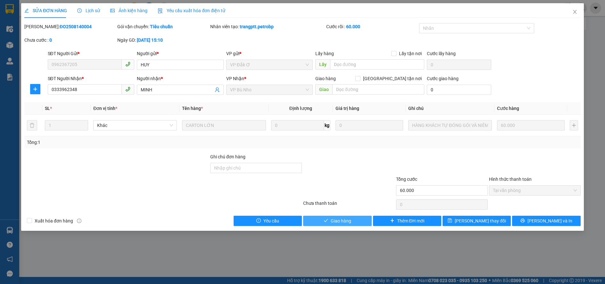
click at [355, 223] on button "Giao hàng" at bounding box center [337, 221] width 68 height 10
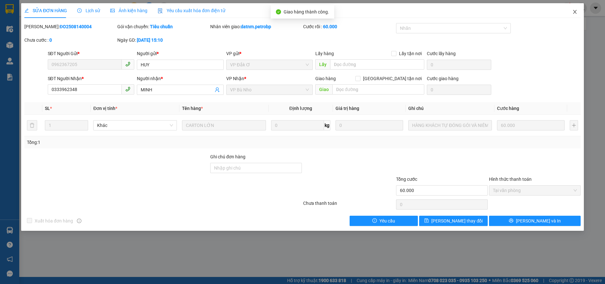
click at [573, 12] on icon "close" at bounding box center [574, 11] width 5 height 5
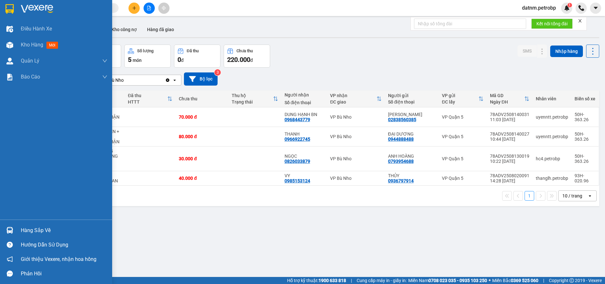
click at [48, 228] on div "Hàng sắp về" at bounding box center [64, 231] width 87 height 10
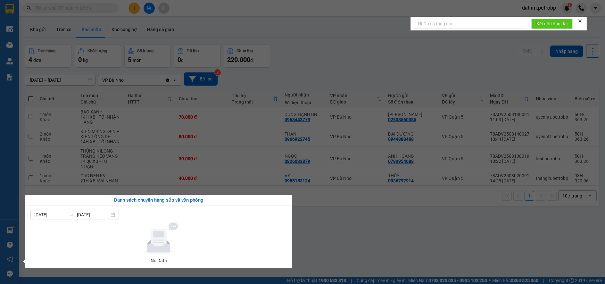
click at [351, 233] on section "Kết quả tìm kiếm ( 1739 ) Bộ lọc Mã ĐH Trạng thái Món hàng Tổng cước Chưa cước …" at bounding box center [302, 142] width 605 height 284
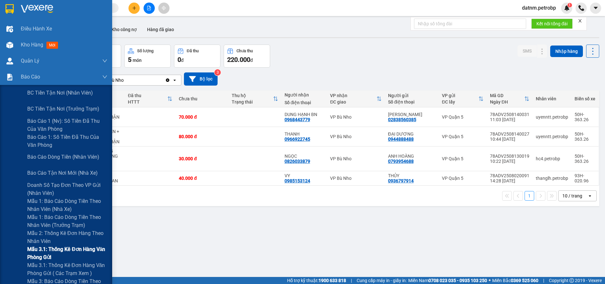
click at [52, 248] on span "Mẫu 3.1: Thống kê đơn hàng văn phòng gửi" at bounding box center [67, 253] width 80 height 16
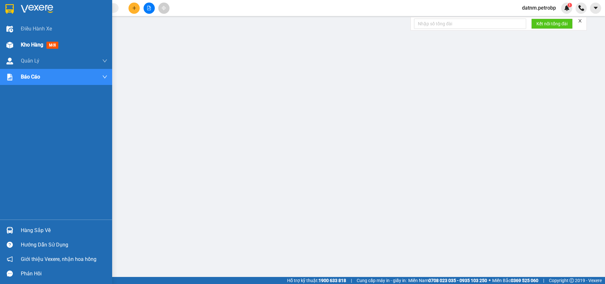
click at [29, 44] on span "Kho hàng" at bounding box center [32, 45] width 22 height 6
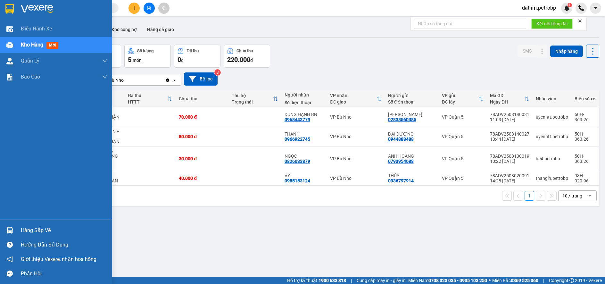
click at [39, 229] on div "Hàng sắp về" at bounding box center [64, 231] width 87 height 10
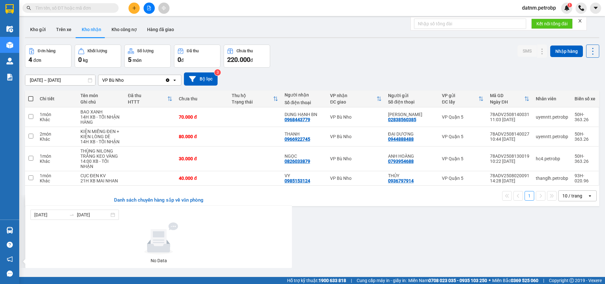
click at [361, 261] on section "Kết quả tìm kiếm ( 1739 ) Bộ lọc Mã ĐH Trạng thái Món hàng Tổng cước Chưa cước …" at bounding box center [302, 142] width 605 height 284
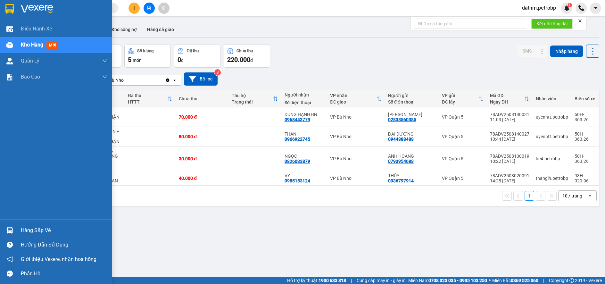
click at [32, 232] on div "Hàng sắp về" at bounding box center [64, 231] width 87 height 10
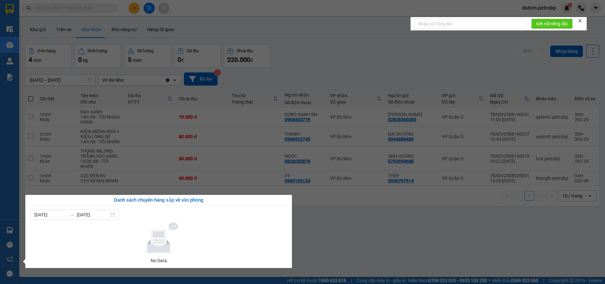
click at [333, 266] on section "Kết quả tìm kiếm ( 1739 ) Bộ lọc Mã ĐH Trạng thái Món hàng Tổng cước Chưa cước …" at bounding box center [302, 142] width 605 height 284
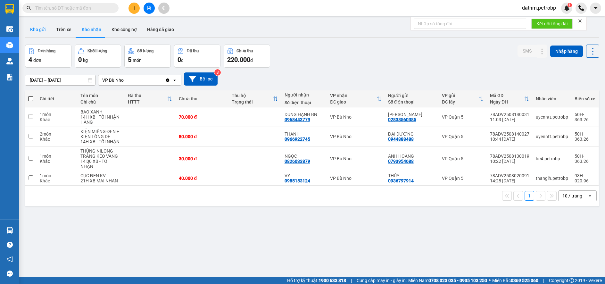
click at [43, 30] on button "Kho gửi" at bounding box center [38, 29] width 26 height 15
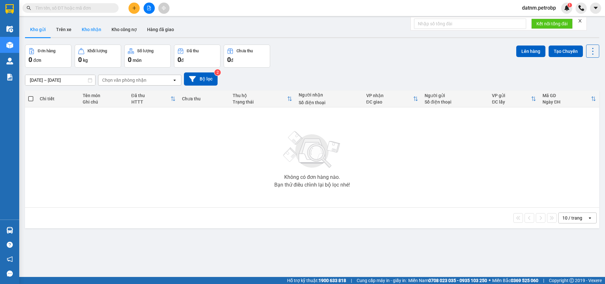
click at [91, 33] on button "Kho nhận" at bounding box center [92, 29] width 30 height 15
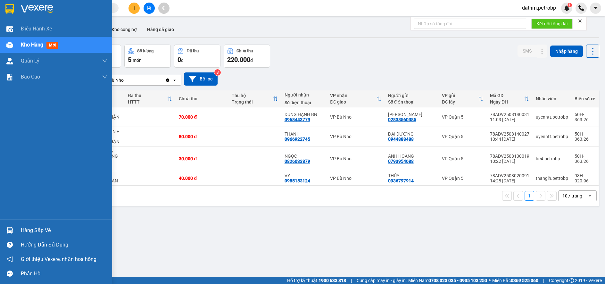
click at [29, 229] on div "Hàng sắp về" at bounding box center [64, 231] width 87 height 10
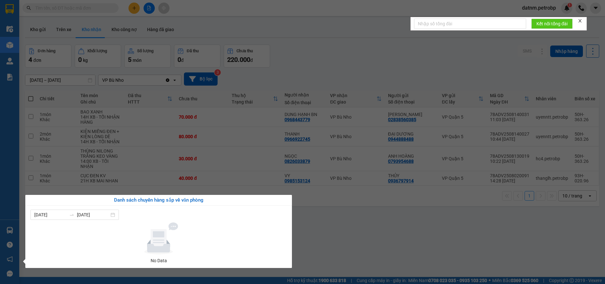
click at [331, 237] on section "Kết quả tìm kiếm ( 1739 ) Bộ lọc Mã ĐH Trạng thái Món hàng Tổng cước Chưa cước …" at bounding box center [302, 142] width 605 height 284
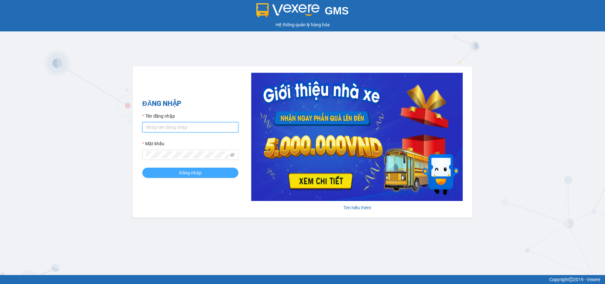
type input "datnm.petrobp"
click at [203, 171] on button "Đăng nhập" at bounding box center [190, 173] width 96 height 10
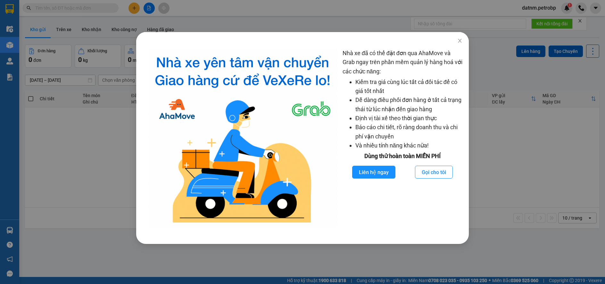
click at [521, 171] on div "Nhà xe đã có thể đặt đơn qua AhaMove và Grab ngay trên phần mềm quản lý hàng ho…" at bounding box center [302, 142] width 605 height 284
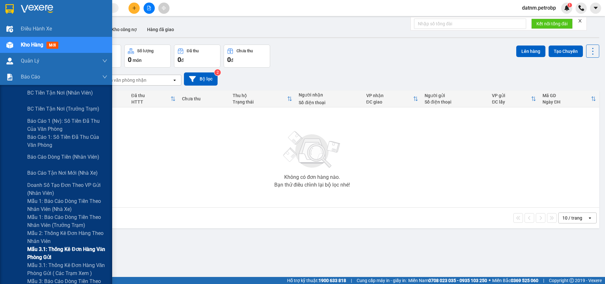
click at [48, 248] on span "Mẫu 3.1: Thống kê đơn hàng văn phòng gửi" at bounding box center [67, 253] width 80 height 16
